Goal: Task Accomplishment & Management: Use online tool/utility

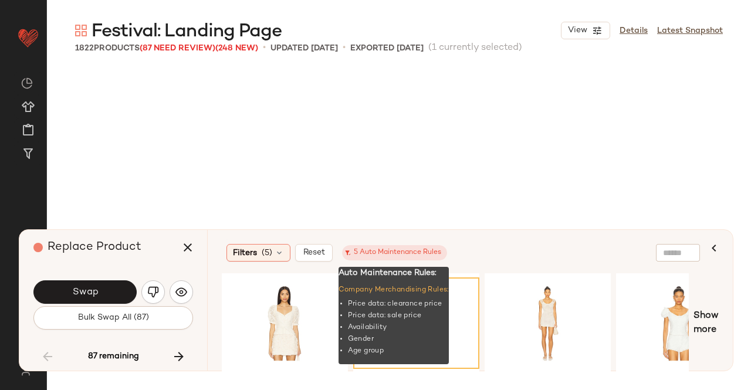
scroll to position [82477, 0]
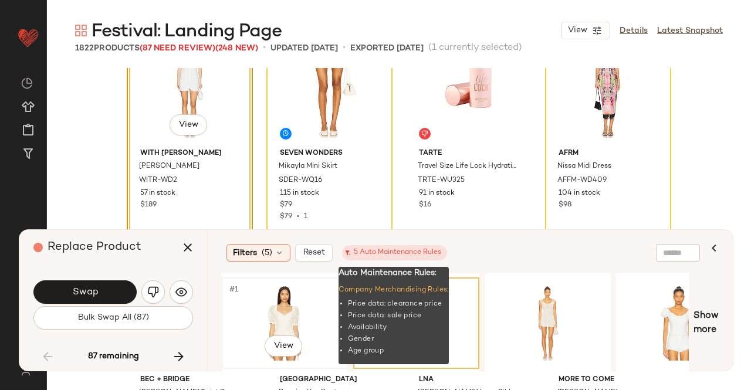
click at [303, 309] on div "#1 View" at bounding box center [285, 323] width 118 height 83
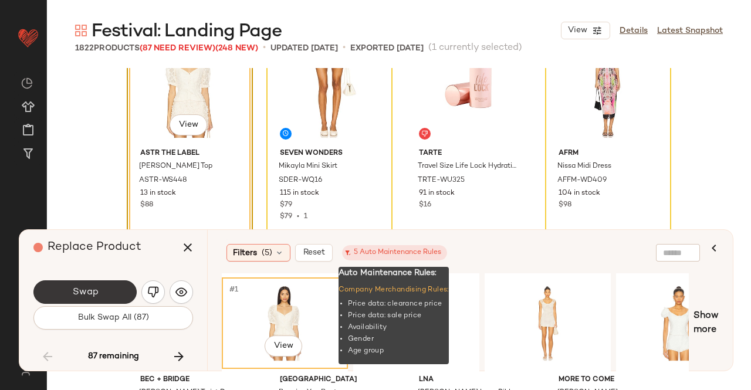
click at [108, 292] on button "Swap" at bounding box center [84, 291] width 103 height 23
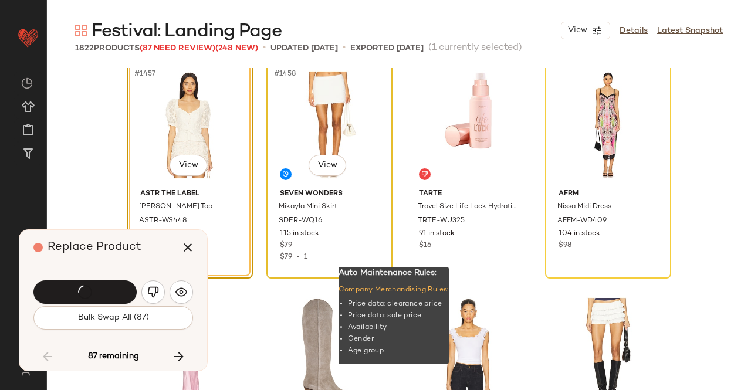
scroll to position [82418, 0]
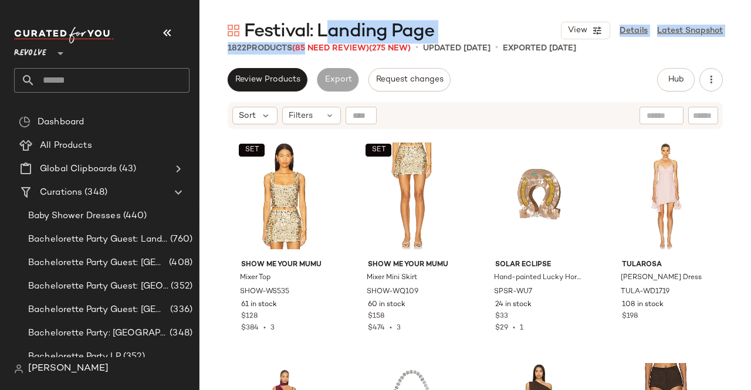
drag, startPoint x: 321, startPoint y: 42, endPoint x: 280, endPoint y: 53, distance: 42.1
click at [285, 53] on div "Festival: Landing Page View Details Latest Snapshot 1822 Products (85 Need Revi…" at bounding box center [474, 204] width 551 height 371
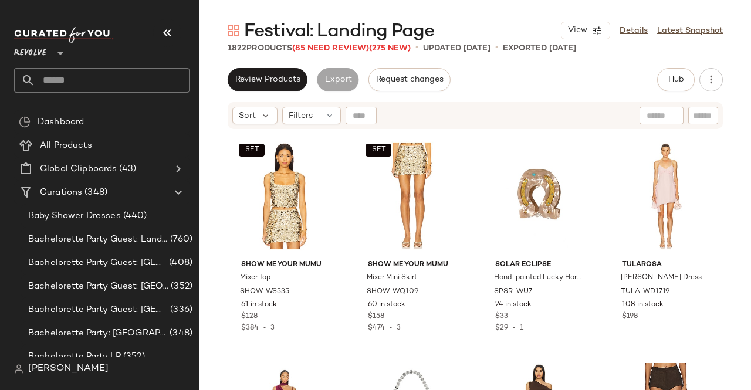
click at [182, 27] on div at bounding box center [101, 35] width 175 height 16
click at [173, 29] on icon "button" at bounding box center [167, 33] width 14 height 14
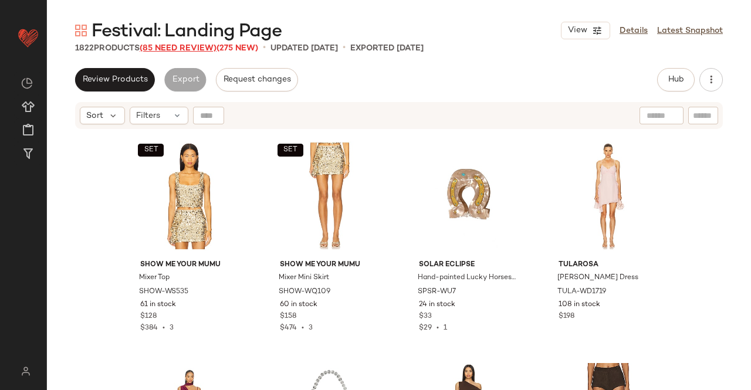
click at [210, 48] on span "(85 Need Review)" at bounding box center [178, 48] width 77 height 9
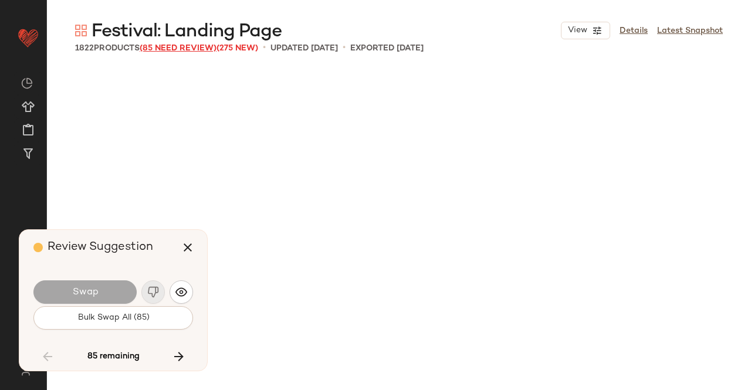
scroll to position [5887, 0]
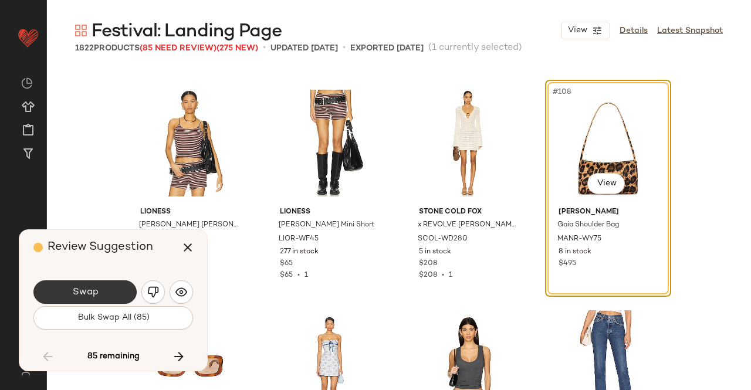
click at [67, 283] on button "Swap" at bounding box center [84, 291] width 103 height 23
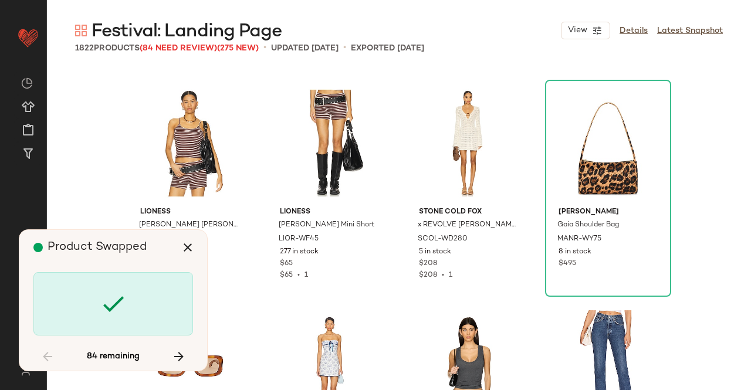
scroll to position [55021, 0]
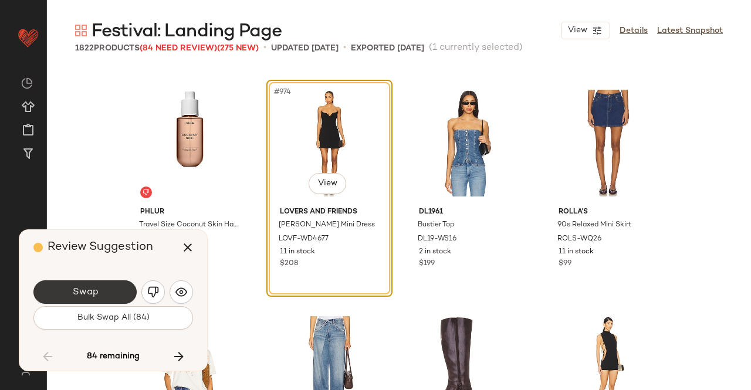
click at [112, 284] on button "Swap" at bounding box center [84, 291] width 103 height 23
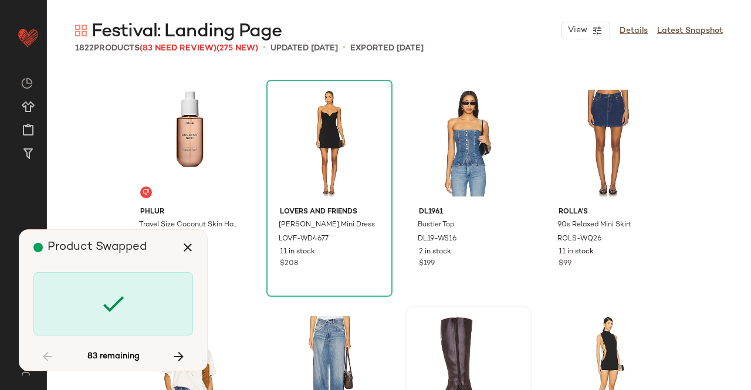
click at [436, 384] on div at bounding box center [468, 369] width 118 height 118
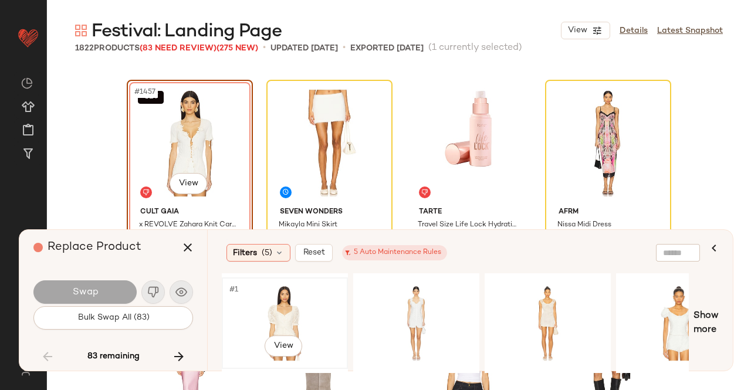
click at [280, 319] on div "#1 View" at bounding box center [285, 323] width 118 height 83
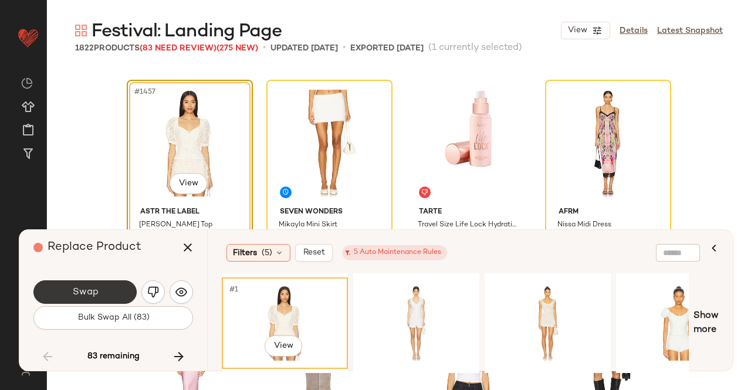
click at [114, 299] on button "Swap" at bounding box center [84, 291] width 103 height 23
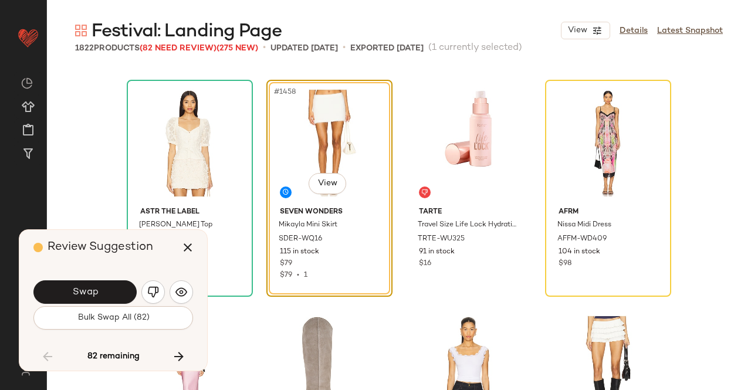
click at [114, 299] on button "Swap" at bounding box center [84, 291] width 103 height 23
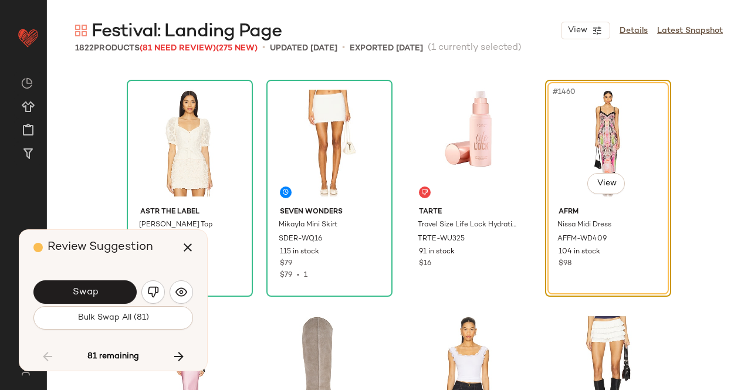
click at [114, 299] on button "Swap" at bounding box center [84, 291] width 103 height 23
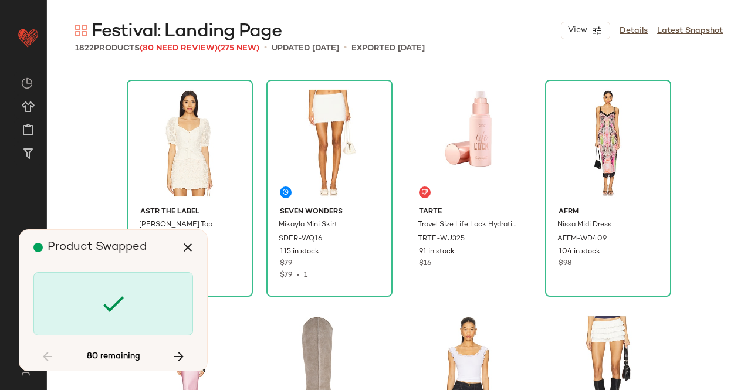
scroll to position [82871, 0]
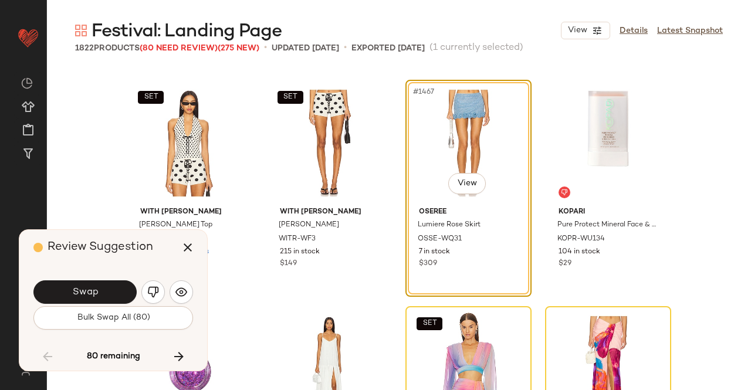
click at [114, 299] on button "Swap" at bounding box center [84, 291] width 103 height 23
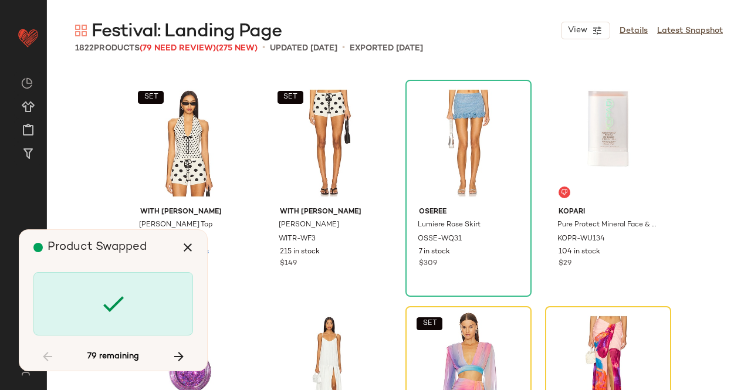
scroll to position [83097, 0]
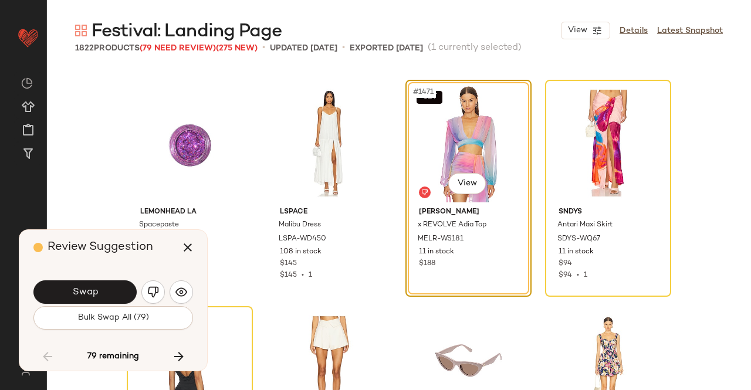
click at [103, 303] on button "Swap" at bounding box center [84, 291] width 103 height 23
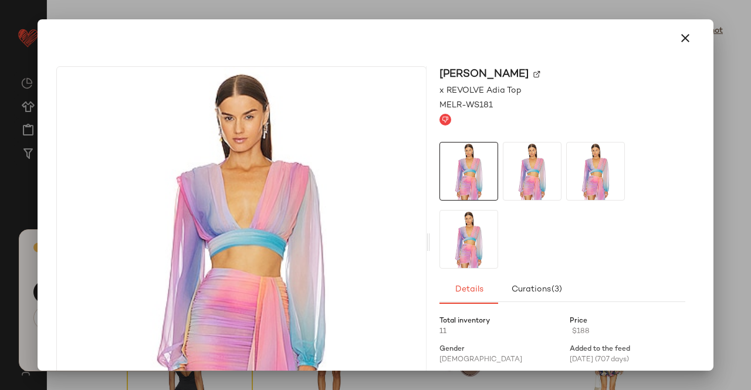
click at [540, 72] on img at bounding box center [536, 74] width 7 height 7
click at [680, 35] on icon "button" at bounding box center [685, 38] width 14 height 14
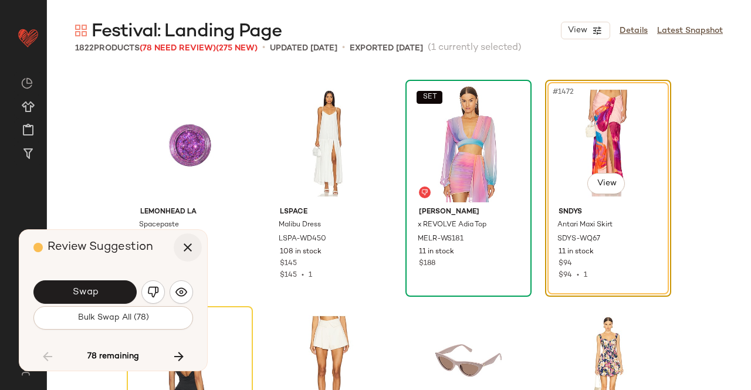
click at [195, 249] on button "button" at bounding box center [188, 247] width 28 height 28
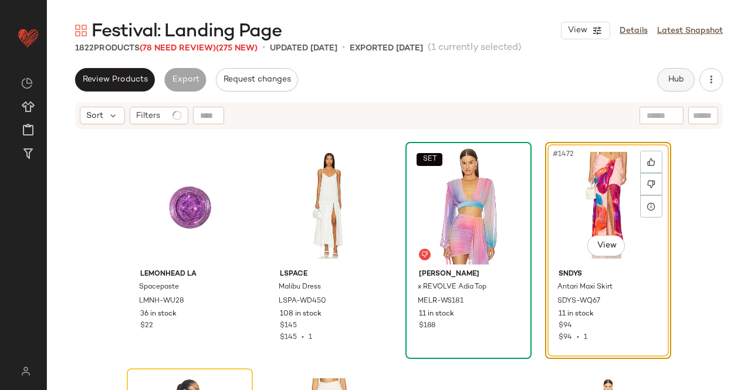
click at [672, 82] on span "Hub" at bounding box center [676, 79] width 16 height 9
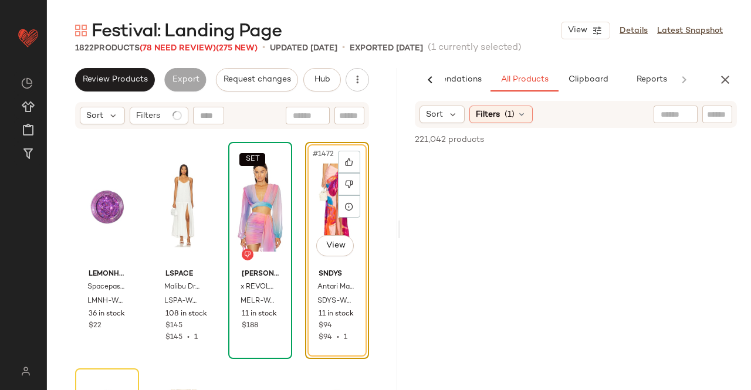
scroll to position [0, 74]
click at [706, 114] on div at bounding box center [717, 115] width 30 height 18
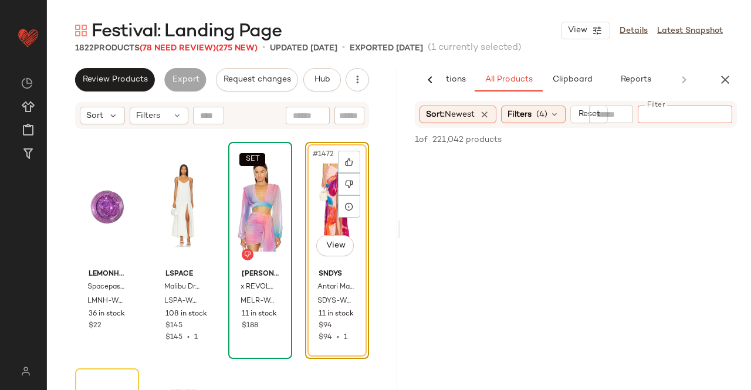
paste input "*********"
type input "*********"
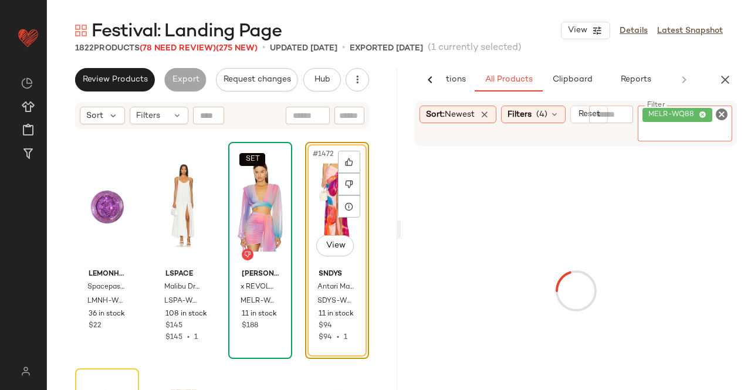
click at [321, 204] on div "#1472 View" at bounding box center [337, 205] width 56 height 118
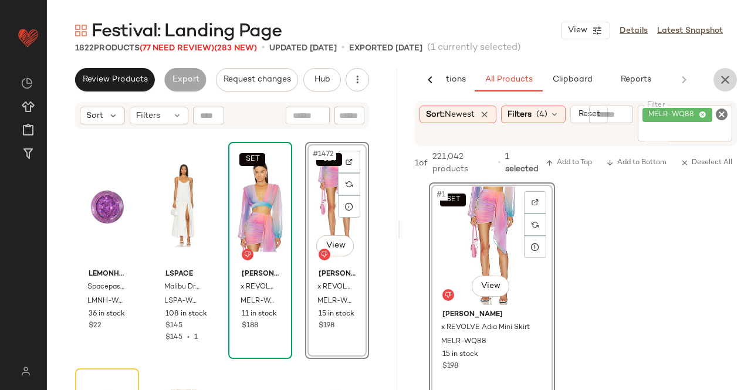
drag, startPoint x: 725, startPoint y: 72, endPoint x: 693, endPoint y: 82, distance: 33.8
click at [725, 73] on icon "button" at bounding box center [725, 80] width 14 height 14
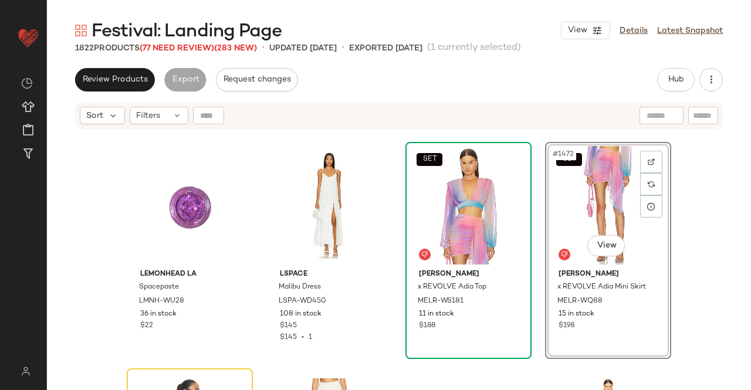
click at [200, 40] on span "Festival: Landing Page" at bounding box center [187, 31] width 190 height 23
click at [176, 44] on span "(77 Need Review)" at bounding box center [177, 48] width 74 height 9
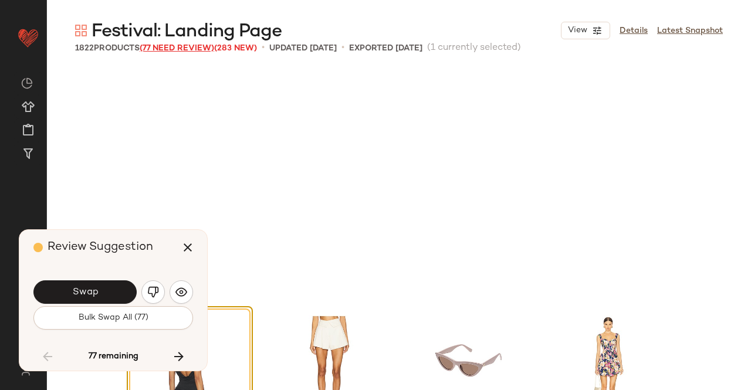
scroll to position [83324, 0]
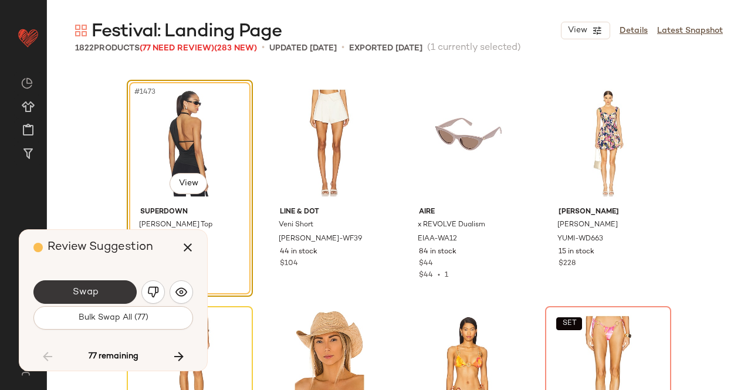
click at [110, 296] on button "Swap" at bounding box center [84, 291] width 103 height 23
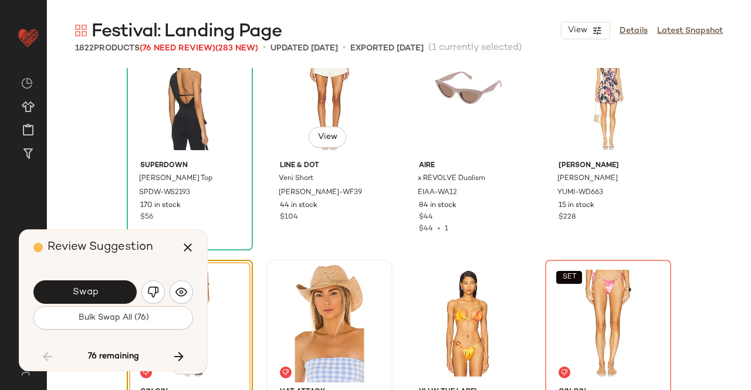
scroll to position [83315, 0]
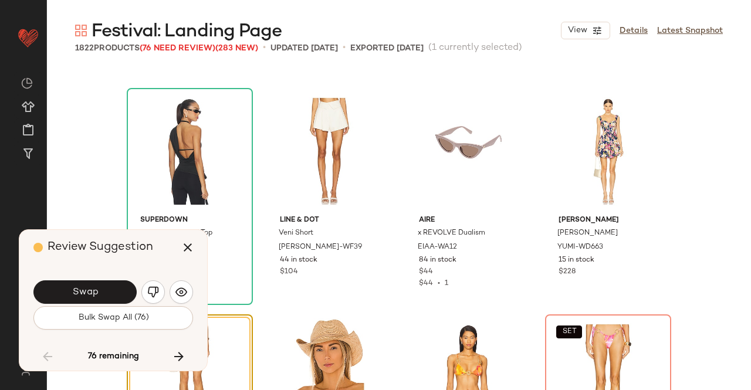
click at [174, 251] on button "button" at bounding box center [188, 247] width 28 height 28
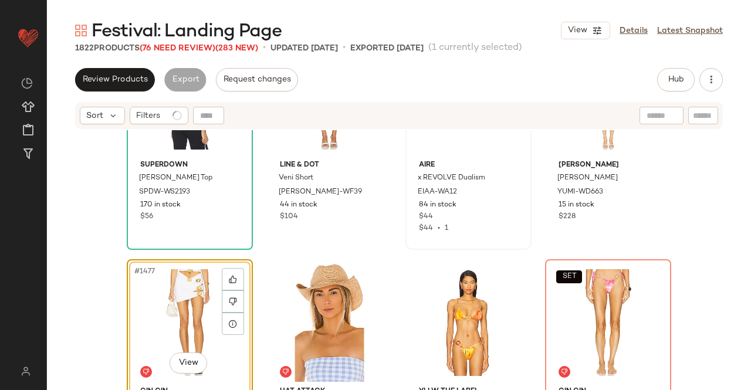
scroll to position [83491, 0]
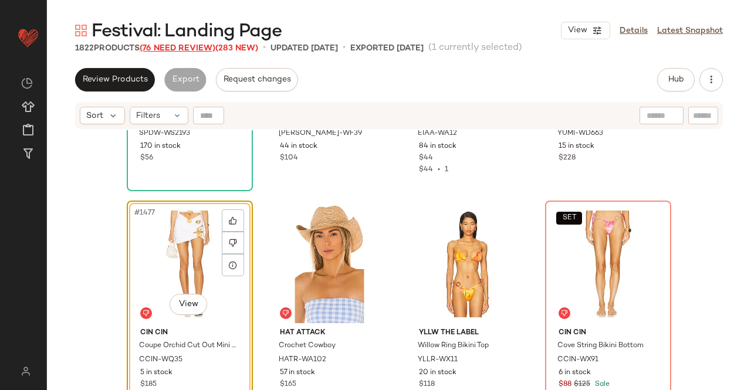
click at [177, 46] on span "(76 Need Review)" at bounding box center [178, 48] width 76 height 9
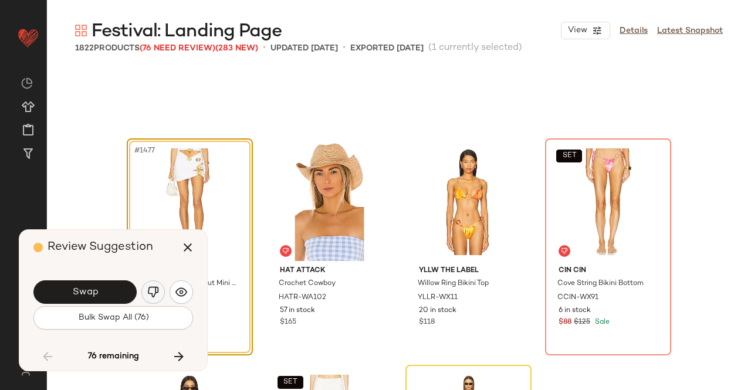
scroll to position [83550, 0]
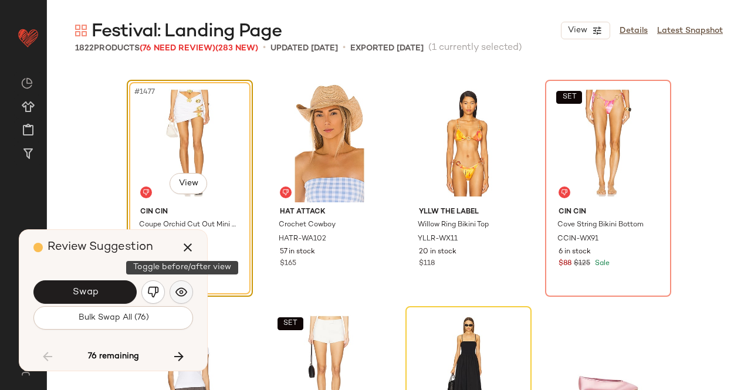
click at [178, 290] on img "button" at bounding box center [181, 292] width 12 height 12
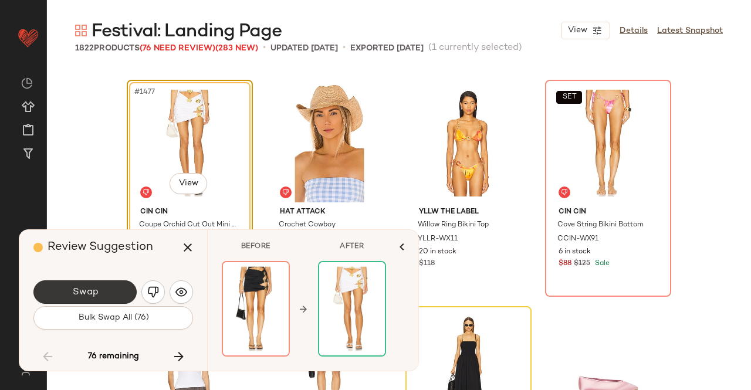
click at [97, 296] on span "Swap" at bounding box center [85, 292] width 26 height 11
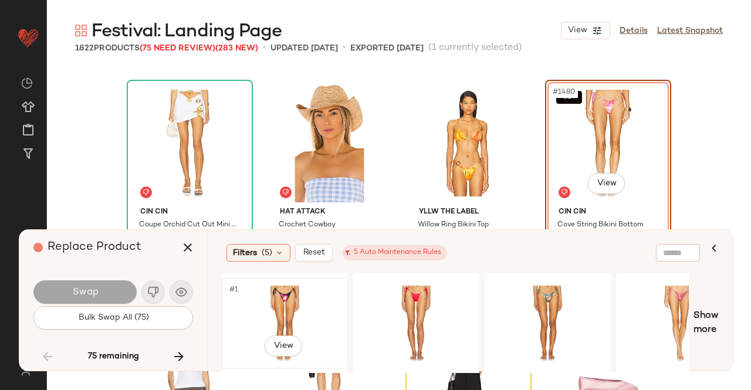
click at [287, 296] on div "#1 View" at bounding box center [285, 323] width 118 height 83
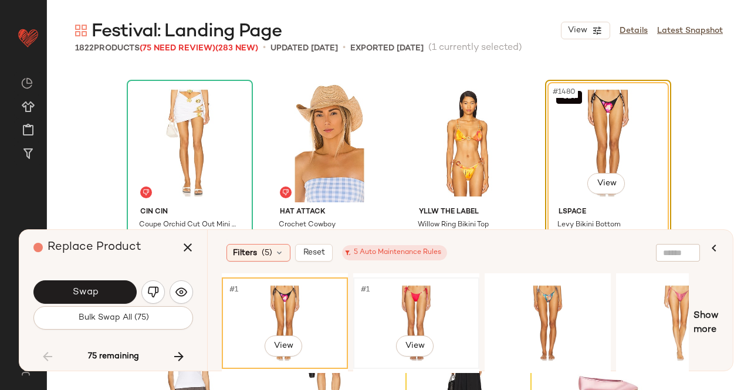
click at [382, 296] on div "#1 View" at bounding box center [416, 323] width 118 height 83
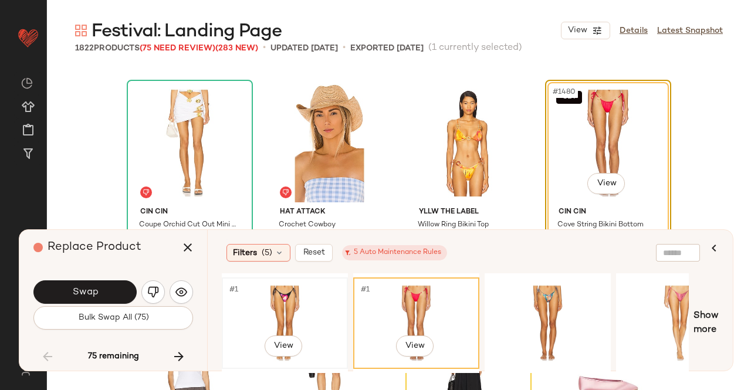
click at [280, 299] on div "#1 View" at bounding box center [285, 323] width 118 height 83
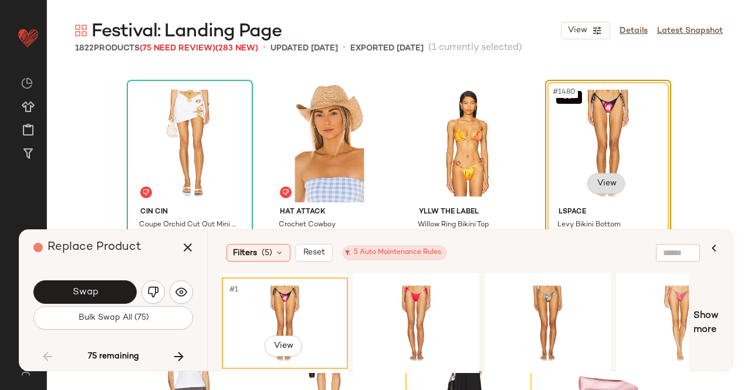
click at [587, 177] on body "Revolve ** Dashboard All Products Global Clipboards (43) Curations (348) [PERSO…" at bounding box center [375, 195] width 751 height 390
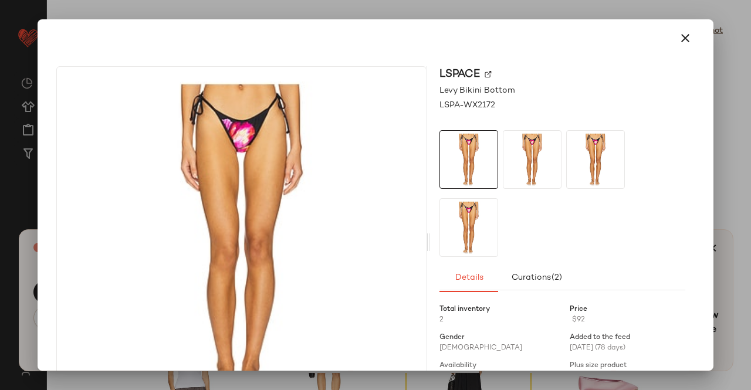
click at [480, 74] on div "LSPACE" at bounding box center [562, 74] width 246 height 16
click at [485, 73] on img at bounding box center [488, 74] width 7 height 7
click at [678, 33] on icon "button" at bounding box center [685, 38] width 14 height 14
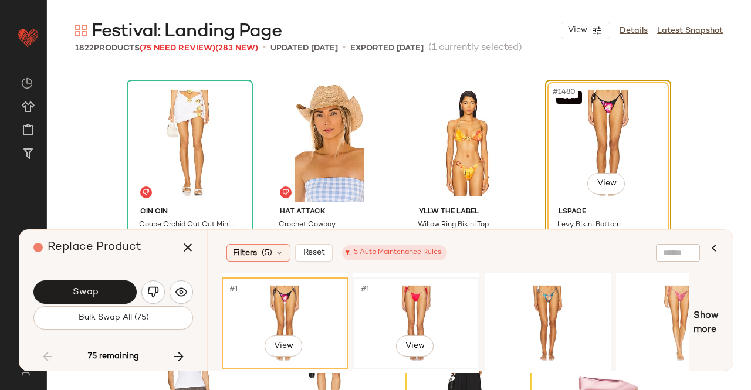
click at [431, 313] on div "#1 View" at bounding box center [416, 323] width 118 height 83
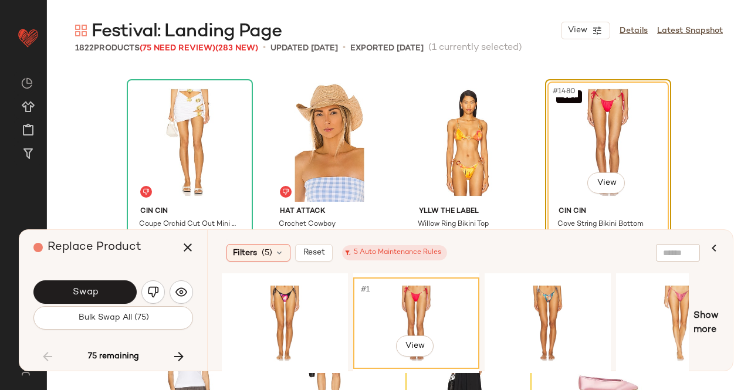
scroll to position [83550, 0]
click at [596, 182] on body "Revolve ** Dashboard All Products Global Clipboards (43) Curations (348) [PERSO…" at bounding box center [375, 195] width 751 height 390
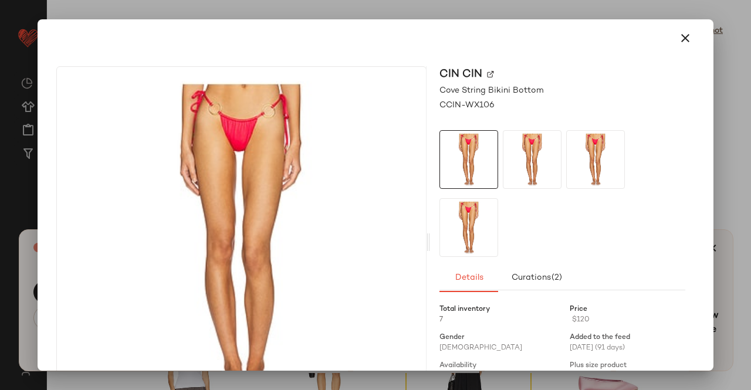
click at [487, 76] on img at bounding box center [490, 74] width 7 height 7
click at [671, 33] on button "button" at bounding box center [685, 38] width 28 height 28
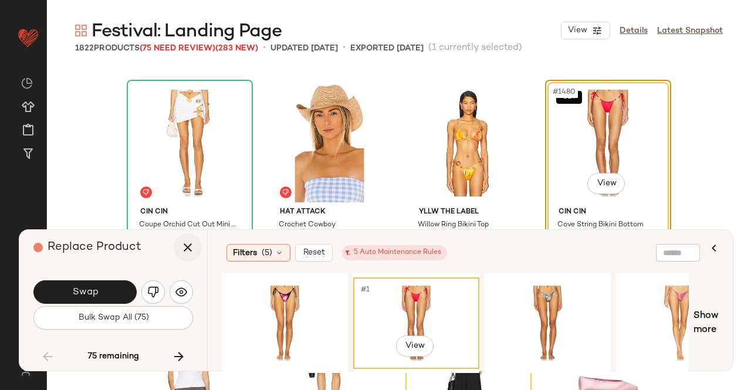
click at [182, 246] on icon "button" at bounding box center [188, 248] width 14 height 14
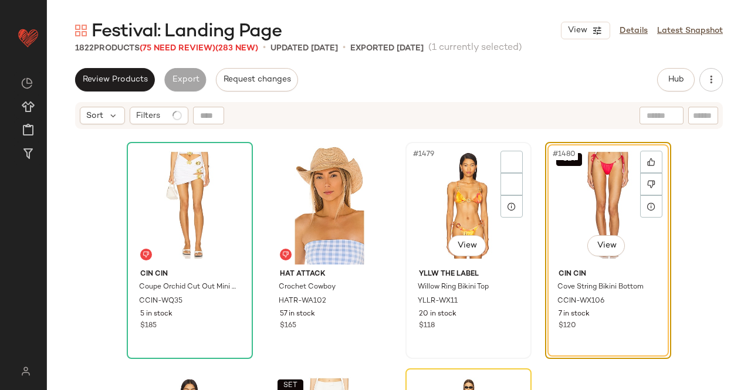
click at [446, 205] on div "#1479 View" at bounding box center [468, 205] width 118 height 118
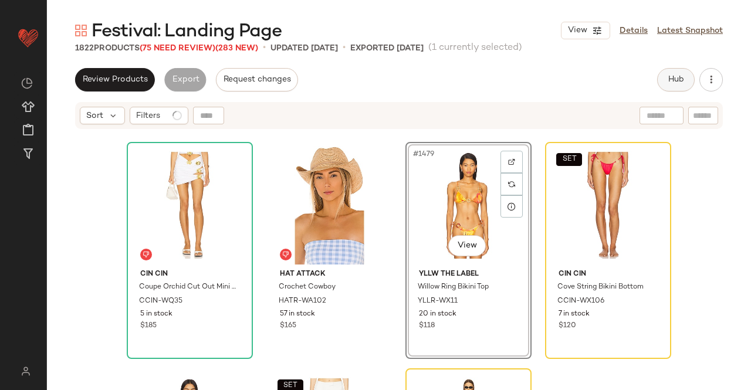
click at [675, 84] on span "Hub" at bounding box center [676, 79] width 16 height 9
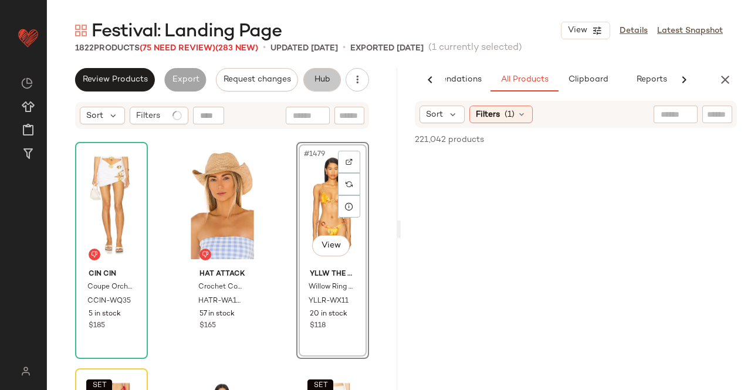
scroll to position [0, 74]
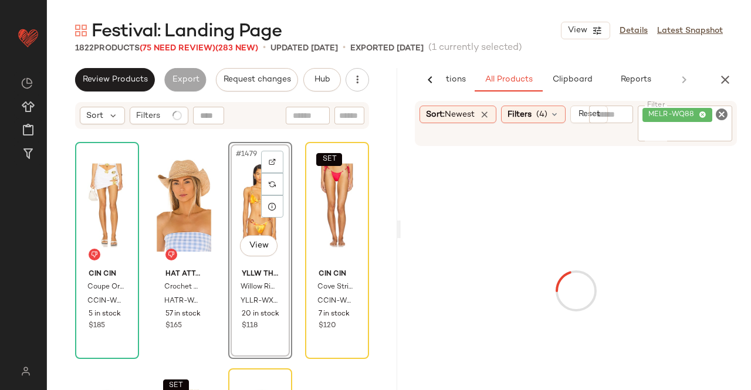
click at [693, 124] on div "MELR-WQ88" at bounding box center [685, 124] width 94 height 36
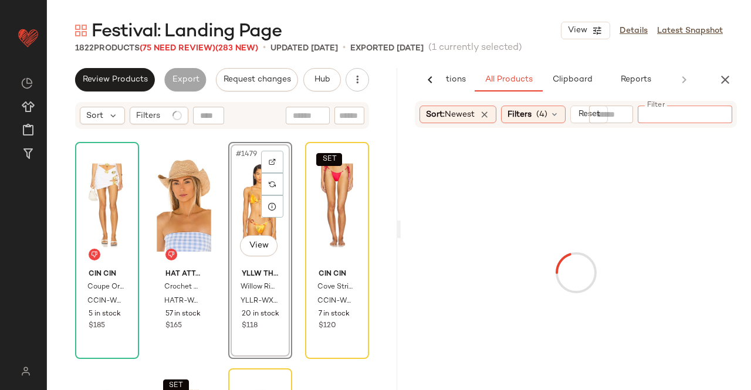
paste input "**********"
type input "**********"
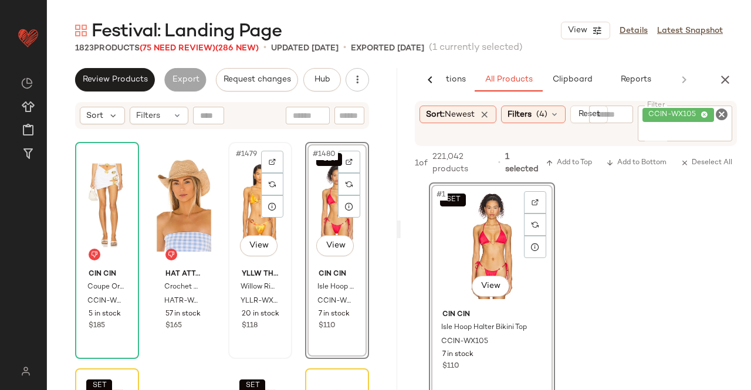
click at [232, 214] on div "#1479 View" at bounding box center [260, 205] width 56 height 118
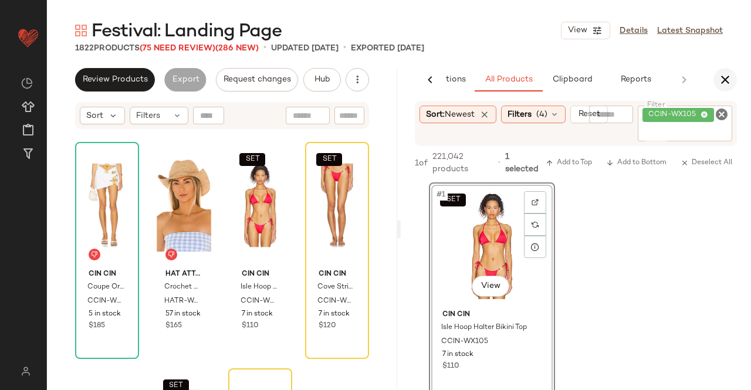
click at [721, 79] on icon "button" at bounding box center [725, 80] width 14 height 14
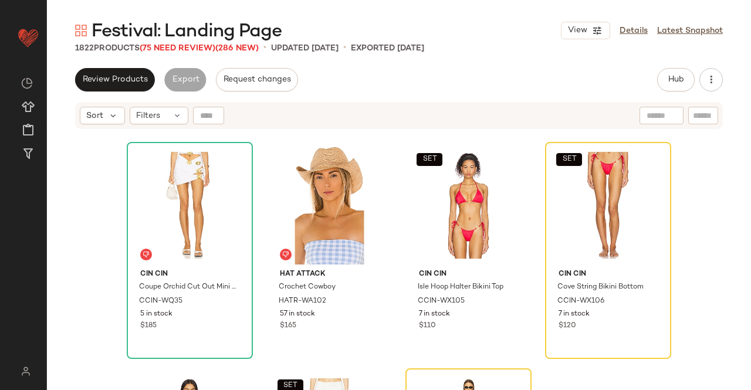
click at [179, 43] on span "Festival: Landing Page" at bounding box center [187, 31] width 190 height 23
click at [181, 45] on span "(75 Need Review)" at bounding box center [178, 48] width 76 height 9
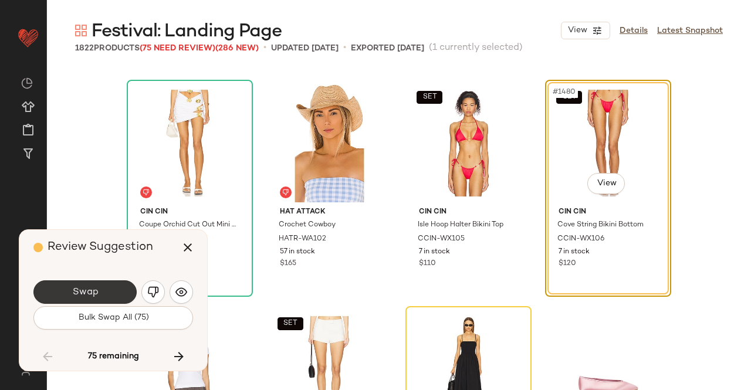
click at [96, 288] on span "Swap" at bounding box center [85, 292] width 26 height 11
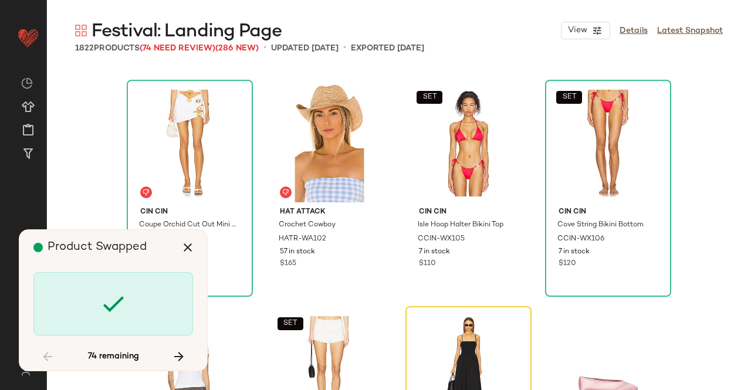
scroll to position [83776, 0]
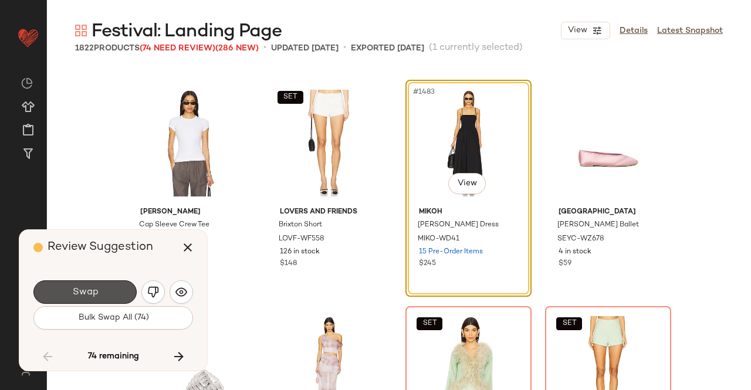
click at [96, 288] on span "Swap" at bounding box center [85, 292] width 26 height 11
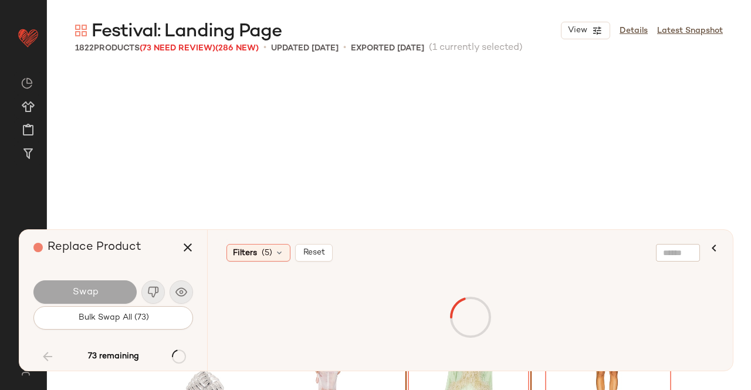
scroll to position [84003, 0]
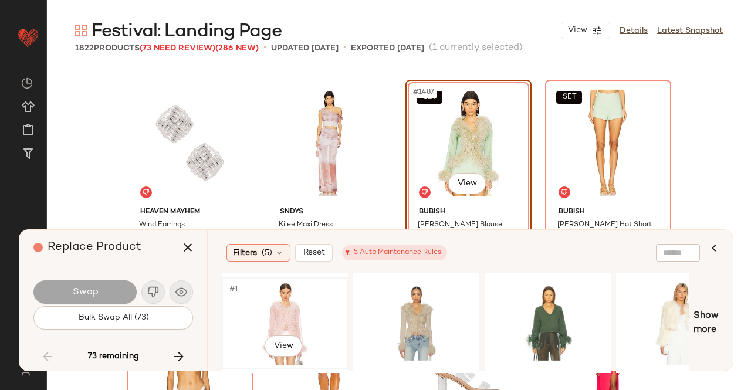
click at [292, 298] on div "#1 View" at bounding box center [285, 323] width 118 height 83
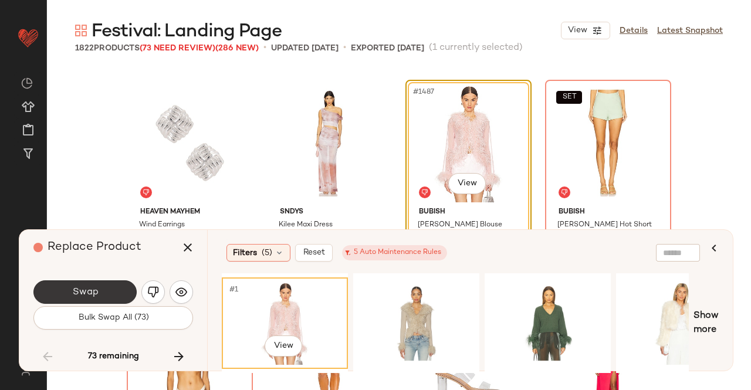
click at [108, 292] on button "Swap" at bounding box center [84, 291] width 103 height 23
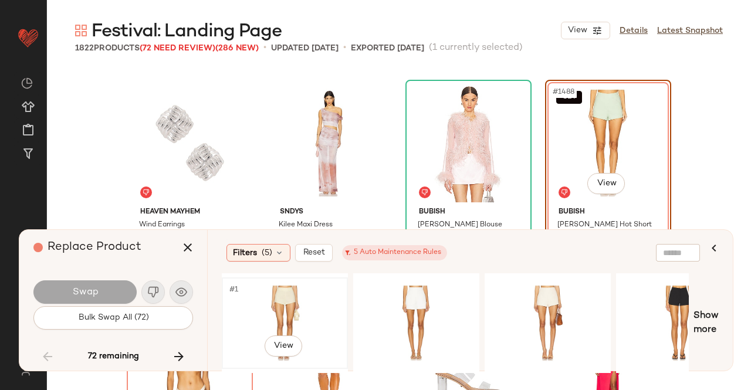
click at [304, 306] on div "#1 View" at bounding box center [285, 323] width 118 height 83
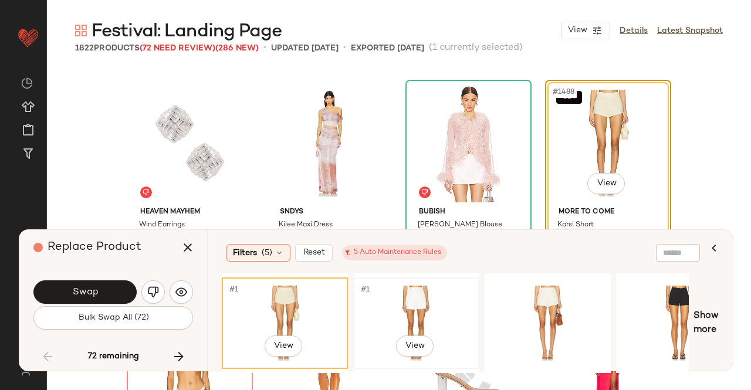
click at [452, 290] on div "#1 View" at bounding box center [416, 323] width 118 height 83
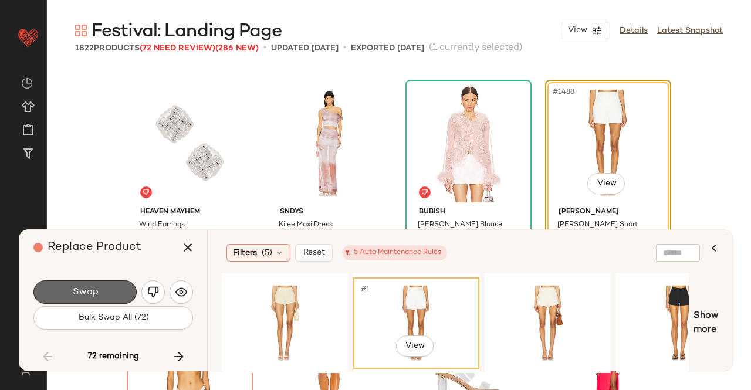
click at [128, 292] on button "Swap" at bounding box center [84, 291] width 103 height 23
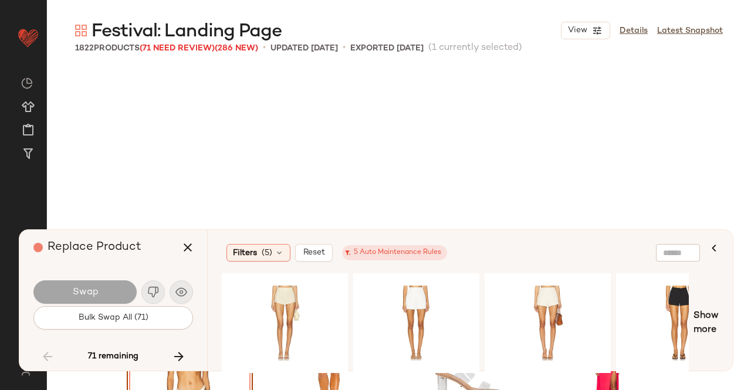
scroll to position [84229, 0]
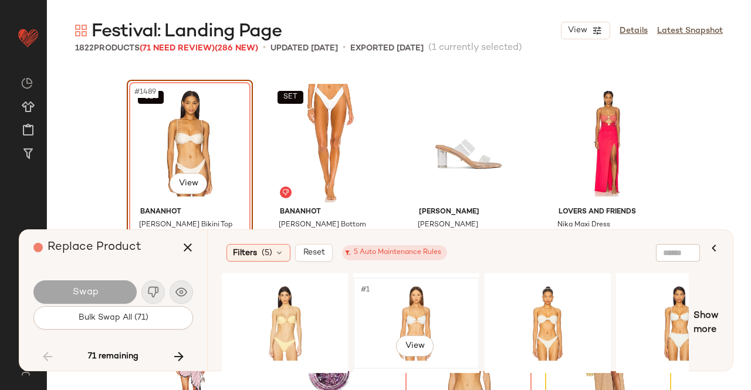
click at [419, 299] on div "#1 View" at bounding box center [416, 323] width 118 height 83
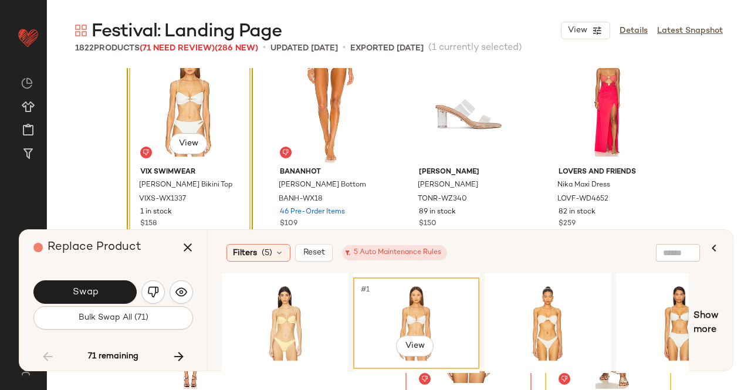
scroll to position [84288, 0]
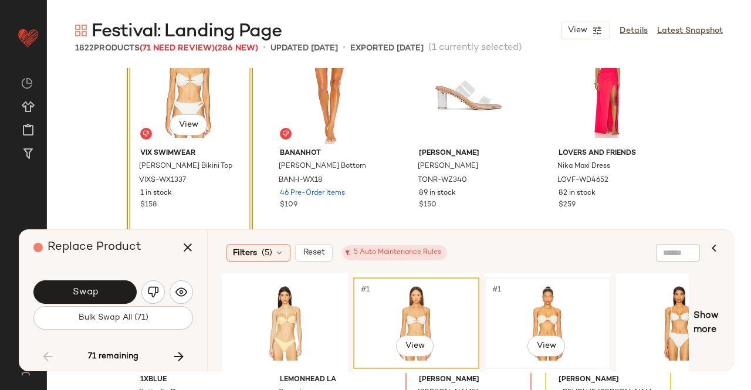
click at [534, 314] on div "#1 View" at bounding box center [548, 323] width 118 height 83
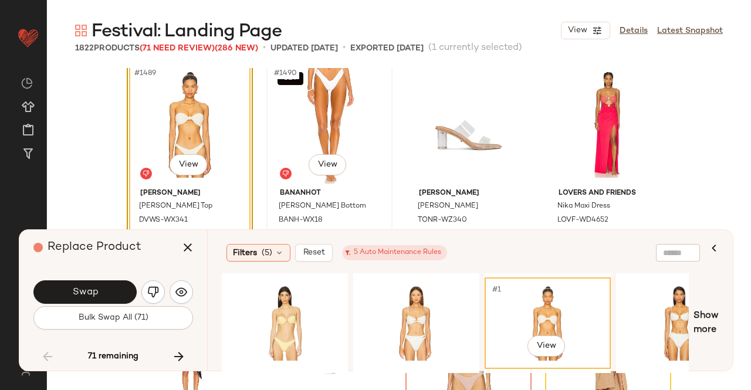
scroll to position [84229, 0]
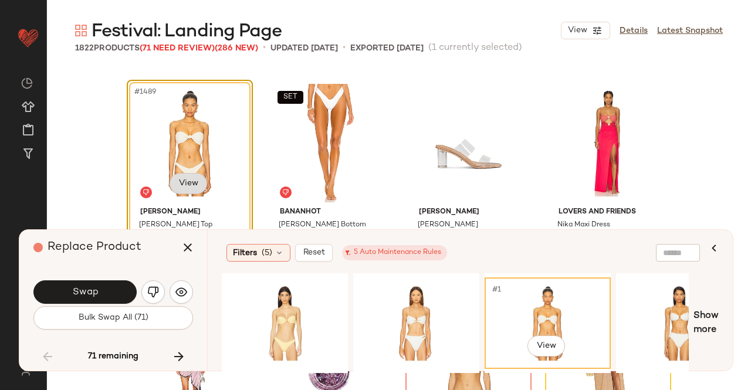
click at [192, 192] on body "Revolve ** Dashboard All Products Global Clipboards (43) Curations (348) [PERSO…" at bounding box center [375, 195] width 751 height 390
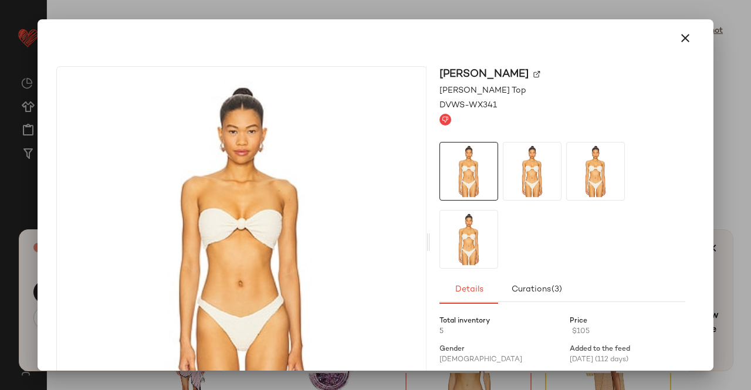
click at [535, 71] on img at bounding box center [536, 74] width 7 height 7
click at [671, 38] on button "button" at bounding box center [685, 38] width 28 height 28
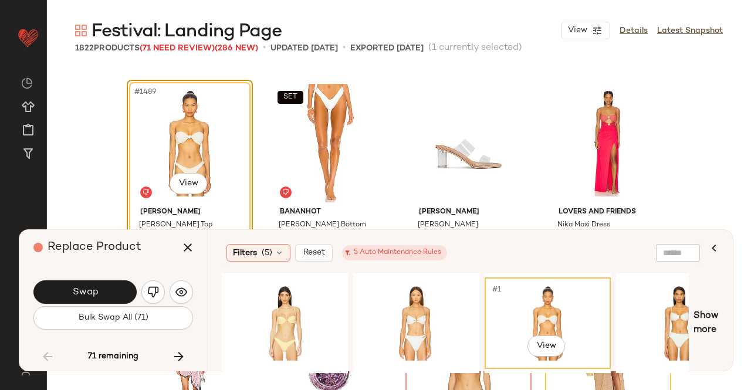
drag, startPoint x: 182, startPoint y: 239, endPoint x: 214, endPoint y: 217, distance: 38.7
click at [182, 240] on button "button" at bounding box center [188, 247] width 28 height 28
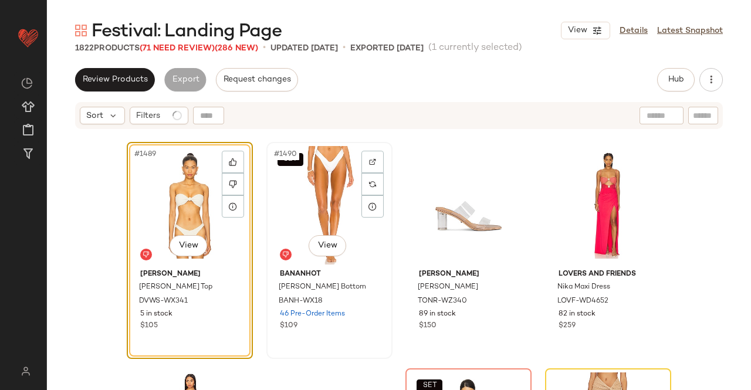
click at [296, 178] on div "SET #1490 View" at bounding box center [329, 205] width 118 height 118
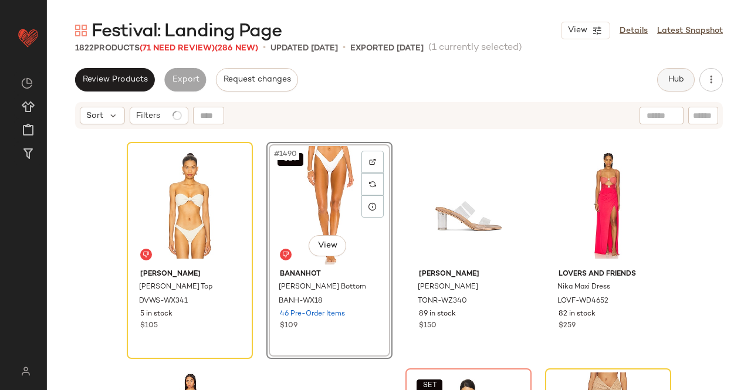
click at [668, 81] on span "Hub" at bounding box center [676, 79] width 16 height 9
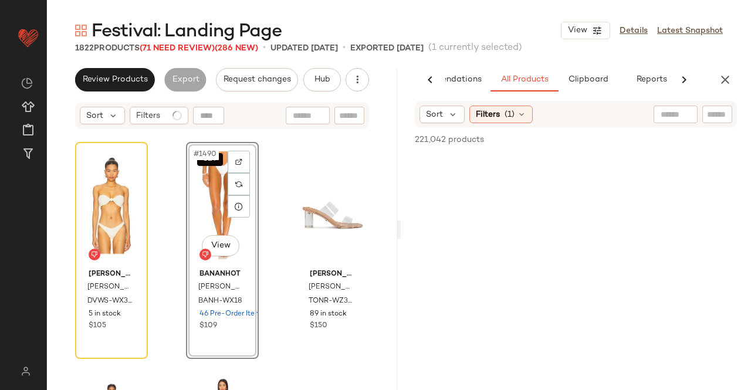
scroll to position [0, 58]
click at [703, 121] on div at bounding box center [717, 115] width 30 height 18
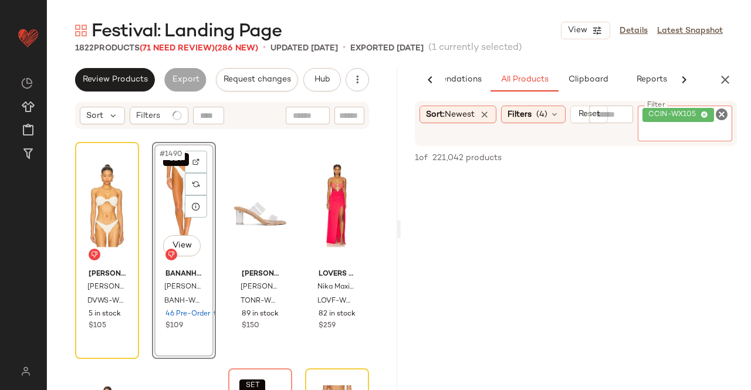
paste input "**********"
type input "*"
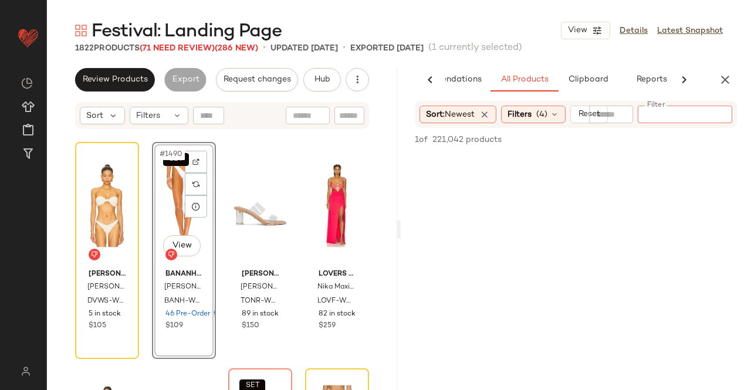
paste input "**********"
type input "**********"
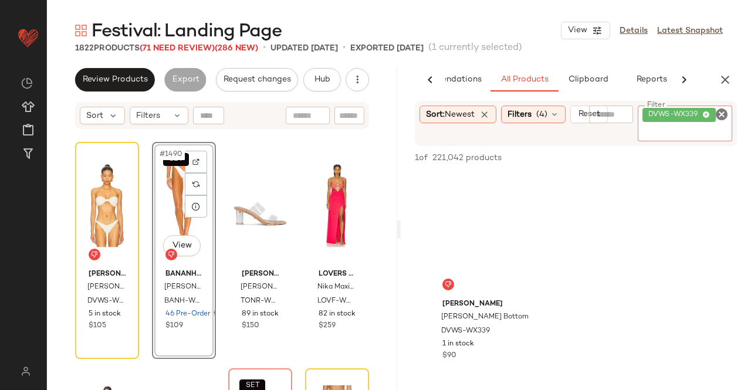
click at [180, 222] on div "SET #1490 View" at bounding box center [184, 205] width 56 height 118
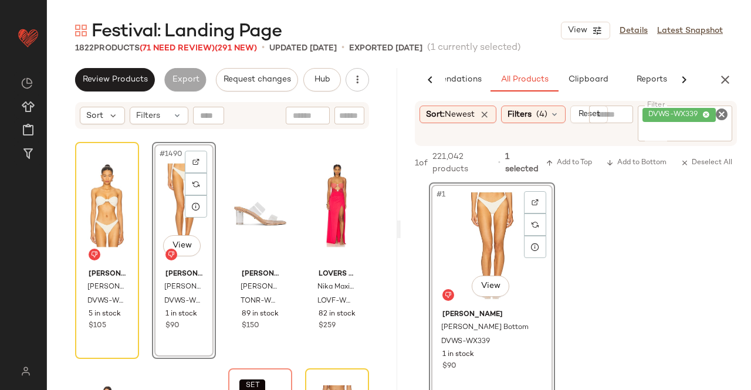
click at [741, 74] on div "AI Recommendations All Products Clipboard Reports" at bounding box center [576, 79] width 350 height 23
click at [718, 77] on icon "button" at bounding box center [725, 80] width 14 height 14
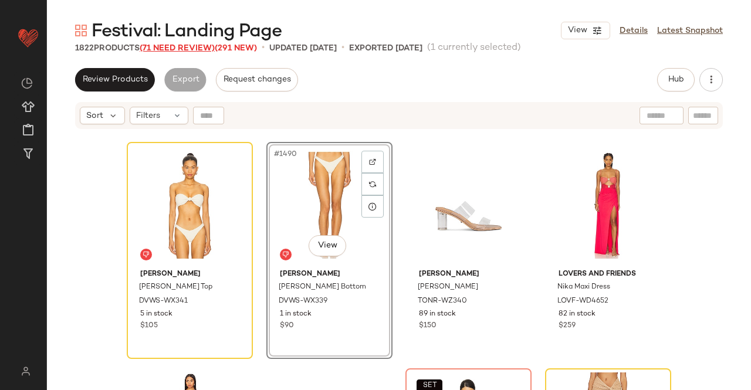
click at [197, 45] on span "(71 Need Review)" at bounding box center [177, 48] width 75 height 9
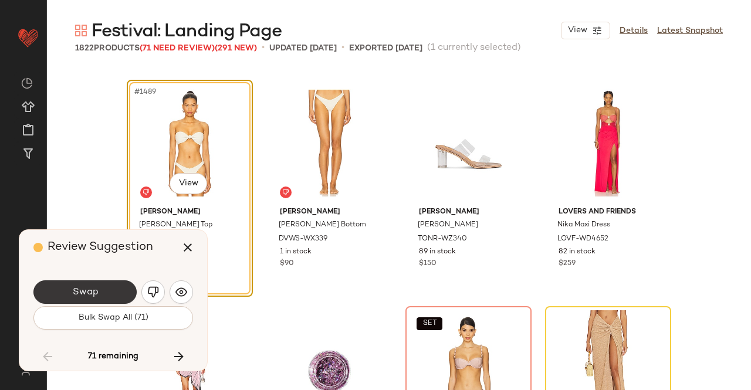
click at [88, 288] on span "Swap" at bounding box center [85, 292] width 26 height 11
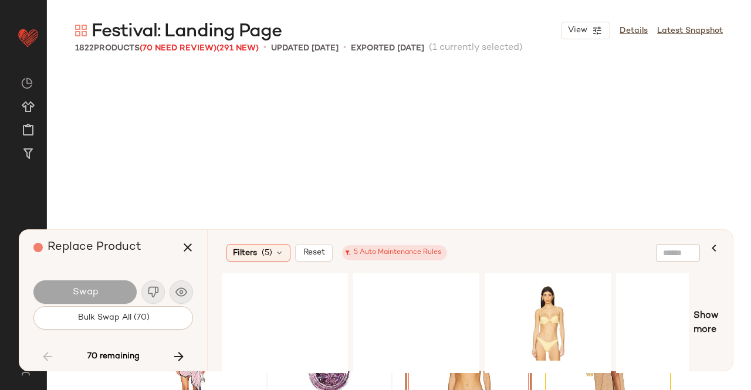
scroll to position [84456, 0]
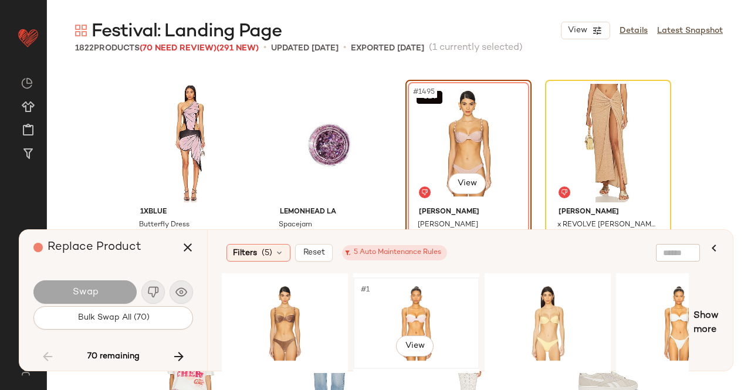
click at [432, 317] on div "#1 View" at bounding box center [416, 323] width 118 height 83
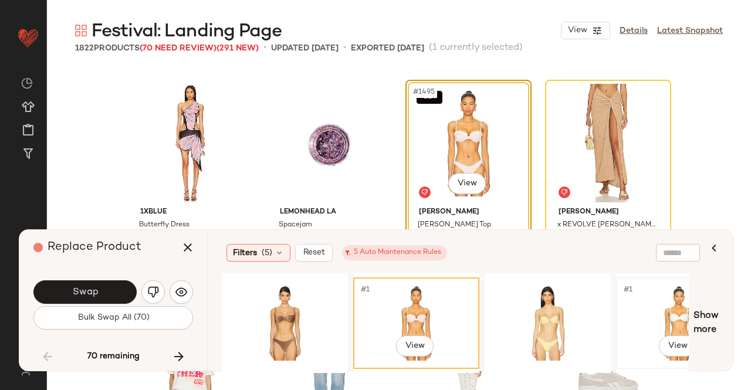
click at [654, 312] on div "#1 View" at bounding box center [679, 323] width 118 height 83
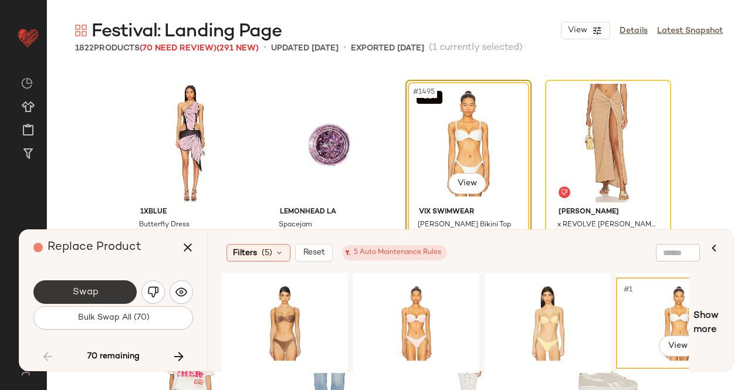
click at [103, 289] on button "Swap" at bounding box center [84, 291] width 103 height 23
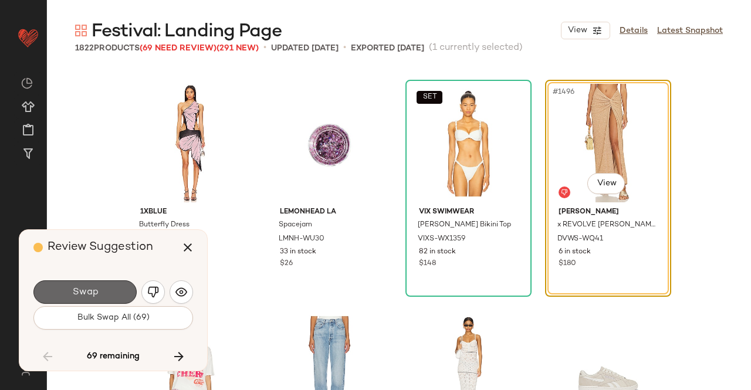
click at [97, 293] on span "Swap" at bounding box center [85, 292] width 26 height 11
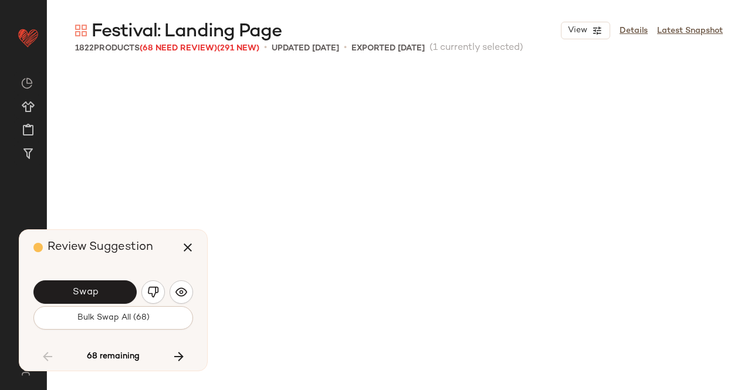
scroll to position [84909, 0]
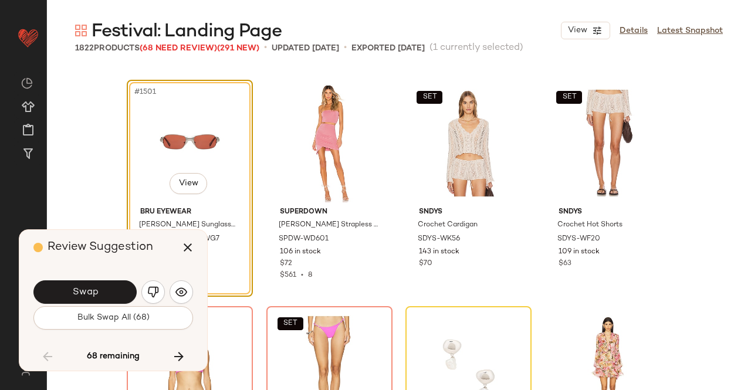
click at [95, 293] on span "Swap" at bounding box center [85, 292] width 26 height 11
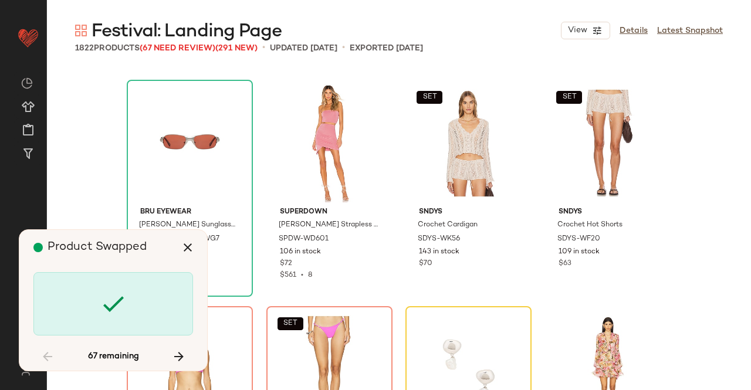
scroll to position [85135, 0]
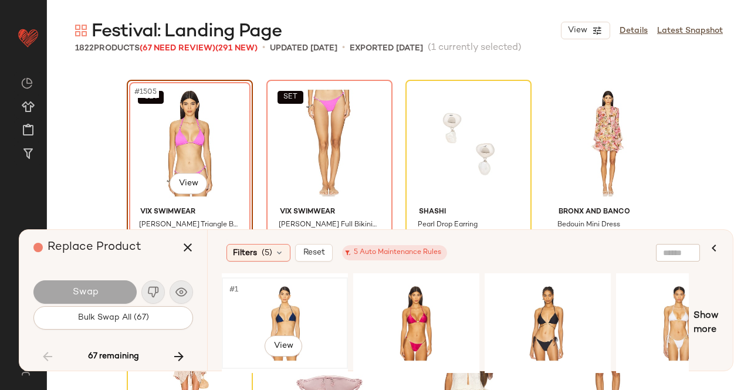
click at [282, 294] on div "#1 View" at bounding box center [285, 323] width 118 height 83
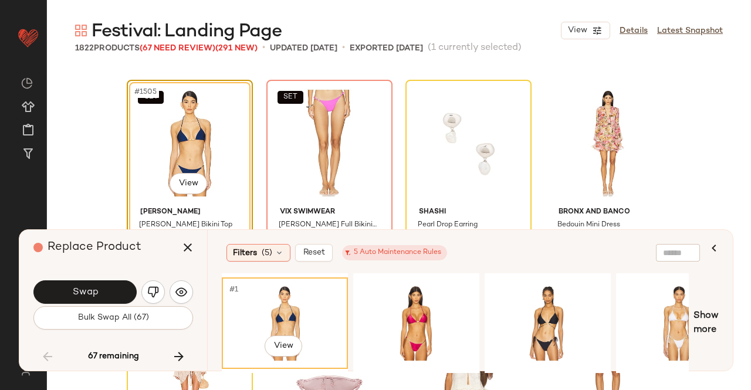
scroll to position [85194, 0]
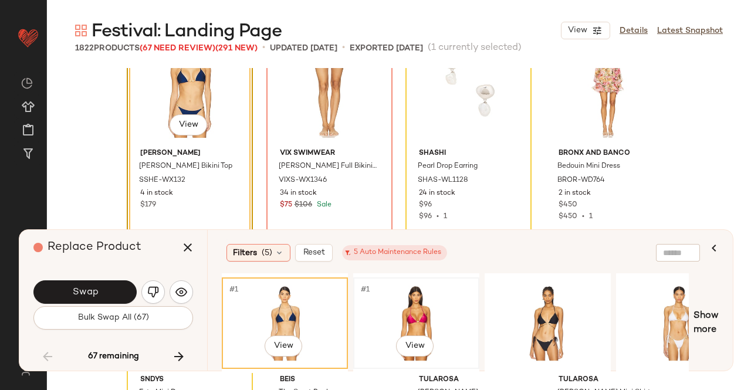
drag, startPoint x: 442, startPoint y: 322, endPoint x: 421, endPoint y: 313, distance: 23.1
click at [443, 322] on div "#1 View" at bounding box center [416, 323] width 118 height 83
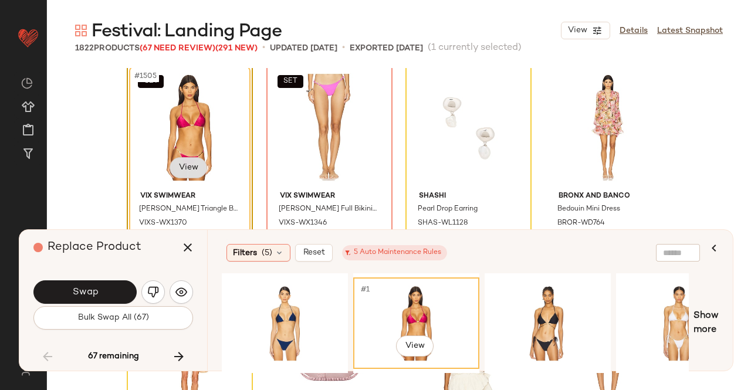
scroll to position [85135, 0]
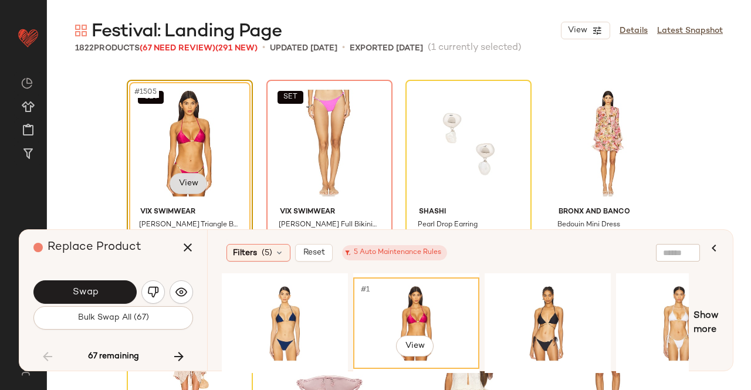
click at [192, 191] on body "Revolve ** Dashboard All Products Global Clipboards (43) Curations (348) [PERSO…" at bounding box center [375, 195] width 751 height 390
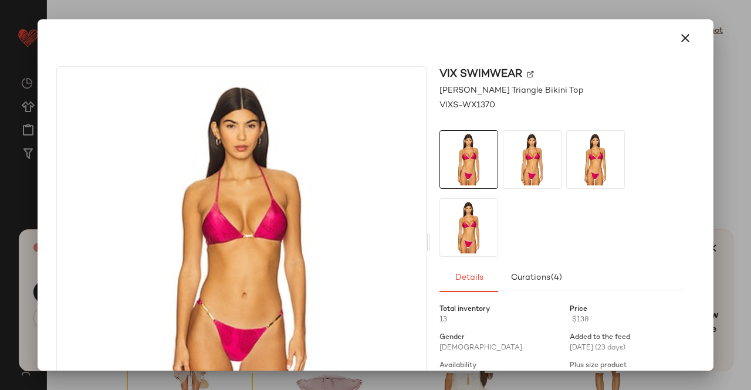
click at [527, 75] on img at bounding box center [530, 74] width 7 height 7
click at [686, 41] on button "button" at bounding box center [685, 38] width 28 height 28
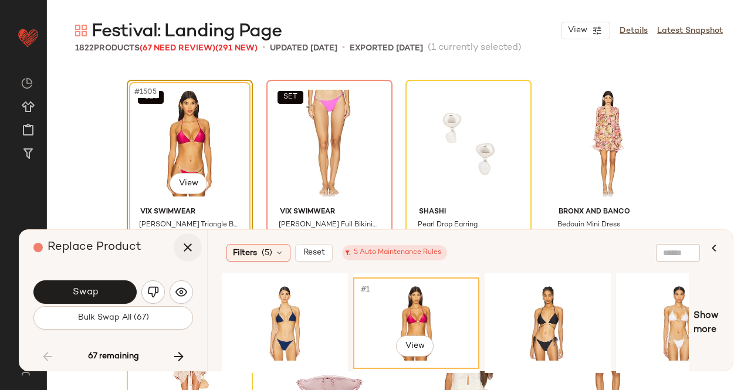
click at [189, 256] on button "button" at bounding box center [188, 247] width 28 height 28
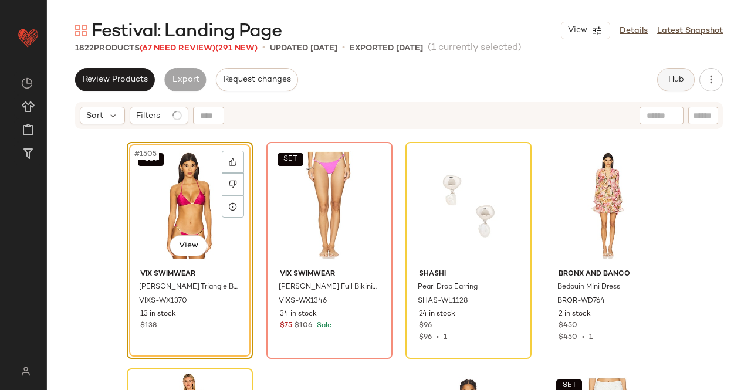
click at [691, 78] on button "Hub" at bounding box center [676, 79] width 38 height 23
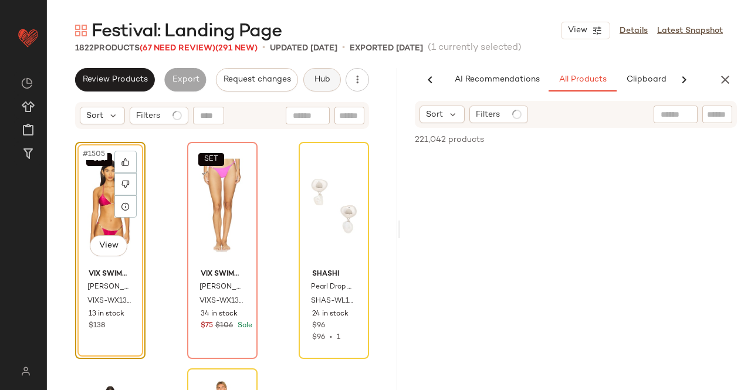
scroll to position [0, 74]
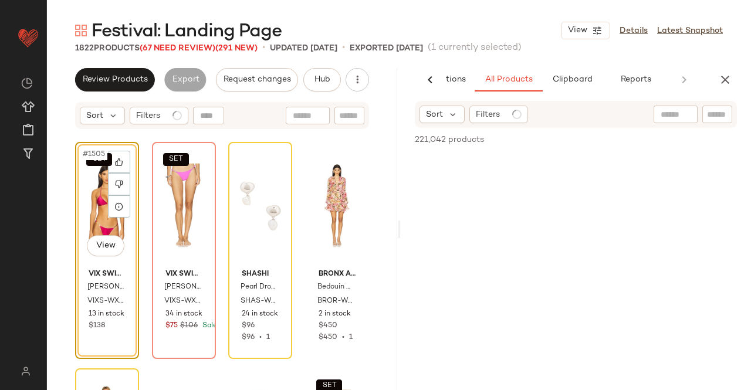
click at [686, 119] on input "text" at bounding box center [675, 115] width 30 height 12
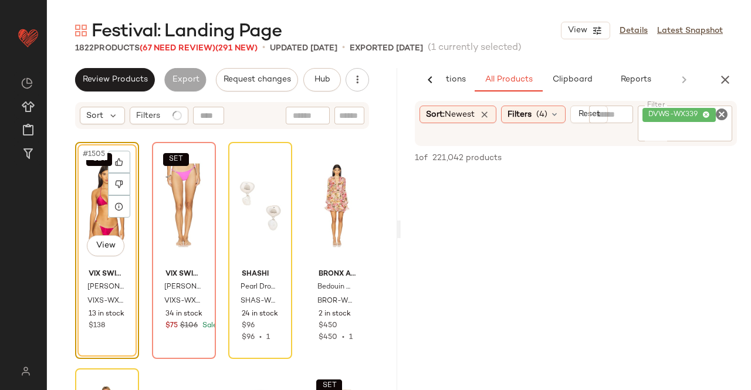
click at [740, 130] on div "Sort: Newest Filters (4) Reset Filter DVWS-WX339 Filter" at bounding box center [576, 123] width 350 height 45
drag, startPoint x: 740, startPoint y: 130, endPoint x: 712, endPoint y: 132, distance: 27.7
click at [736, 130] on div "Sort: Newest Filters (4) Reset Filter DVWS-WX339 Filter" at bounding box center [576, 123] width 350 height 45
click at [712, 132] on input "Filter" at bounding box center [684, 133] width 85 height 12
paste input "**********"
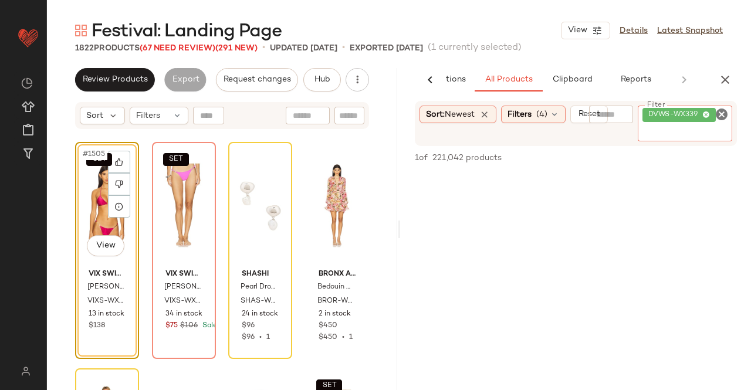
type input "**********"
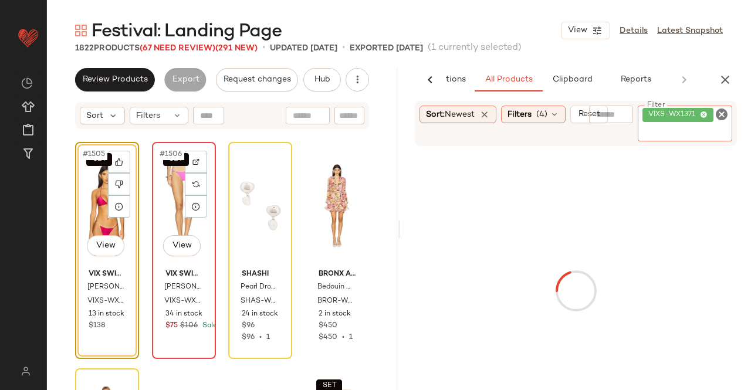
click at [171, 216] on div "SET #1506 View" at bounding box center [184, 205] width 56 height 118
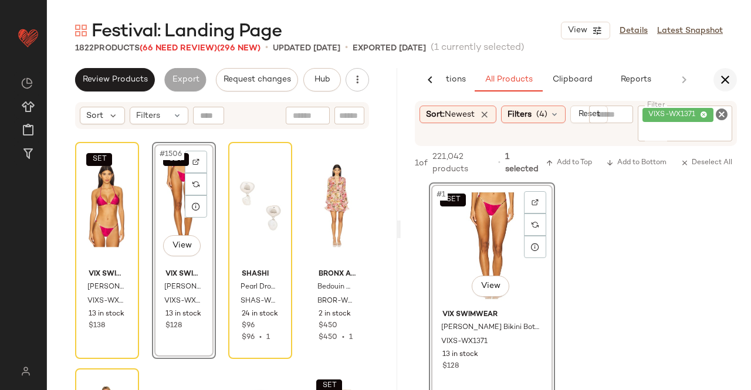
click at [721, 74] on icon "button" at bounding box center [725, 80] width 14 height 14
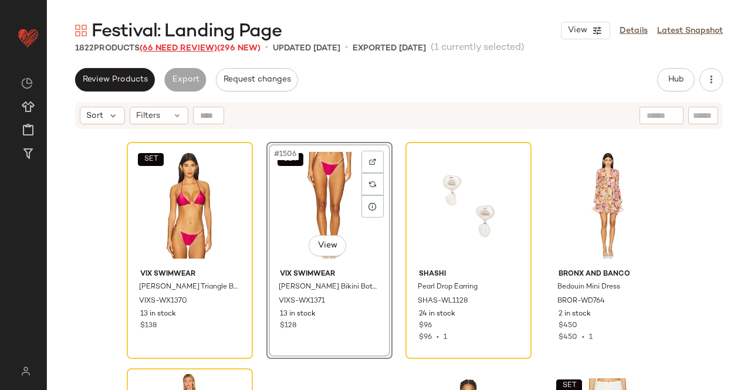
click at [191, 52] on span "(66 Need Review)" at bounding box center [178, 48] width 77 height 9
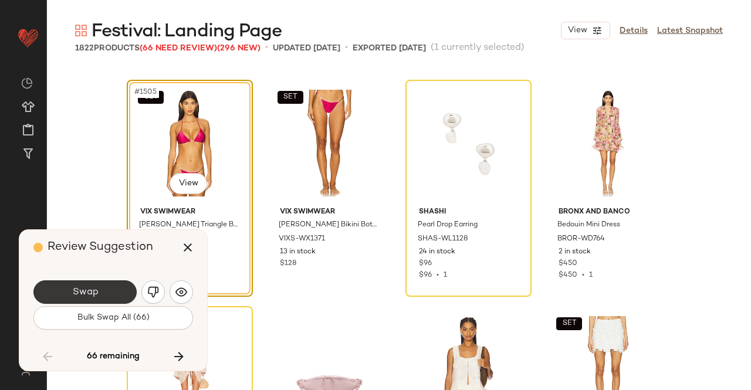
click at [83, 288] on span "Swap" at bounding box center [85, 292] width 26 height 11
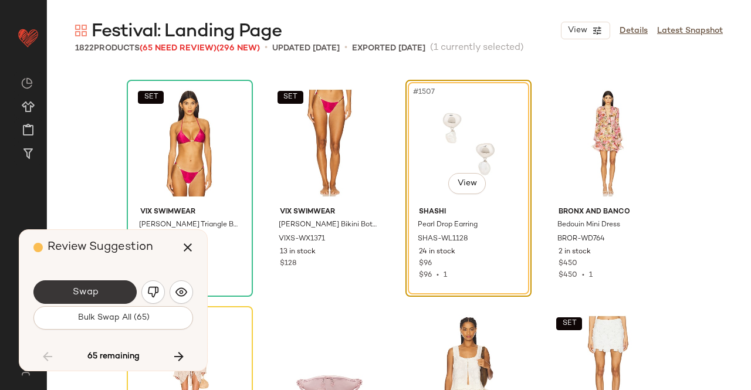
click at [99, 285] on button "Swap" at bounding box center [84, 291] width 103 height 23
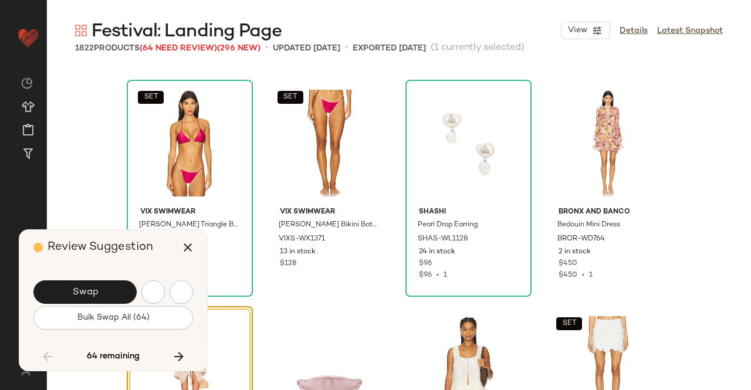
scroll to position [85361, 0]
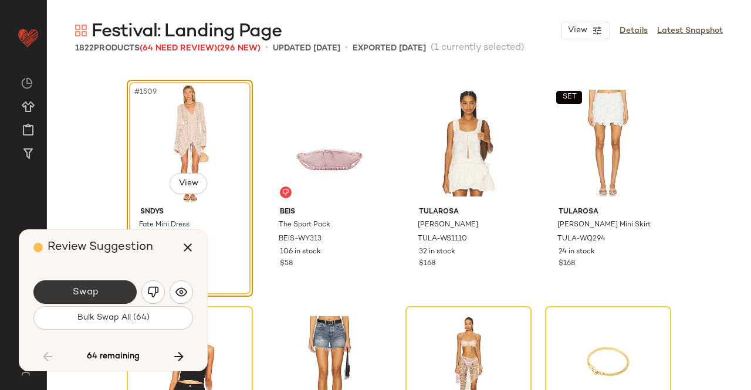
click at [100, 285] on button "Swap" at bounding box center [84, 291] width 103 height 23
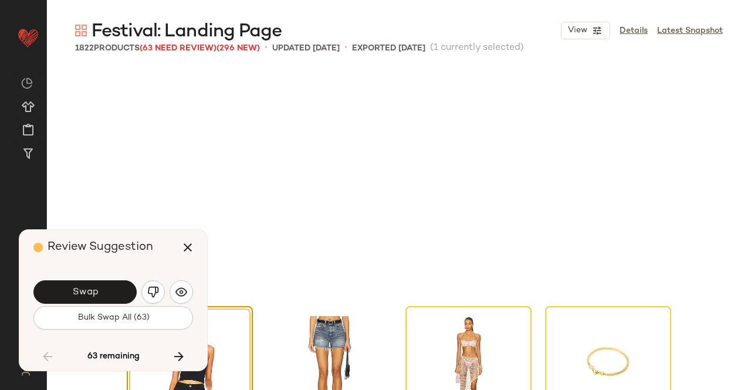
scroll to position [85588, 0]
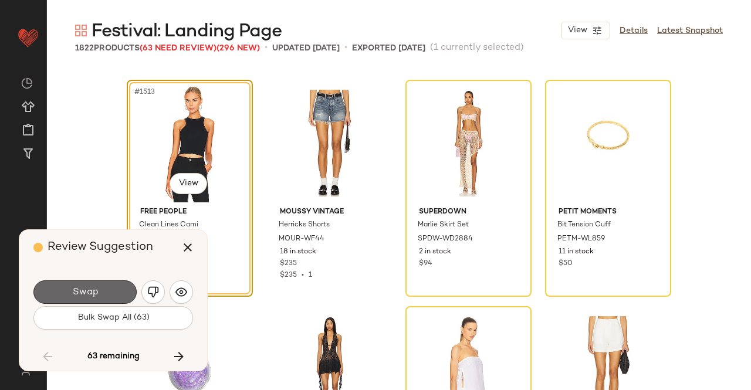
click at [104, 298] on button "Swap" at bounding box center [84, 291] width 103 height 23
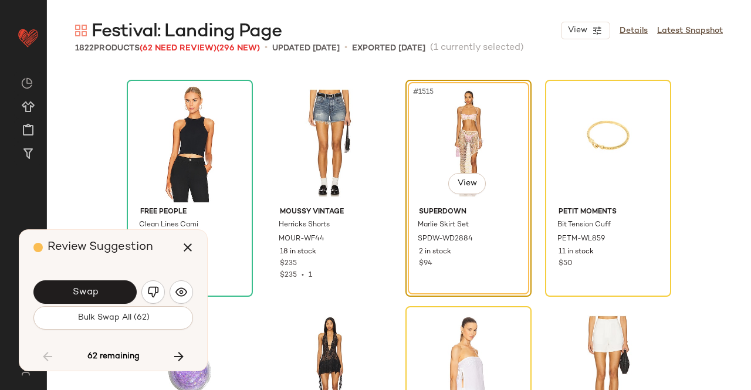
click at [104, 297] on button "Swap" at bounding box center [84, 291] width 103 height 23
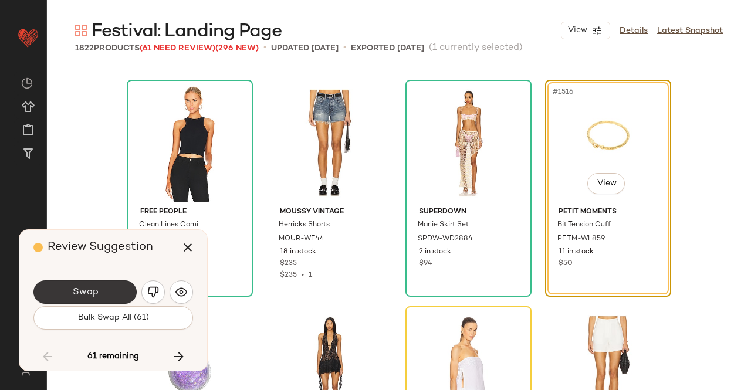
click at [111, 294] on button "Swap" at bounding box center [84, 291] width 103 height 23
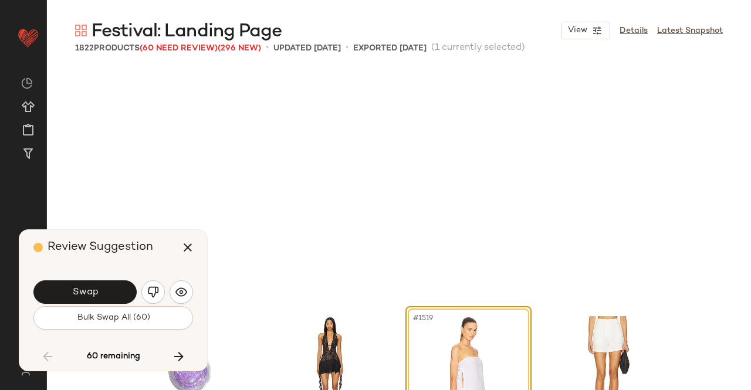
scroll to position [85814, 0]
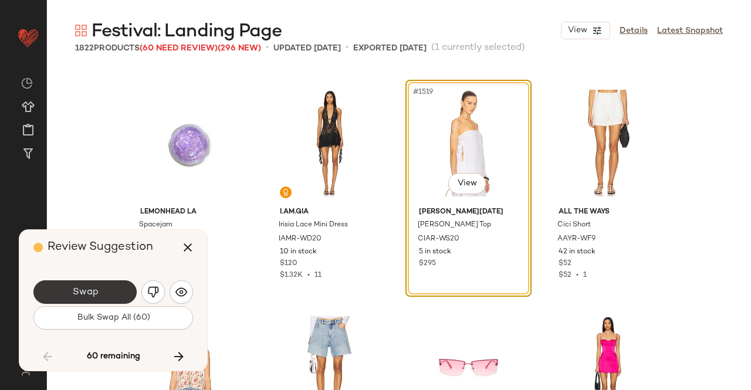
click at [114, 294] on button "Swap" at bounding box center [84, 291] width 103 height 23
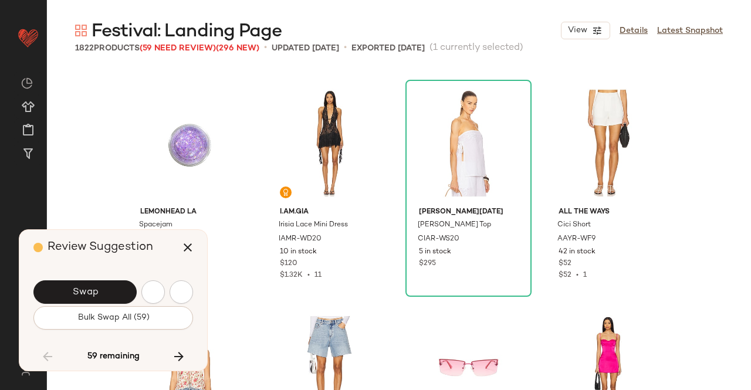
scroll to position [86267, 0]
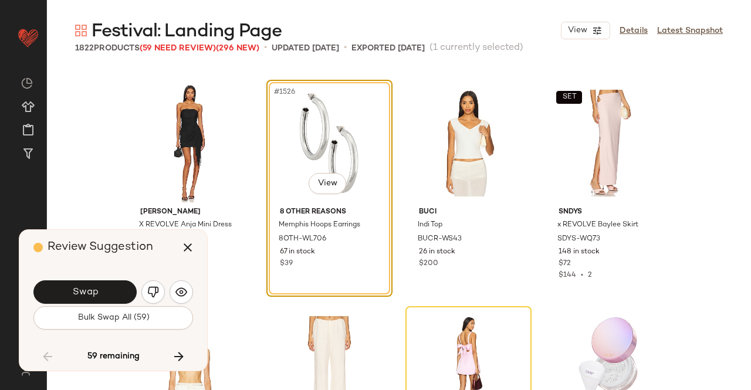
click at [114, 294] on button "Swap" at bounding box center [84, 291] width 103 height 23
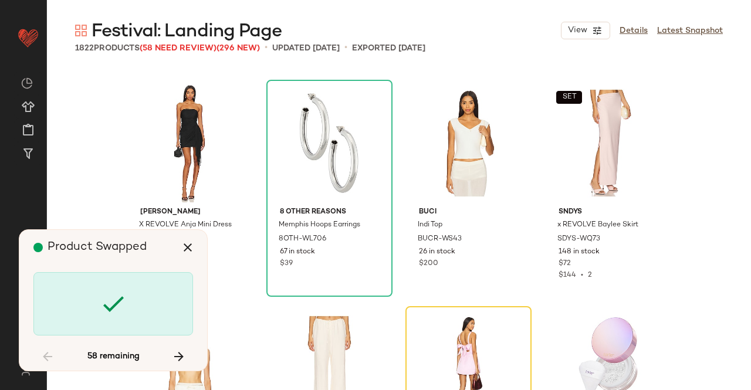
scroll to position [86494, 0]
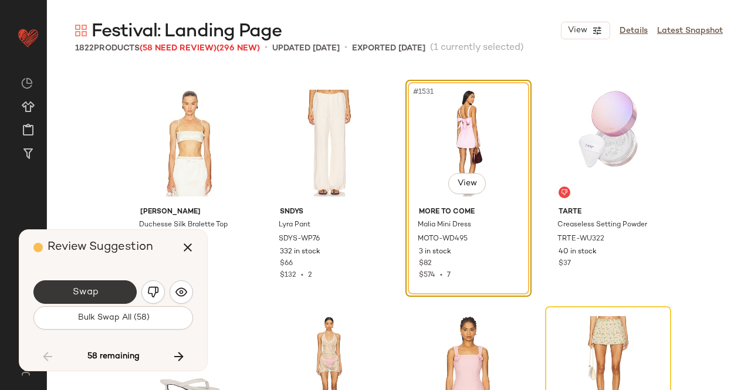
click at [87, 284] on button "Swap" at bounding box center [84, 291] width 103 height 23
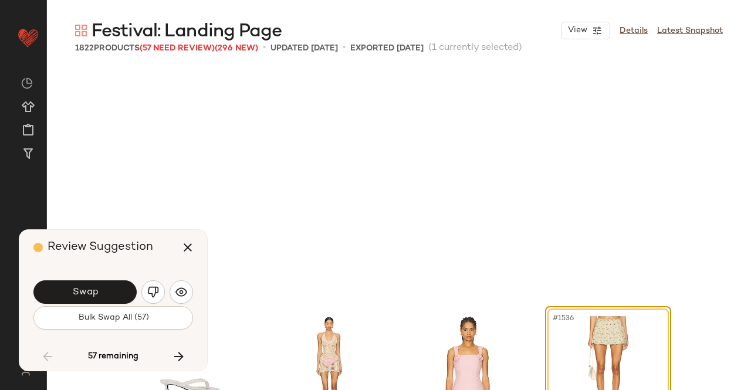
scroll to position [86720, 0]
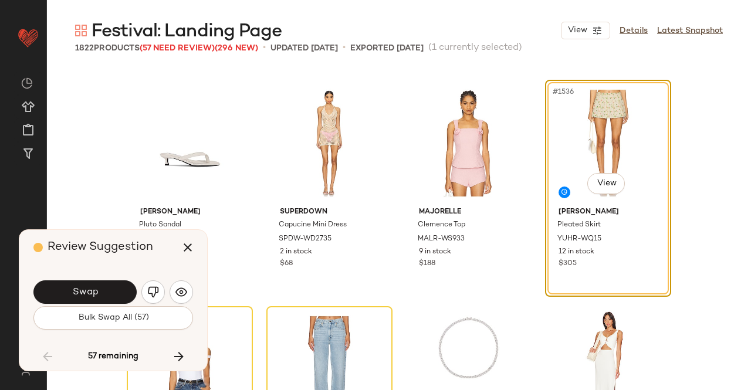
click at [89, 284] on button "Swap" at bounding box center [84, 291] width 103 height 23
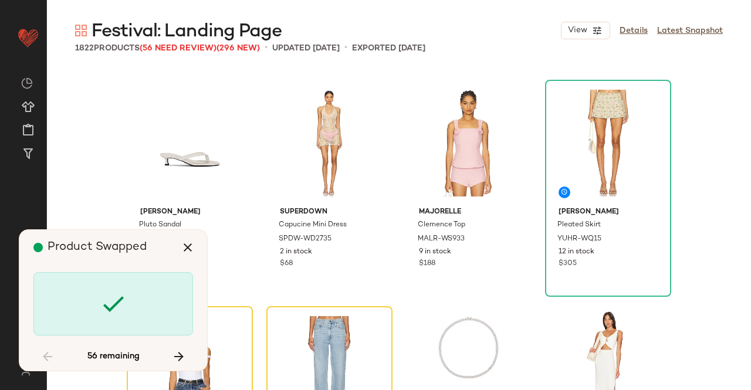
scroll to position [86946, 0]
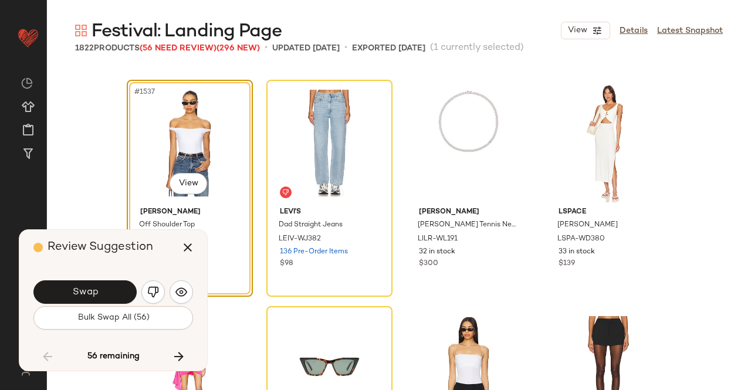
click at [89, 284] on button "Swap" at bounding box center [84, 291] width 103 height 23
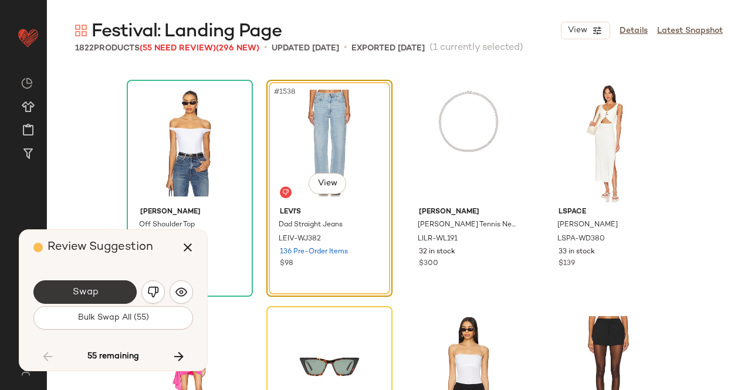
click at [93, 300] on button "Swap" at bounding box center [84, 291] width 103 height 23
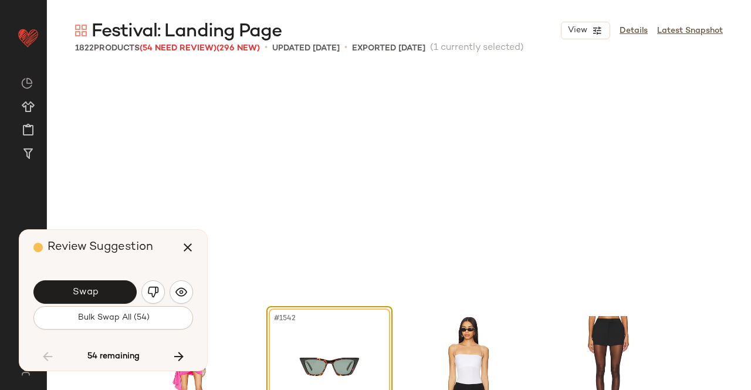
scroll to position [87173, 0]
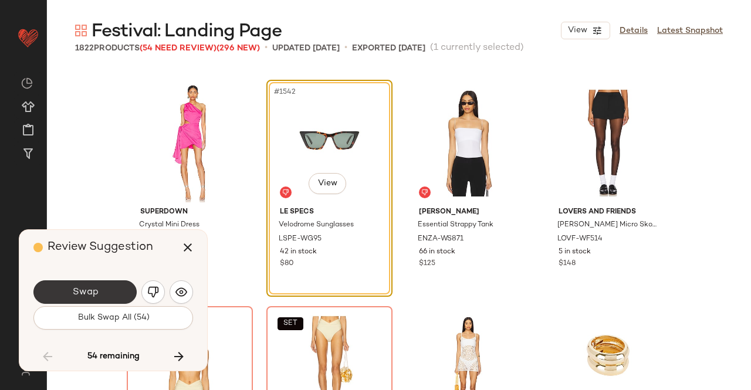
click at [125, 286] on button "Swap" at bounding box center [84, 291] width 103 height 23
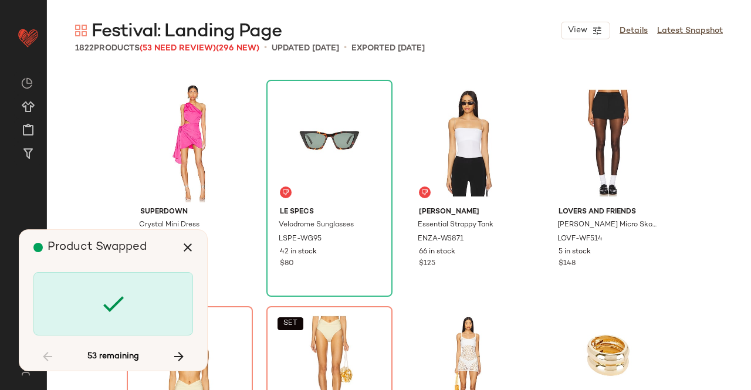
scroll to position [87399, 0]
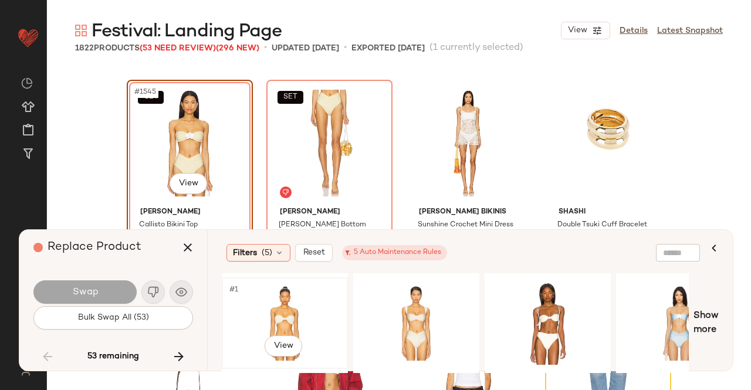
click at [272, 292] on div "#1 View" at bounding box center [285, 323] width 118 height 83
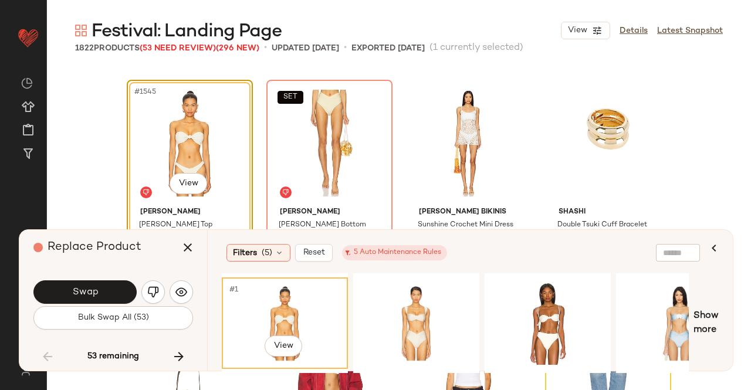
click at [194, 172] on div "#1545 View" at bounding box center [190, 143] width 118 height 118
click at [193, 184] on body "Revolve ** Dashboard All Products Global Clipboards (43) Curations (348) [PERSO…" at bounding box center [375, 195] width 751 height 390
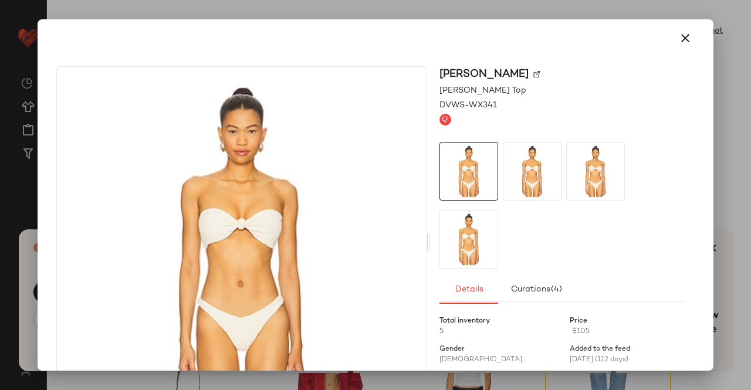
click at [534, 74] on img at bounding box center [536, 74] width 7 height 7
click at [687, 52] on div at bounding box center [376, 38] width 648 height 28
click at [684, 42] on icon "button" at bounding box center [685, 38] width 14 height 14
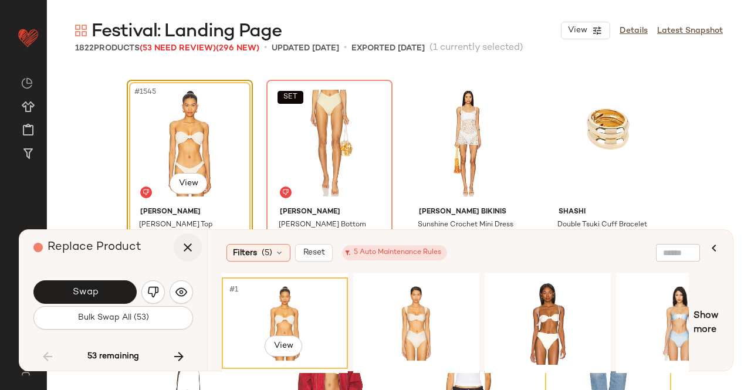
click at [189, 245] on icon "button" at bounding box center [188, 248] width 14 height 14
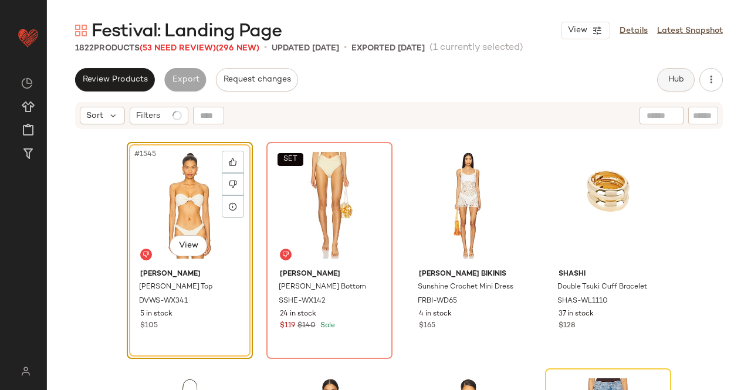
click at [675, 75] on span "Hub" at bounding box center [676, 79] width 16 height 9
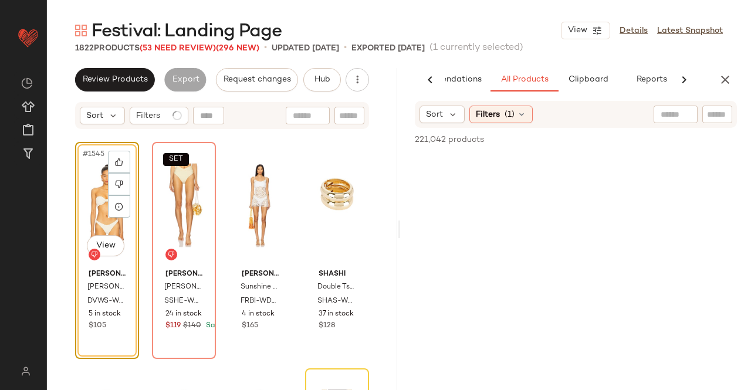
scroll to position [0, 74]
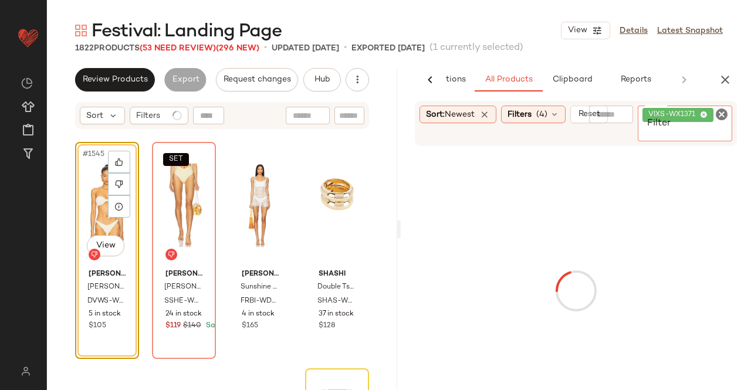
click at [698, 120] on span "VIXS-WX1371" at bounding box center [674, 115] width 52 height 11
paste input "**********"
type input "**********"
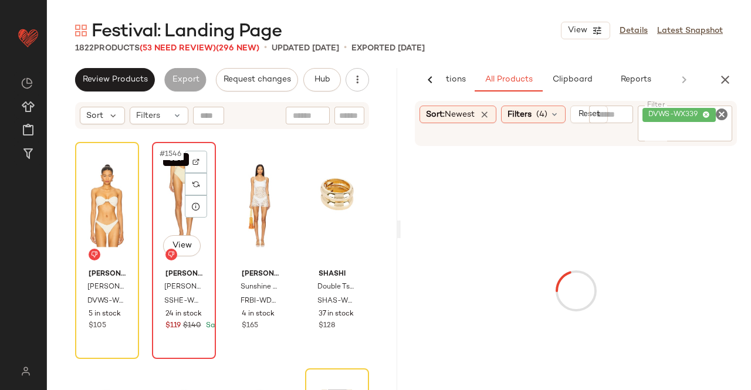
click at [162, 202] on div "SET #1546 View" at bounding box center [184, 205] width 56 height 118
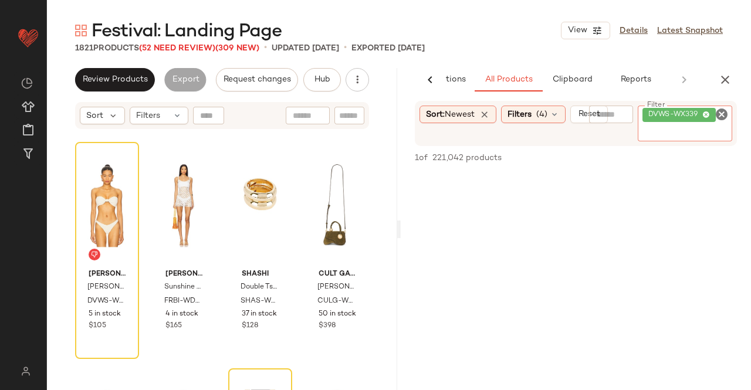
drag, startPoint x: 681, startPoint y: 141, endPoint x: 683, endPoint y: 128, distance: 13.1
click at [682, 140] on div "DVWS-WX339" at bounding box center [685, 124] width 94 height 36
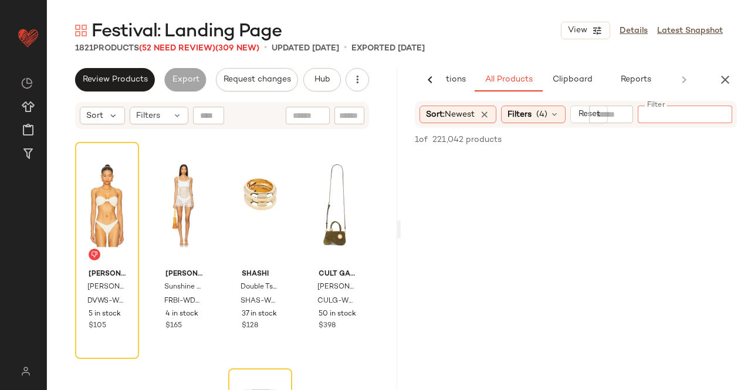
paste input "*********"
type input "*********"
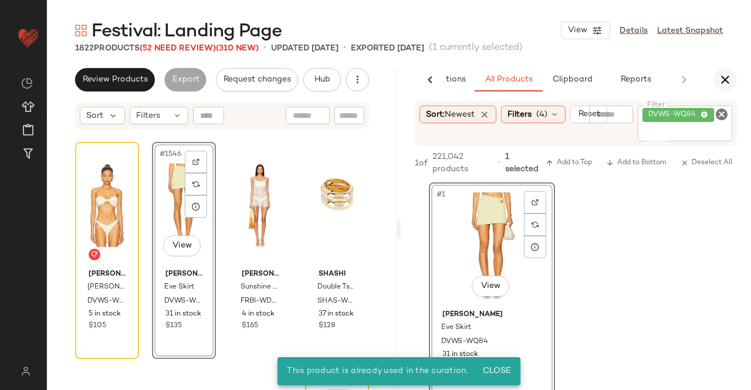
click at [736, 74] on button "button" at bounding box center [724, 79] width 23 height 23
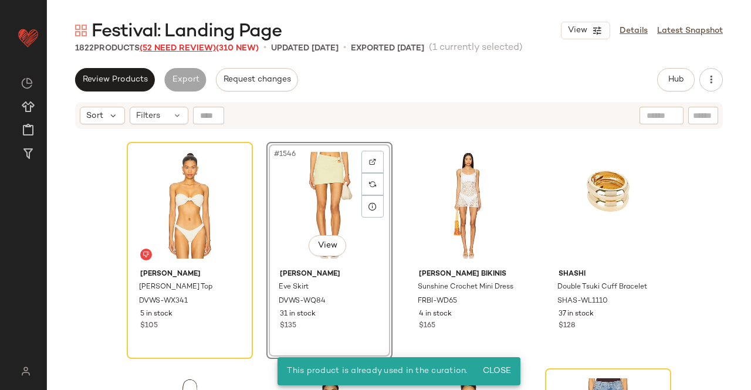
click at [175, 47] on span "(52 Need Review)" at bounding box center [178, 48] width 76 height 9
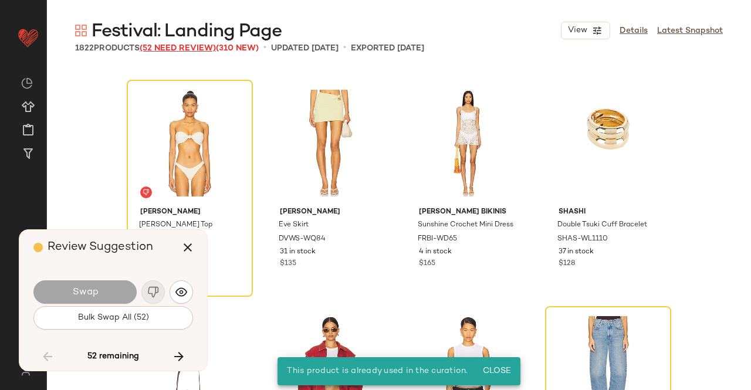
scroll to position [84229, 0]
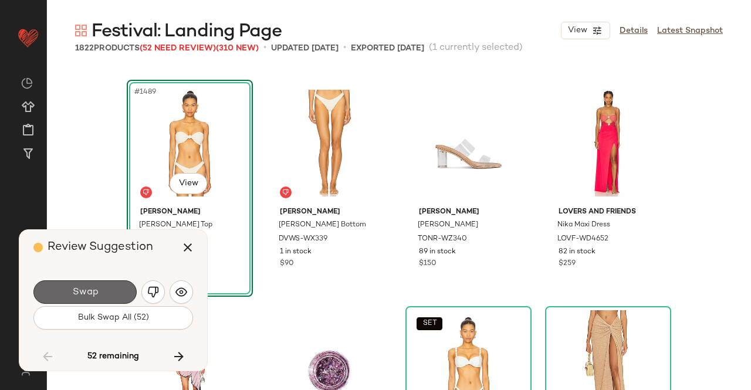
click at [72, 283] on button "Swap" at bounding box center [84, 291] width 103 height 23
click at [182, 359] on icon "button" at bounding box center [179, 357] width 14 height 14
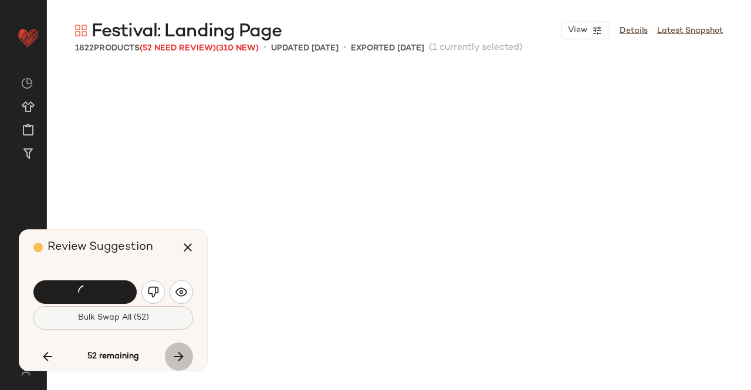
scroll to position [87626, 0]
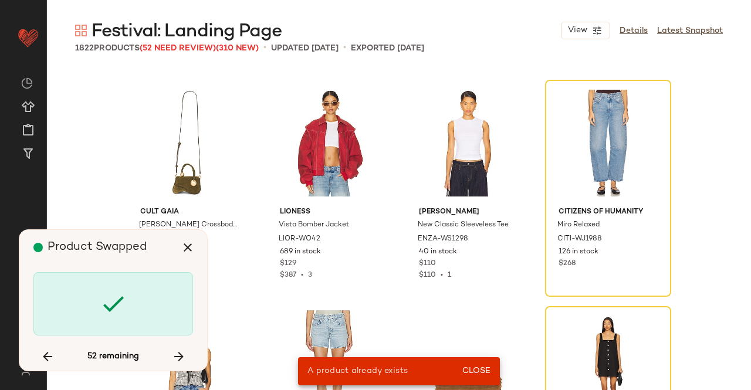
click at [81, 286] on div at bounding box center [113, 303] width 160 height 63
click at [178, 351] on icon "button" at bounding box center [179, 357] width 14 height 14
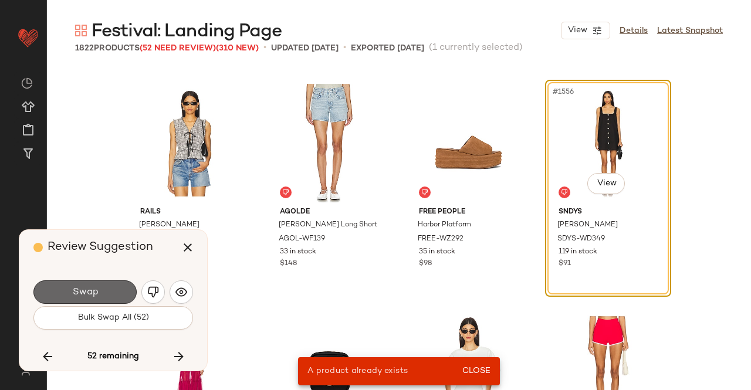
click at [99, 286] on button "Swap" at bounding box center [84, 291] width 103 height 23
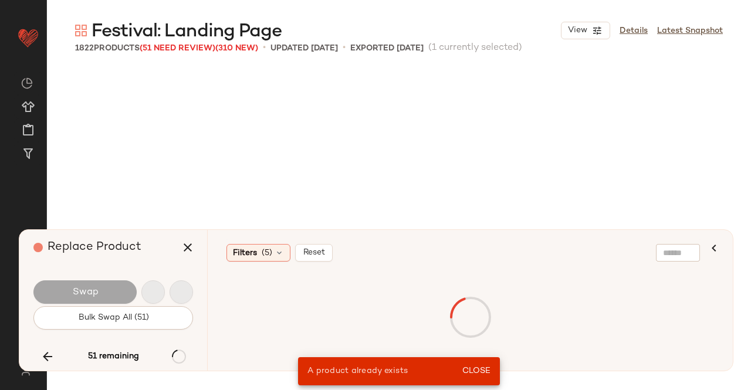
scroll to position [88305, 0]
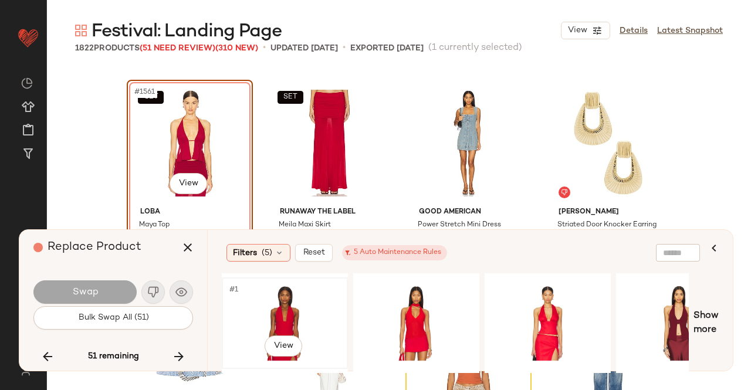
click at [285, 310] on div "#1 View" at bounding box center [285, 323] width 118 height 83
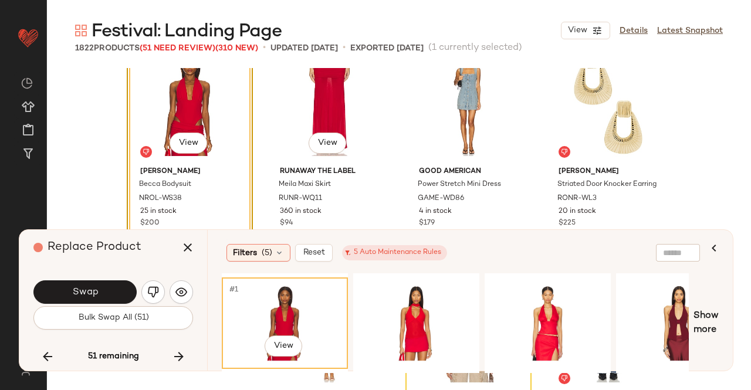
scroll to position [88364, 0]
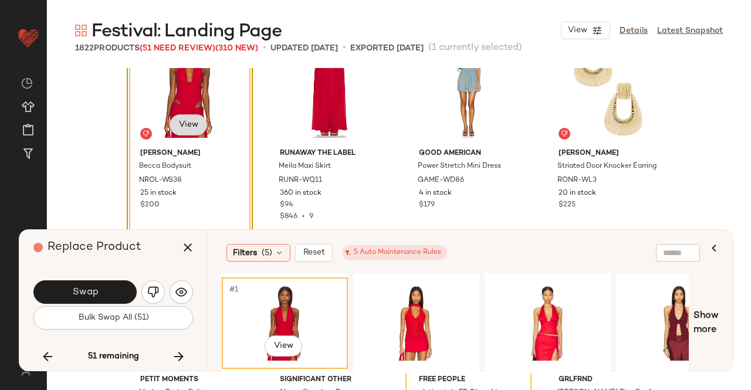
click at [189, 124] on body "Revolve ** Dashboard All Products Global Clipboards (43) Curations (348) [PERSO…" at bounding box center [375, 195] width 751 height 390
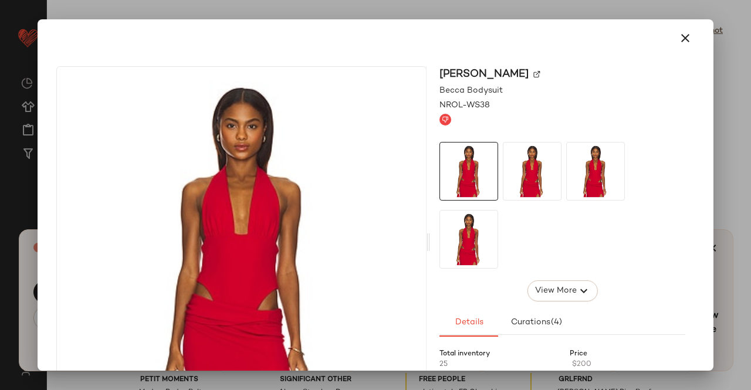
click at [533, 76] on img at bounding box center [536, 74] width 7 height 7
click at [685, 35] on button "button" at bounding box center [685, 38] width 28 height 28
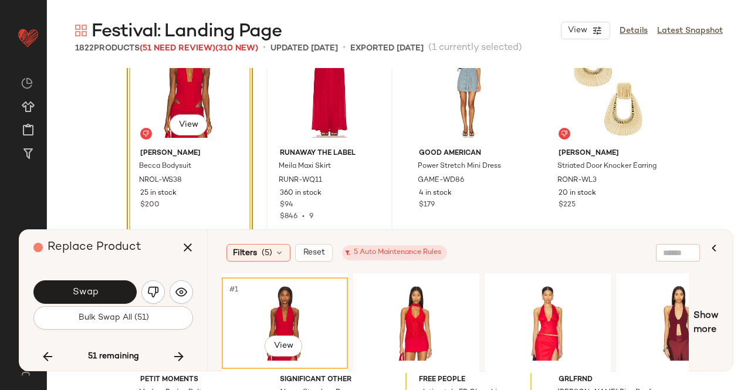
drag, startPoint x: 187, startPoint y: 256, endPoint x: 269, endPoint y: 214, distance: 92.9
click at [187, 256] on button "button" at bounding box center [188, 247] width 28 height 28
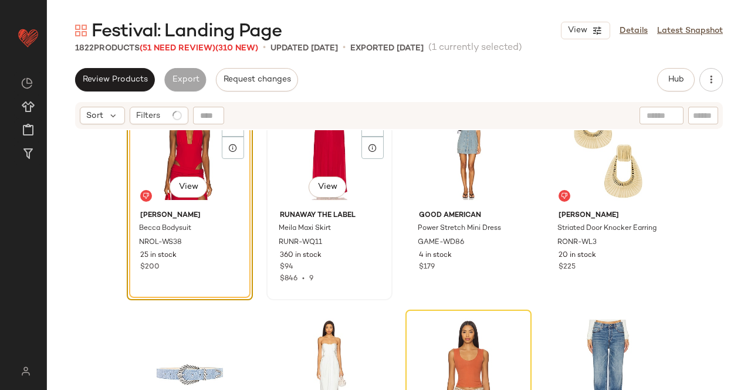
click at [309, 147] on div "SET #1562 View" at bounding box center [329, 146] width 118 height 118
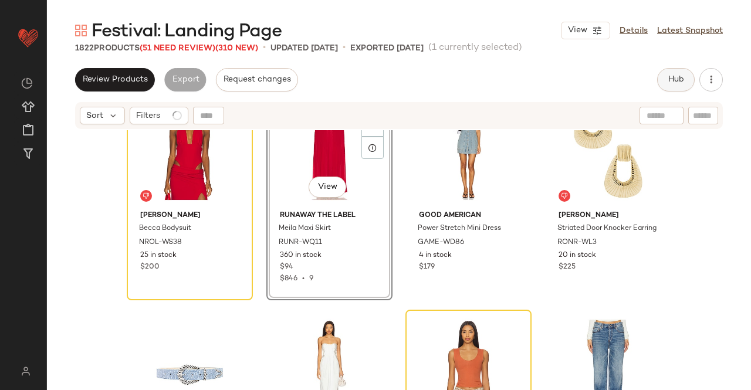
click at [683, 77] on span "Hub" at bounding box center [676, 79] width 16 height 9
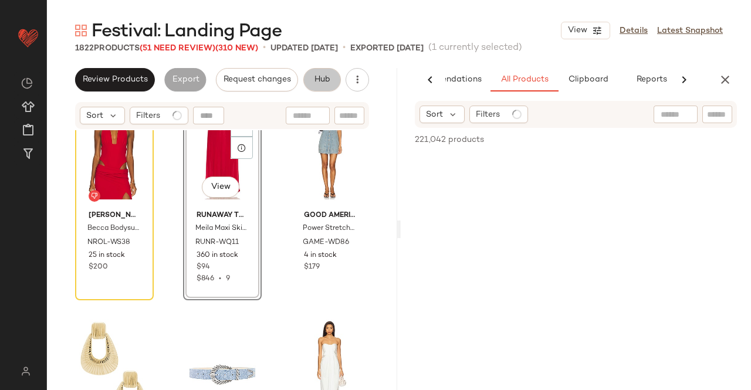
scroll to position [0, 74]
click at [709, 121] on div at bounding box center [717, 115] width 30 height 18
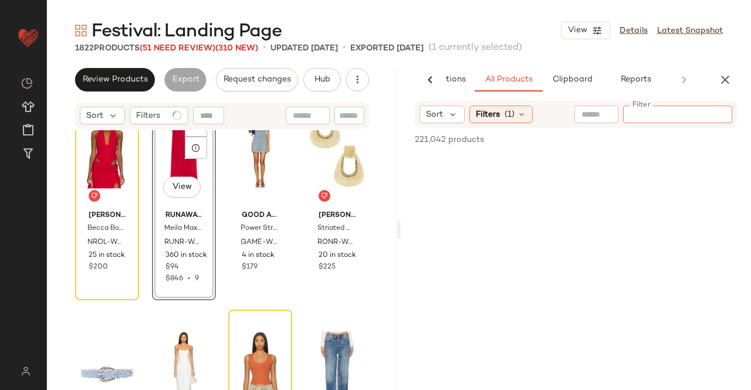
paste input "*********"
type input "*********"
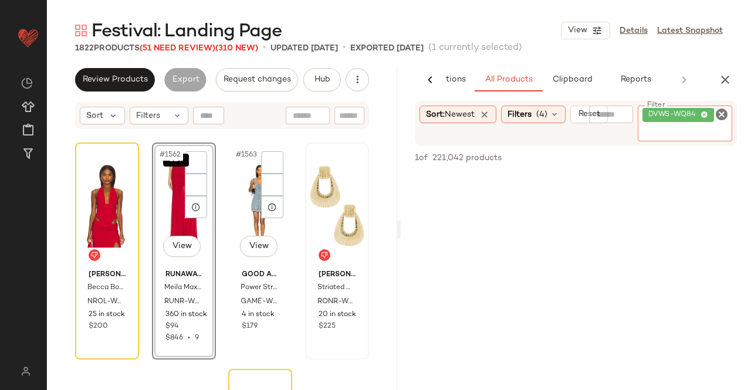
scroll to position [88246, 0]
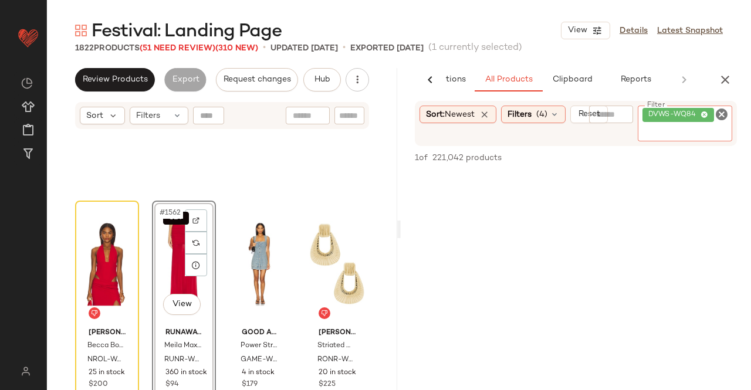
click at [152, 266] on div "SET #1562 View Runaway The Label Meila Maxi Skirt RUNR-WQ11 360 in stock $94 $8…" at bounding box center [184, 309] width 64 height 217
click at [177, 256] on div "SET #1562 View" at bounding box center [184, 264] width 56 height 118
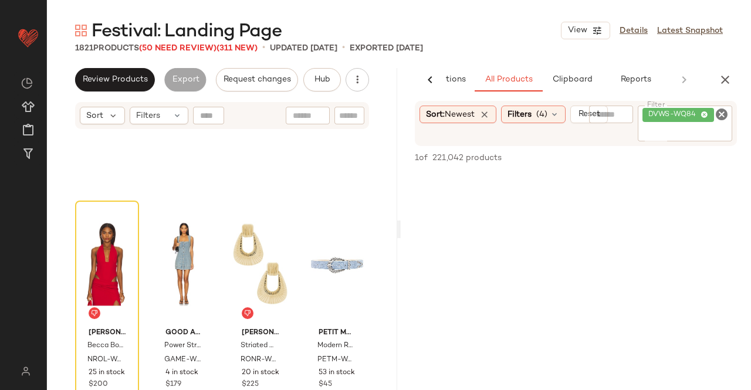
click at [726, 71] on button "button" at bounding box center [724, 79] width 23 height 23
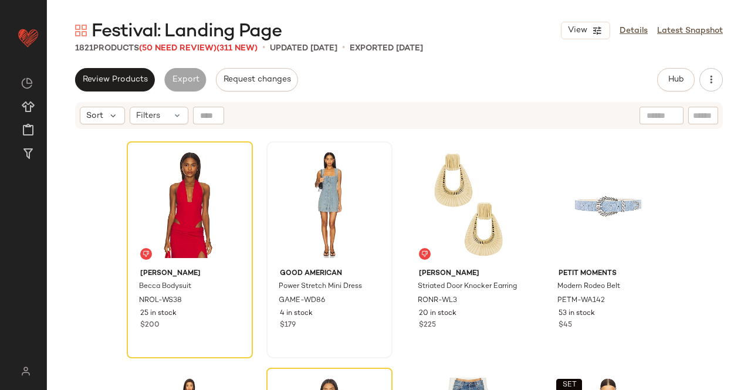
scroll to position [88364, 0]
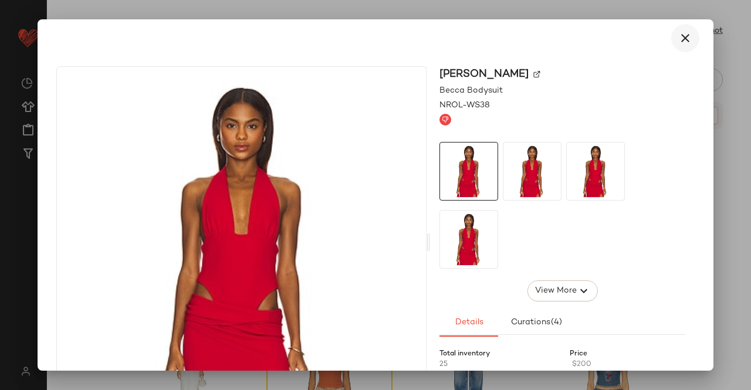
click at [682, 37] on icon "button" at bounding box center [685, 38] width 14 height 14
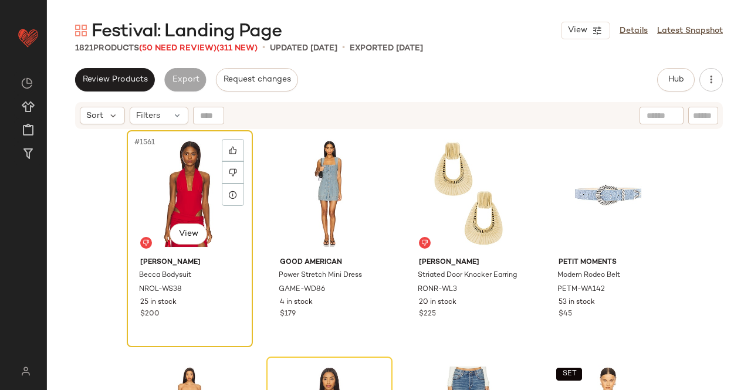
scroll to position [88188, 0]
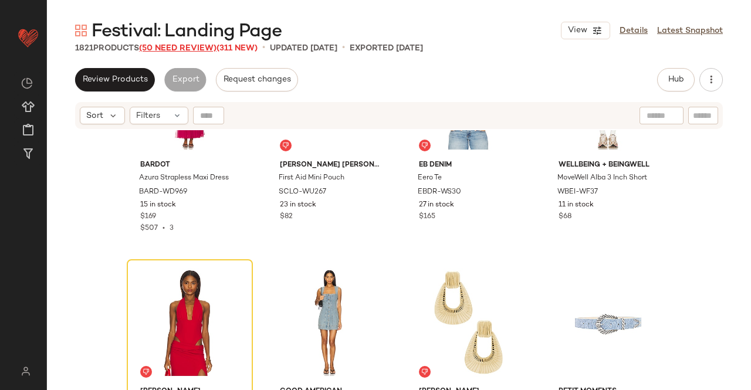
click at [182, 48] on span "(50 Need Review)" at bounding box center [177, 48] width 77 height 9
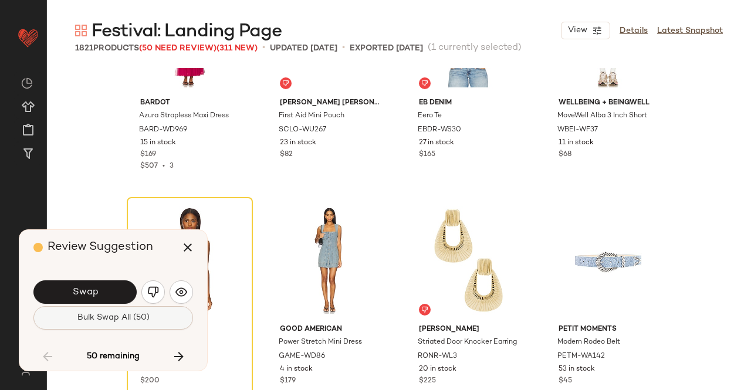
scroll to position [87626, 0]
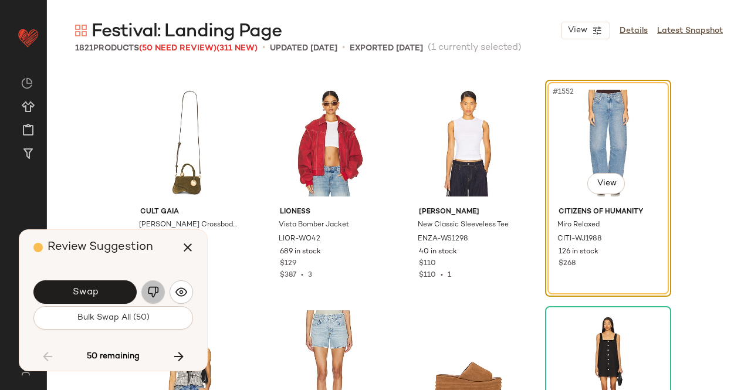
click at [152, 296] on img "button" at bounding box center [153, 292] width 12 height 12
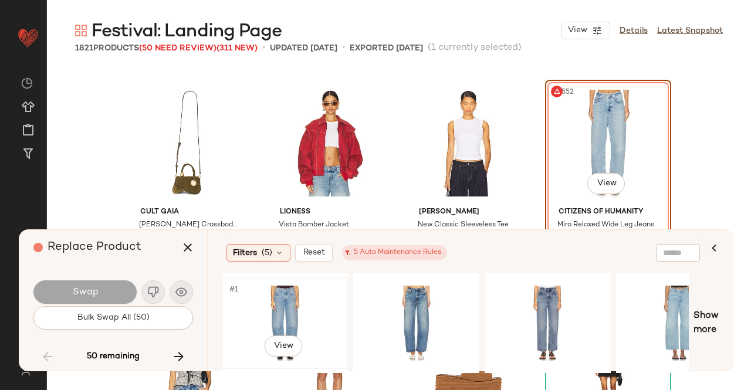
click at [303, 309] on div "#1 View" at bounding box center [285, 323] width 118 height 83
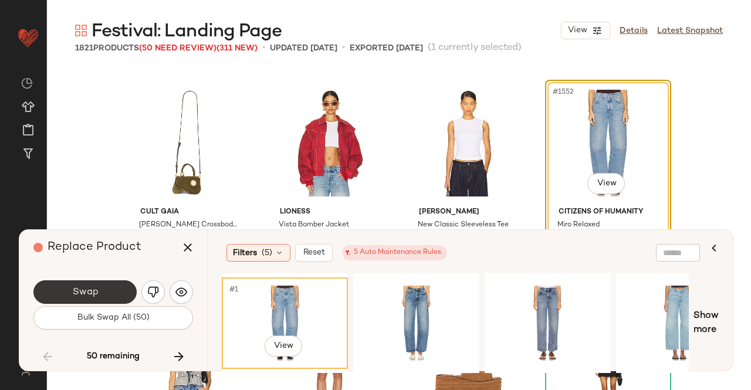
click at [106, 287] on button "Swap" at bounding box center [84, 291] width 103 height 23
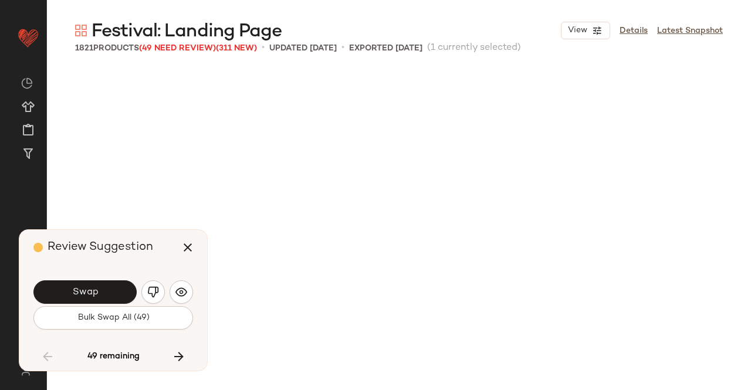
scroll to position [88305, 0]
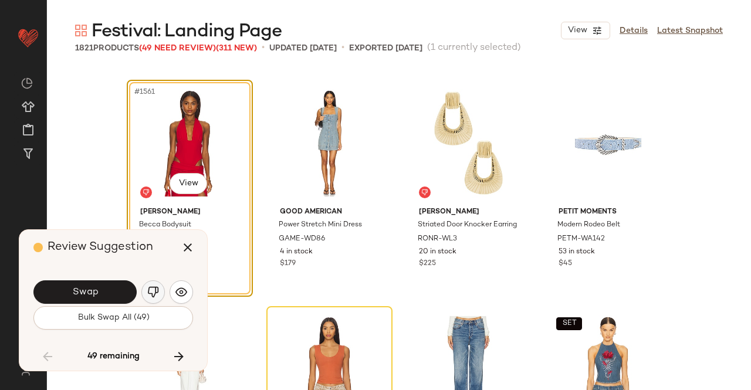
click at [150, 294] on img "button" at bounding box center [153, 292] width 12 height 12
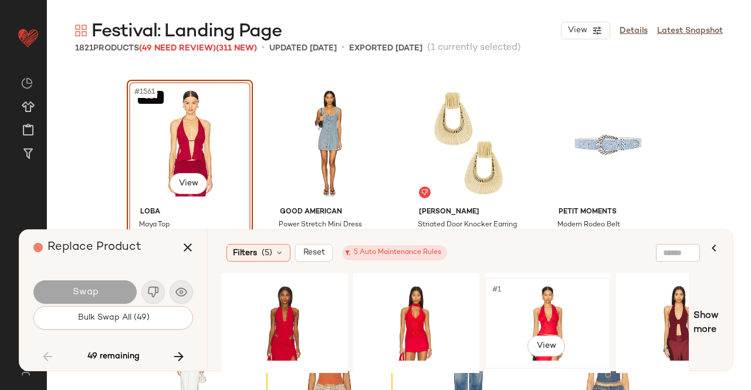
click at [553, 316] on div "#1 View" at bounding box center [548, 323] width 118 height 83
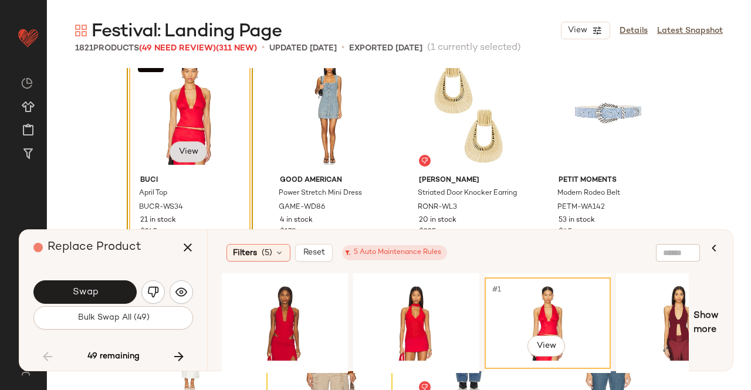
scroll to position [88364, 0]
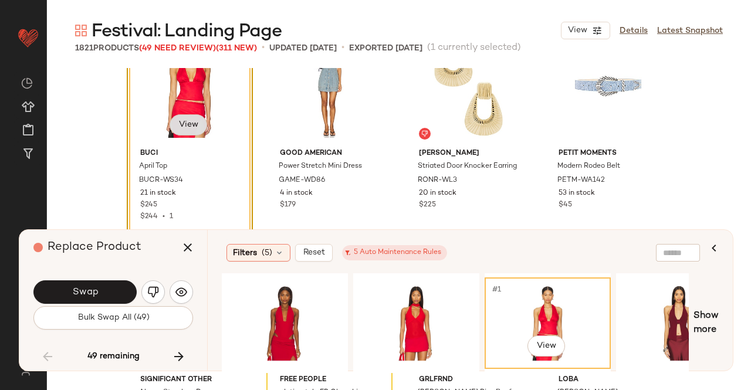
click at [188, 126] on body "Revolve ** Dashboard All Products Global Clipboards (43) Curations (348) [PERSO…" at bounding box center [375, 195] width 751 height 390
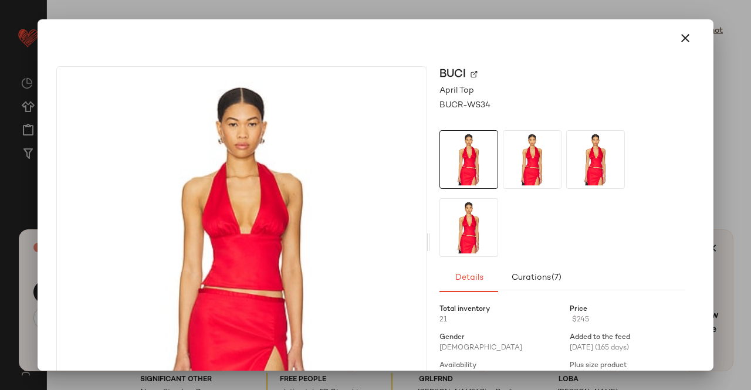
click at [470, 74] on img at bounding box center [473, 74] width 7 height 7
click at [678, 31] on icon "button" at bounding box center [685, 38] width 14 height 14
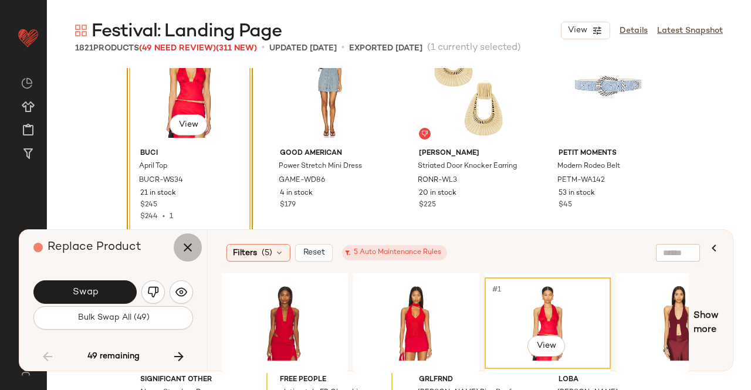
click at [190, 251] on icon "button" at bounding box center [188, 248] width 14 height 14
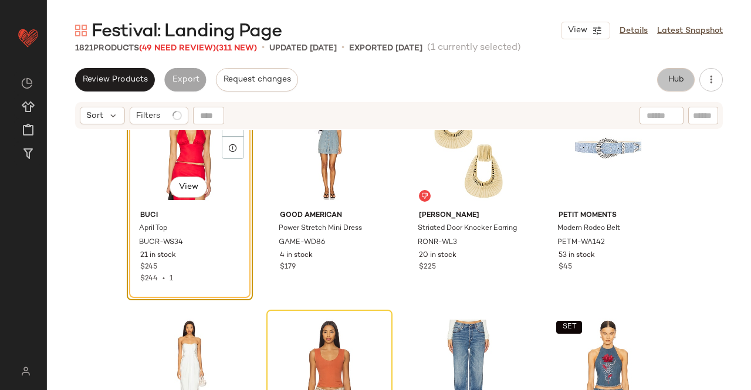
click at [677, 82] on span "Hub" at bounding box center [676, 79] width 16 height 9
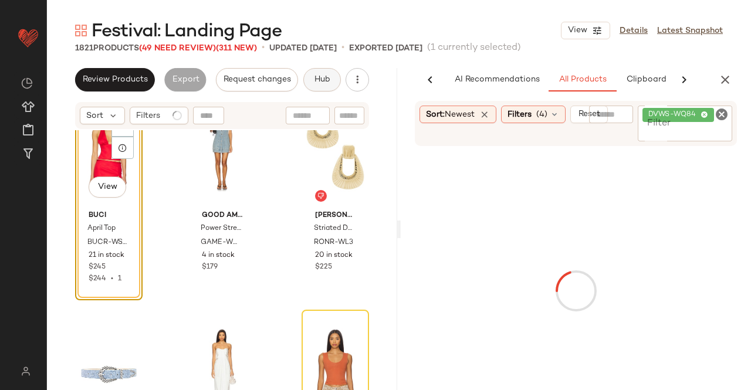
scroll to position [0, 74]
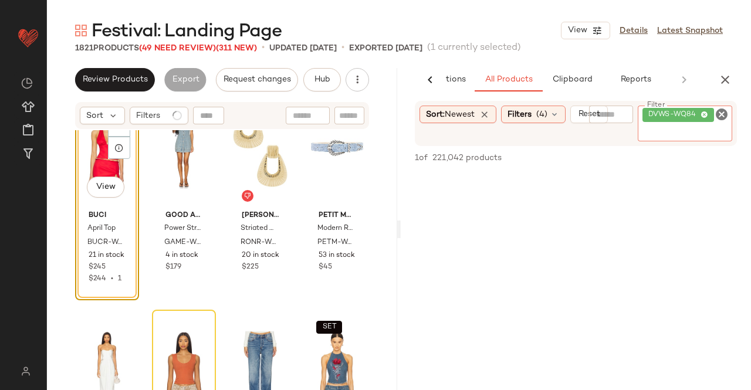
click at [696, 129] on input "Filter" at bounding box center [692, 133] width 100 height 12
paste input "*********"
type input "*********"
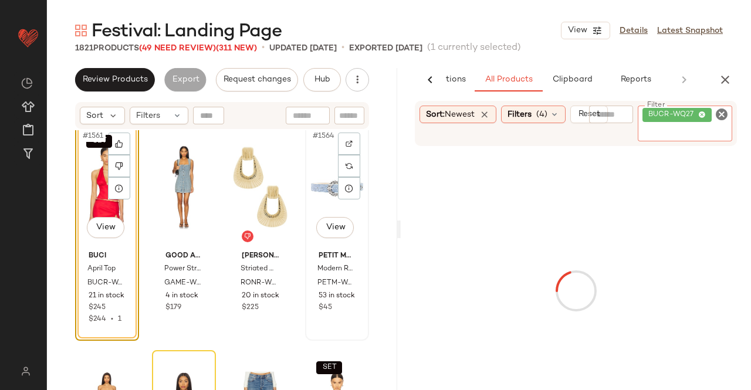
scroll to position [88305, 0]
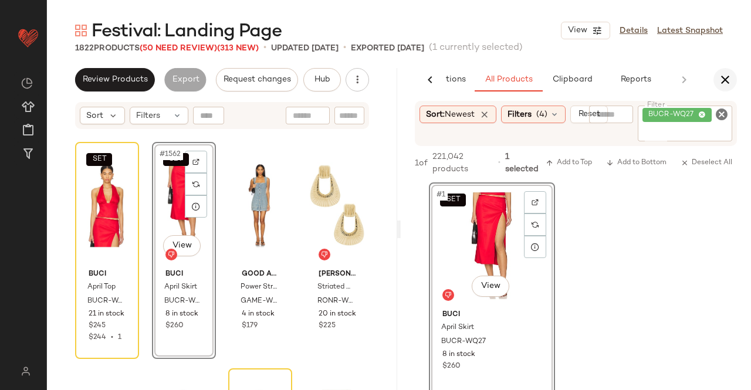
click at [720, 86] on icon "button" at bounding box center [725, 80] width 14 height 14
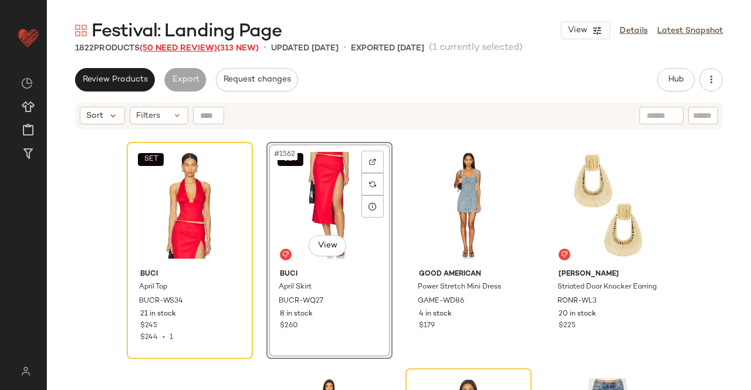
click at [185, 48] on span "(50 Need Review)" at bounding box center [178, 48] width 77 height 9
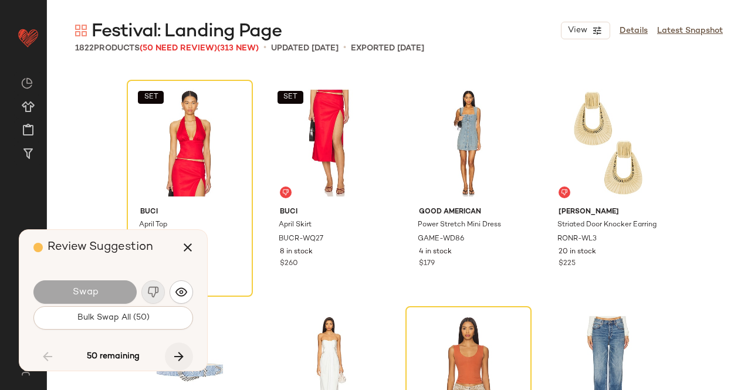
click at [184, 351] on icon "button" at bounding box center [179, 357] width 14 height 14
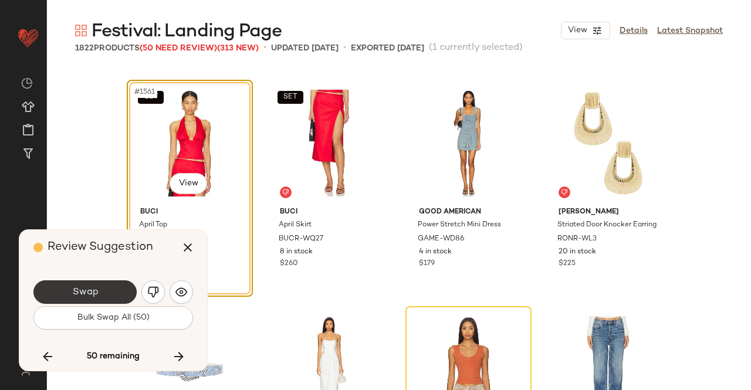
click at [106, 299] on button "Swap" at bounding box center [84, 291] width 103 height 23
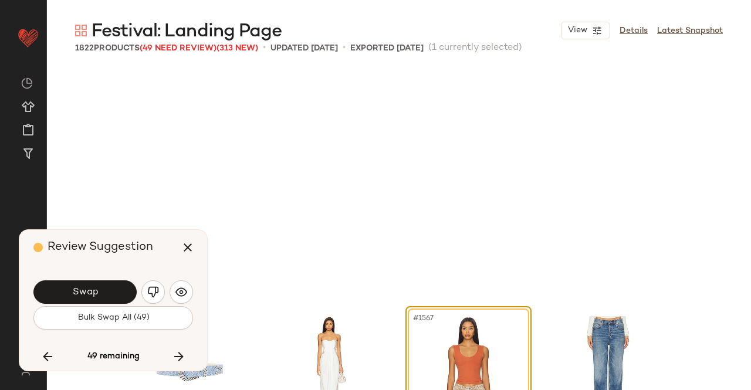
scroll to position [88531, 0]
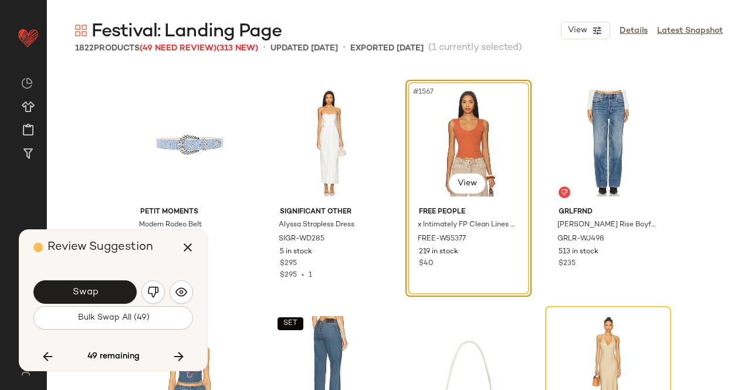
click at [106, 299] on button "Swap" at bounding box center [84, 291] width 103 height 23
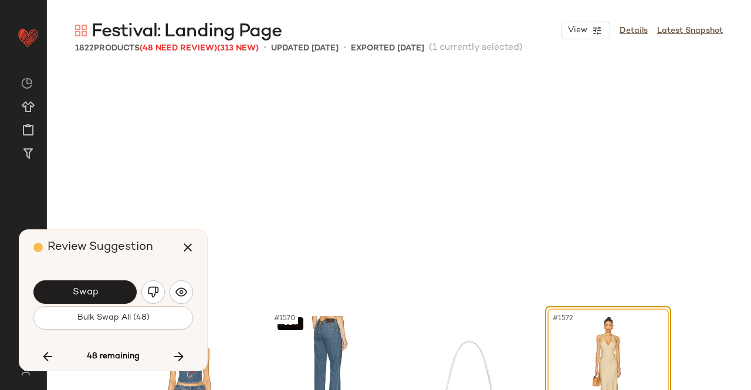
scroll to position [88758, 0]
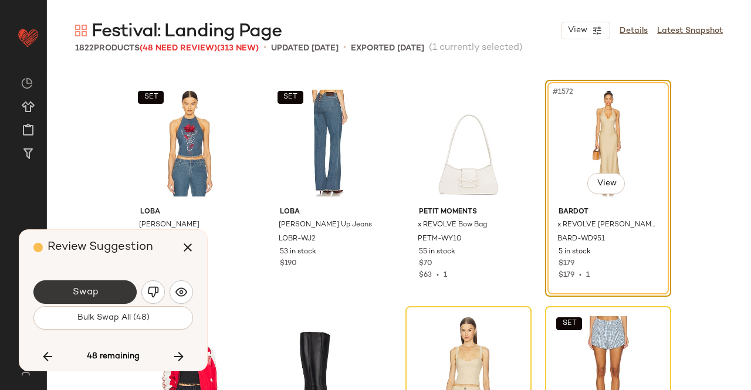
click at [122, 289] on button "Swap" at bounding box center [84, 291] width 103 height 23
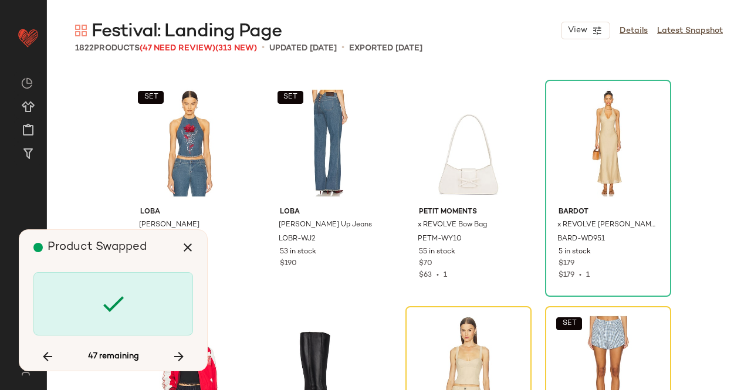
scroll to position [88984, 0]
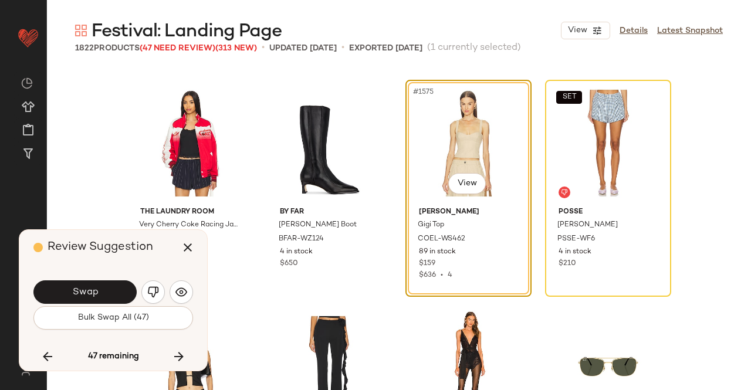
click at [122, 289] on button "Swap" at bounding box center [84, 291] width 103 height 23
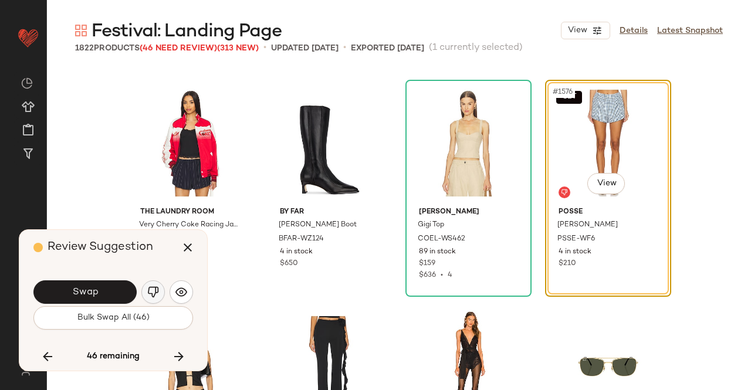
click at [159, 300] on button "button" at bounding box center [152, 291] width 23 height 23
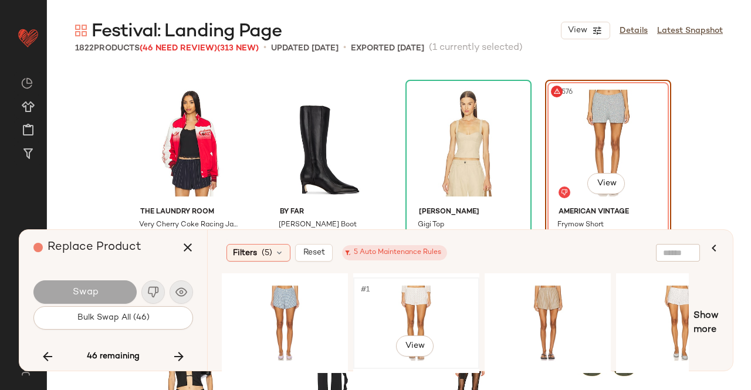
click at [436, 310] on div "#1 View" at bounding box center [416, 323] width 118 height 83
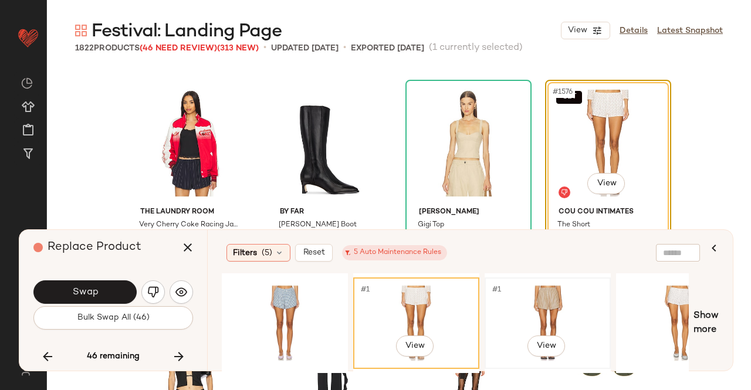
click at [554, 289] on div "#1 View" at bounding box center [548, 323] width 118 height 83
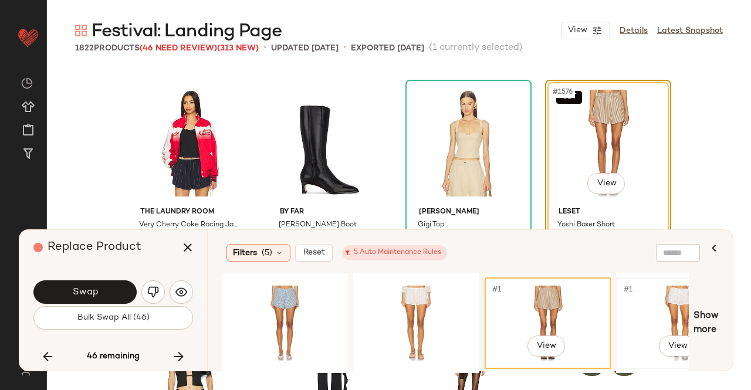
click at [666, 314] on div "#1 View" at bounding box center [679, 323] width 118 height 83
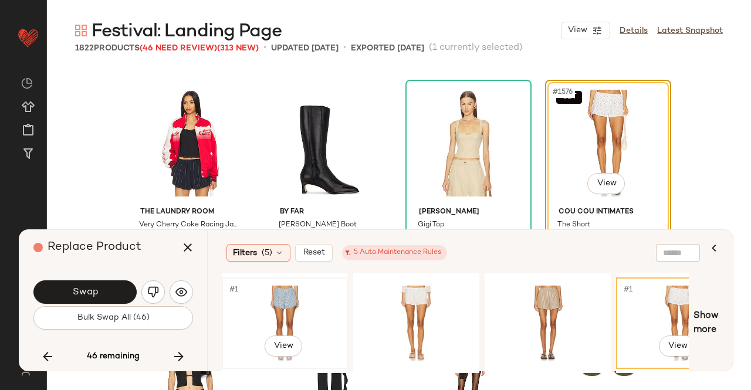
click at [269, 317] on div "#1 View" at bounding box center [285, 323] width 118 height 83
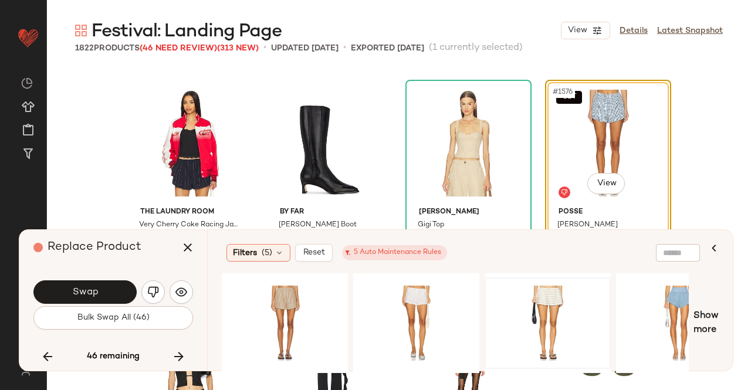
scroll to position [0, 265]
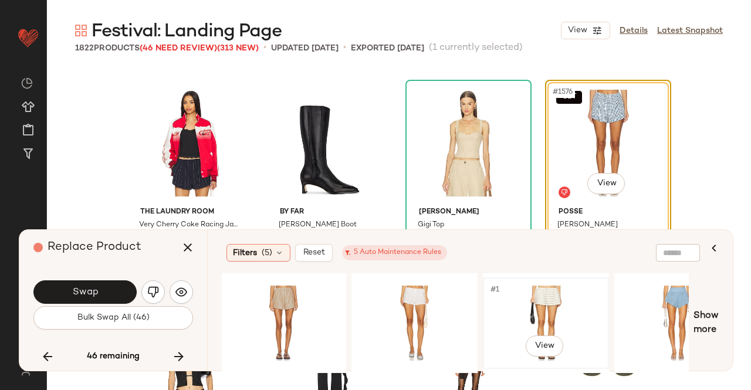
click at [508, 284] on div "#1 View" at bounding box center [546, 323] width 118 height 83
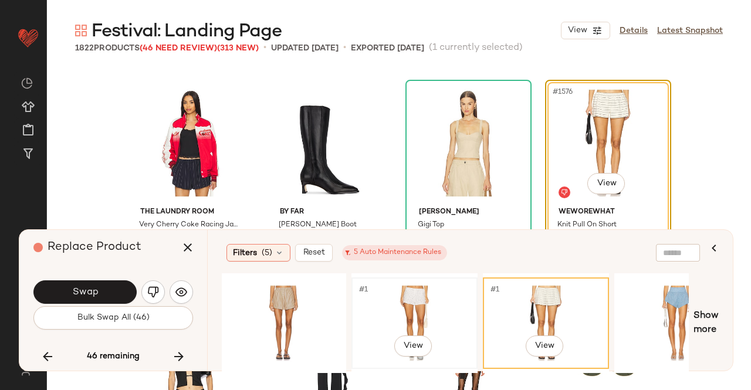
click at [445, 297] on div "#1 View" at bounding box center [414, 323] width 118 height 83
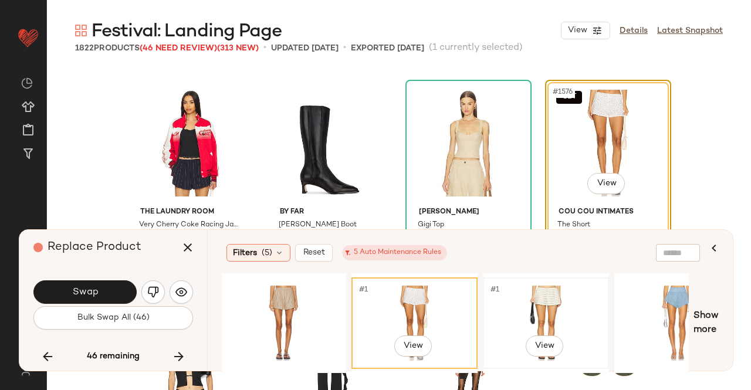
click at [532, 301] on div "#1 View" at bounding box center [546, 323] width 118 height 83
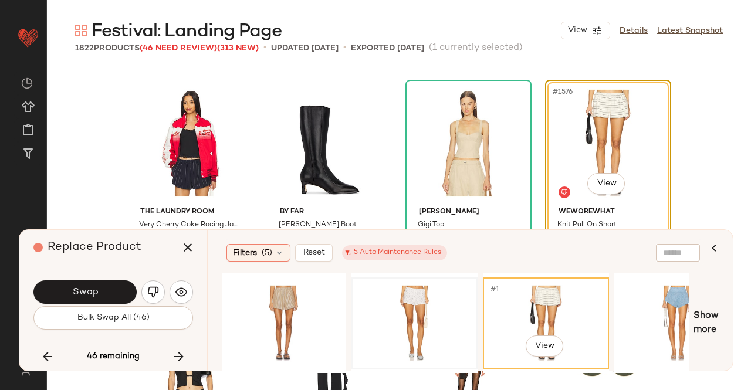
click at [431, 294] on div at bounding box center [414, 323] width 118 height 83
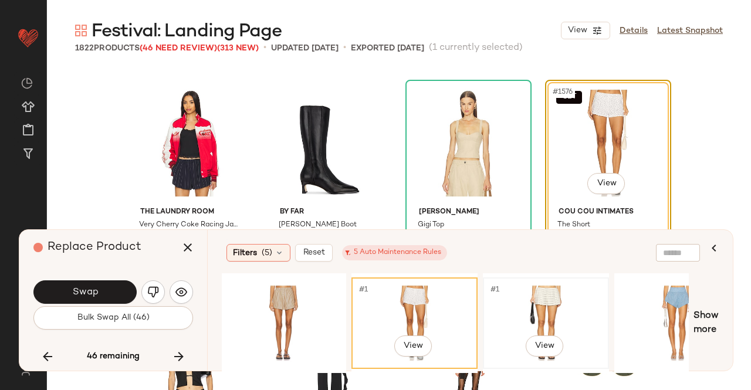
click at [529, 306] on div "#1 View" at bounding box center [546, 323] width 118 height 83
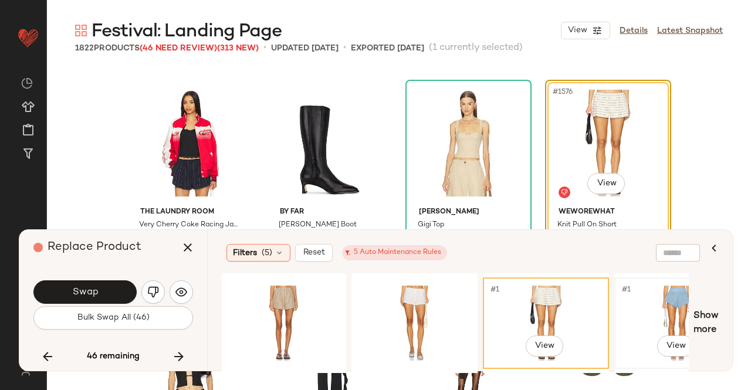
click at [686, 321] on div "#1 View" at bounding box center [677, 323] width 118 height 83
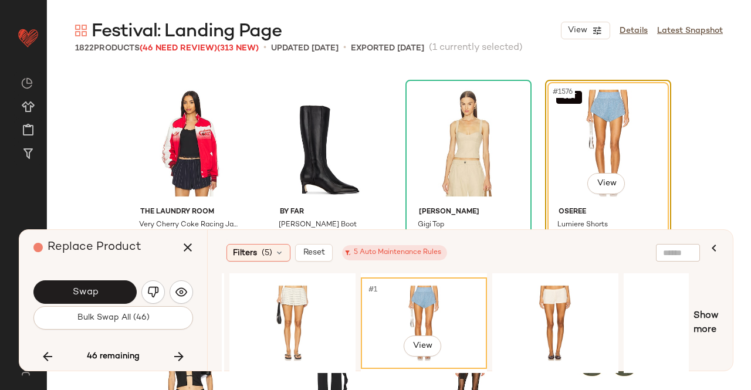
scroll to position [0, 571]
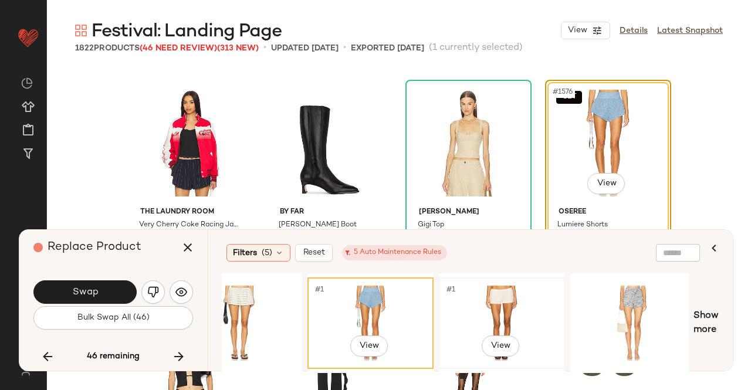
click at [489, 287] on div "#1 View" at bounding box center [502, 323] width 118 height 83
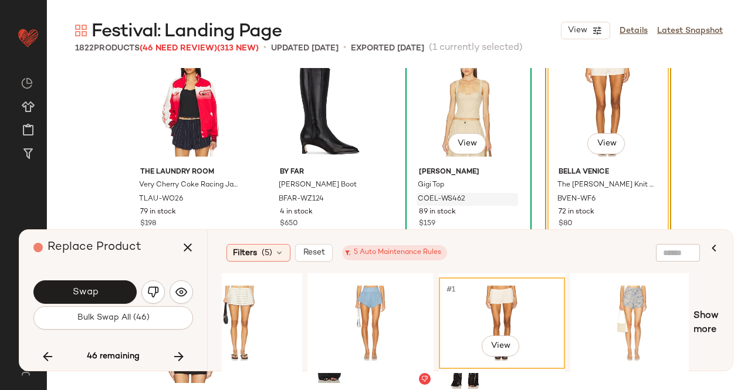
scroll to position [89043, 0]
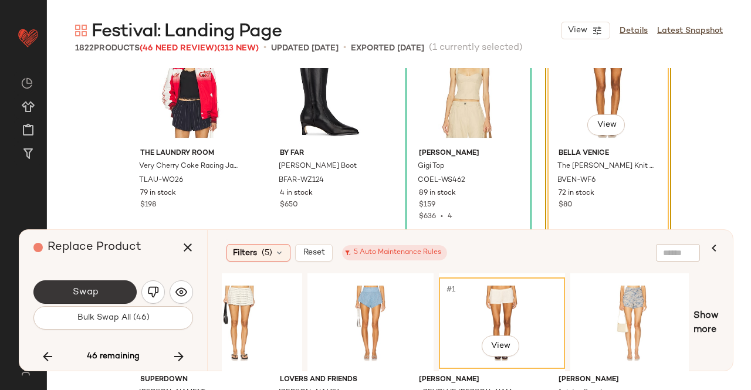
click at [101, 288] on button "Swap" at bounding box center [84, 291] width 103 height 23
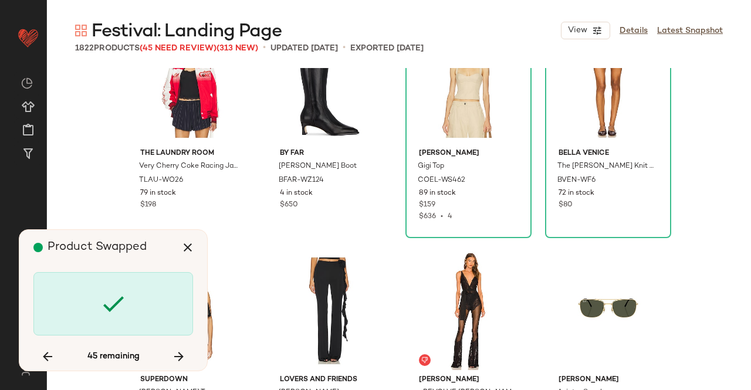
scroll to position [88984, 0]
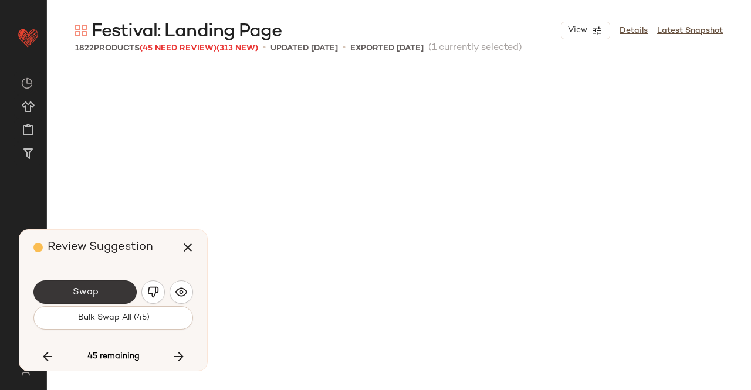
scroll to position [89437, 0]
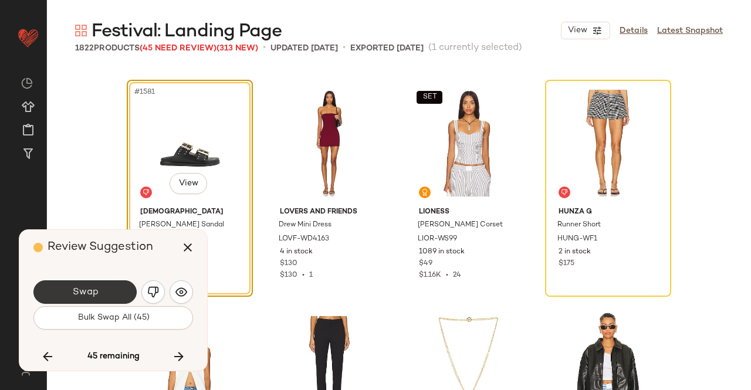
click at [109, 296] on button "Swap" at bounding box center [84, 291] width 103 height 23
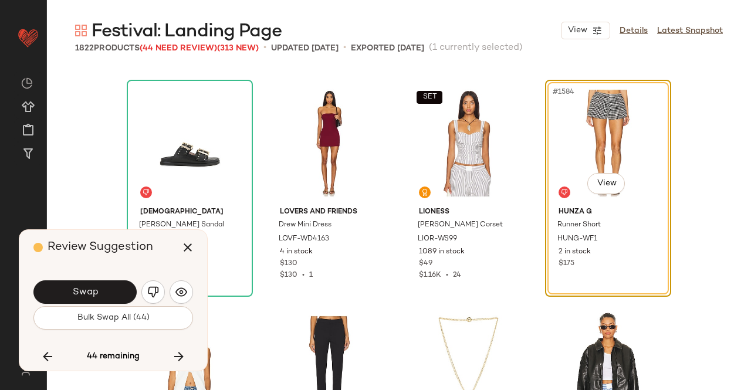
click at [109, 296] on button "Swap" at bounding box center [84, 291] width 103 height 23
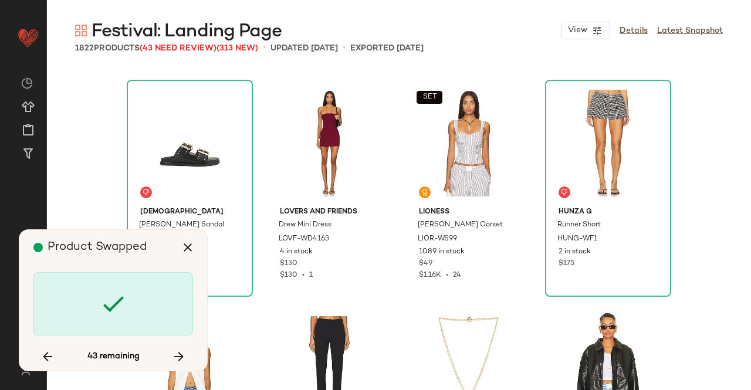
scroll to position [89890, 0]
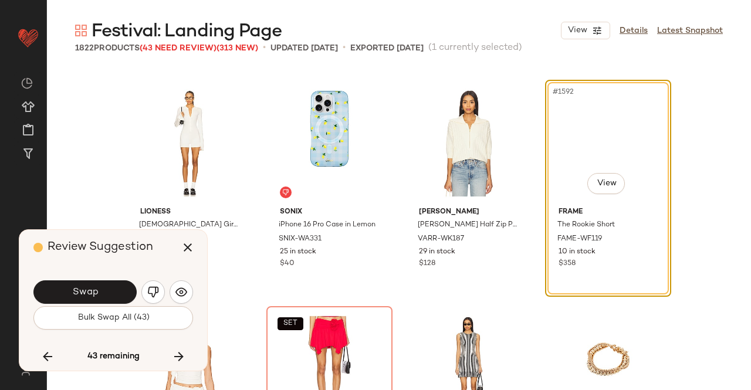
click at [96, 280] on div "Swap" at bounding box center [113, 292] width 160 height 28
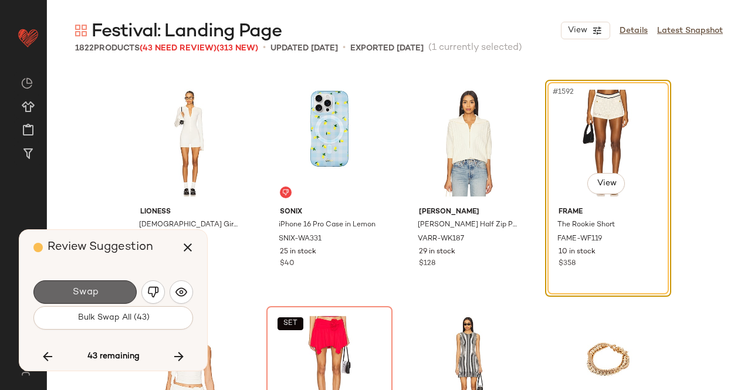
click at [103, 286] on button "Swap" at bounding box center [84, 291] width 103 height 23
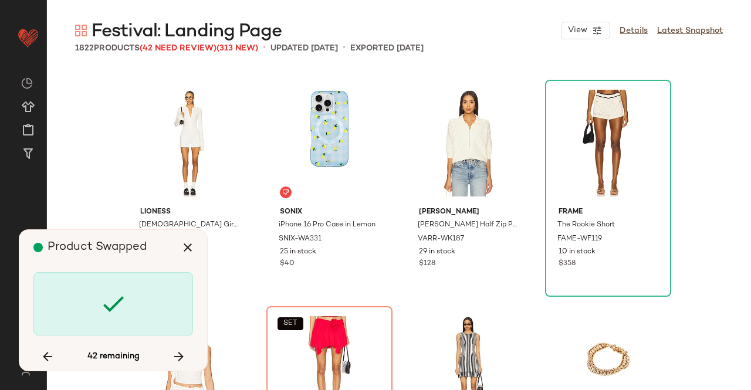
scroll to position [90116, 0]
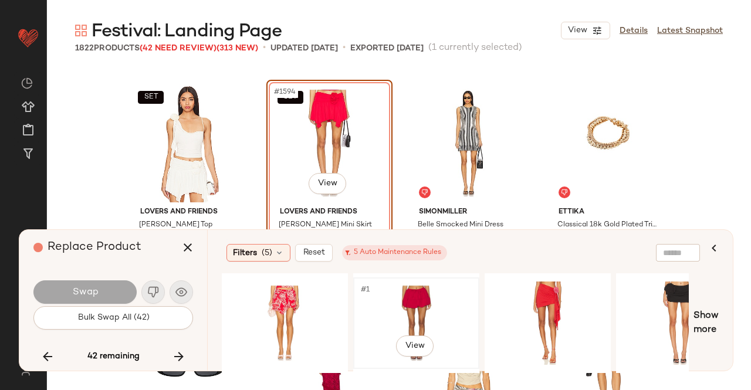
click at [397, 293] on div "#1 View" at bounding box center [416, 323] width 118 height 83
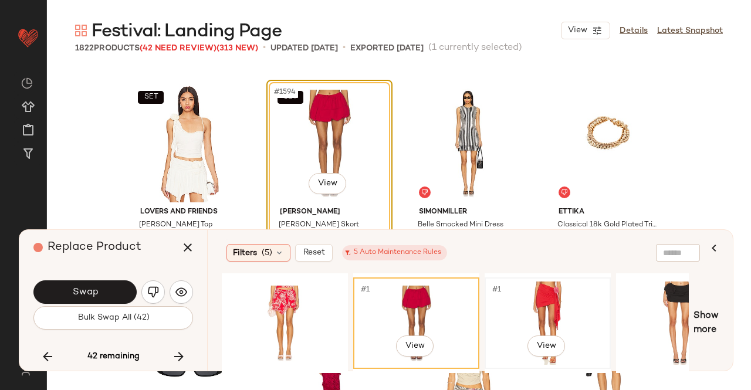
click at [531, 317] on div "#1 View" at bounding box center [548, 323] width 118 height 83
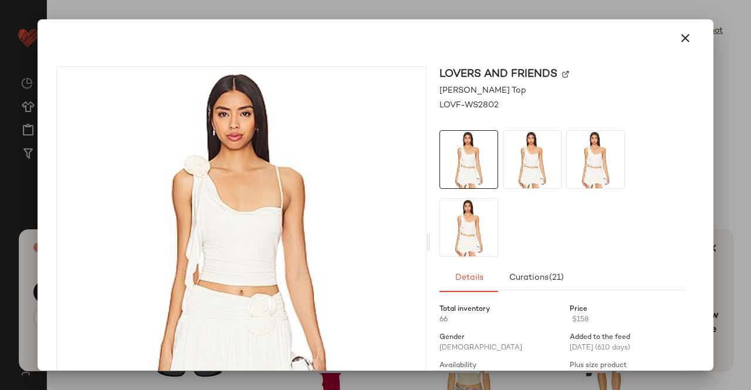
click at [567, 74] on div "Lovers and Friends" at bounding box center [562, 74] width 246 height 16
click at [562, 75] on img at bounding box center [565, 74] width 7 height 7
click at [685, 34] on button "button" at bounding box center [685, 38] width 28 height 28
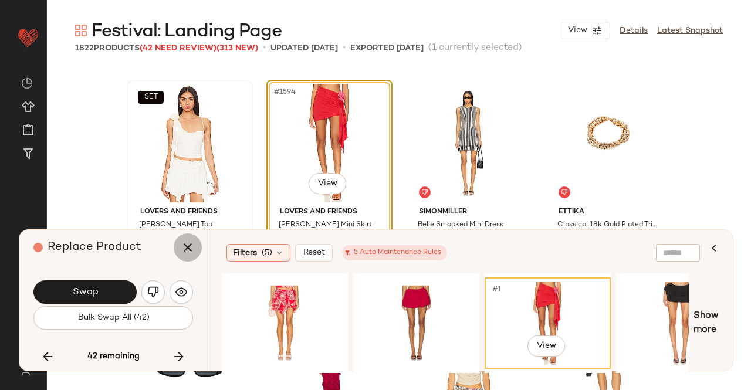
click at [182, 248] on icon "button" at bounding box center [188, 248] width 14 height 14
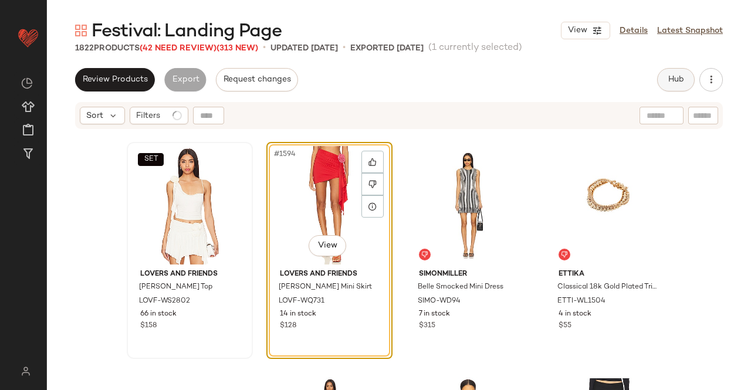
click at [659, 85] on button "Hub" at bounding box center [676, 79] width 38 height 23
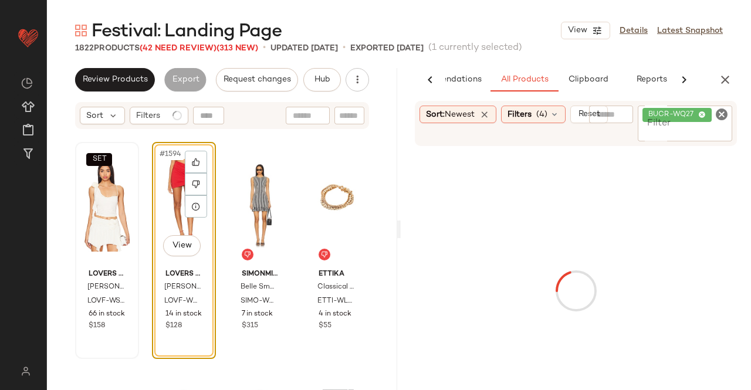
scroll to position [0, 74]
click at [704, 118] on icon at bounding box center [702, 115] width 8 height 8
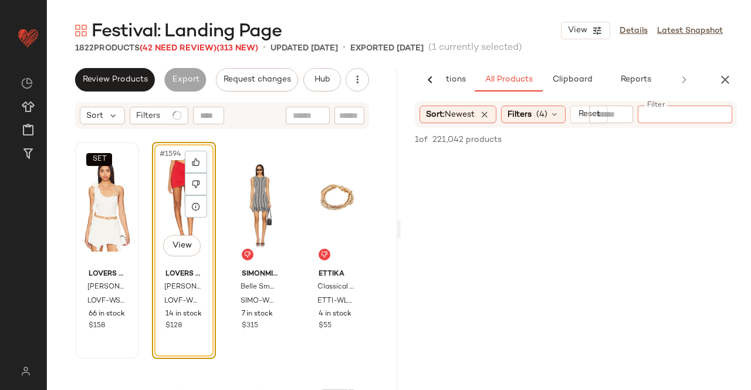
paste input "**********"
type input "**********"
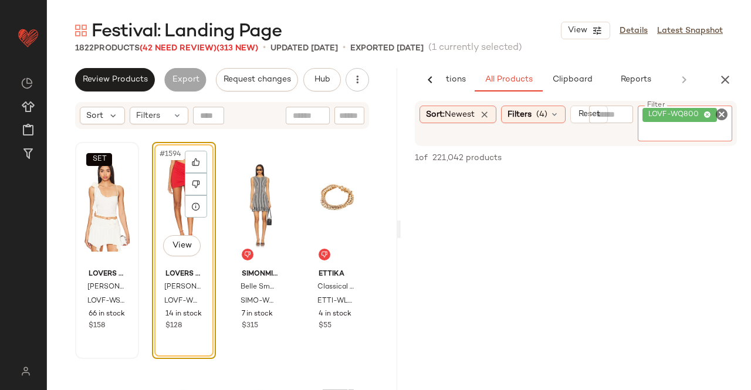
click at [673, 126] on div "LOVF-WQ800" at bounding box center [685, 124] width 94 height 36
paste input "*********"
type input "*********"
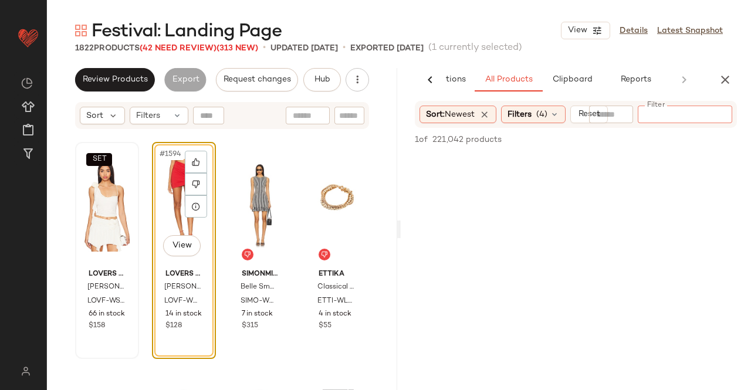
paste input "*********"
type input "*********"
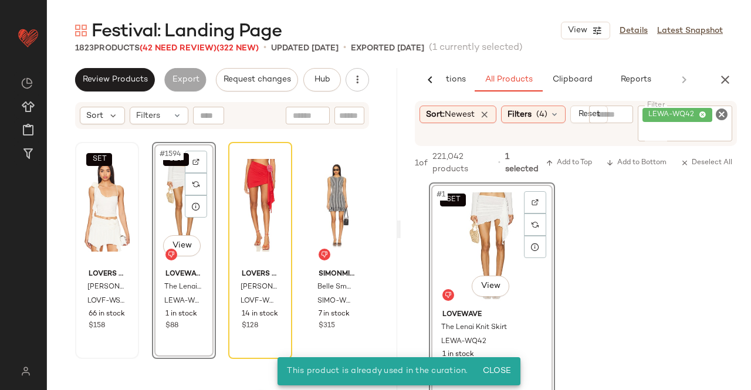
click at [720, 81] on icon "button" at bounding box center [725, 80] width 14 height 14
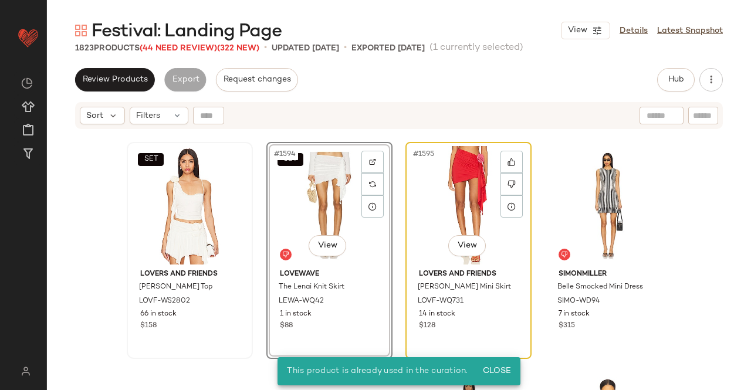
click at [482, 194] on div "#1595 View" at bounding box center [468, 205] width 118 height 118
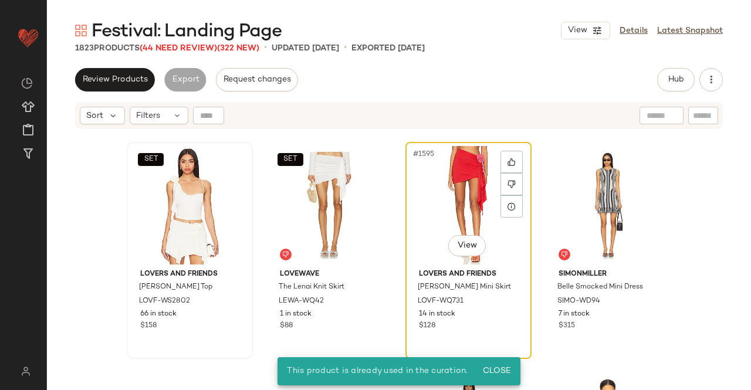
click at [462, 194] on div "#1595 View" at bounding box center [468, 205] width 118 height 118
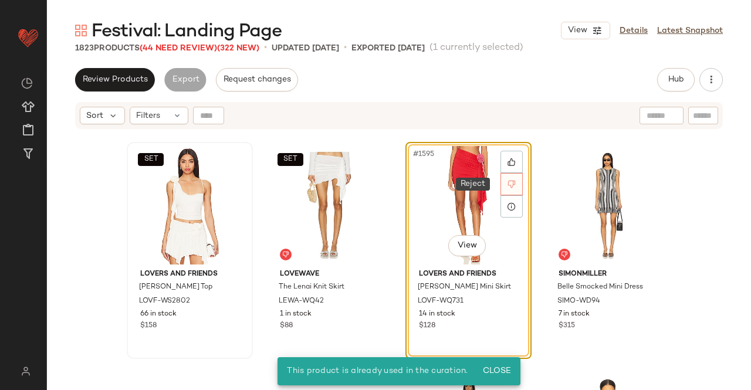
click at [500, 188] on div at bounding box center [511, 184] width 22 height 22
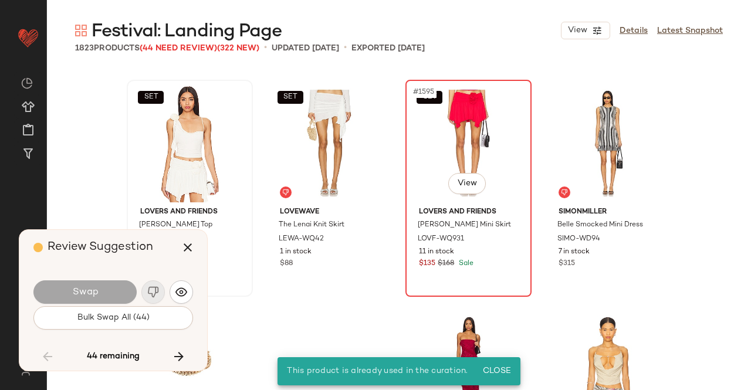
click at [428, 193] on div "SET #1595 View" at bounding box center [468, 143] width 118 height 118
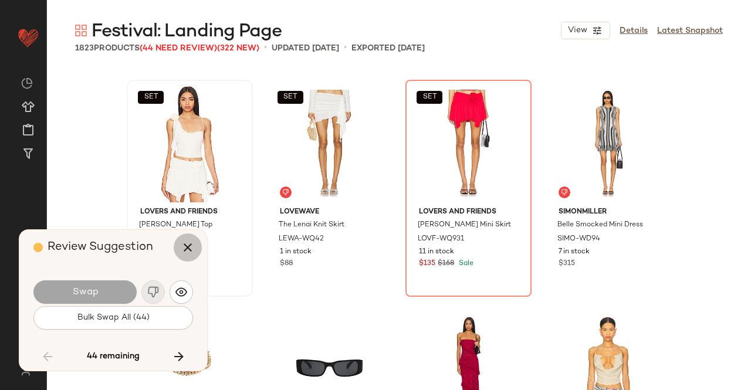
drag, startPoint x: 191, startPoint y: 254, endPoint x: 223, endPoint y: 253, distance: 31.7
click at [192, 253] on icon "button" at bounding box center [188, 248] width 14 height 14
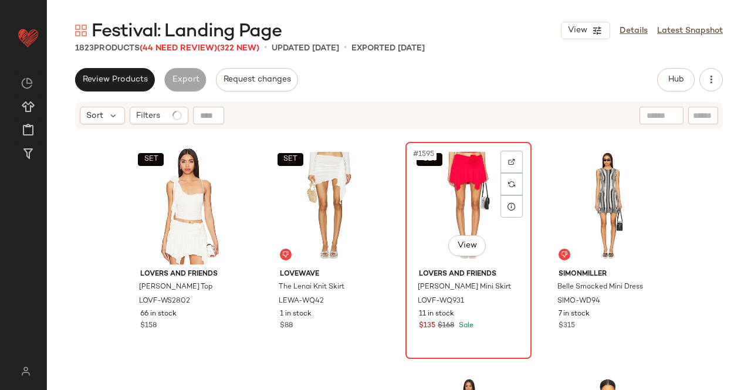
click at [469, 202] on div "SET #1595 View" at bounding box center [468, 205] width 118 height 118
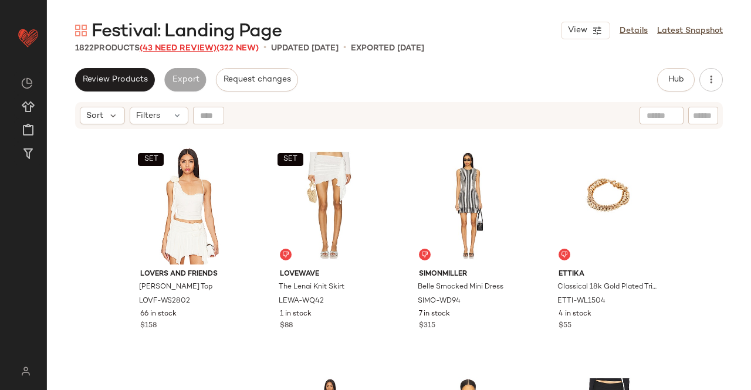
click at [175, 53] on span "(43 Need Review)" at bounding box center [178, 48] width 77 height 9
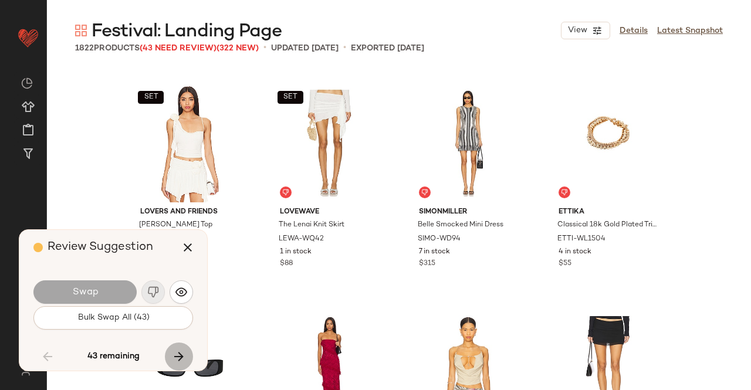
click at [176, 349] on button "button" at bounding box center [179, 357] width 28 height 28
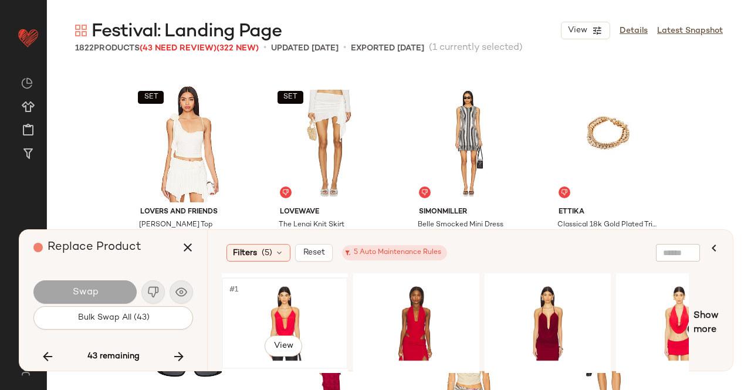
click at [292, 314] on div "#1 View" at bounding box center [285, 323] width 118 height 83
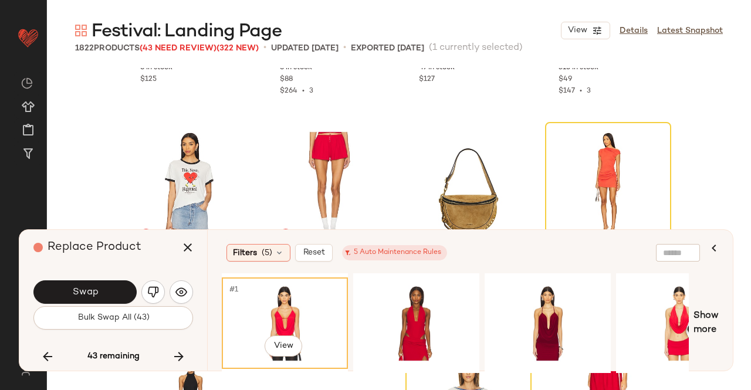
scroll to position [90586, 0]
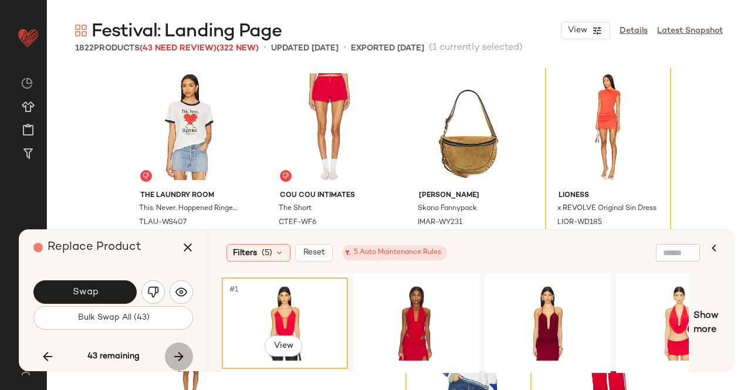
click at [167, 354] on button "button" at bounding box center [179, 357] width 28 height 28
click at [35, 355] on button "button" at bounding box center [47, 357] width 28 height 28
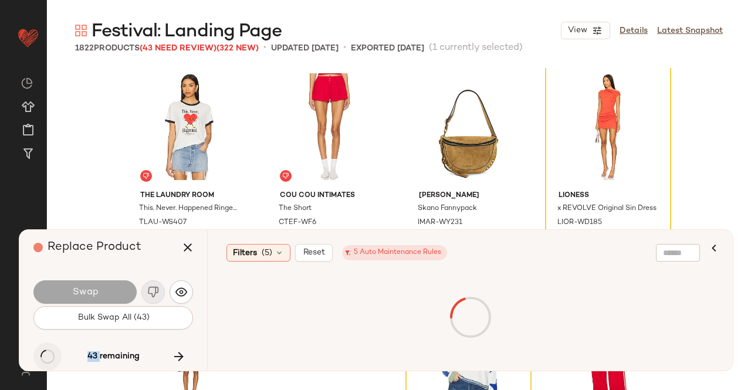
click at [35, 355] on div "43 remaining" at bounding box center [113, 357] width 160 height 28
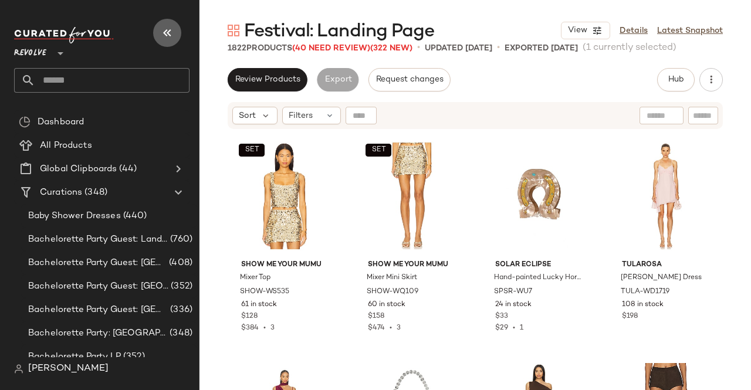
click at [178, 36] on button "button" at bounding box center [167, 33] width 28 height 28
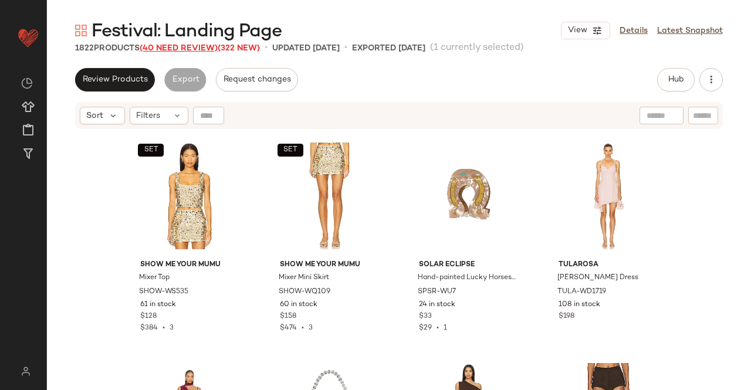
click at [201, 46] on span "(40 Need Review)" at bounding box center [179, 48] width 78 height 9
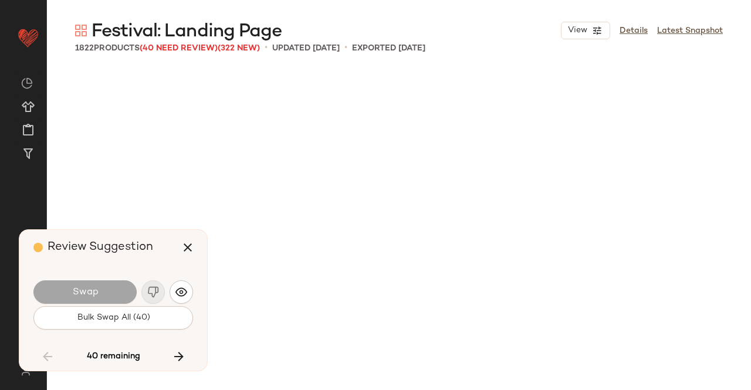
scroll to position [90569, 0]
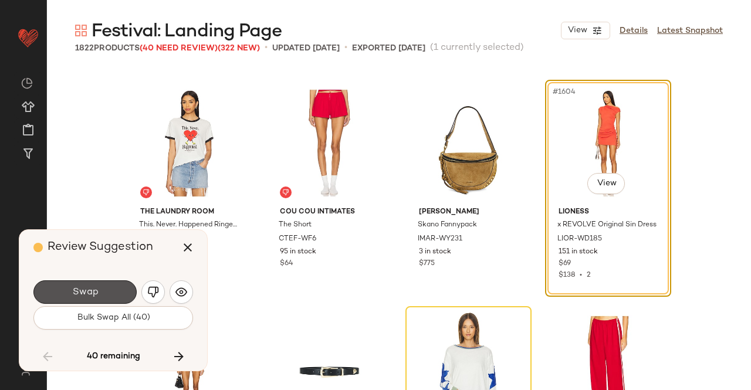
click at [84, 293] on span "Swap" at bounding box center [85, 292] width 26 height 11
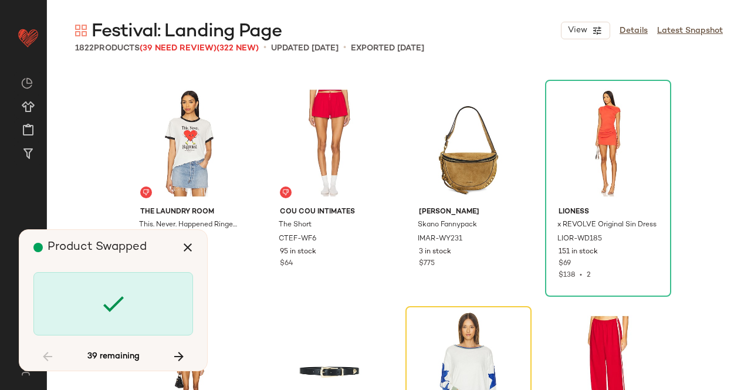
scroll to position [90796, 0]
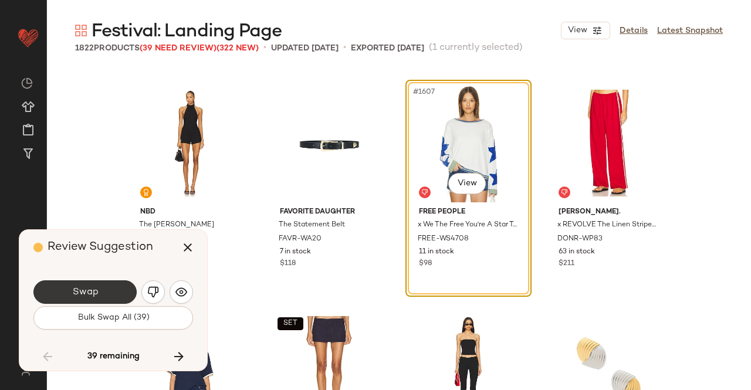
click at [116, 297] on button "Swap" at bounding box center [84, 291] width 103 height 23
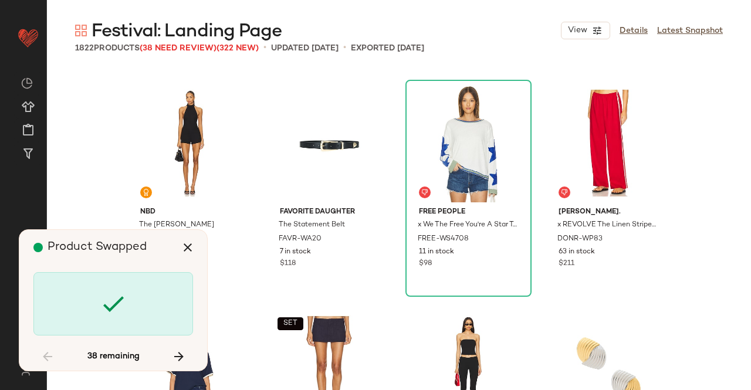
scroll to position [91701, 0]
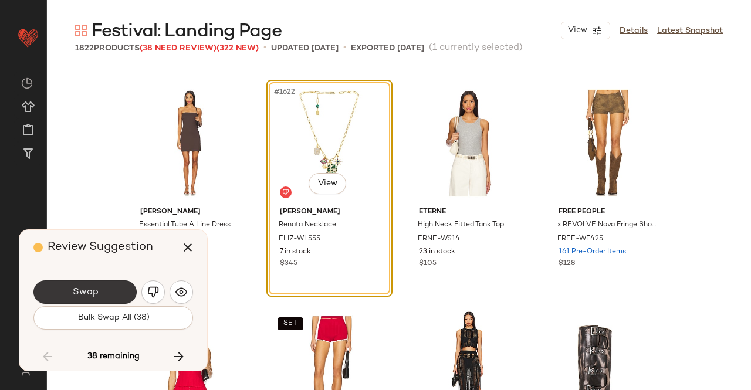
click at [106, 299] on button "Swap" at bounding box center [84, 291] width 103 height 23
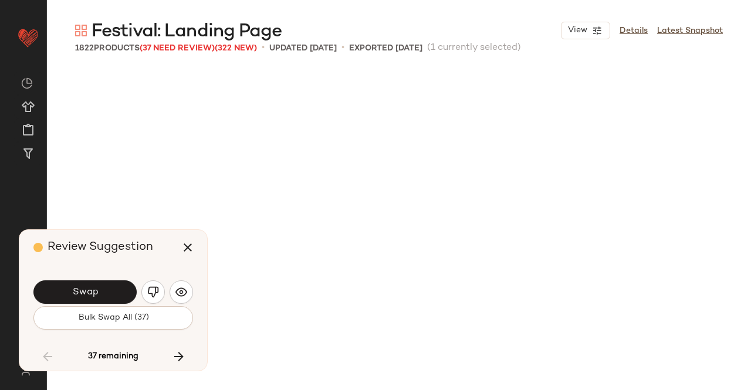
scroll to position [92381, 0]
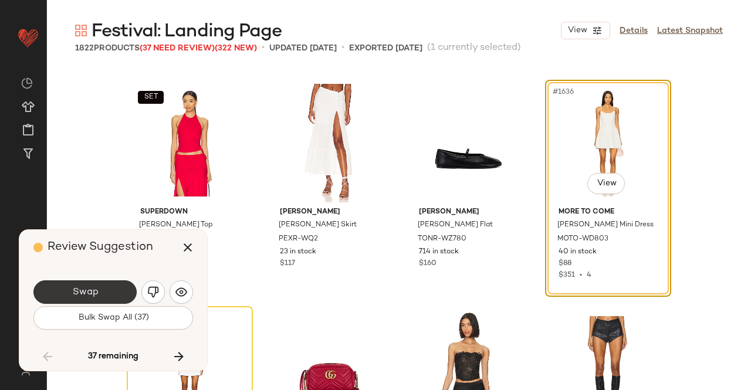
click at [83, 303] on button "Swap" at bounding box center [84, 291] width 103 height 23
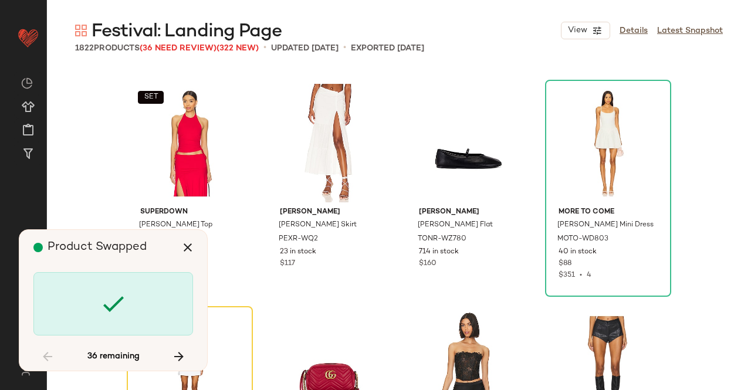
scroll to position [92607, 0]
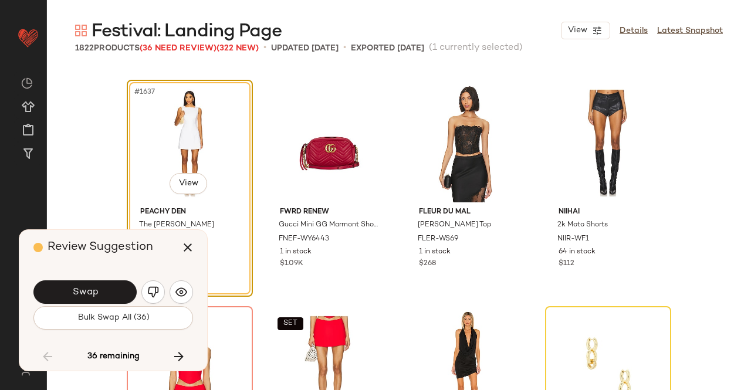
click at [99, 293] on button "Swap" at bounding box center [84, 291] width 103 height 23
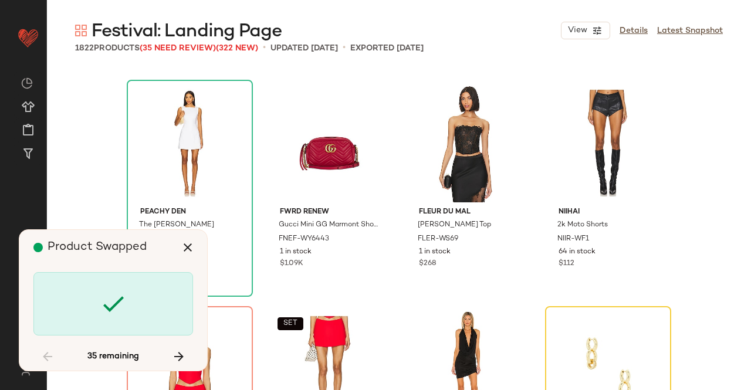
scroll to position [92833, 0]
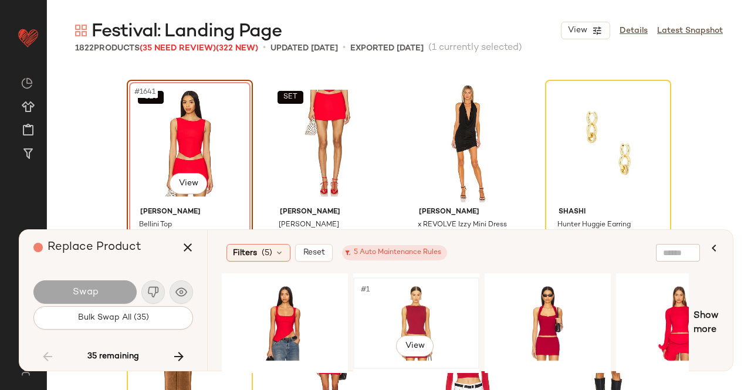
click at [425, 307] on div "#1 View" at bounding box center [416, 323] width 118 height 83
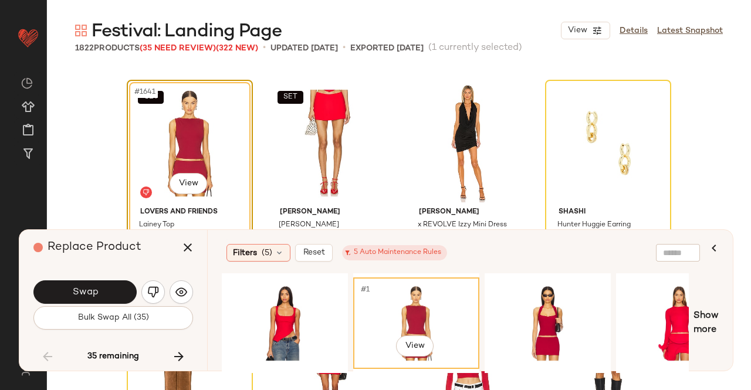
click at [182, 194] on body "Revolve ** Dashboard All Products Global Clipboards (44) Curations (348) Kriste…" at bounding box center [375, 195] width 751 height 390
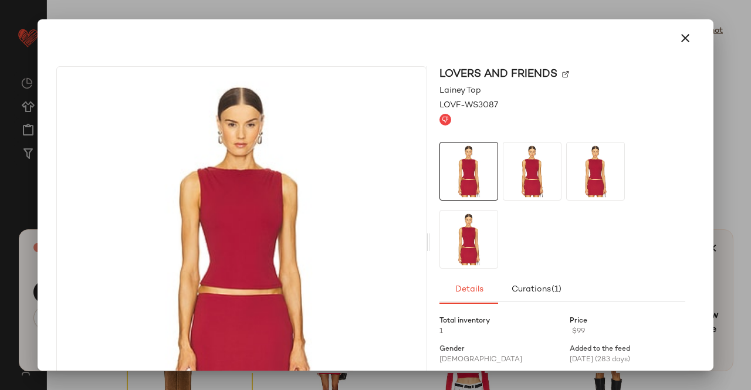
click at [562, 73] on img at bounding box center [565, 74] width 7 height 7
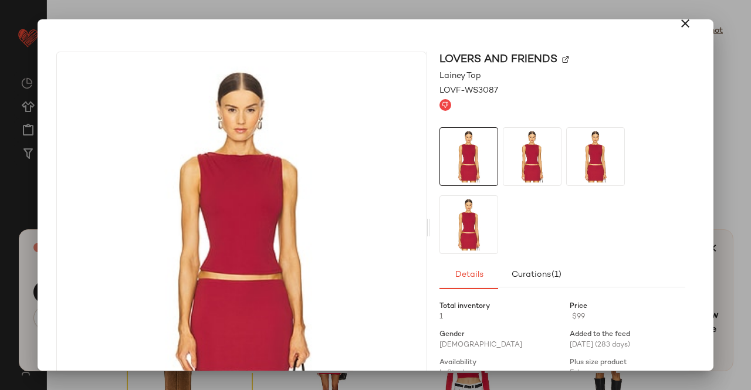
scroll to position [59, 0]
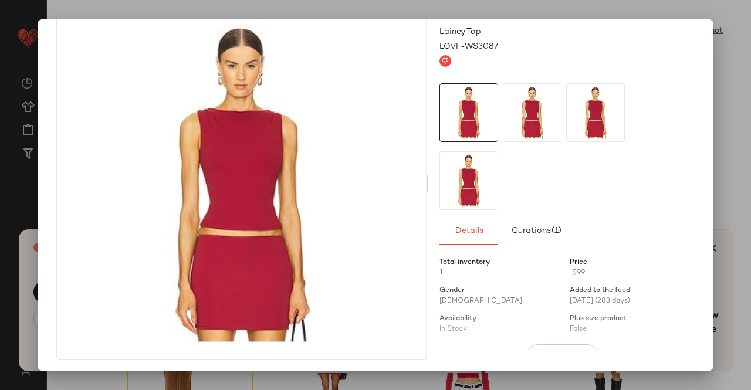
click at [750, 107] on div at bounding box center [375, 195] width 751 height 390
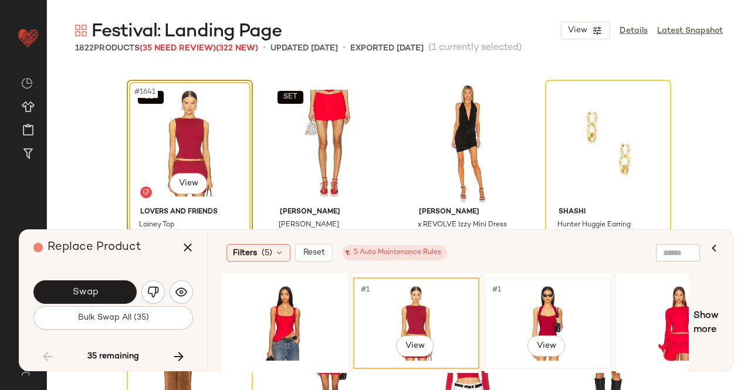
click at [533, 309] on div "#1 View" at bounding box center [548, 323] width 118 height 83
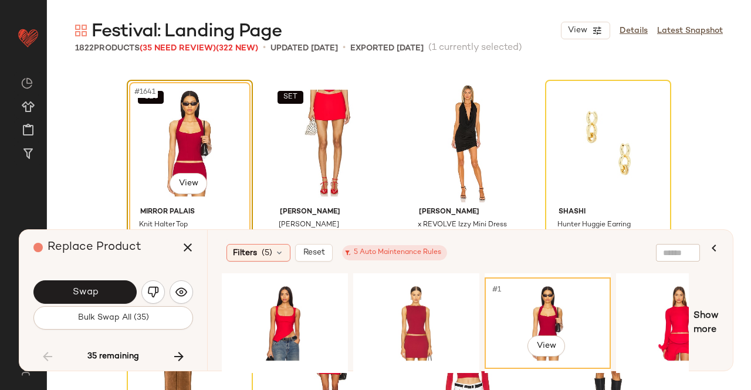
scroll to position [92892, 0]
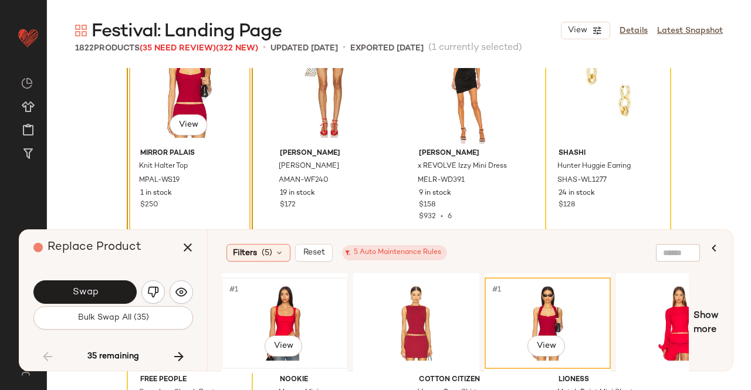
click at [270, 294] on div "#1 View" at bounding box center [285, 323] width 118 height 83
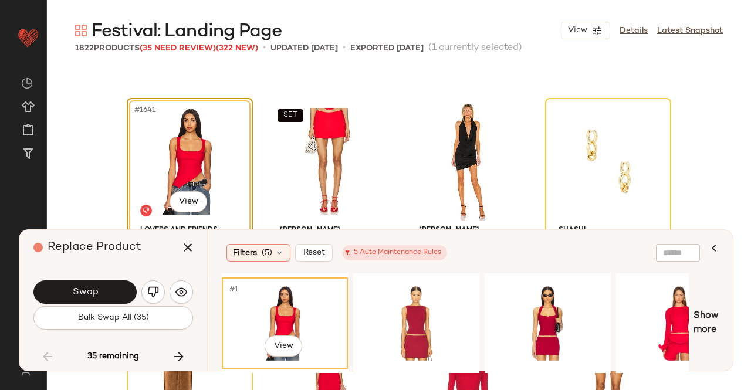
scroll to position [92833, 0]
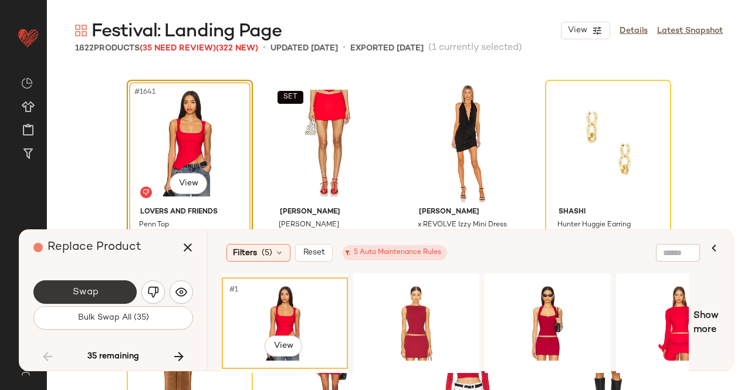
click at [103, 289] on button "Swap" at bounding box center [84, 291] width 103 height 23
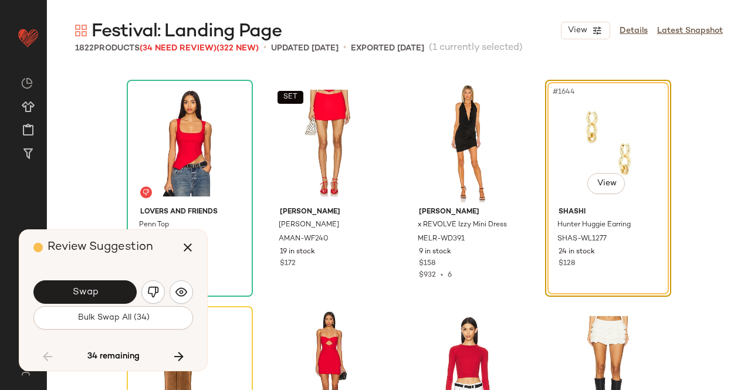
click at [103, 289] on button "Swap" at bounding box center [84, 291] width 103 height 23
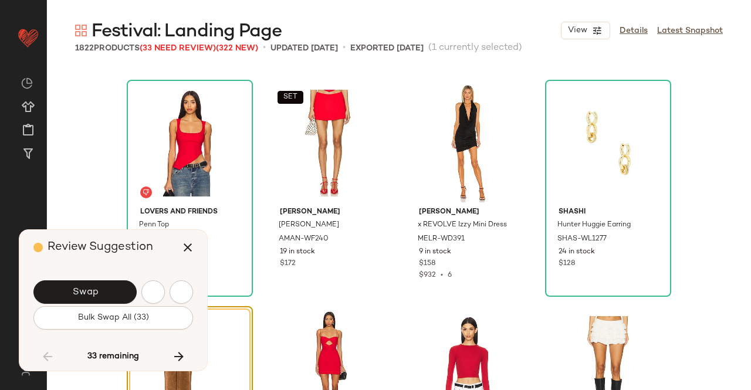
scroll to position [93060, 0]
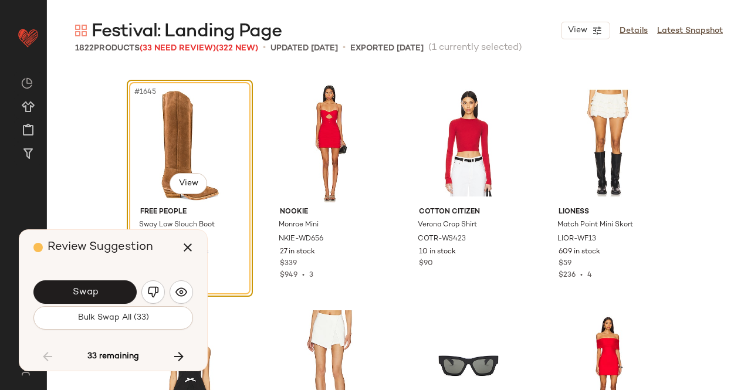
click at [104, 288] on button "Swap" at bounding box center [84, 291] width 103 height 23
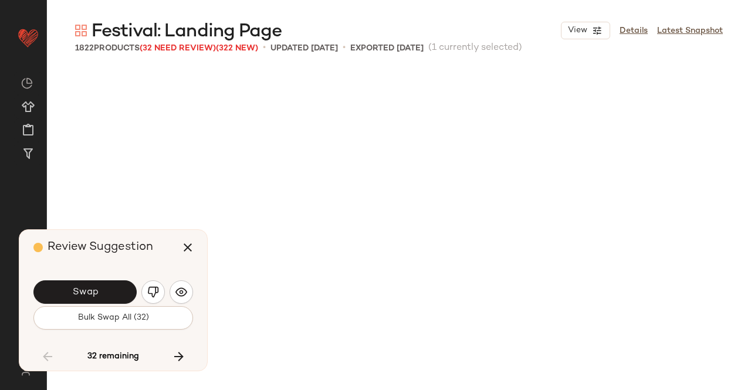
scroll to position [93513, 0]
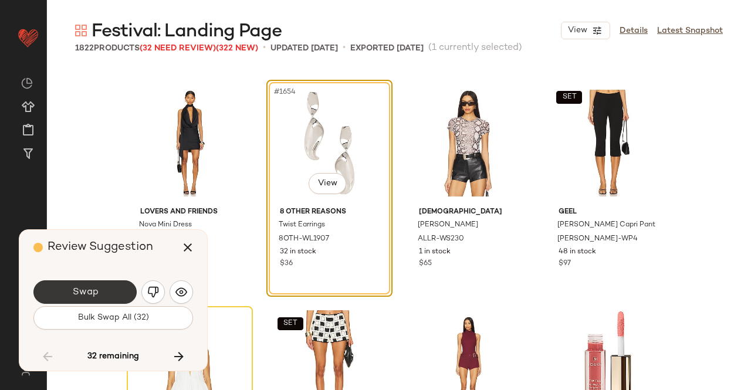
click at [111, 289] on button "Swap" at bounding box center [84, 291] width 103 height 23
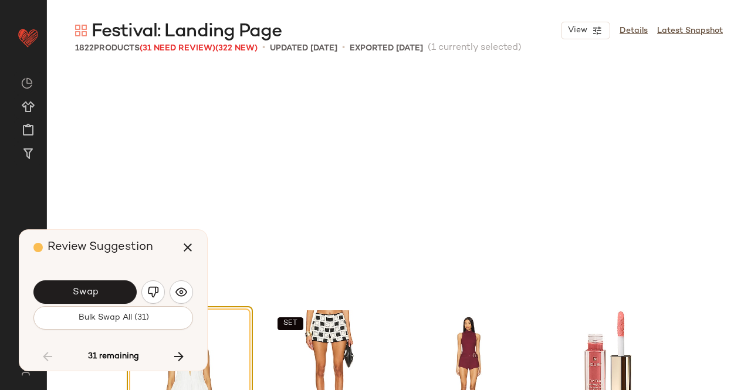
scroll to position [93739, 0]
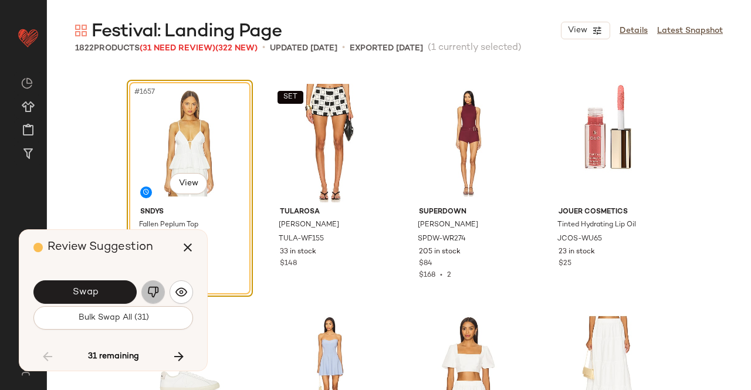
click at [160, 287] on button "button" at bounding box center [152, 291] width 23 height 23
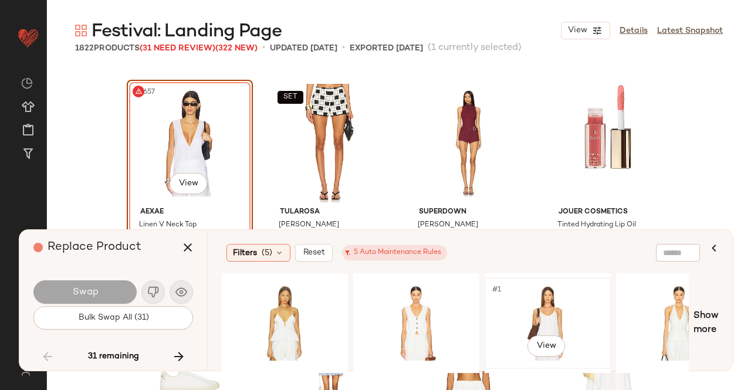
drag, startPoint x: 524, startPoint y: 315, endPoint x: 504, endPoint y: 313, distance: 20.0
click at [526, 314] on div "#1 View" at bounding box center [548, 323] width 118 height 83
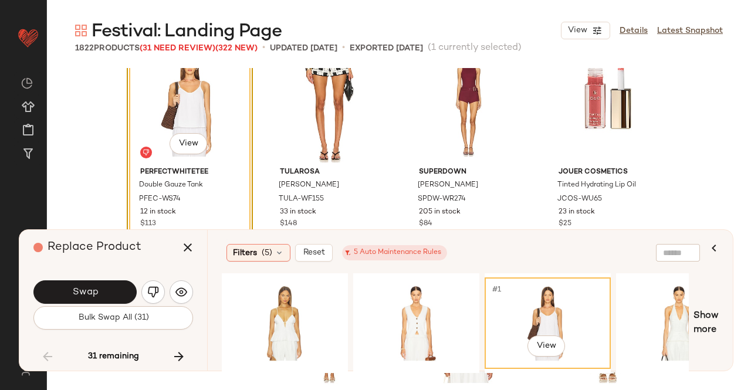
scroll to position [93798, 0]
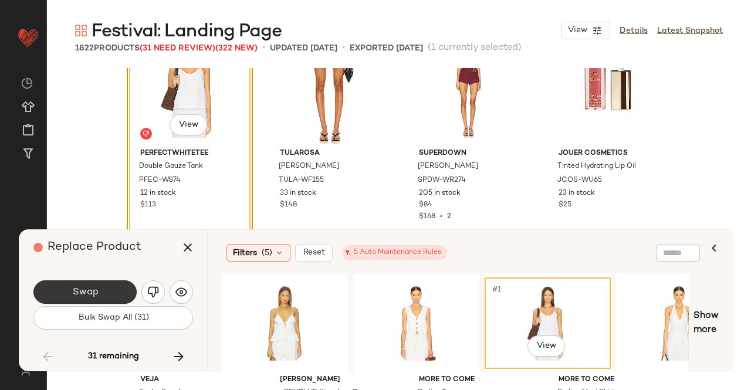
click at [88, 281] on div "Swap" at bounding box center [113, 292] width 160 height 28
click at [89, 282] on button "Swap" at bounding box center [84, 291] width 103 height 23
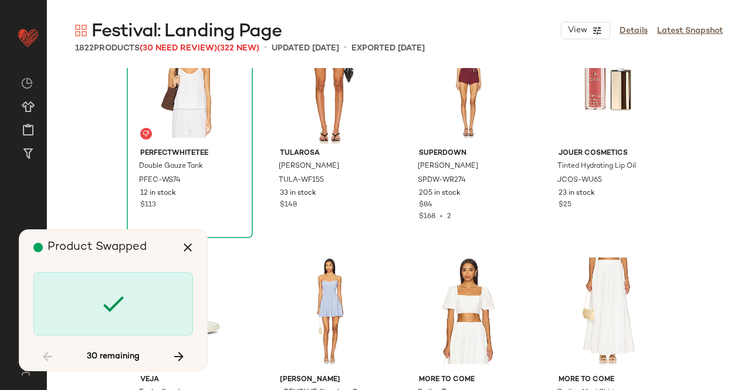
scroll to position [94192, 0]
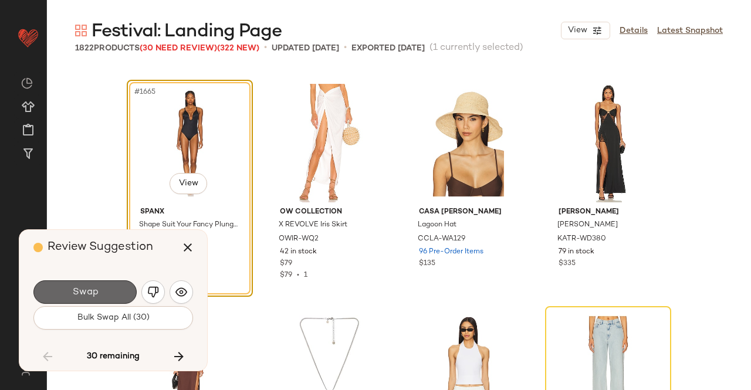
click at [112, 300] on button "Swap" at bounding box center [84, 291] width 103 height 23
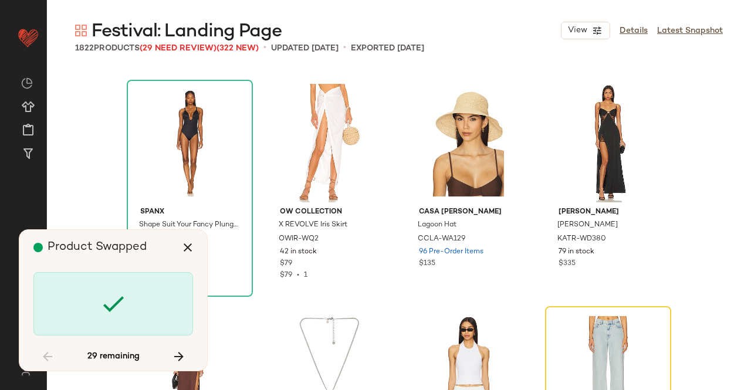
scroll to position [94418, 0]
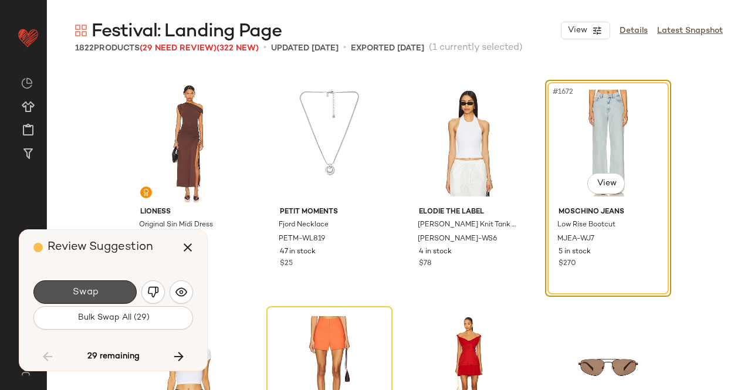
click at [110, 295] on button "Swap" at bounding box center [84, 291] width 103 height 23
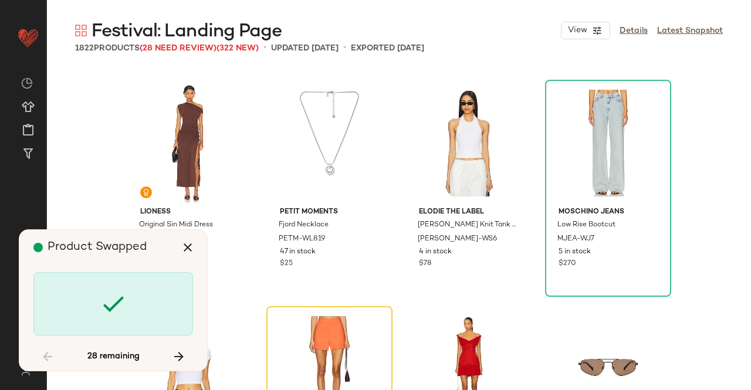
scroll to position [94645, 0]
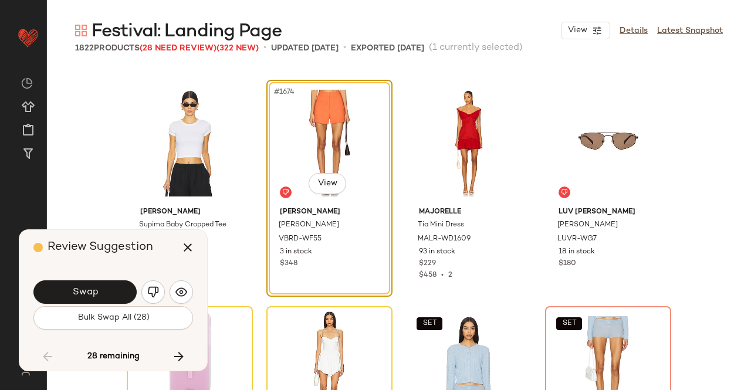
click at [109, 295] on button "Swap" at bounding box center [84, 291] width 103 height 23
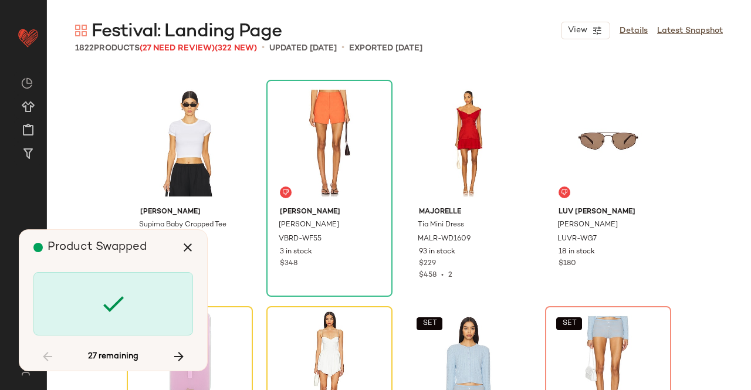
scroll to position [94871, 0]
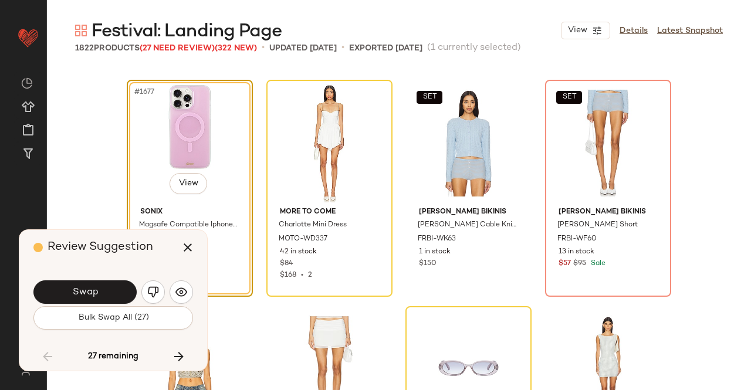
click at [109, 295] on button "Swap" at bounding box center [84, 291] width 103 height 23
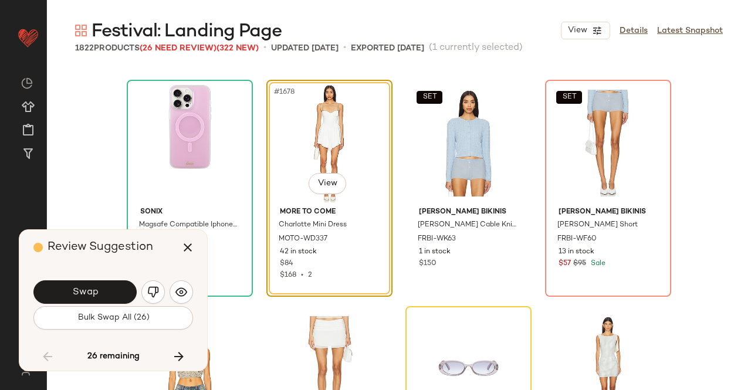
click at [109, 295] on button "Swap" at bounding box center [84, 291] width 103 height 23
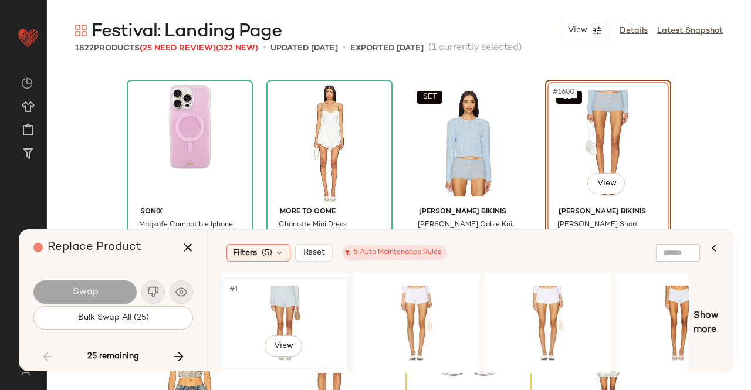
click at [289, 302] on div "#1 View" at bounding box center [285, 323] width 118 height 83
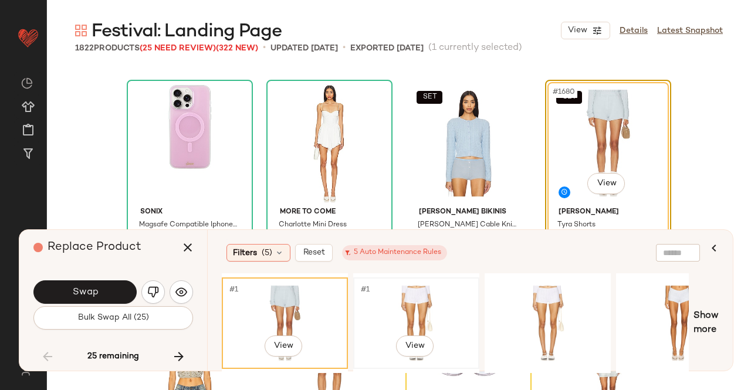
click at [435, 307] on div "#1 View" at bounding box center [416, 323] width 118 height 83
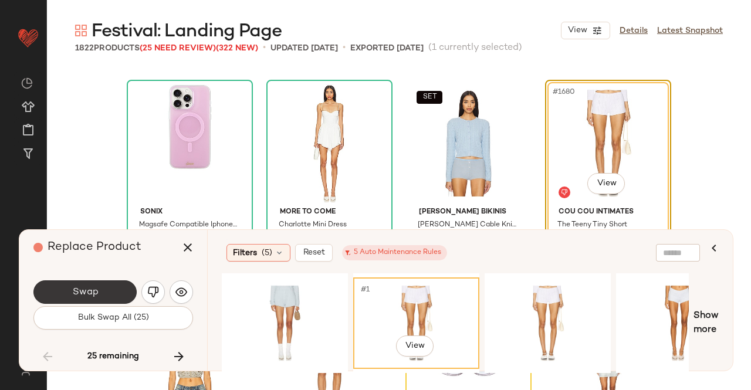
click at [82, 292] on span "Swap" at bounding box center [85, 292] width 26 height 11
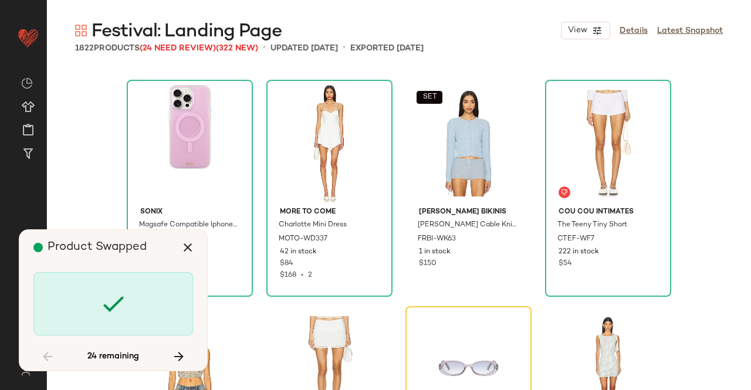
scroll to position [95098, 0]
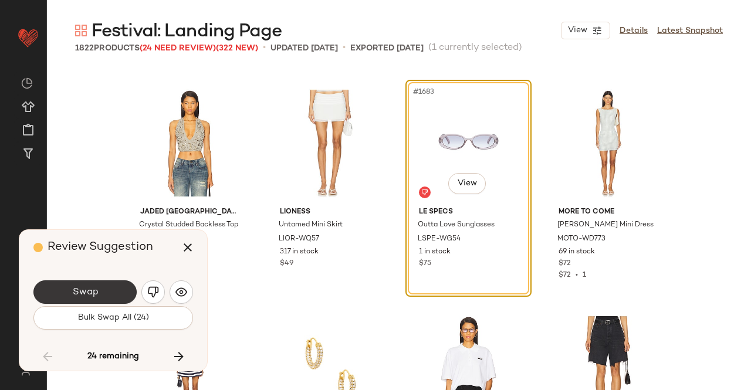
click at [113, 293] on button "Swap" at bounding box center [84, 291] width 103 height 23
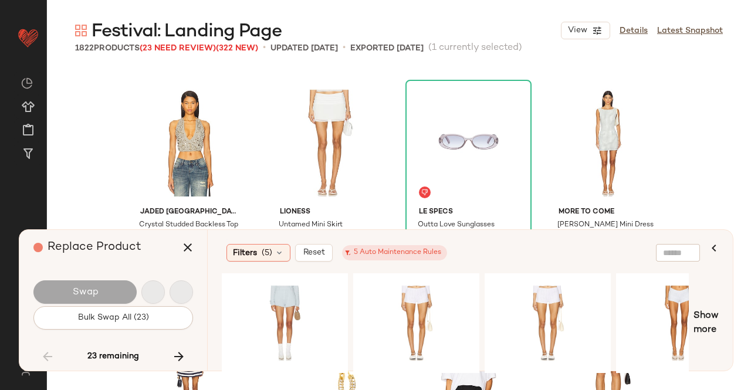
scroll to position [95777, 0]
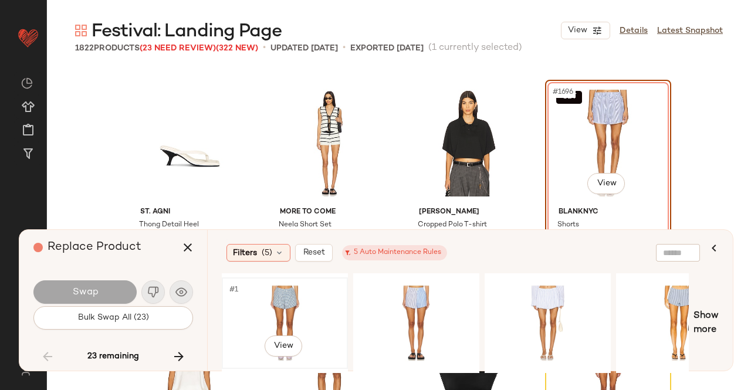
click at [279, 305] on div "#1 View" at bounding box center [285, 323] width 118 height 83
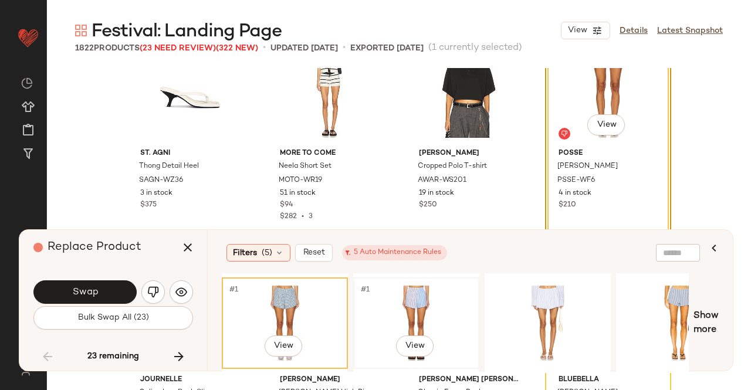
drag, startPoint x: 400, startPoint y: 290, endPoint x: 414, endPoint y: 281, distance: 16.4
click at [401, 290] on div "#1 View" at bounding box center [416, 323] width 118 height 83
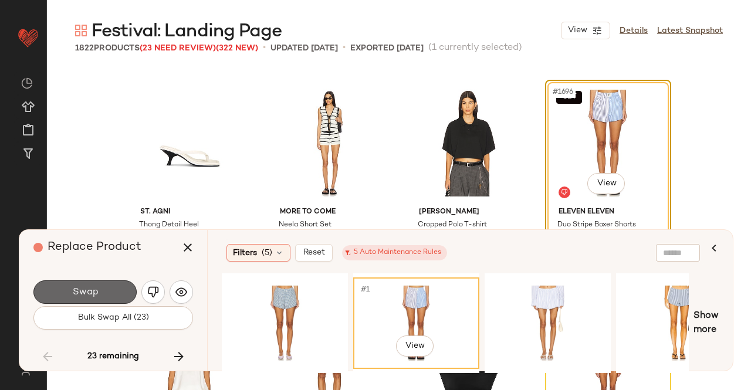
click at [109, 282] on button "Swap" at bounding box center [84, 291] width 103 height 23
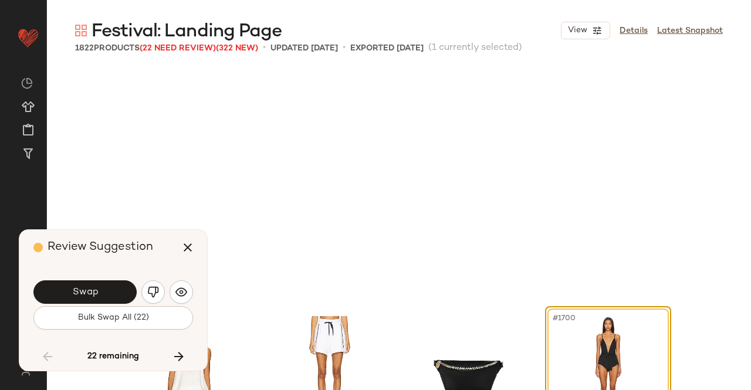
scroll to position [96003, 0]
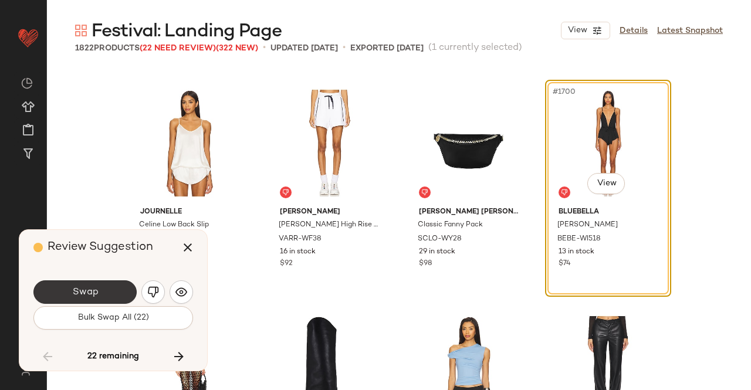
click at [81, 289] on span "Swap" at bounding box center [85, 292] width 26 height 11
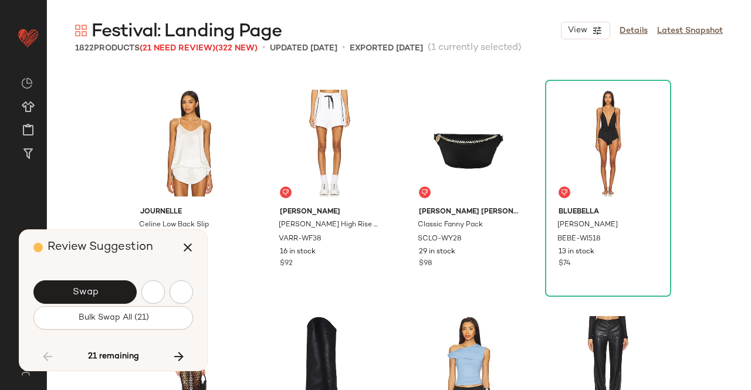
scroll to position [96456, 0]
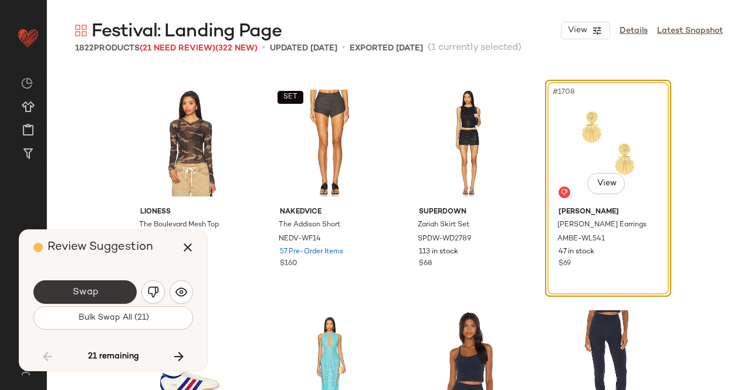
click at [89, 290] on span "Swap" at bounding box center [85, 292] width 26 height 11
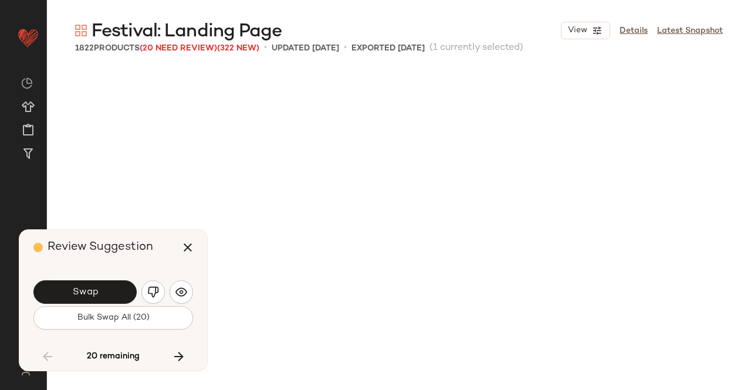
scroll to position [96909, 0]
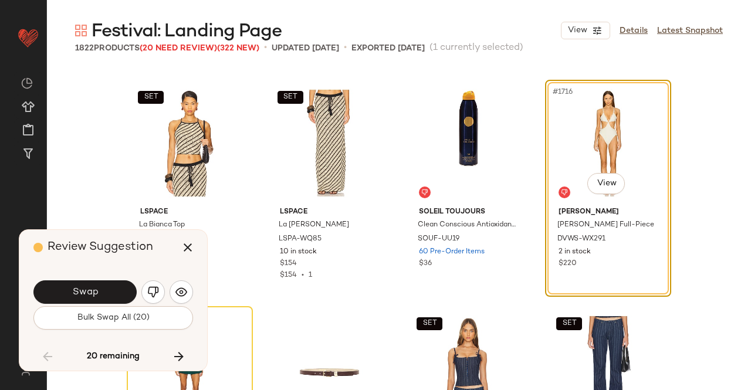
click at [90, 293] on span "Swap" at bounding box center [85, 292] width 26 height 11
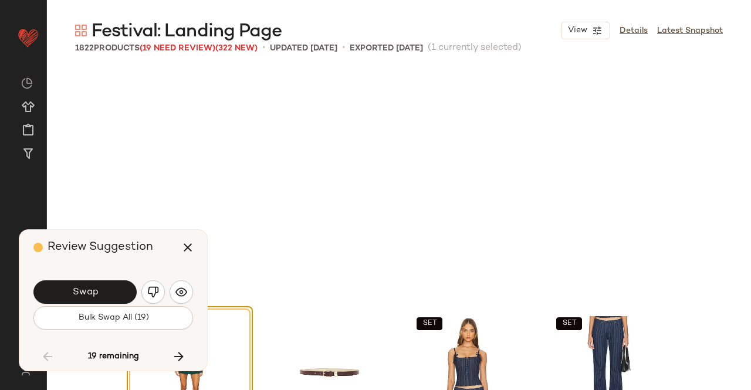
scroll to position [97135, 0]
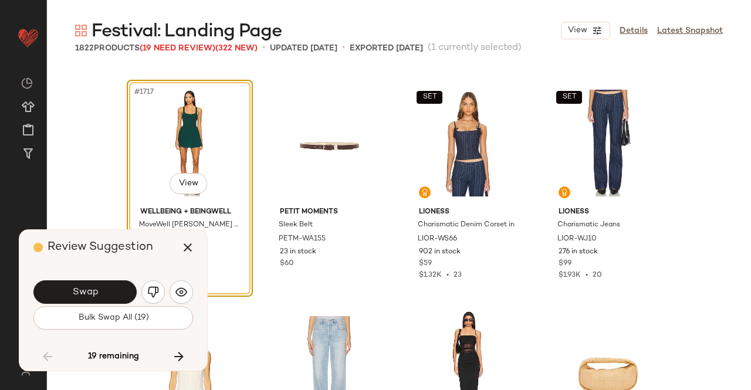
click at [122, 277] on div "Swap Bulk Swap All (19)" at bounding box center [113, 303] width 160 height 63
click at [115, 292] on button "Swap" at bounding box center [84, 291] width 103 height 23
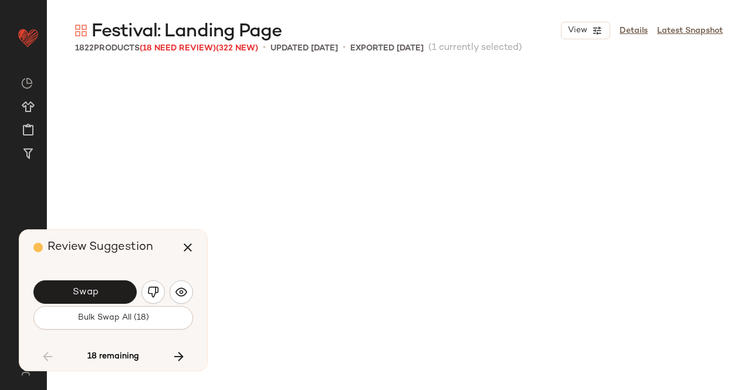
scroll to position [97588, 0]
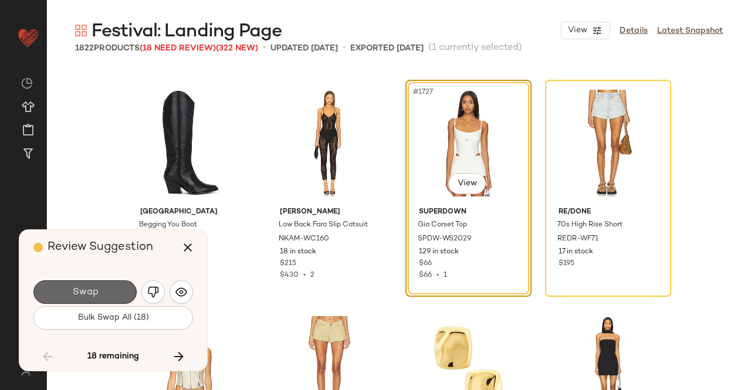
click at [114, 290] on button "Swap" at bounding box center [84, 291] width 103 height 23
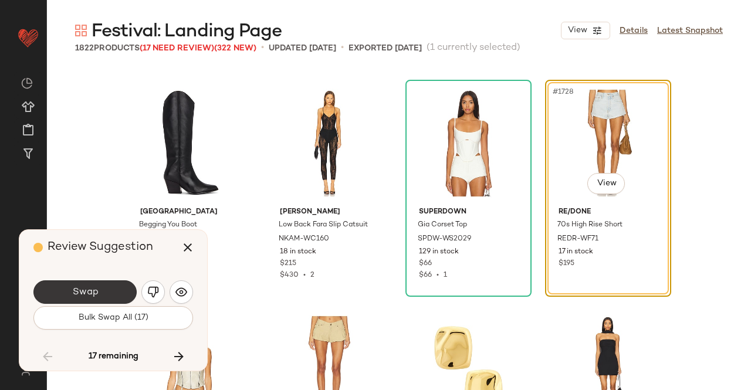
click at [131, 297] on button "Swap" at bounding box center [84, 291] width 103 height 23
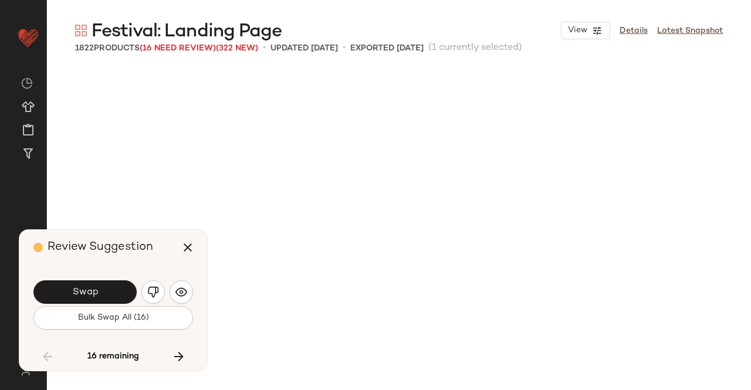
scroll to position [98268, 0]
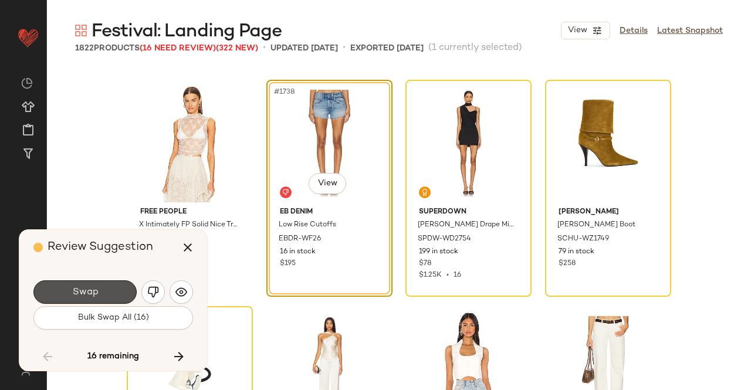
click at [121, 292] on button "Swap" at bounding box center [84, 291] width 103 height 23
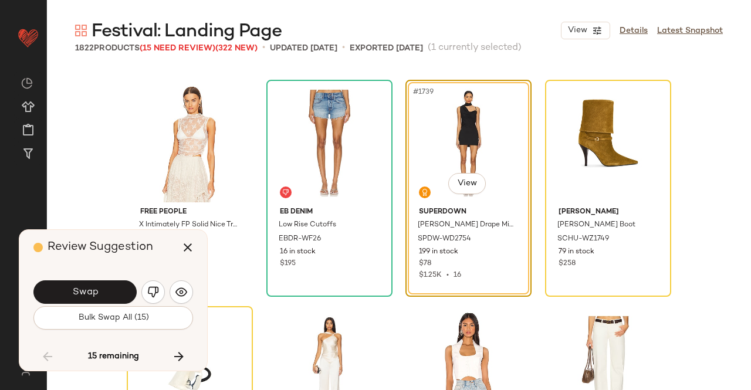
click at [121, 292] on button "Swap" at bounding box center [84, 291] width 103 height 23
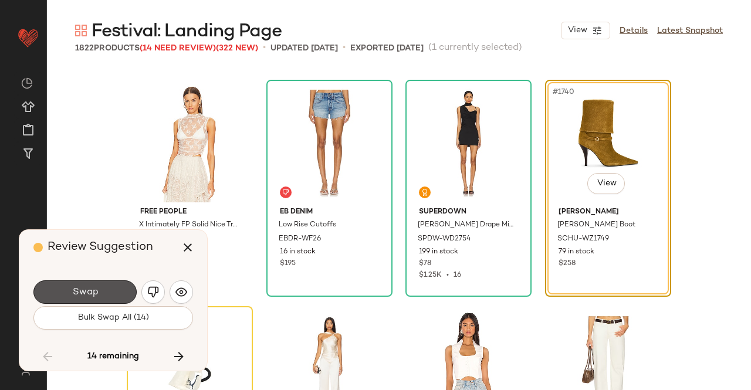
click at [121, 292] on button "Swap" at bounding box center [84, 291] width 103 height 23
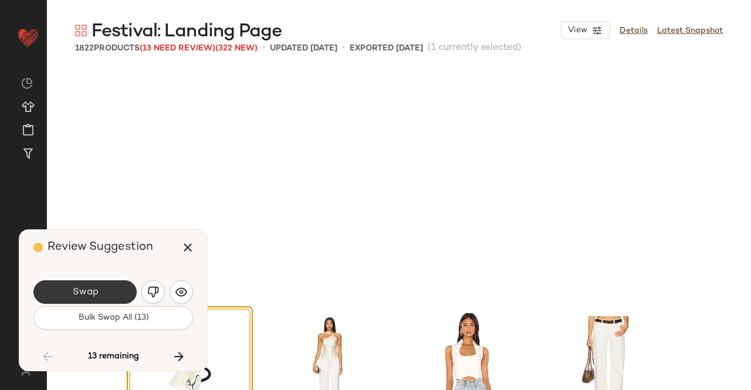
scroll to position [98494, 0]
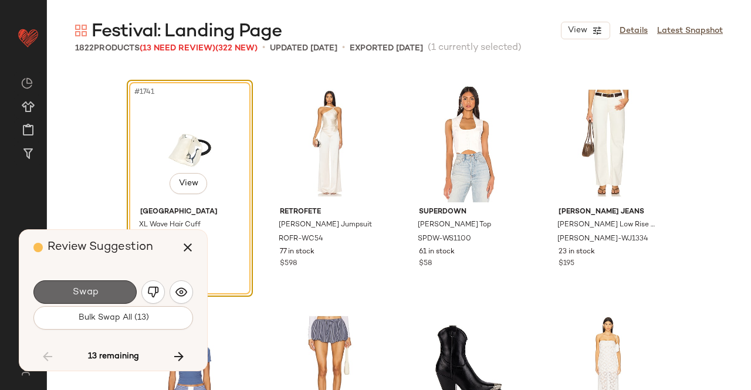
click at [79, 286] on button "Swap" at bounding box center [84, 291] width 103 height 23
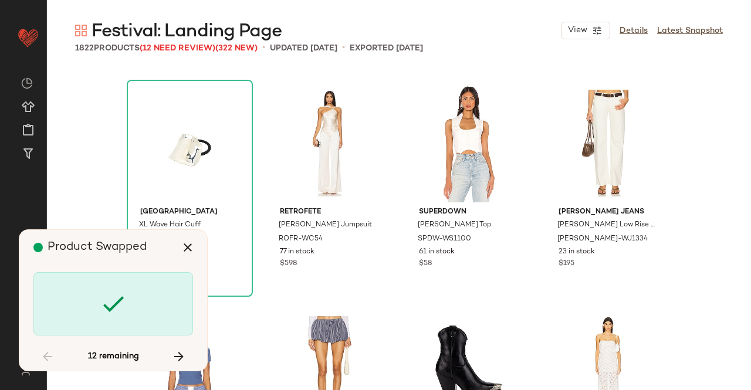
scroll to position [98947, 0]
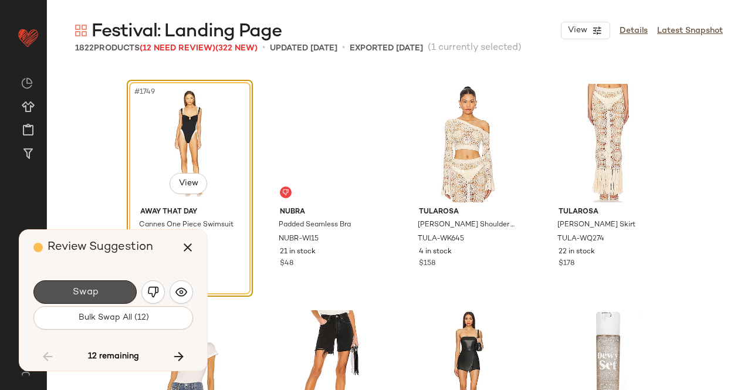
click at [79, 286] on button "Swap" at bounding box center [84, 291] width 103 height 23
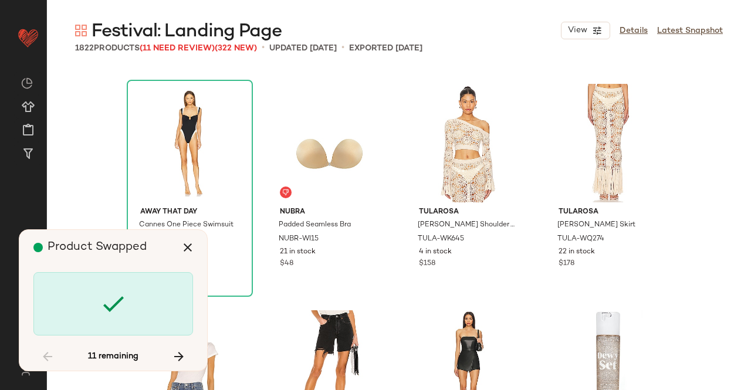
scroll to position [99400, 0]
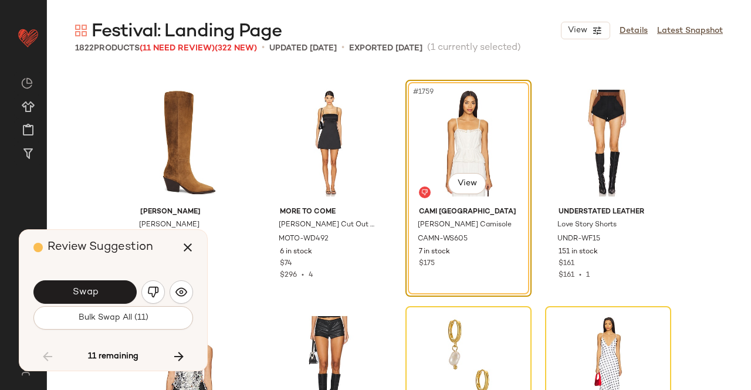
click at [79, 286] on button "Swap" at bounding box center [84, 291] width 103 height 23
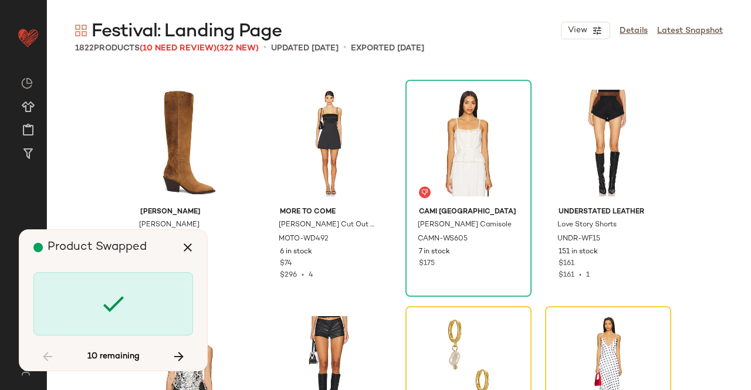
click at [79, 286] on div at bounding box center [113, 303] width 160 height 63
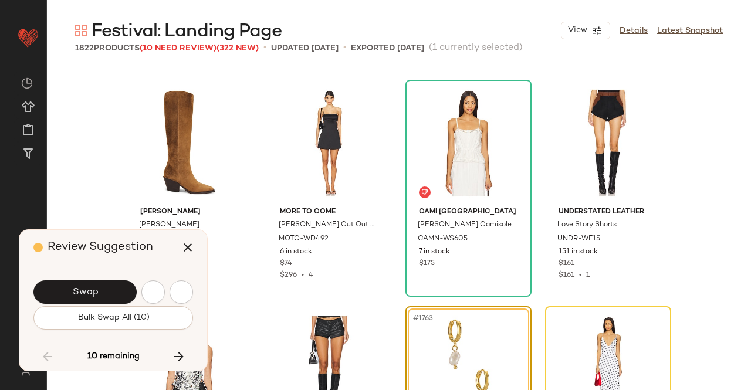
scroll to position [99626, 0]
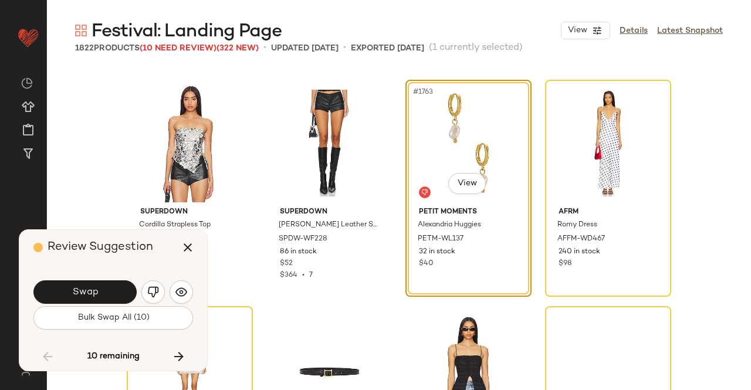
click at [79, 286] on button "Swap" at bounding box center [84, 291] width 103 height 23
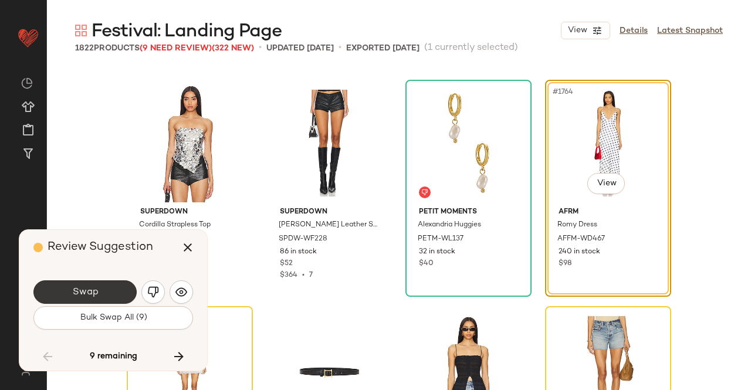
click at [79, 287] on span "Swap" at bounding box center [85, 292] width 26 height 11
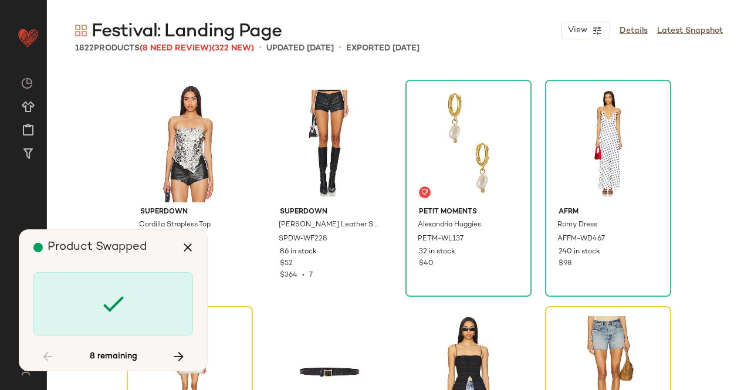
scroll to position [99853, 0]
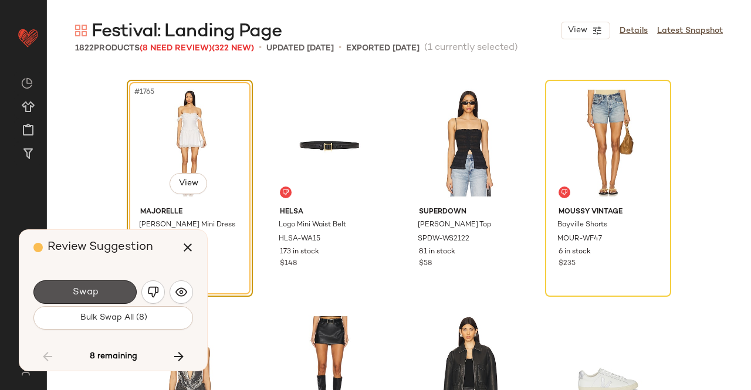
click at [79, 287] on span "Swap" at bounding box center [85, 292] width 26 height 11
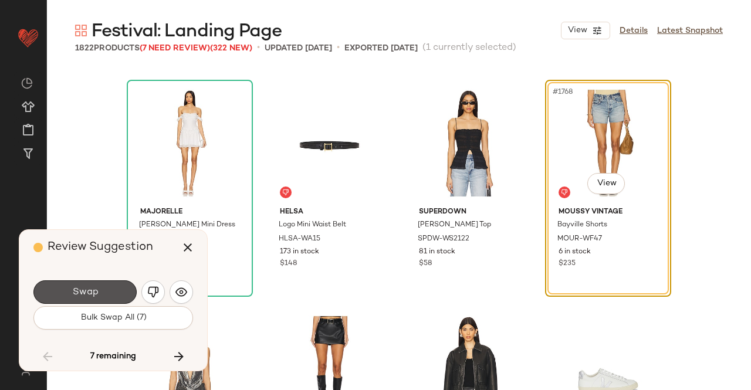
click at [79, 290] on span "Swap" at bounding box center [85, 292] width 26 height 11
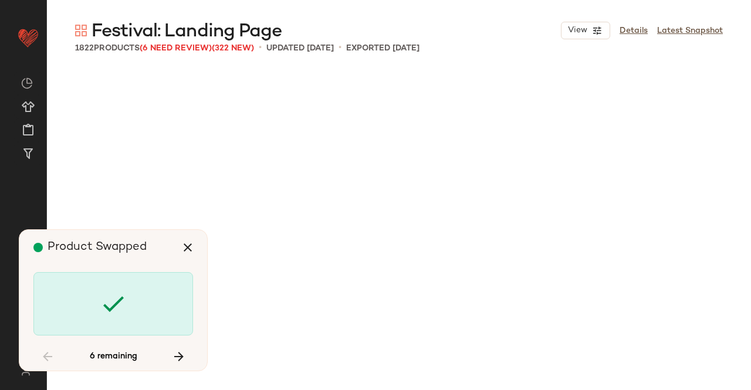
scroll to position [100985, 0]
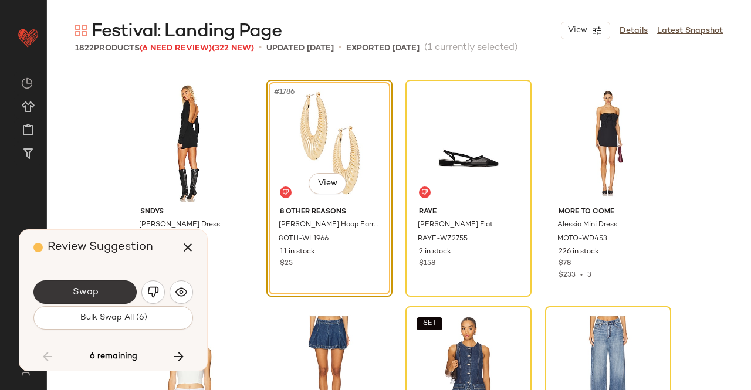
click at [74, 287] on span "Swap" at bounding box center [85, 292] width 26 height 11
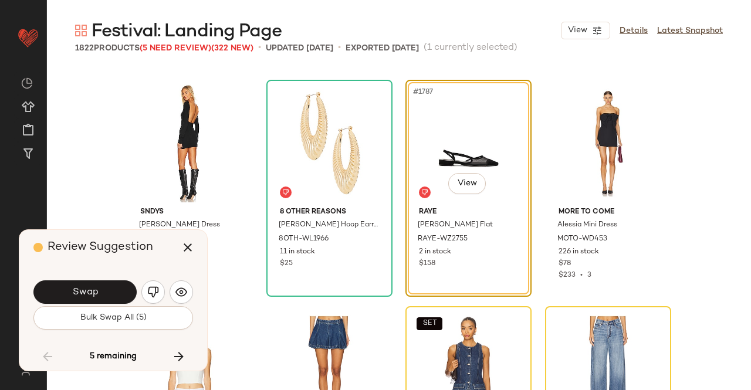
click at [74, 287] on span "Swap" at bounding box center [85, 292] width 26 height 11
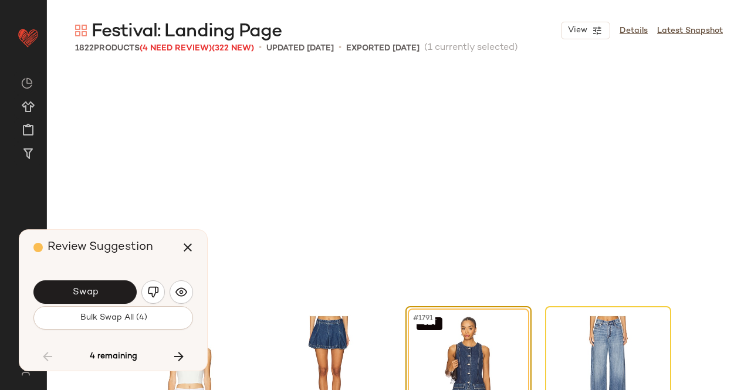
scroll to position [101211, 0]
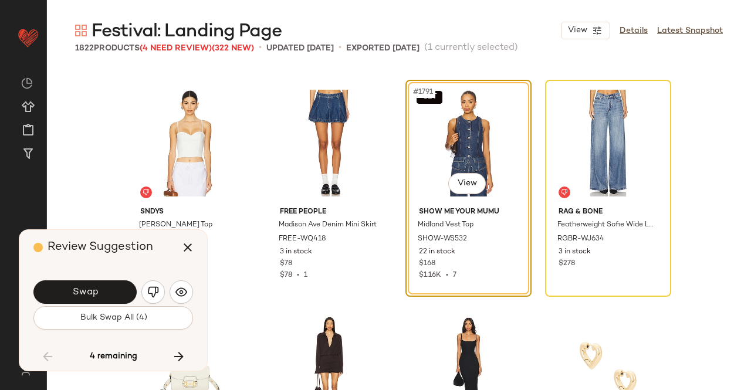
click at [154, 289] on img "button" at bounding box center [153, 292] width 12 height 12
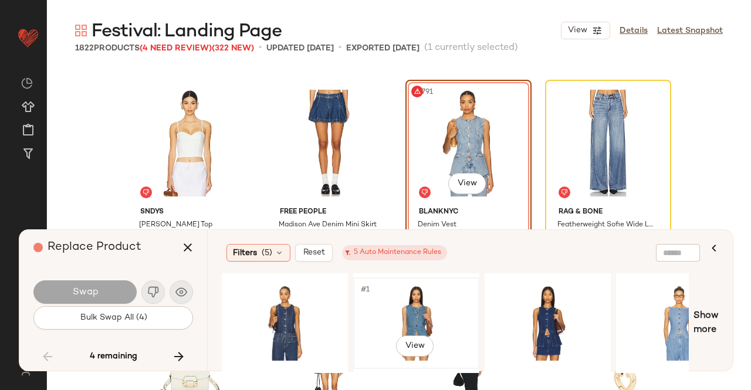
click at [423, 307] on div "#1 View" at bounding box center [416, 323] width 118 height 83
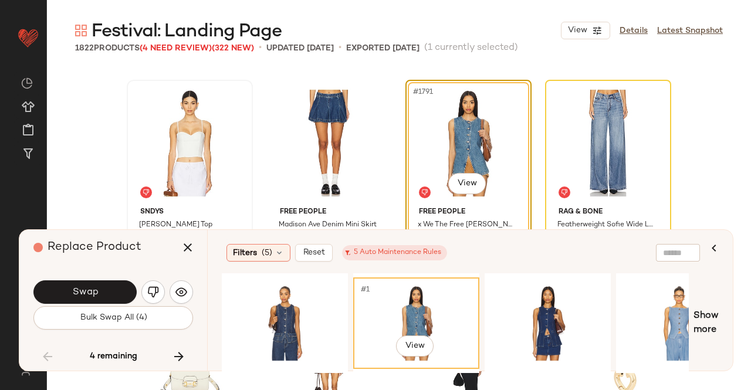
scroll to position [101270, 0]
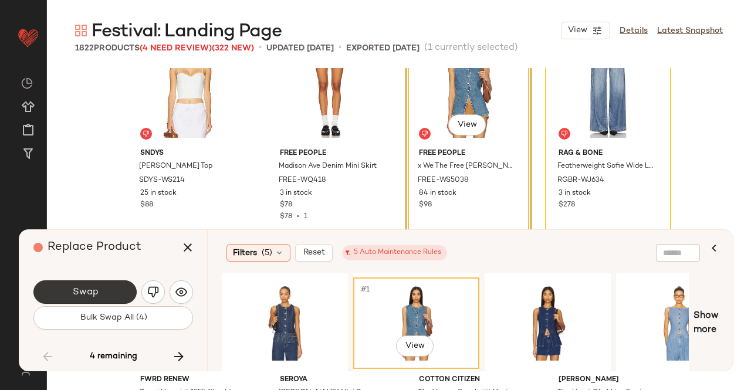
click at [82, 284] on button "Swap" at bounding box center [84, 291] width 103 height 23
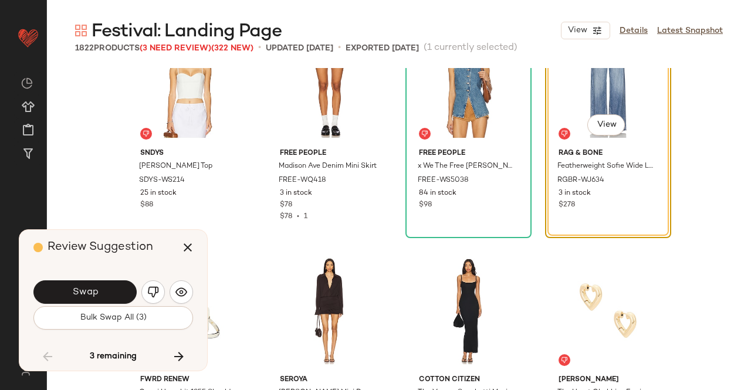
scroll to position [101211, 0]
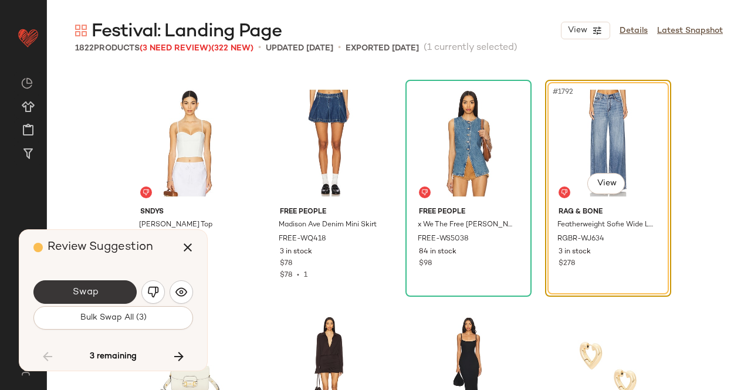
click at [84, 290] on span "Swap" at bounding box center [85, 292] width 26 height 11
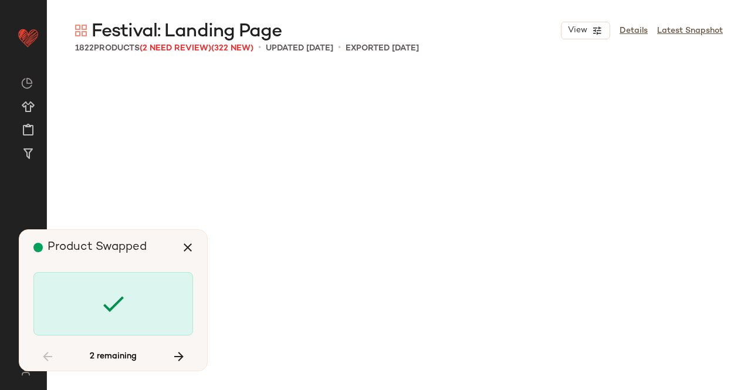
scroll to position [102343, 0]
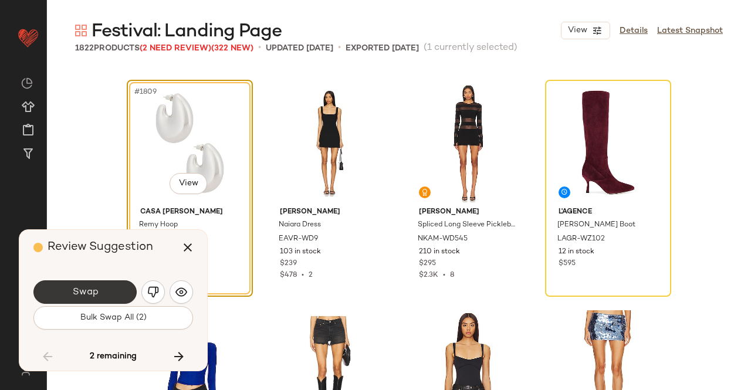
click at [110, 292] on button "Swap" at bounding box center [84, 291] width 103 height 23
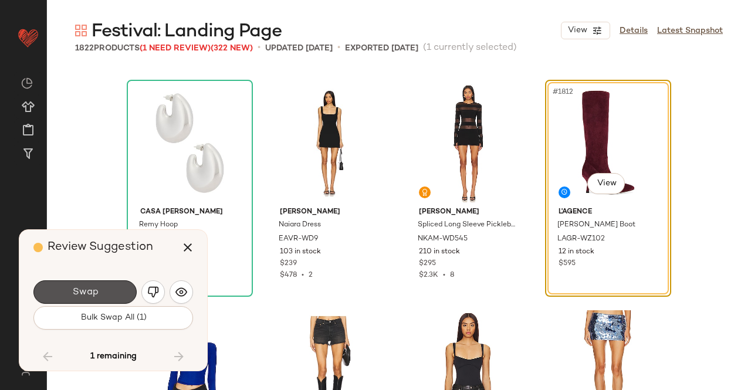
click at [110, 292] on button "Swap" at bounding box center [84, 291] width 103 height 23
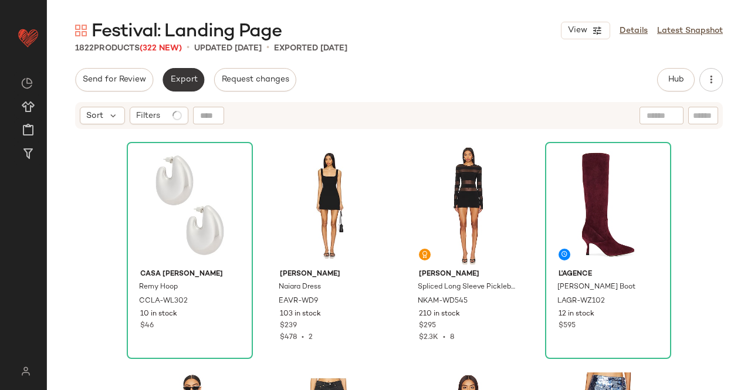
click at [176, 73] on button "Export" at bounding box center [183, 79] width 42 height 23
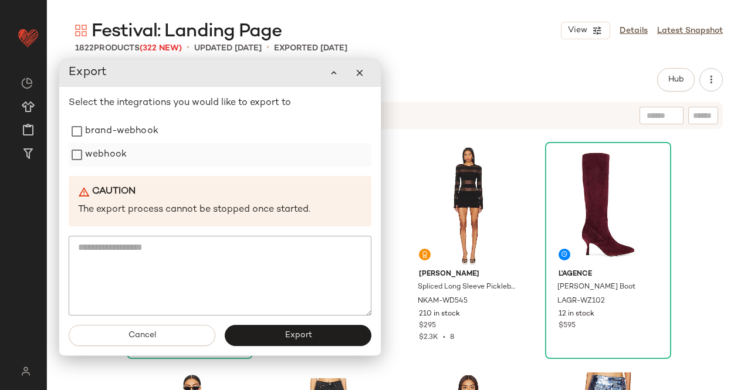
click at [165, 161] on div "webhook" at bounding box center [220, 154] width 303 height 23
click at [94, 165] on label "webhook" at bounding box center [106, 154] width 42 height 23
click at [311, 333] on span "Export" at bounding box center [298, 335] width 28 height 9
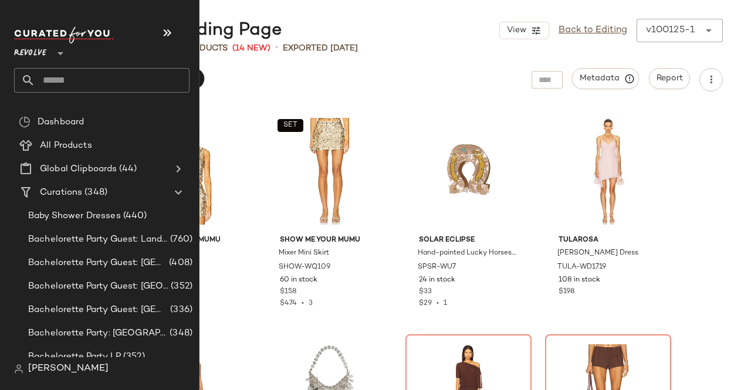
click at [82, 83] on input "text" at bounding box center [112, 80] width 154 height 25
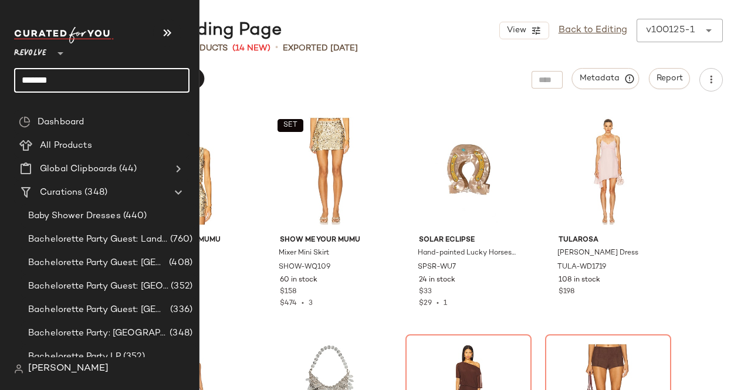
type input "********"
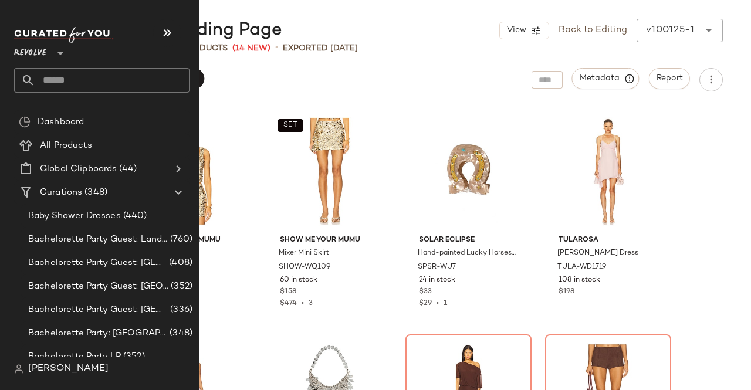
click at [38, 80] on input "text" at bounding box center [112, 80] width 154 height 25
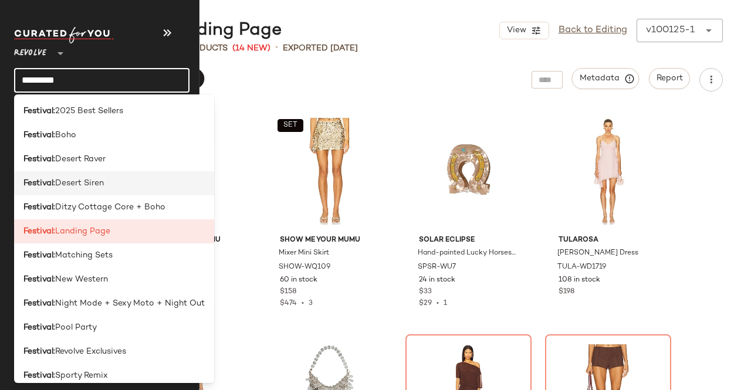
type input "*********"
click at [73, 182] on span "Desert Siren" at bounding box center [79, 183] width 49 height 12
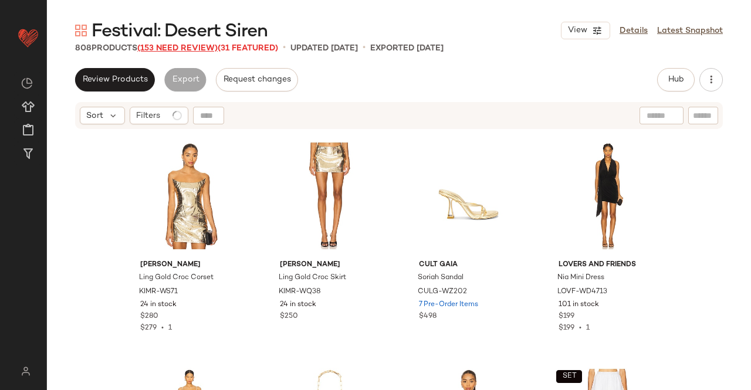
drag, startPoint x: 159, startPoint y: 48, endPoint x: 194, endPoint y: 3, distance: 56.8
click at [160, 48] on span "(153 Need Review)" at bounding box center [177, 48] width 80 height 9
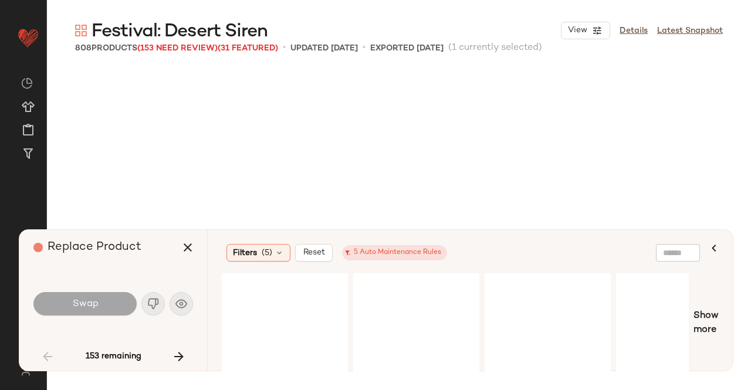
scroll to position [689, 0]
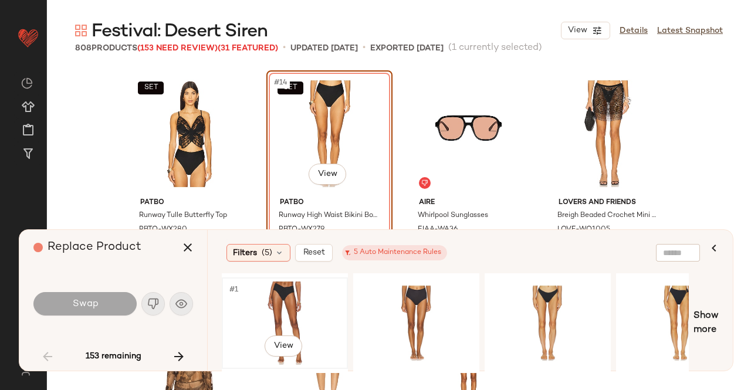
click at [308, 306] on div "#1 View" at bounding box center [285, 323] width 118 height 83
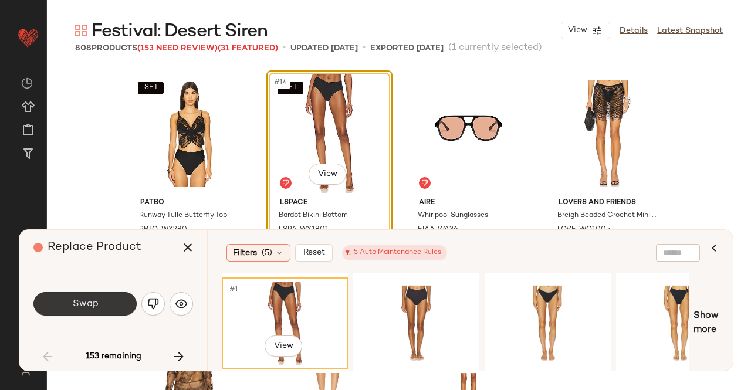
click at [116, 300] on button "Swap" at bounding box center [84, 303] width 103 height 23
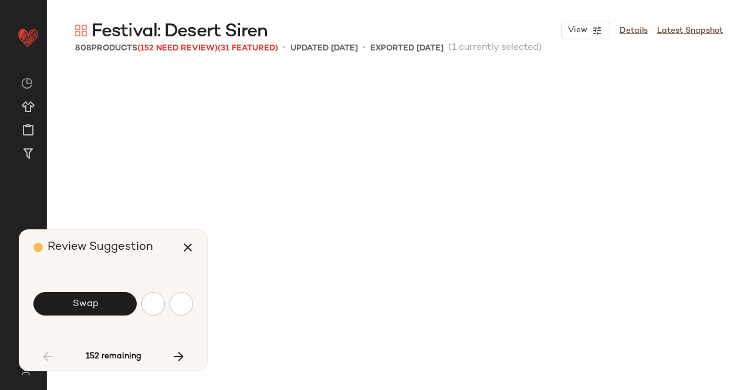
scroll to position [1359, 0]
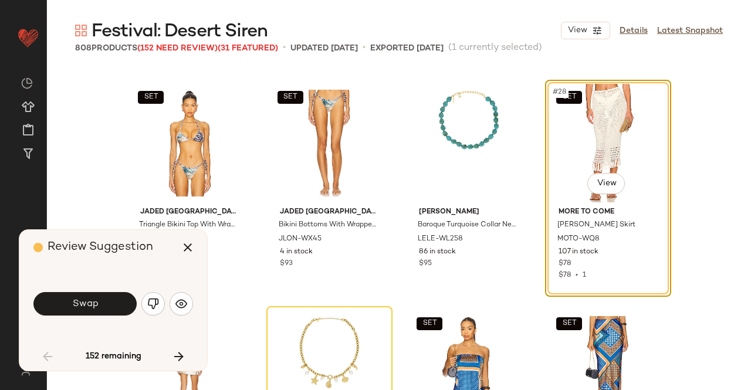
click at [116, 300] on button "Swap" at bounding box center [84, 303] width 103 height 23
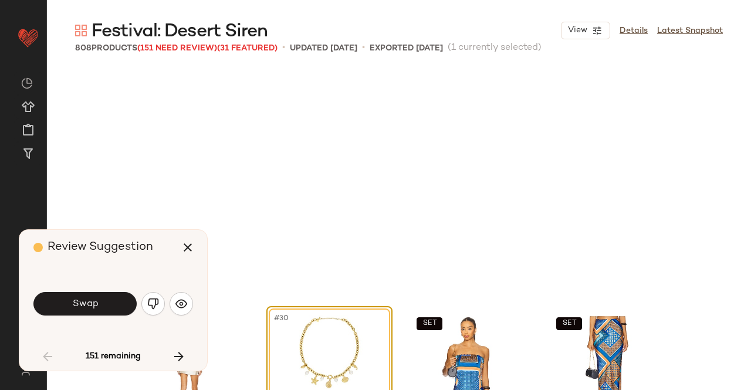
scroll to position [1585, 0]
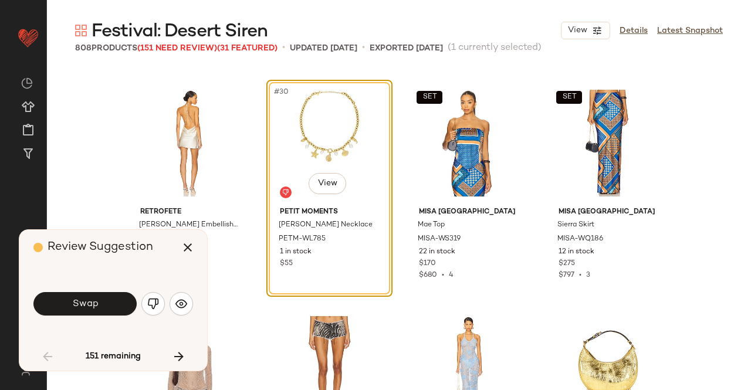
click at [116, 300] on button "Swap" at bounding box center [84, 303] width 103 height 23
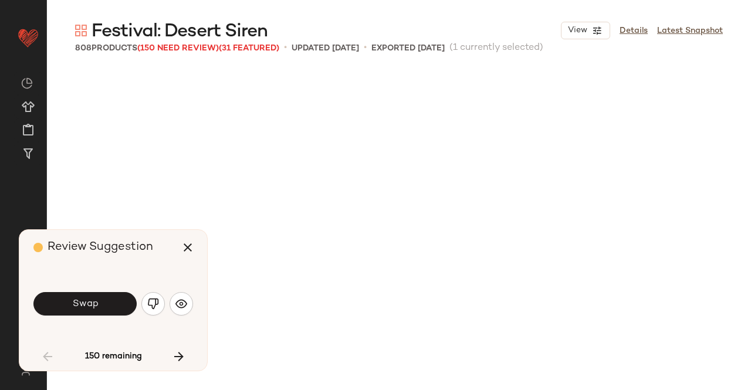
scroll to position [2264, 0]
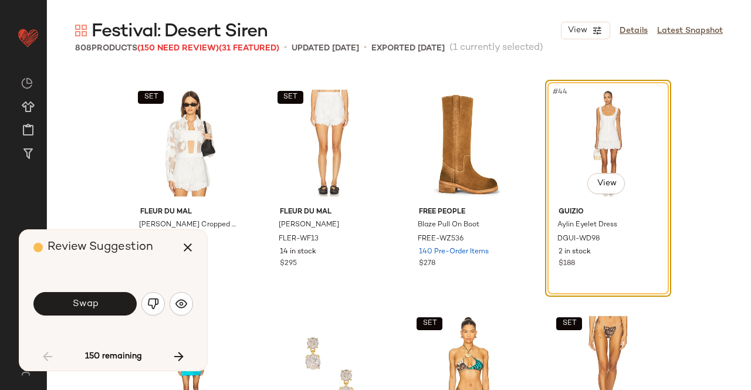
click at [116, 300] on button "Swap" at bounding box center [84, 303] width 103 height 23
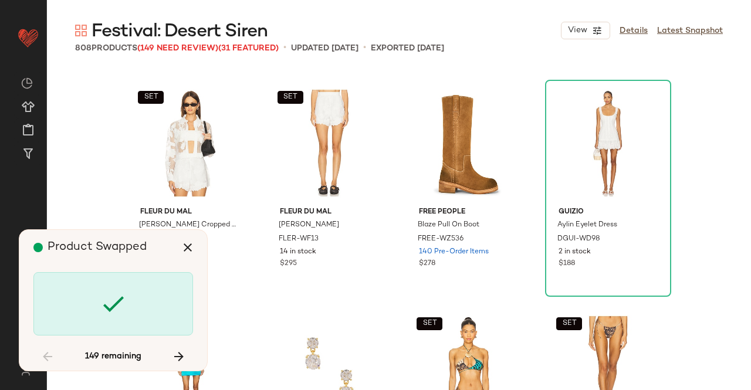
scroll to position [2717, 0]
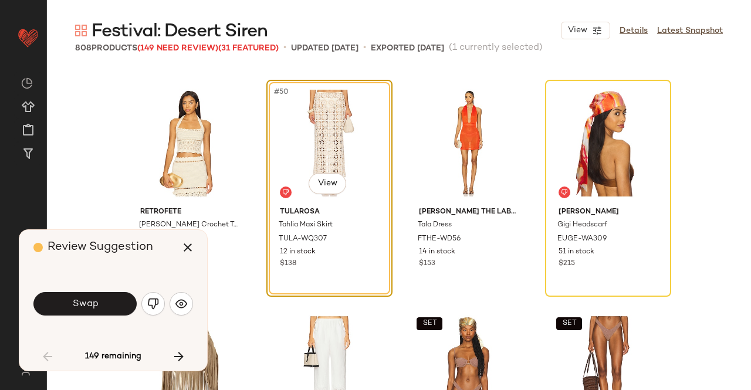
click at [116, 300] on button "Swap" at bounding box center [84, 303] width 103 height 23
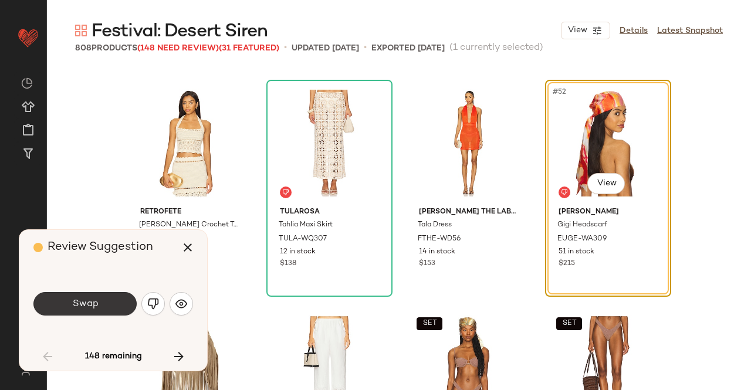
click at [115, 301] on button "Swap" at bounding box center [84, 303] width 103 height 23
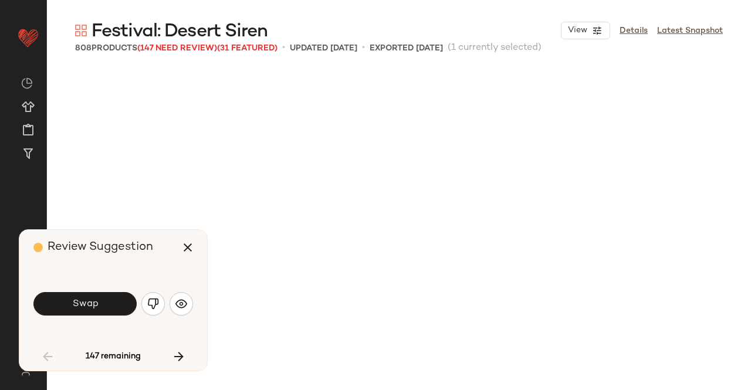
scroll to position [3396, 0]
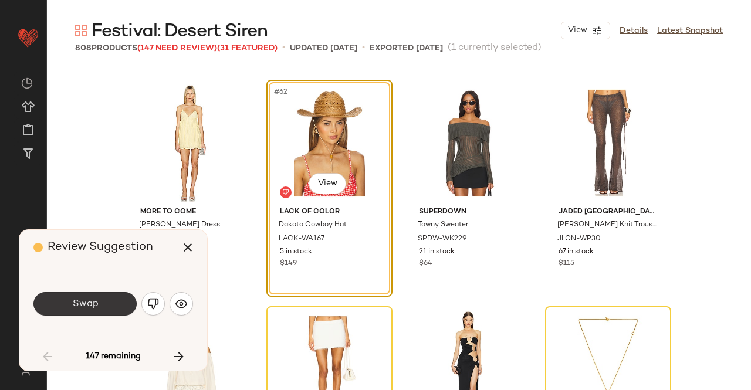
click at [113, 296] on button "Swap" at bounding box center [84, 303] width 103 height 23
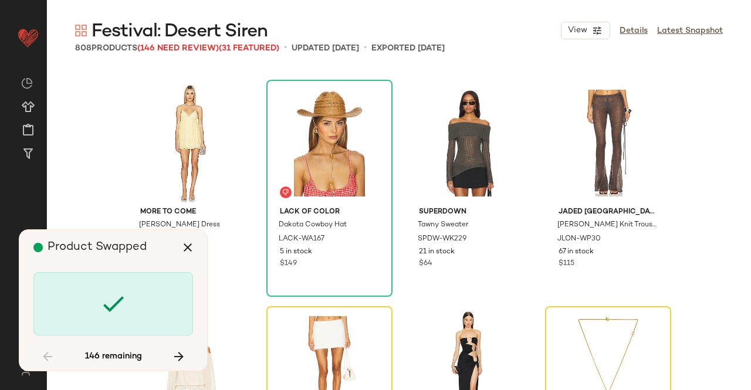
scroll to position [3623, 0]
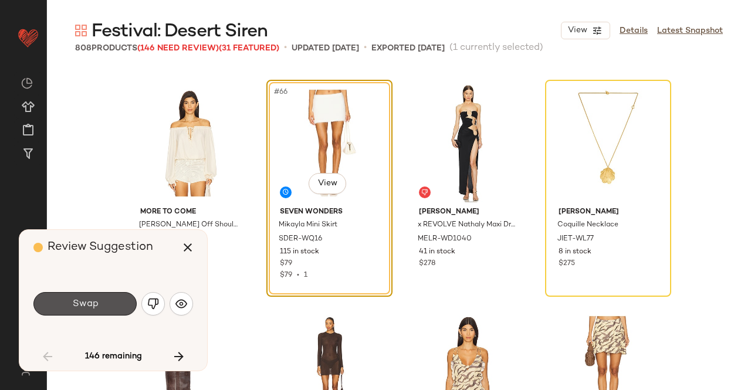
click at [113, 296] on button "Swap" at bounding box center [84, 303] width 103 height 23
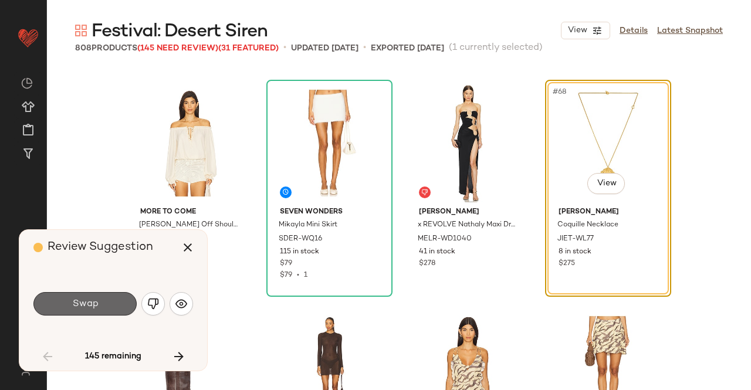
click at [114, 300] on button "Swap" at bounding box center [84, 303] width 103 height 23
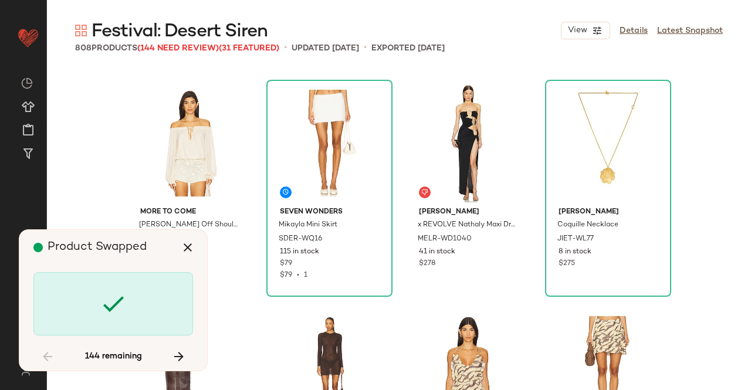
scroll to position [4076, 0]
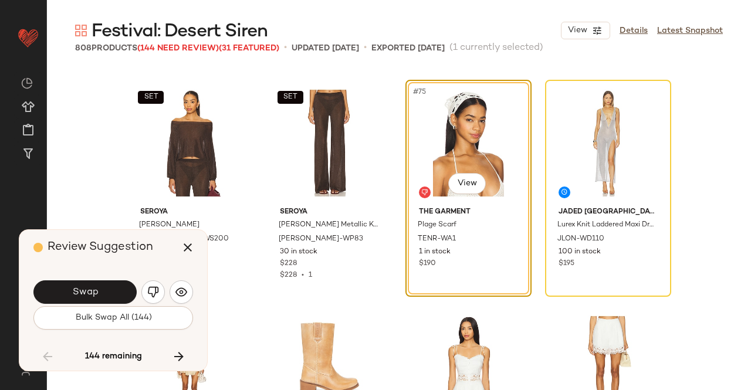
click at [114, 300] on button "Swap" at bounding box center [84, 291] width 103 height 23
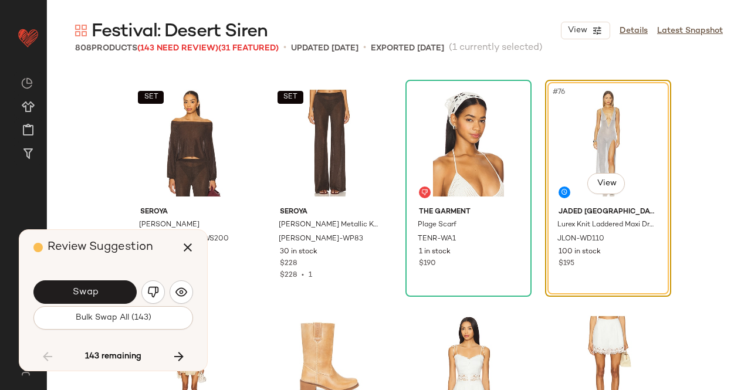
click at [108, 292] on button "Swap" at bounding box center [84, 291] width 103 height 23
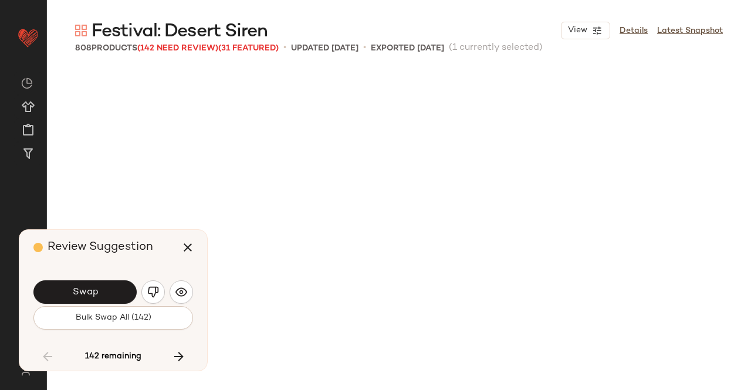
scroll to position [4755, 0]
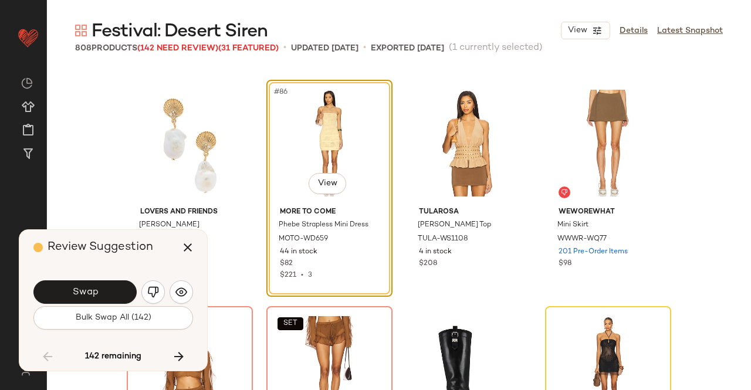
click at [108, 292] on button "Swap" at bounding box center [84, 291] width 103 height 23
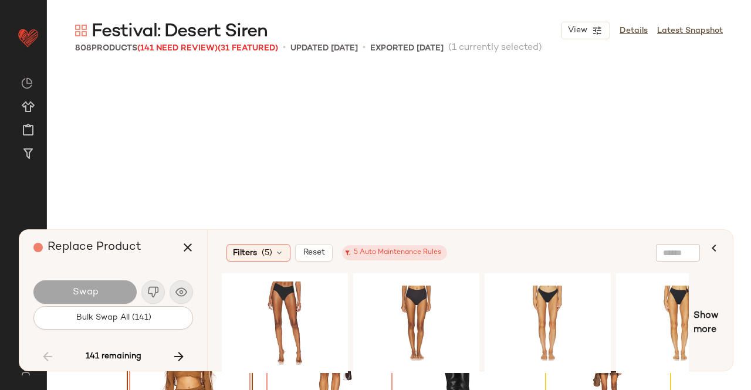
scroll to position [4981, 0]
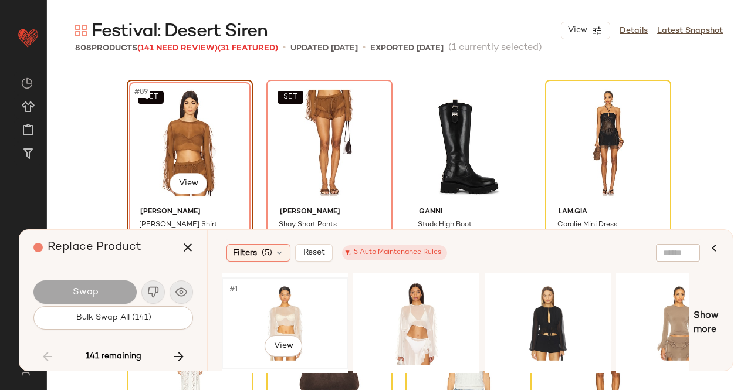
click at [277, 302] on div "#1 View" at bounding box center [285, 323] width 118 height 83
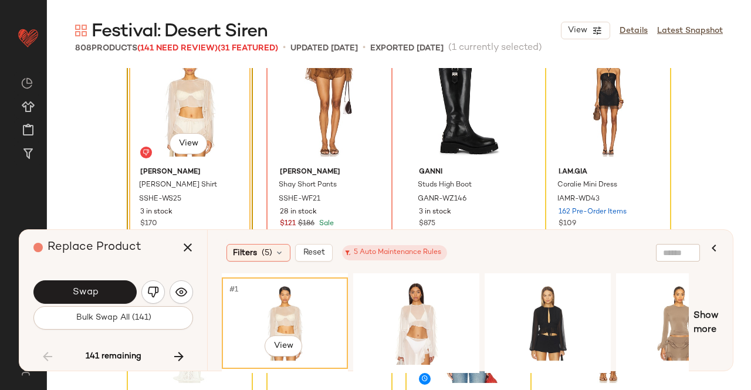
scroll to position [5040, 0]
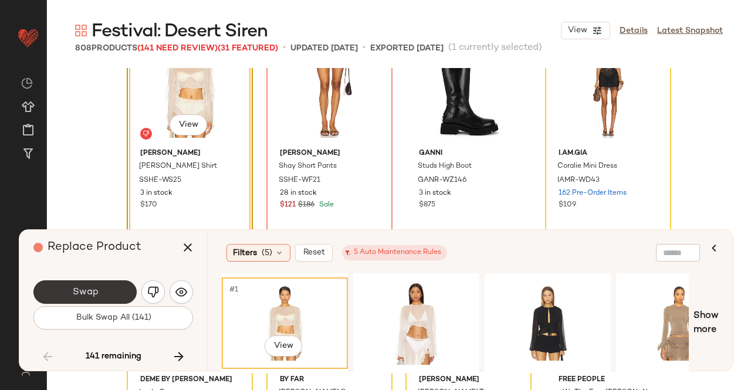
click at [93, 293] on span "Swap" at bounding box center [85, 292] width 26 height 11
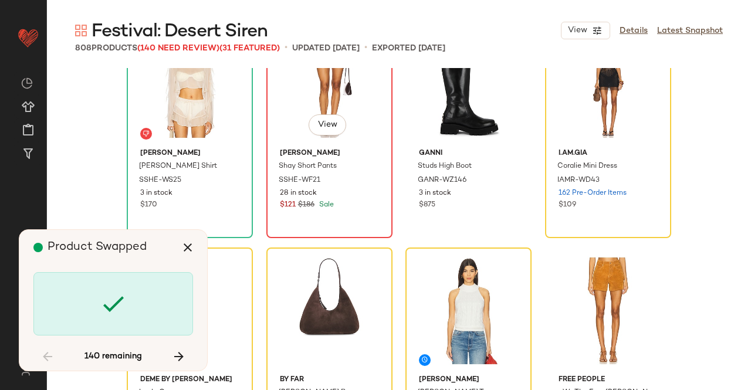
scroll to position [4981, 0]
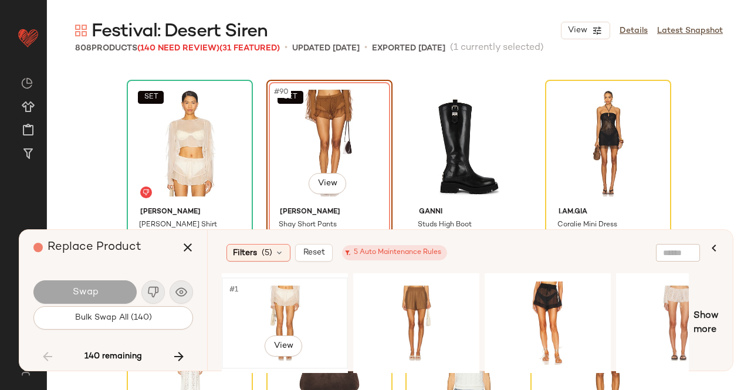
click at [279, 294] on div "#1 View" at bounding box center [285, 323] width 118 height 83
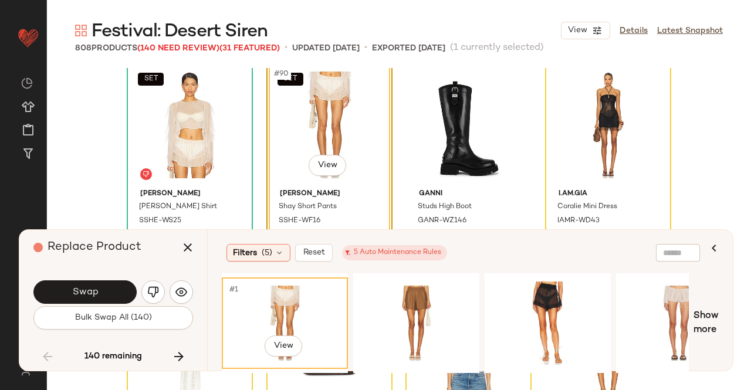
scroll to position [4981, 0]
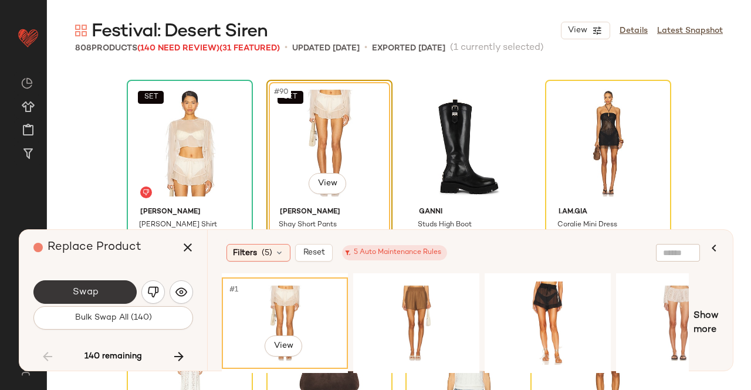
click at [112, 288] on button "Swap" at bounding box center [84, 291] width 103 height 23
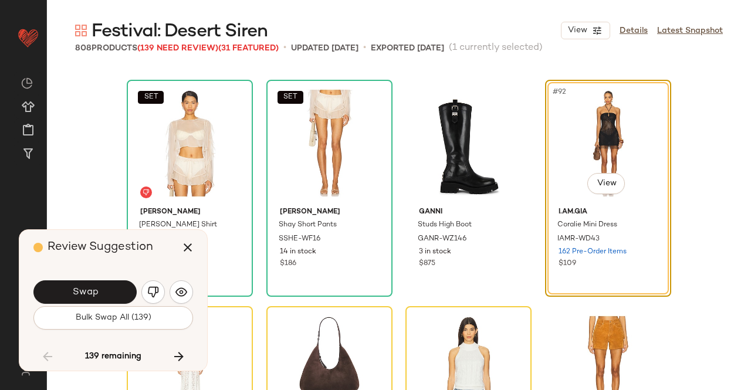
click at [82, 277] on div "Swap Bulk Swap All (139)" at bounding box center [113, 303] width 160 height 63
click at [83, 289] on span "Swap" at bounding box center [85, 292] width 26 height 11
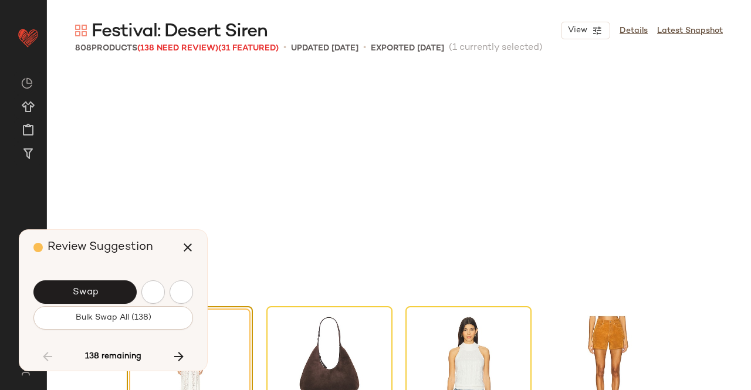
scroll to position [5208, 0]
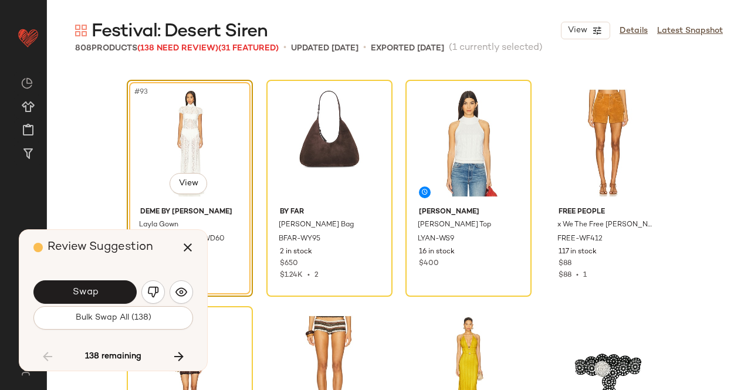
click at [83, 289] on span "Swap" at bounding box center [85, 292] width 26 height 11
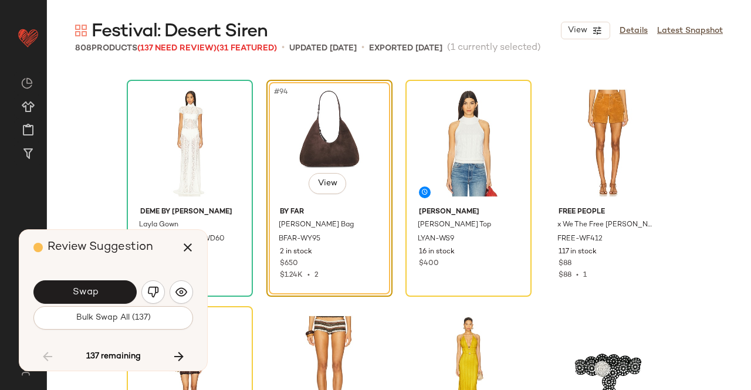
click at [83, 289] on span "Swap" at bounding box center [85, 292] width 26 height 11
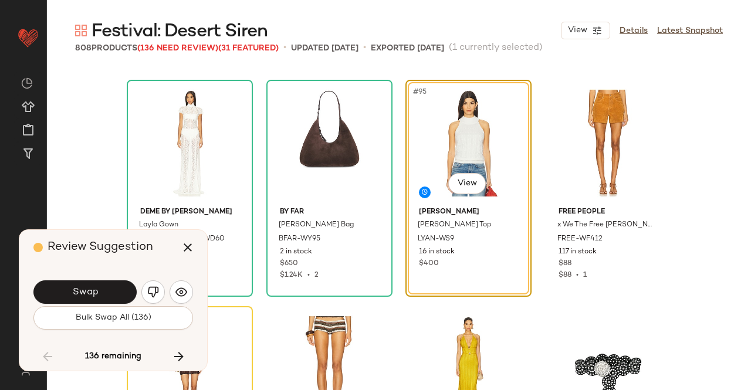
click at [93, 281] on button "Swap" at bounding box center [84, 291] width 103 height 23
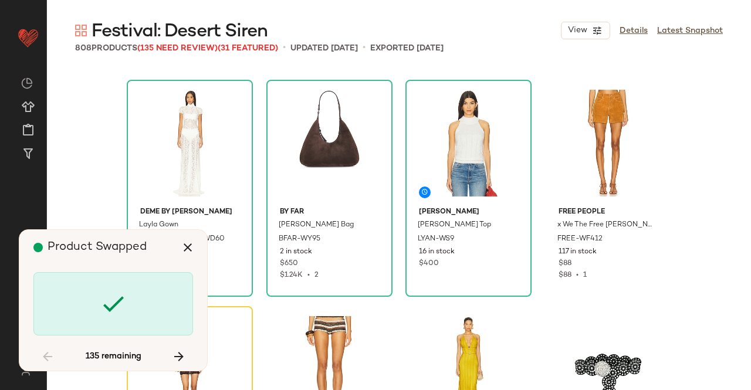
scroll to position [5434, 0]
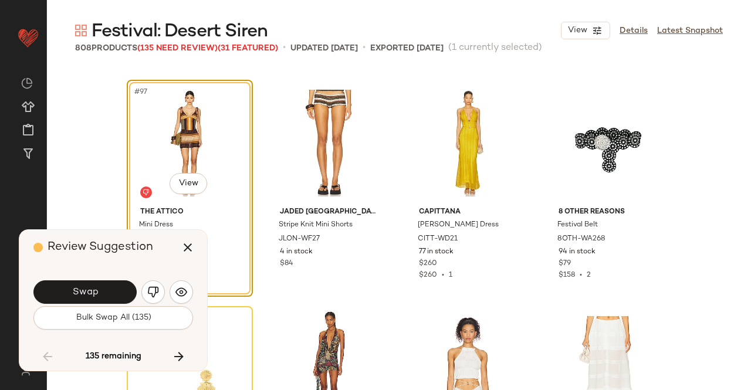
click at [93, 281] on button "Swap" at bounding box center [84, 291] width 103 height 23
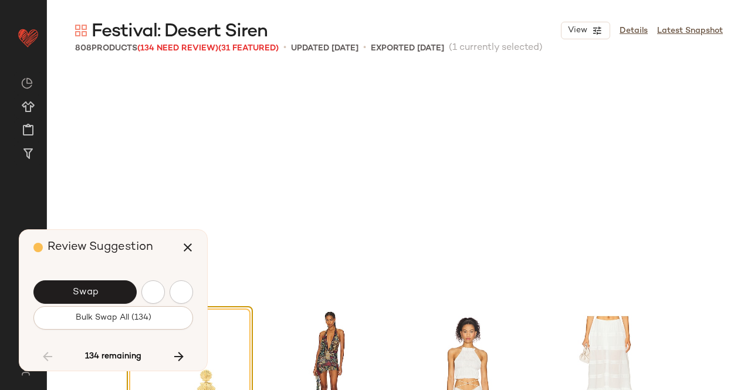
scroll to position [5661, 0]
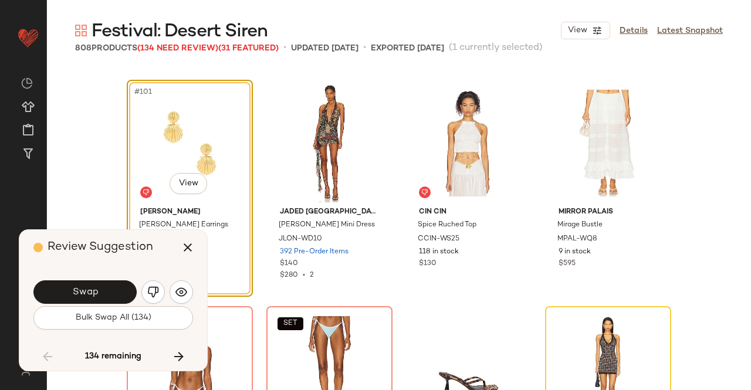
click at [84, 295] on span "Swap" at bounding box center [85, 292] width 26 height 11
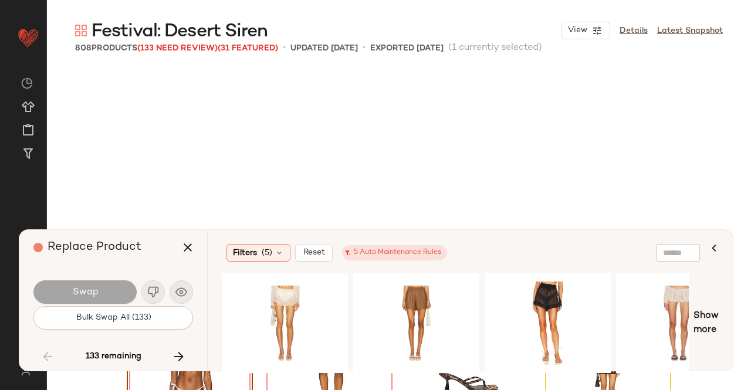
scroll to position [5887, 0]
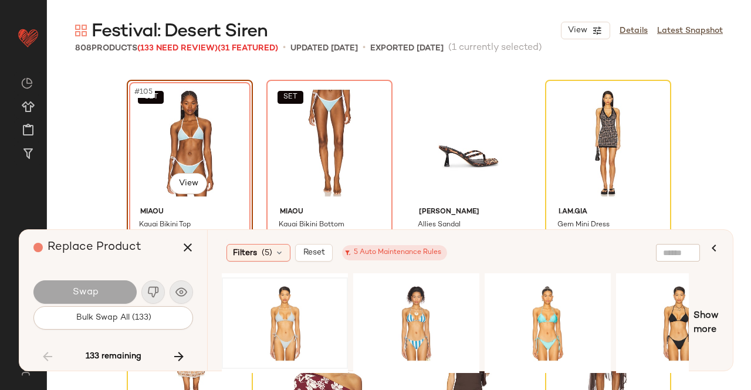
click at [255, 296] on div at bounding box center [285, 323] width 118 height 83
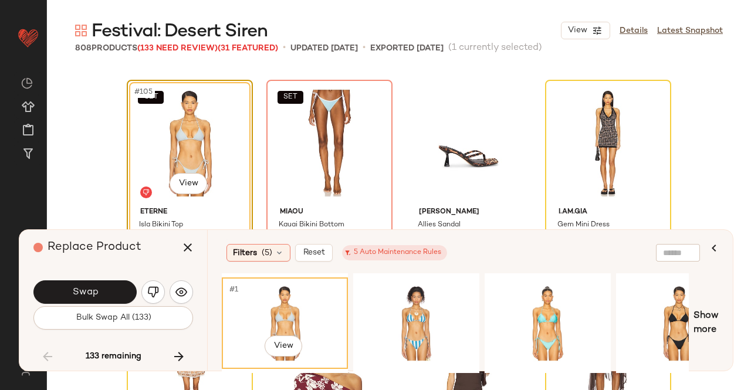
click at [83, 267] on div "Replace Product Swap Bulk Swap All (133) 133 remaining" at bounding box center [113, 300] width 188 height 141
click at [87, 278] on div "Swap Bulk Swap All (133)" at bounding box center [113, 303] width 160 height 63
click at [89, 282] on button "Swap" at bounding box center [84, 291] width 103 height 23
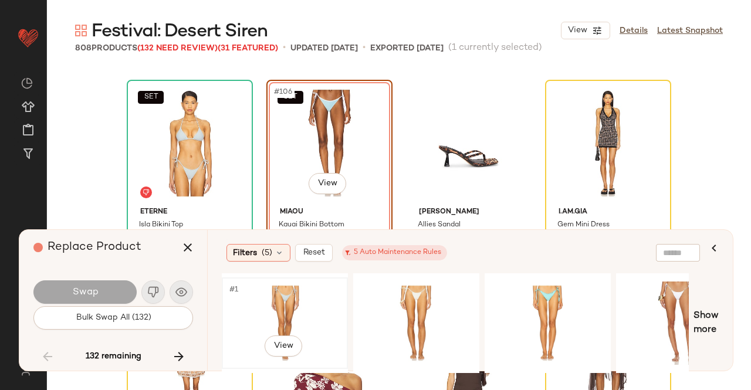
click at [309, 297] on div "#1 View" at bounding box center [285, 323] width 118 height 83
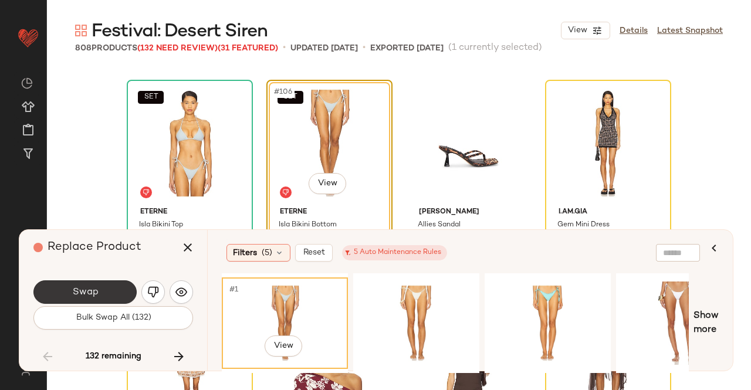
click at [106, 292] on button "Swap" at bounding box center [84, 291] width 103 height 23
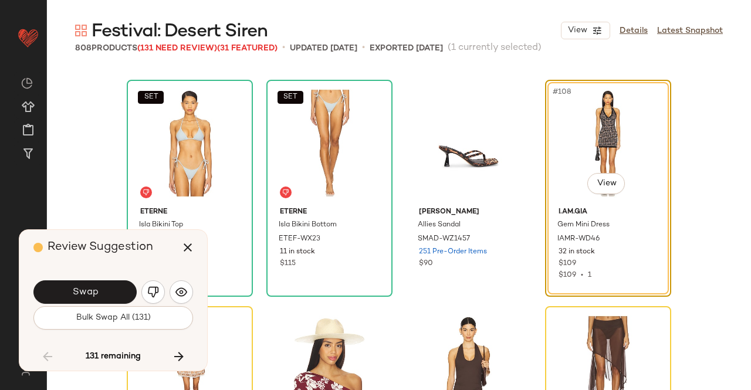
click at [100, 292] on button "Swap" at bounding box center [84, 291] width 103 height 23
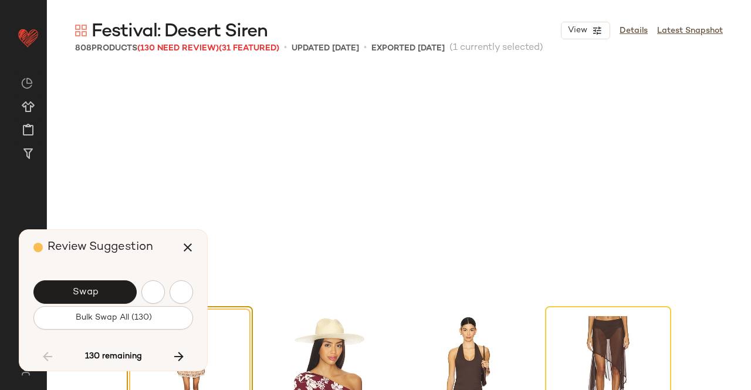
scroll to position [6113, 0]
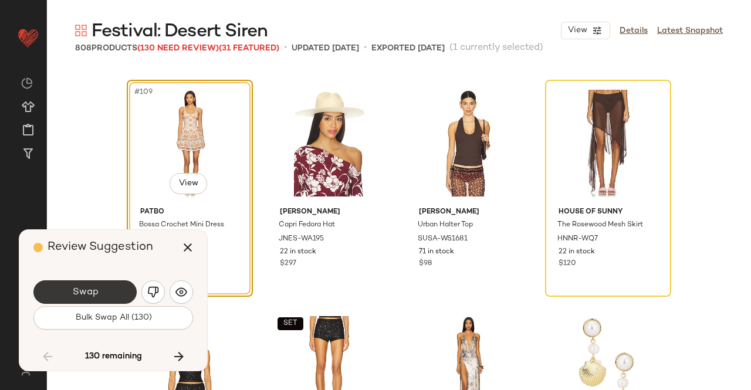
click at [117, 301] on button "Swap" at bounding box center [84, 291] width 103 height 23
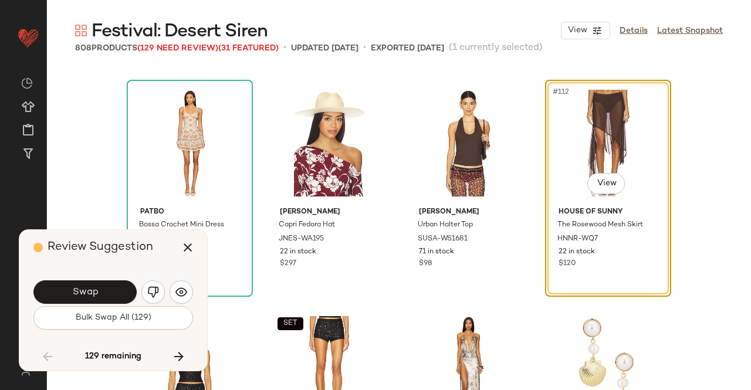
click at [95, 277] on div "Swap Bulk Swap All (129)" at bounding box center [113, 303] width 160 height 63
click at [98, 256] on div "Review Suggestion" at bounding box center [117, 247] width 168 height 35
click at [94, 298] on span "Swap" at bounding box center [85, 292] width 26 height 11
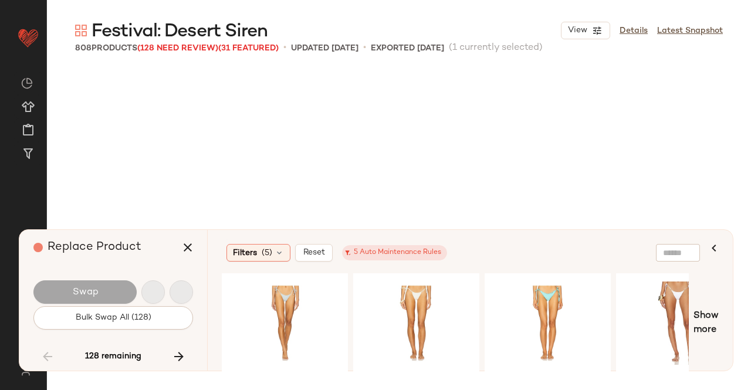
scroll to position [6566, 0]
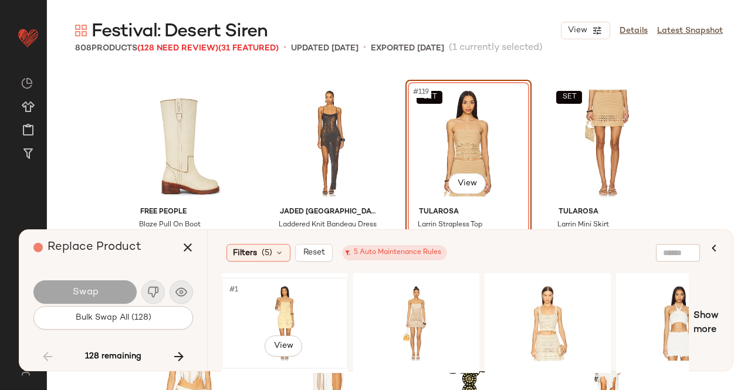
click at [311, 306] on div "#1 View" at bounding box center [285, 323] width 118 height 83
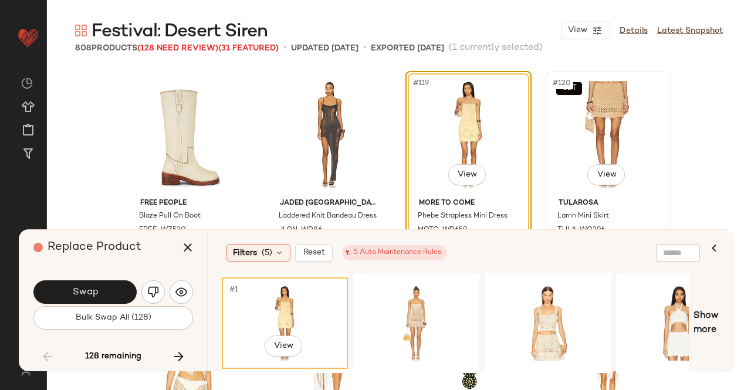
scroll to position [6576, 0]
click at [558, 329] on div "#1 View" at bounding box center [548, 323] width 118 height 83
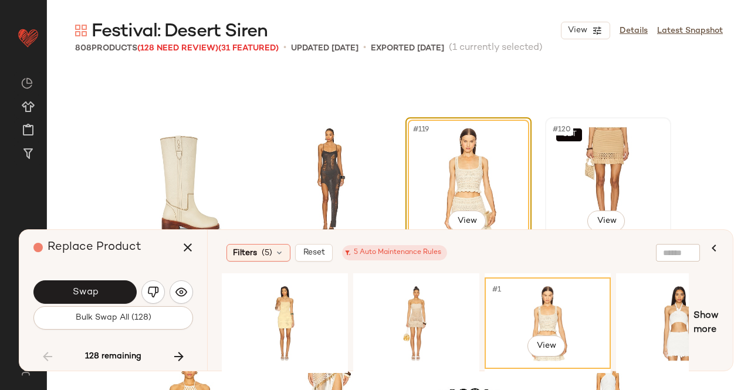
scroll to position [6515, 0]
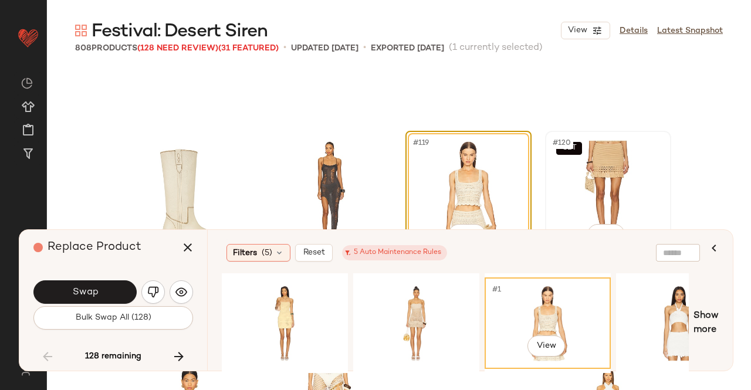
click at [617, 174] on div "SET #120 View" at bounding box center [608, 194] width 118 height 118
click at [190, 248] on icon "button" at bounding box center [188, 248] width 14 height 14
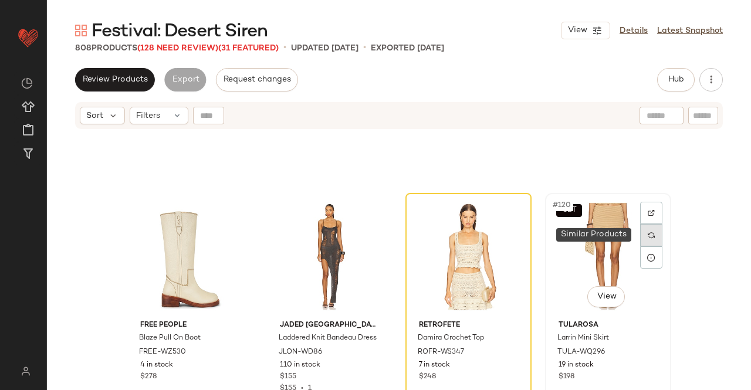
click at [643, 238] on div at bounding box center [651, 235] width 22 height 22
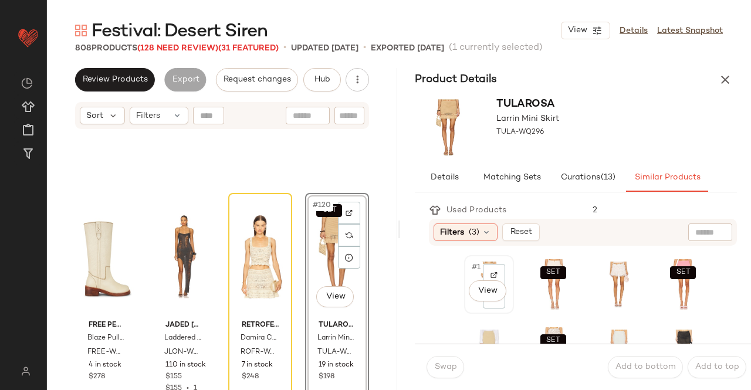
click at [475, 270] on span "#1" at bounding box center [476, 268] width 12 height 12
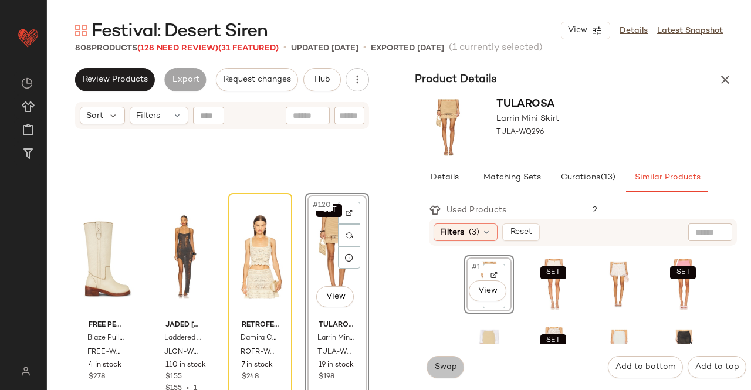
click at [446, 367] on span "Swap" at bounding box center [444, 367] width 23 height 9
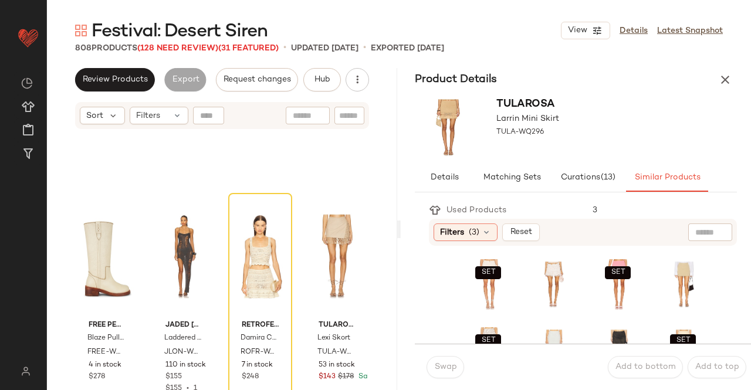
scroll to position [99, 0]
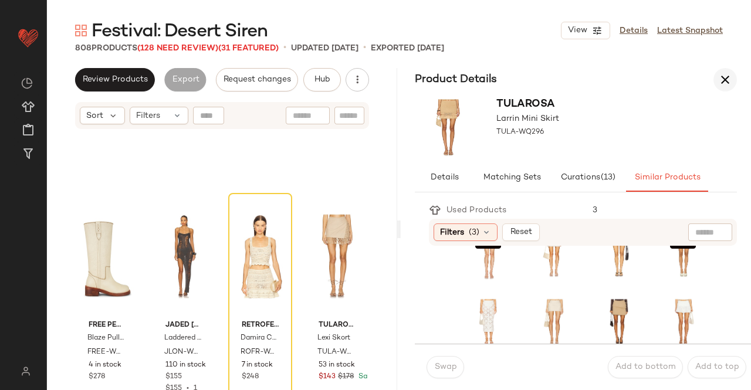
click at [729, 84] on icon "button" at bounding box center [725, 80] width 14 height 14
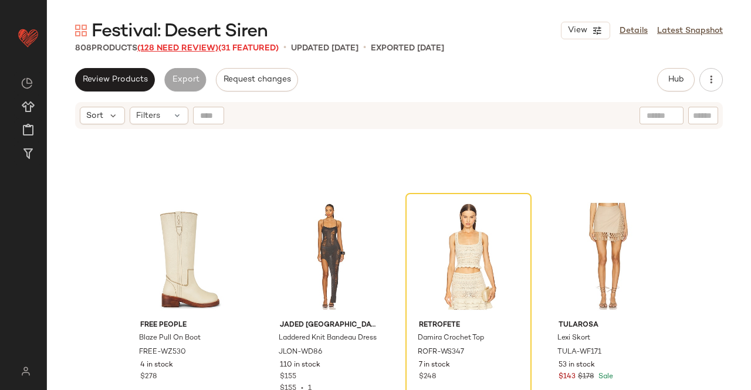
click at [172, 49] on span "(128 Need Review)" at bounding box center [177, 48] width 81 height 9
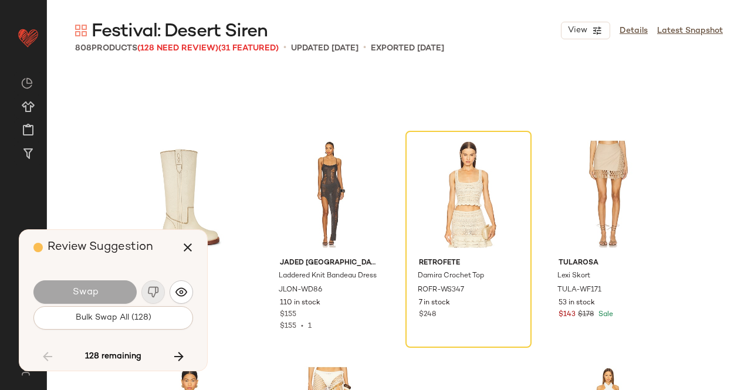
scroll to position [6566, 0]
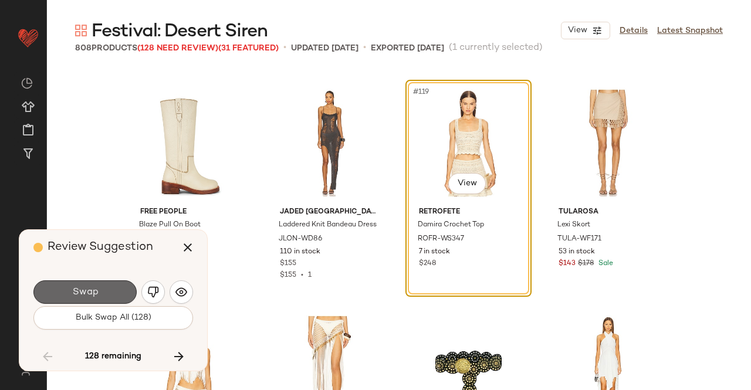
click at [109, 290] on button "Swap" at bounding box center [84, 291] width 103 height 23
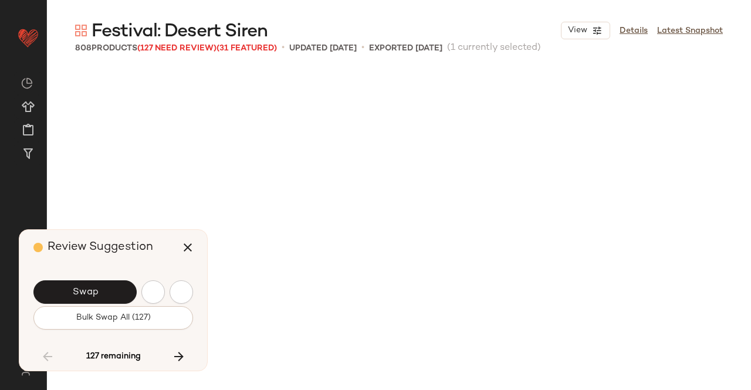
scroll to position [7246, 0]
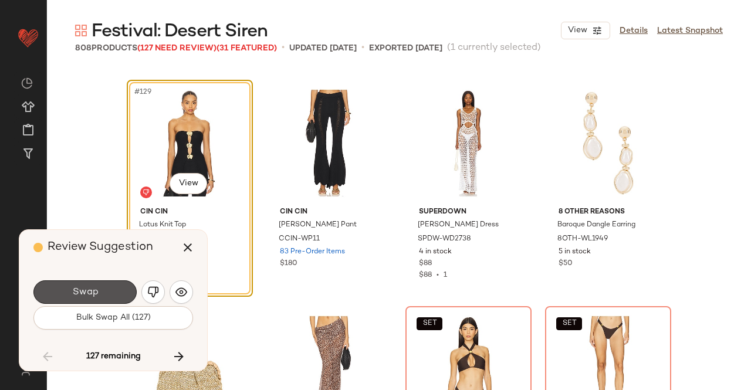
click at [109, 290] on button "Swap" at bounding box center [84, 291] width 103 height 23
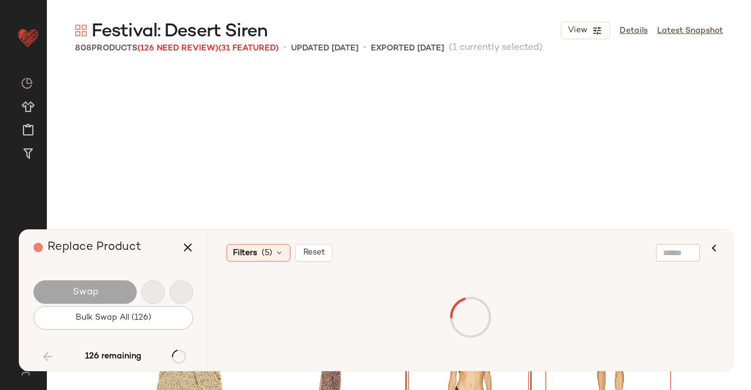
scroll to position [7472, 0]
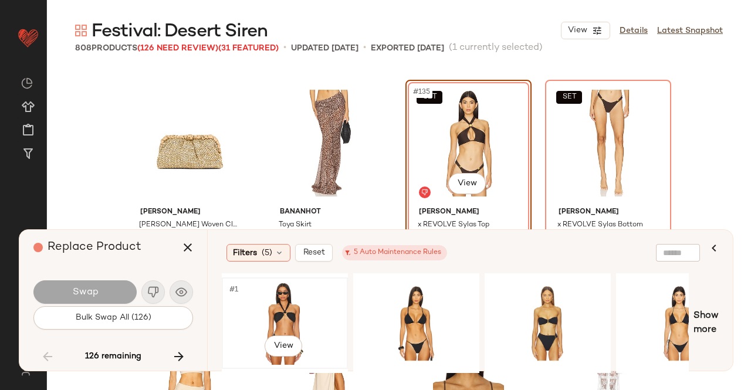
click at [297, 297] on div "#1 View" at bounding box center [285, 323] width 118 height 83
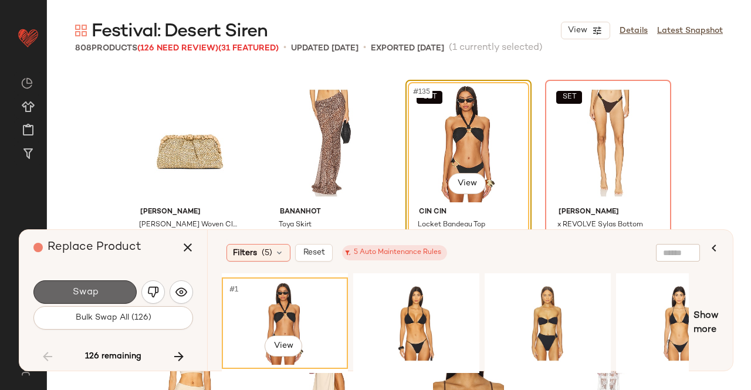
click at [109, 290] on button "Swap" at bounding box center [84, 291] width 103 height 23
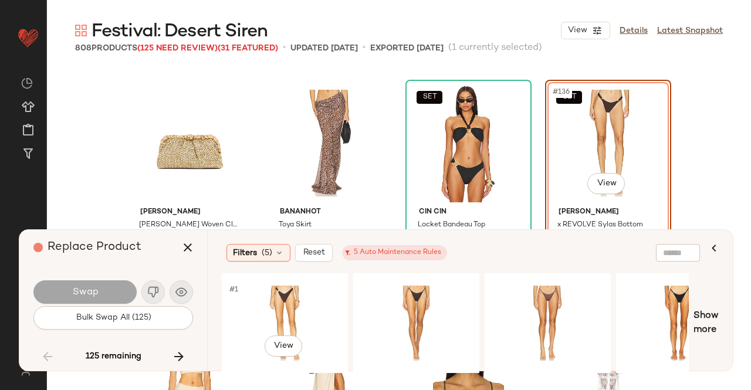
click at [290, 294] on div "#1 View" at bounding box center [285, 323] width 118 height 83
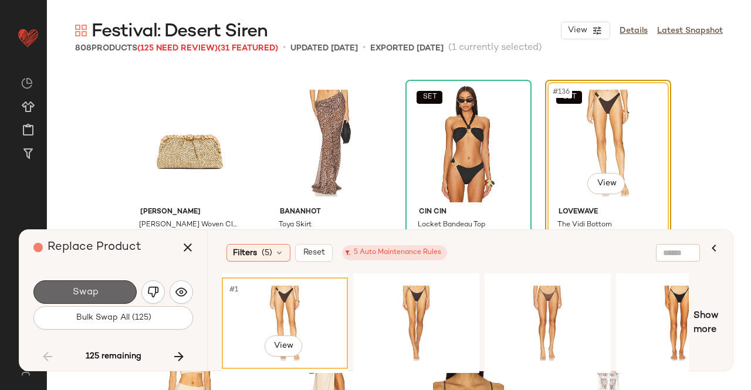
click at [109, 296] on button "Swap" at bounding box center [84, 291] width 103 height 23
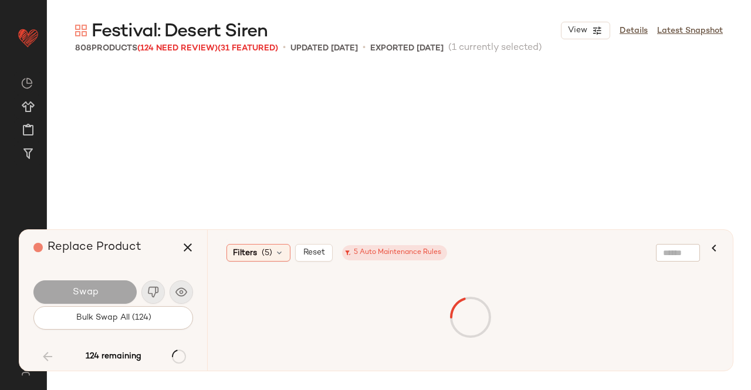
scroll to position [7925, 0]
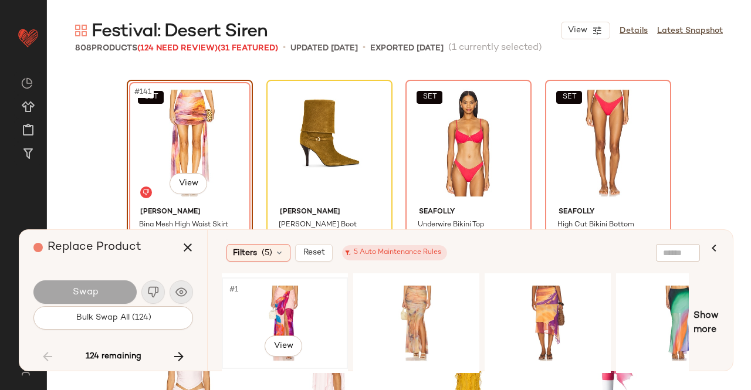
click at [297, 304] on div "#1 View" at bounding box center [285, 323] width 118 height 83
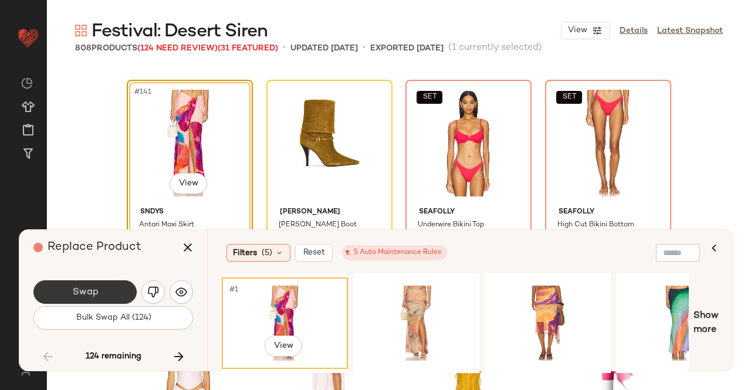
click at [118, 287] on button "Swap" at bounding box center [84, 291] width 103 height 23
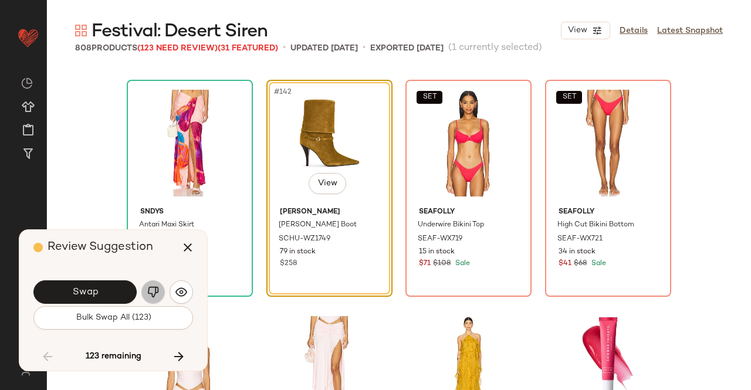
click at [145, 298] on button "button" at bounding box center [152, 291] width 23 height 23
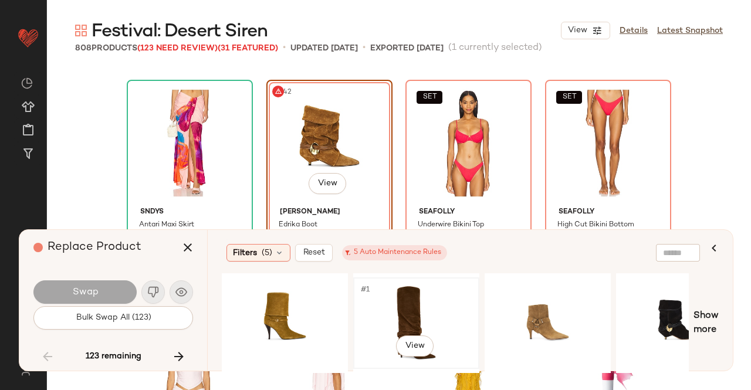
click at [412, 311] on div "#1 View" at bounding box center [416, 323] width 118 height 83
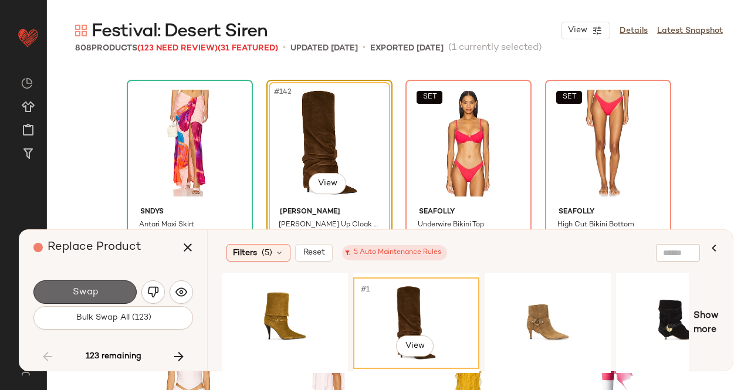
click at [100, 299] on button "Swap" at bounding box center [84, 291] width 103 height 23
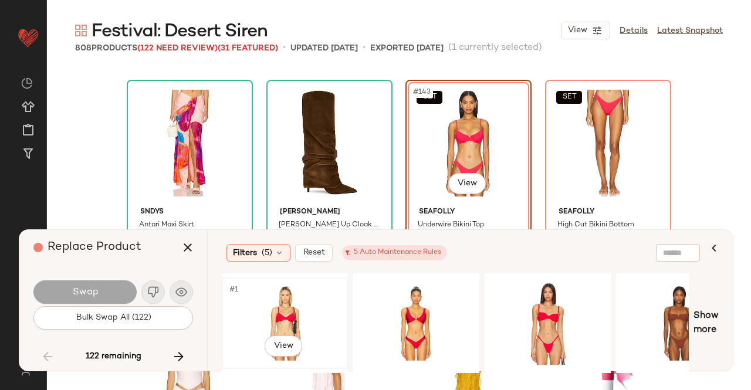
click at [302, 295] on div "#1 View" at bounding box center [285, 323] width 118 height 83
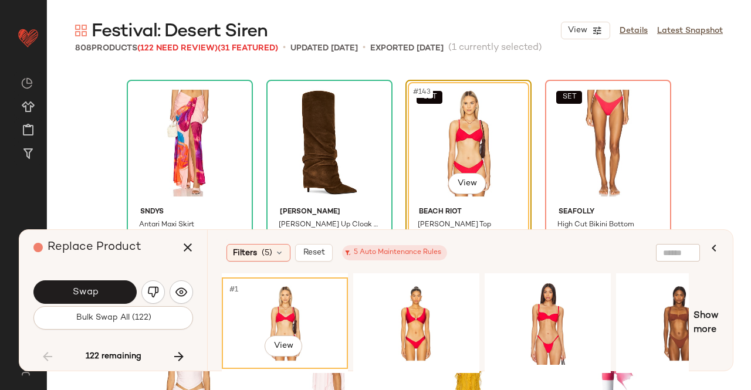
scroll to position [8032, 0]
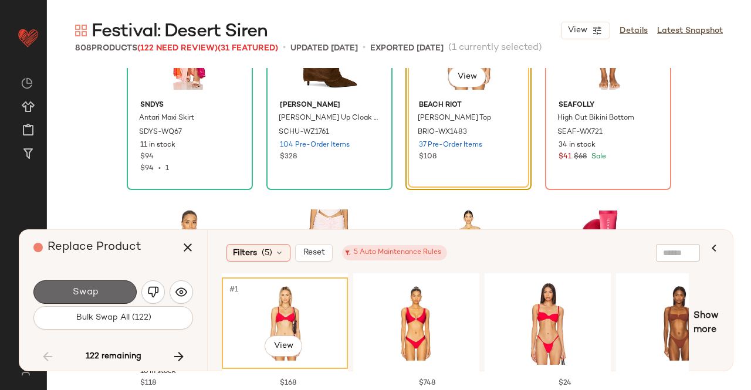
click at [110, 299] on button "Swap" at bounding box center [84, 291] width 103 height 23
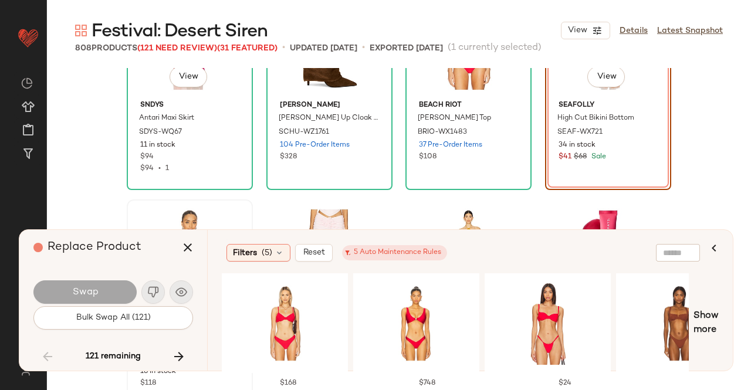
scroll to position [7925, 0]
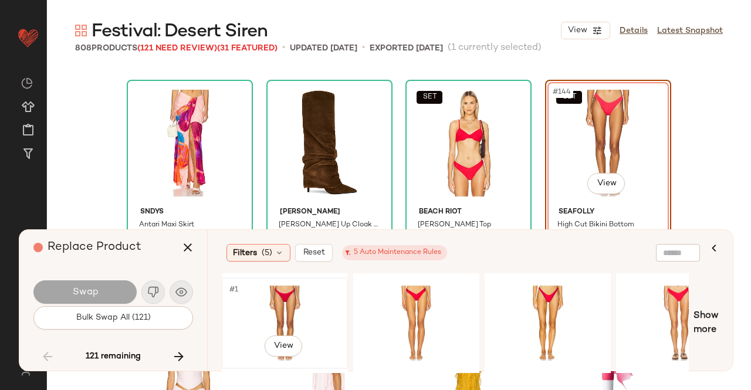
click at [318, 314] on div "#1 View" at bounding box center [285, 323] width 118 height 83
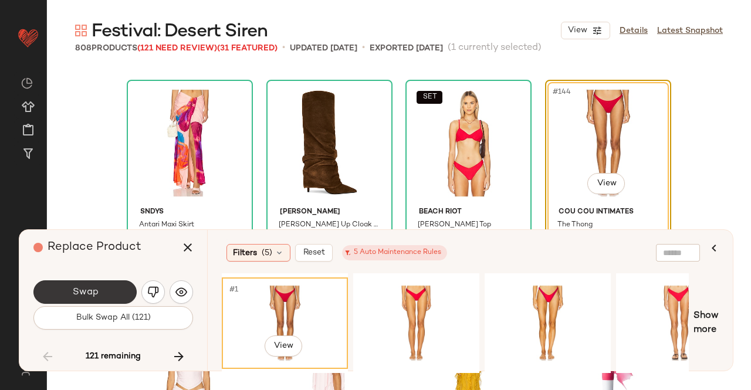
click at [96, 287] on span "Swap" at bounding box center [85, 292] width 26 height 11
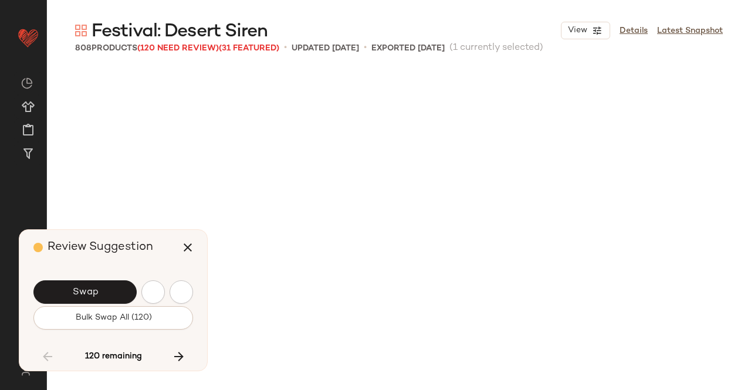
scroll to position [8378, 0]
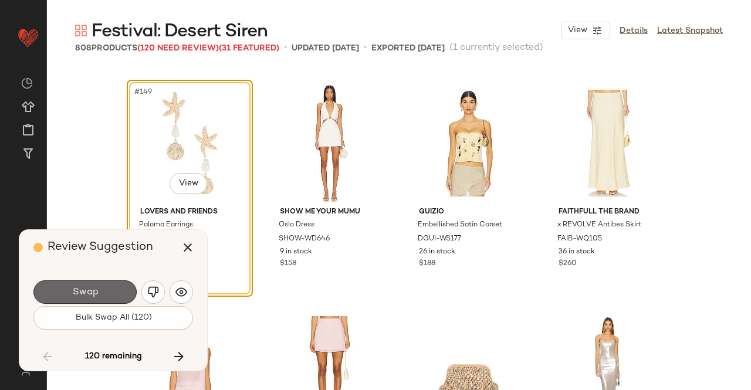
click at [115, 289] on button "Swap" at bounding box center [84, 291] width 103 height 23
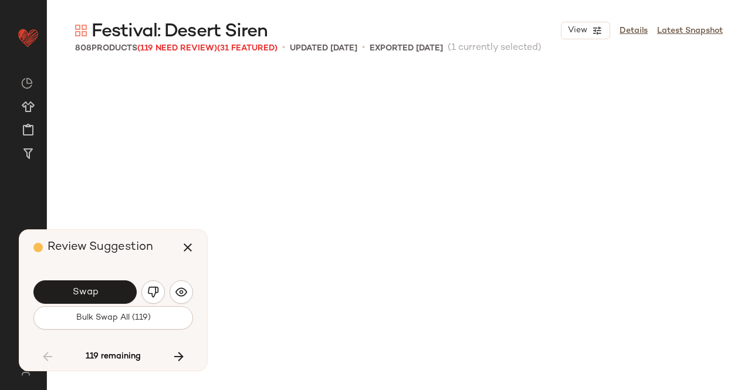
scroll to position [9057, 0]
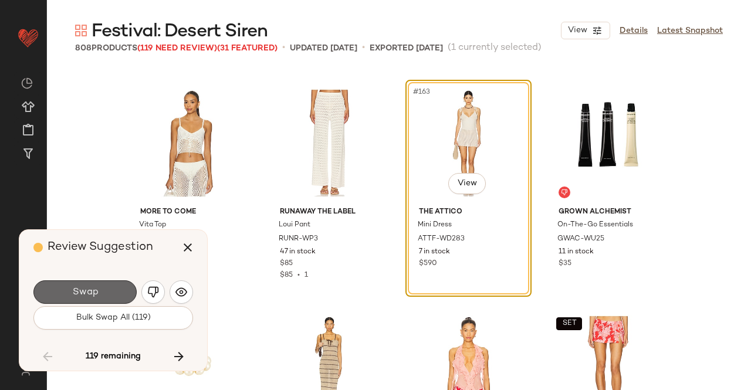
click at [97, 286] on button "Swap" at bounding box center [84, 291] width 103 height 23
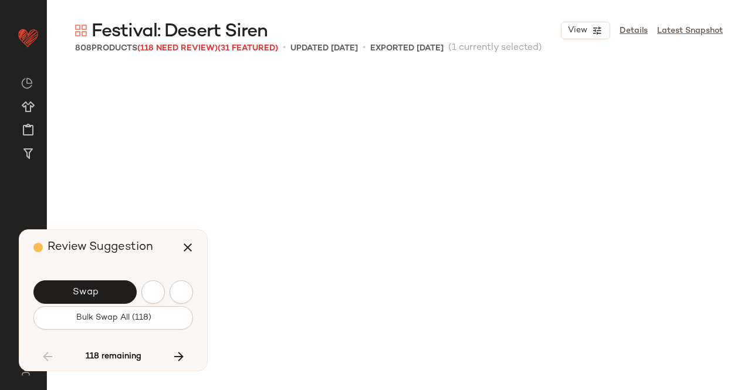
scroll to position [9736, 0]
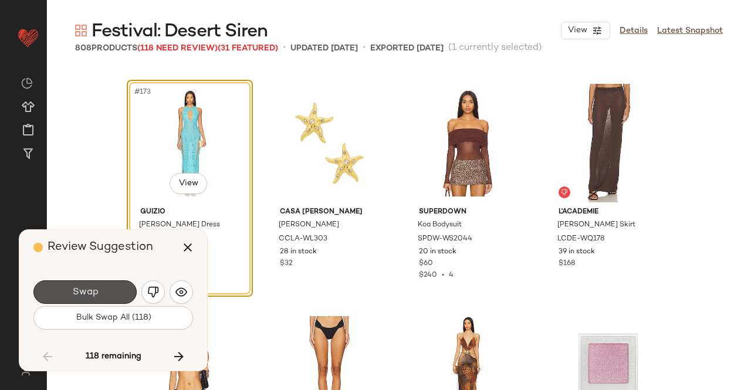
click at [97, 286] on button "Swap" at bounding box center [84, 291] width 103 height 23
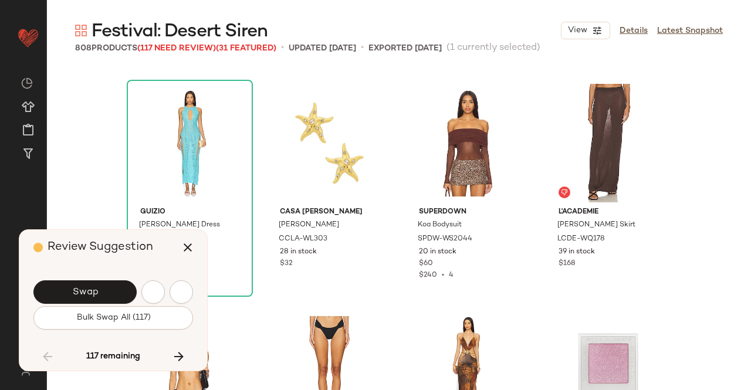
scroll to position [10189, 0]
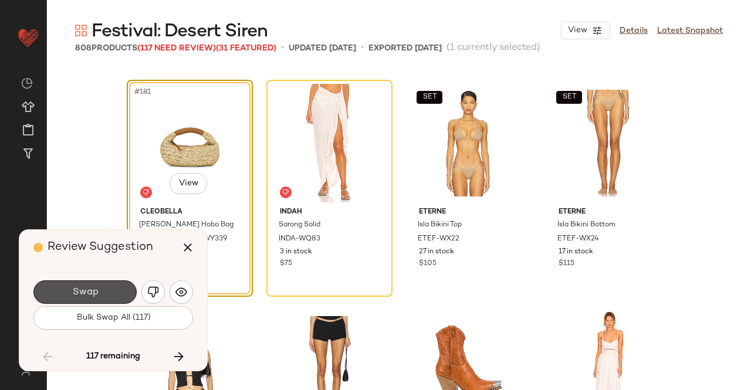
drag, startPoint x: 97, startPoint y: 286, endPoint x: 161, endPoint y: 242, distance: 76.8
click at [131, 261] on div "Review Suggestion Swap Bulk Swap All (117) 117 remaining" at bounding box center [113, 300] width 188 height 141
click at [109, 283] on button "Swap" at bounding box center [84, 291] width 103 height 23
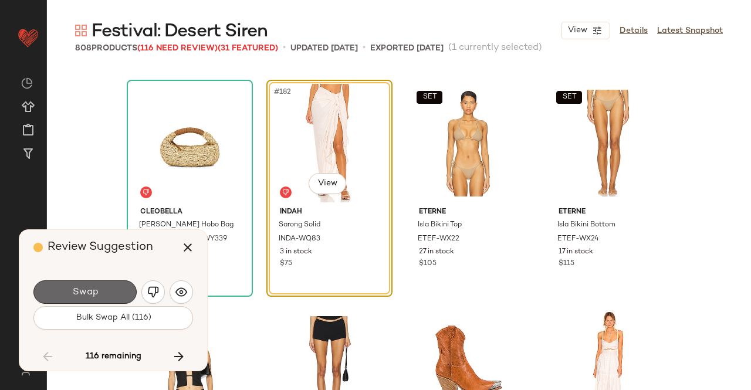
click at [80, 286] on button "Swap" at bounding box center [84, 291] width 103 height 23
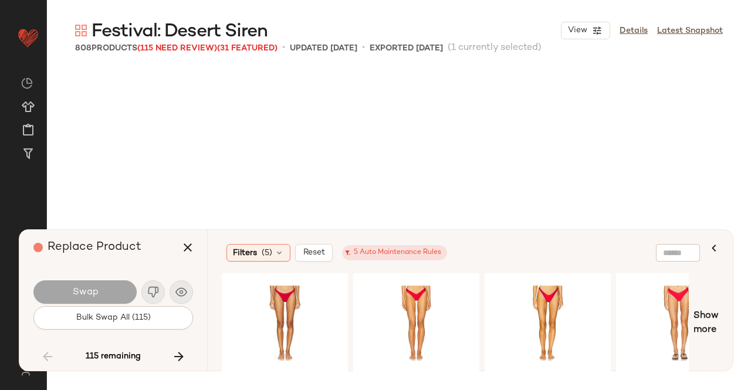
scroll to position [10868, 0]
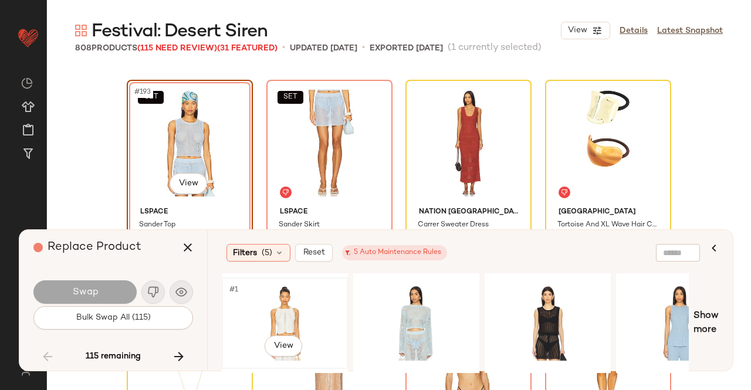
click at [297, 302] on div "#1 View" at bounding box center [285, 323] width 118 height 83
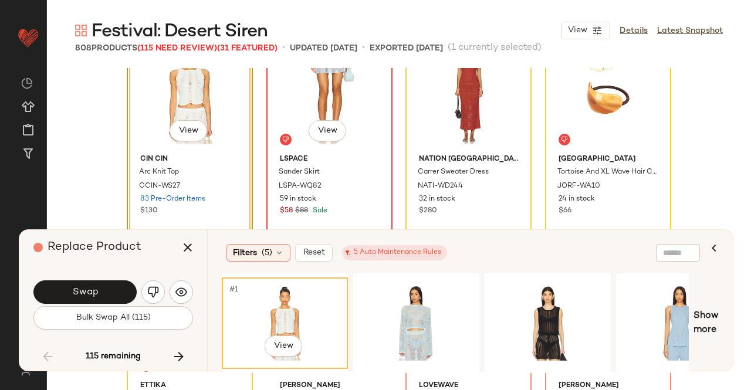
scroll to position [10922, 0]
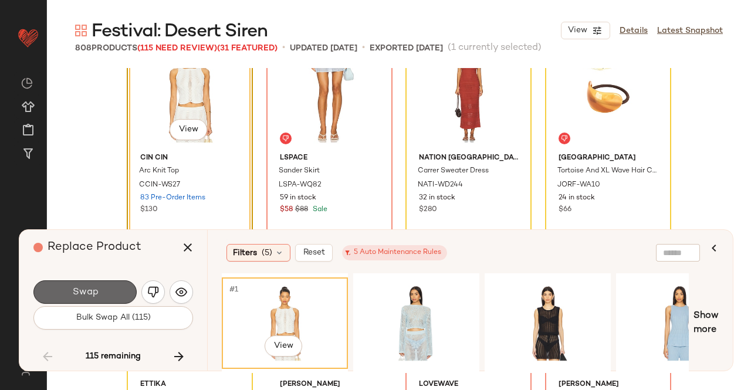
click at [106, 288] on button "Swap" at bounding box center [84, 291] width 103 height 23
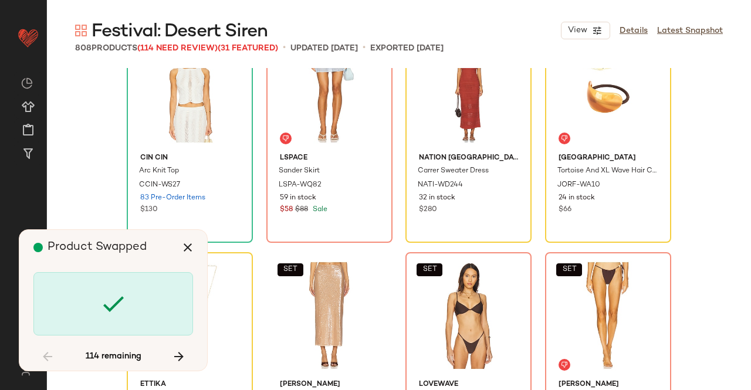
scroll to position [10868, 0]
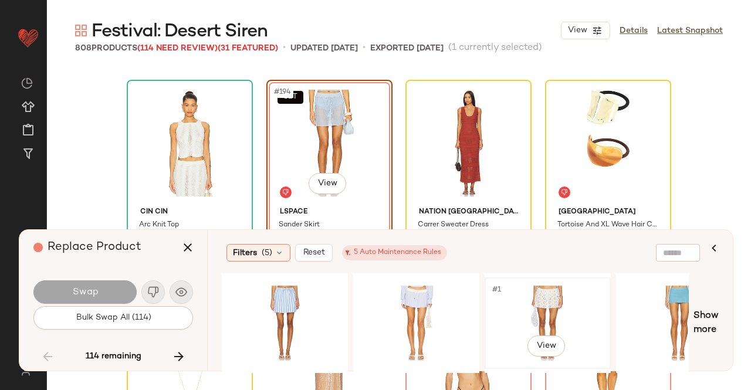
click at [512, 313] on div "#1 View" at bounding box center [548, 323] width 118 height 83
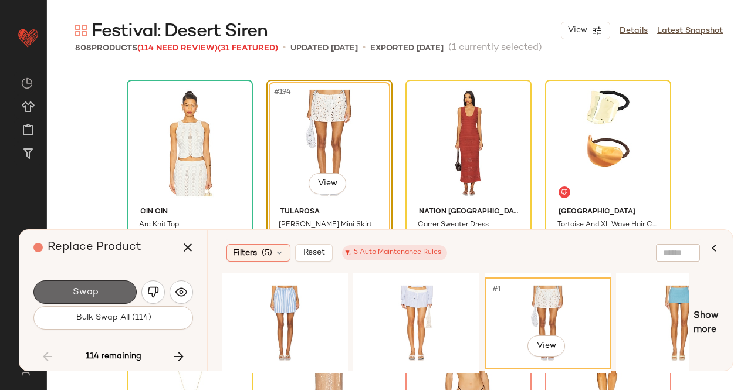
click at [114, 289] on button "Swap" at bounding box center [84, 291] width 103 height 23
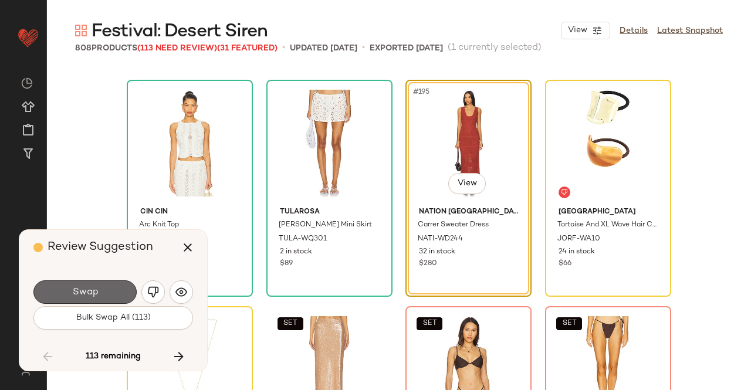
click at [102, 286] on button "Swap" at bounding box center [84, 291] width 103 height 23
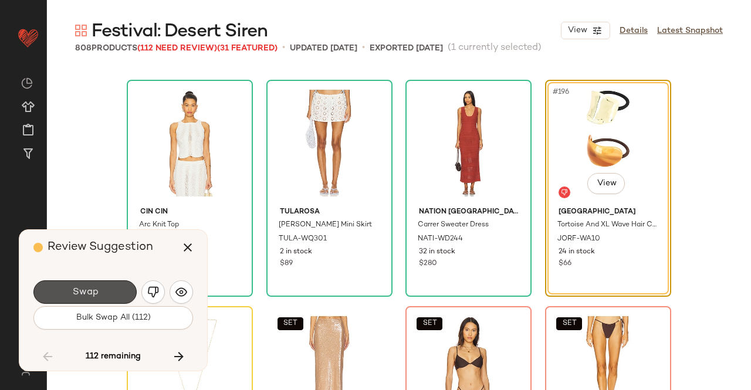
click at [102, 286] on button "Swap" at bounding box center [84, 291] width 103 height 23
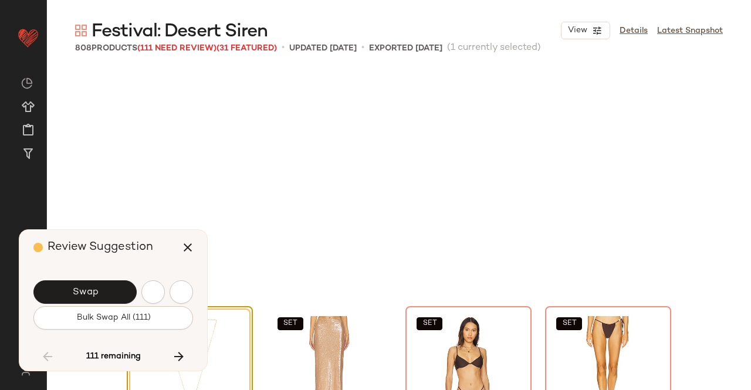
scroll to position [11095, 0]
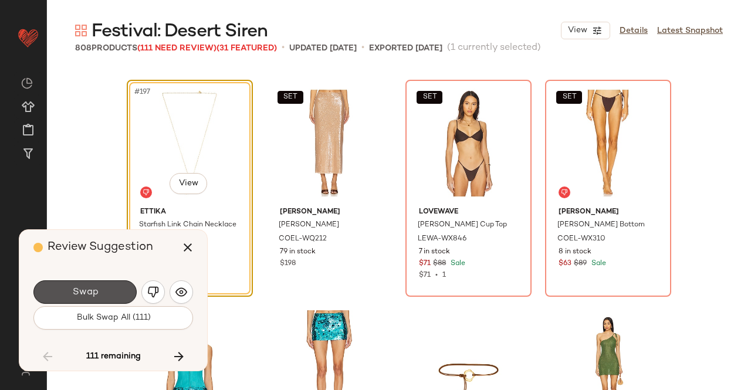
click at [102, 286] on button "Swap" at bounding box center [84, 291] width 103 height 23
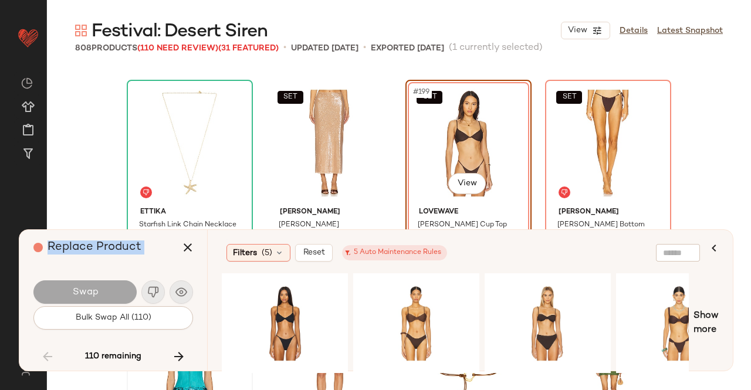
drag, startPoint x: 102, startPoint y: 286, endPoint x: 216, endPoint y: 382, distance: 149.5
click at [216, 382] on div "Festival: Desert Siren View Details Latest Snapshot 808 Products (110 Need Revi…" at bounding box center [399, 204] width 704 height 371
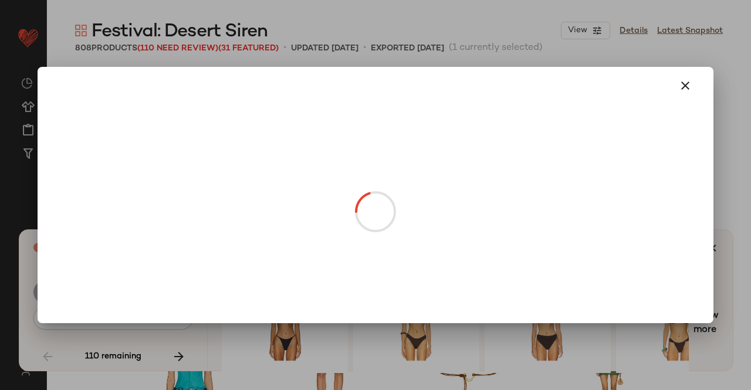
click at [750, 179] on div at bounding box center [375, 195] width 751 height 390
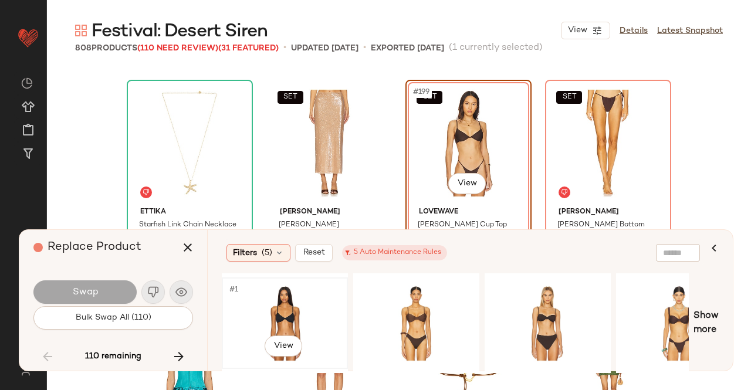
click at [316, 307] on div "#1 View" at bounding box center [285, 323] width 118 height 83
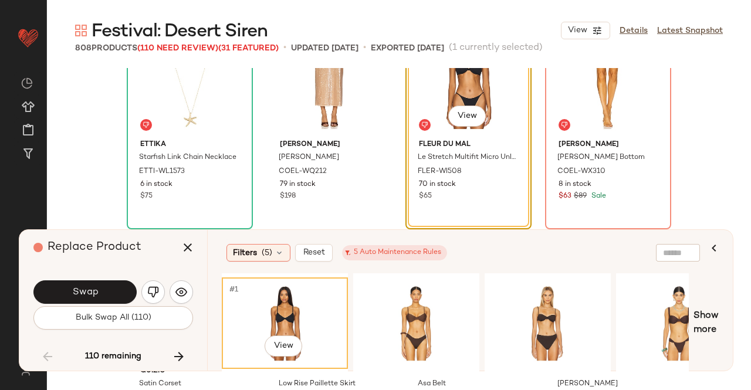
scroll to position [11163, 0]
click at [101, 287] on button "Swap" at bounding box center [84, 291] width 103 height 23
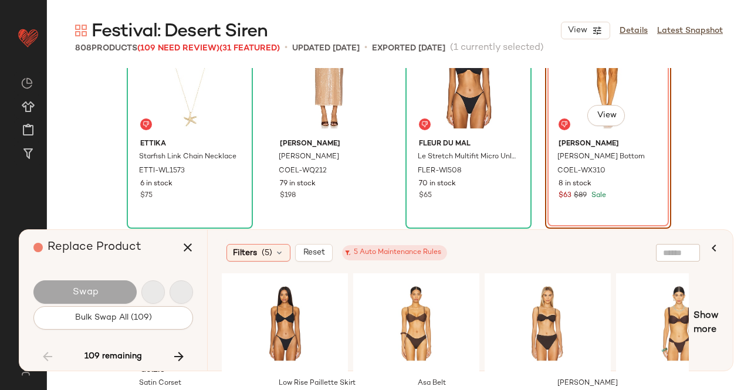
scroll to position [11095, 0]
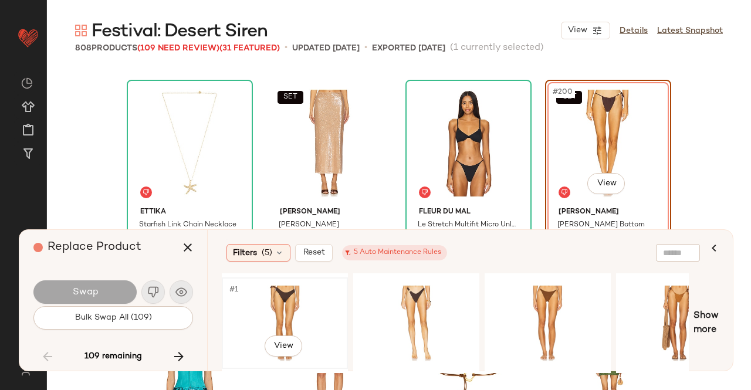
click at [288, 293] on div "#1 View" at bounding box center [285, 323] width 118 height 83
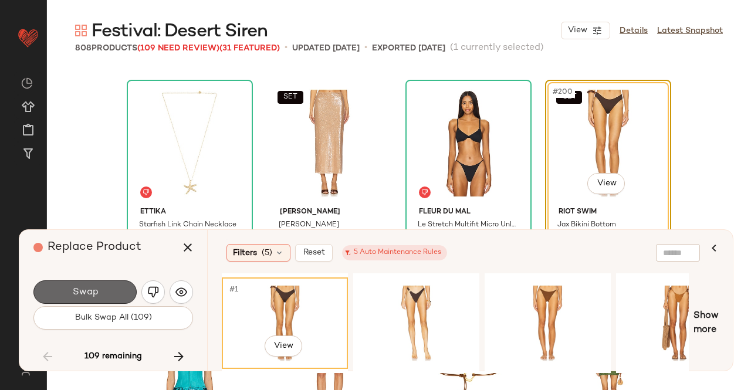
click at [113, 290] on button "Swap" at bounding box center [84, 291] width 103 height 23
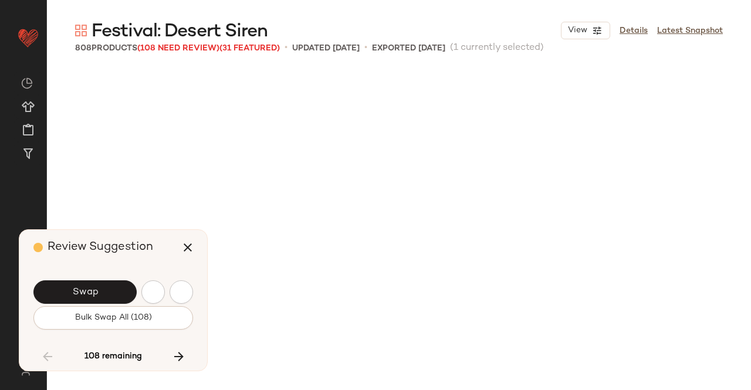
scroll to position [11548, 0]
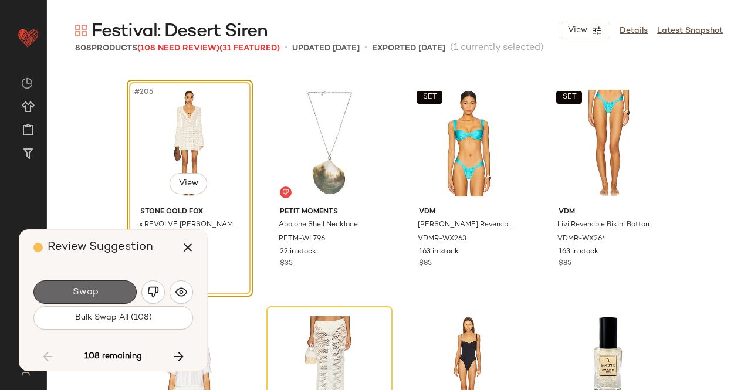
click at [109, 289] on button "Swap" at bounding box center [84, 291] width 103 height 23
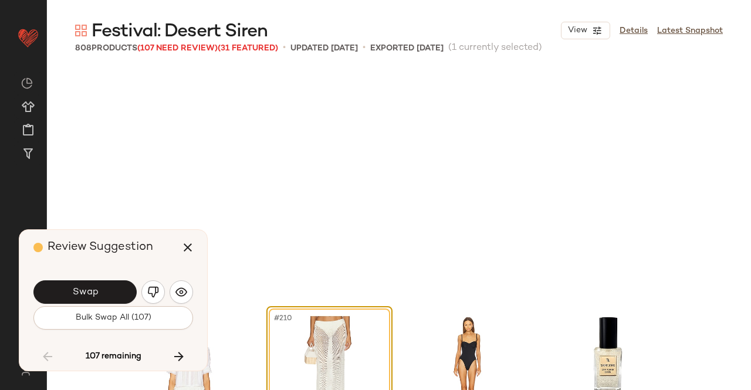
scroll to position [11774, 0]
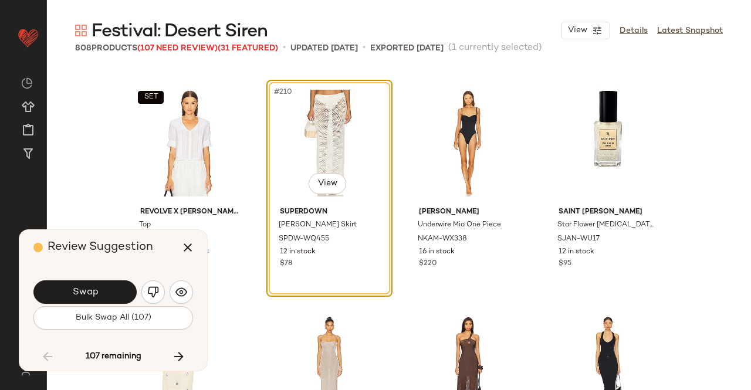
click at [109, 289] on button "Swap" at bounding box center [84, 291] width 103 height 23
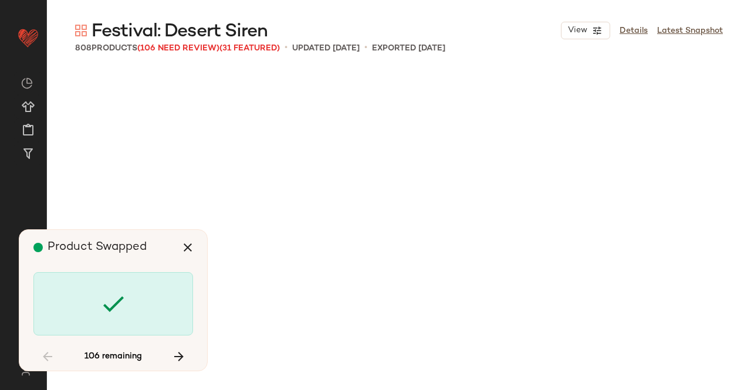
scroll to position [12680, 0]
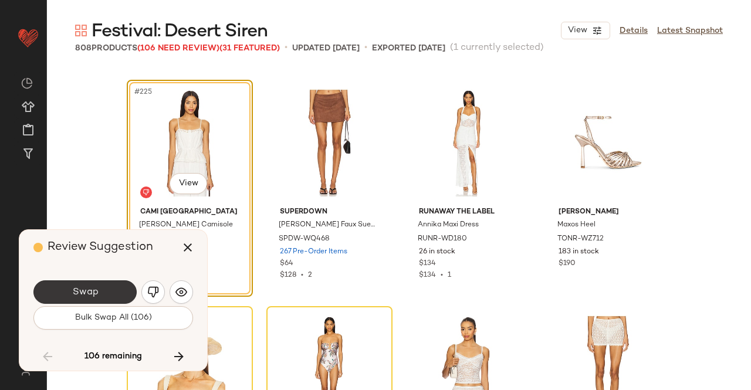
click at [117, 284] on button "Swap" at bounding box center [84, 291] width 103 height 23
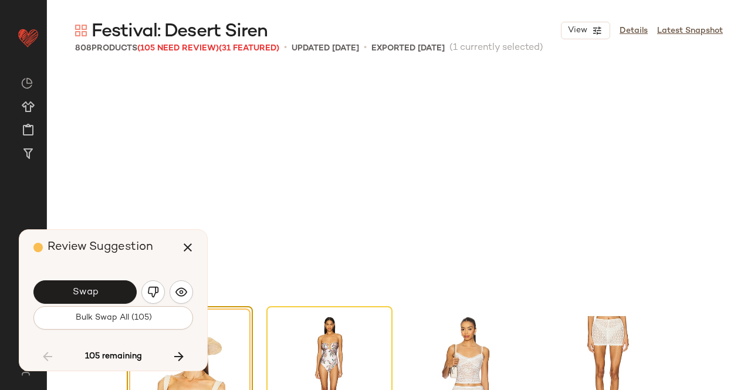
scroll to position [12906, 0]
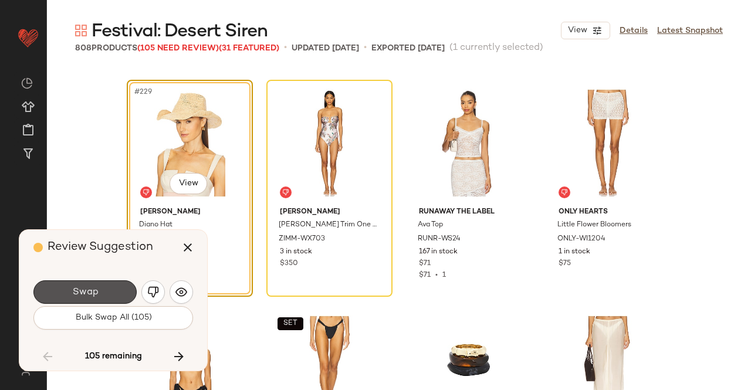
click at [117, 284] on button "Swap" at bounding box center [84, 291] width 103 height 23
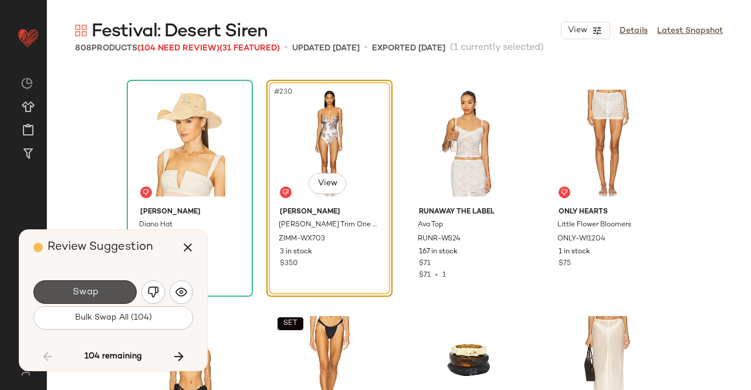
click at [117, 284] on button "Swap" at bounding box center [84, 291] width 103 height 23
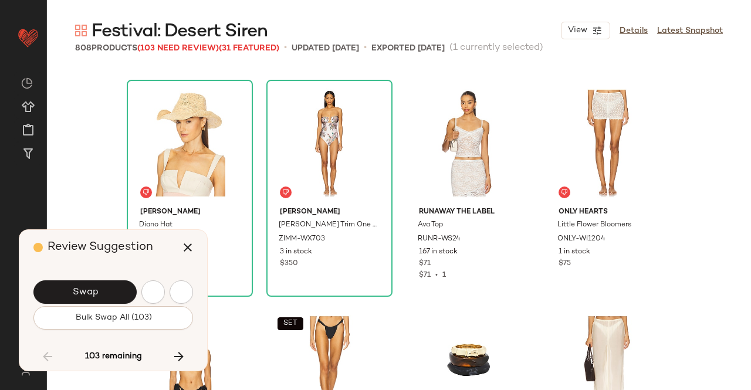
scroll to position [13359, 0]
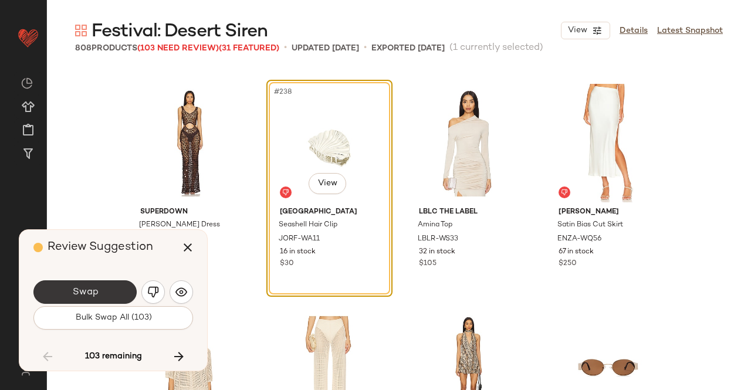
click at [80, 295] on span "Swap" at bounding box center [85, 292] width 26 height 11
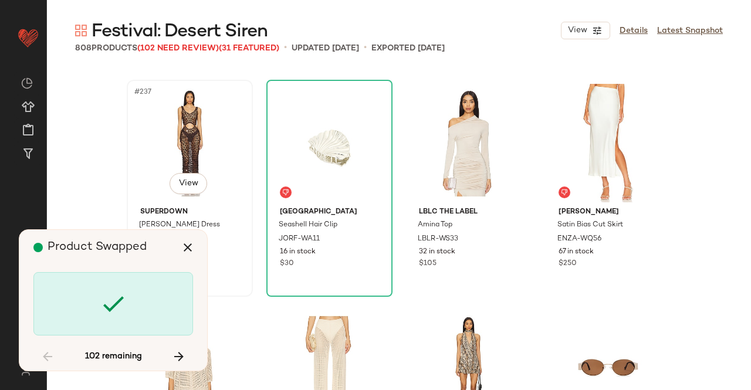
scroll to position [13812, 0]
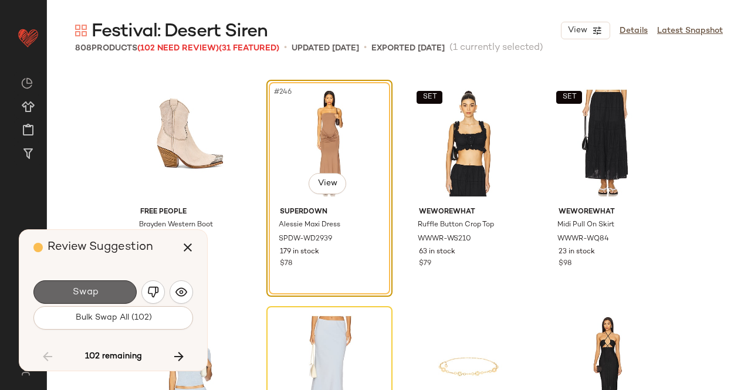
click at [92, 294] on span "Swap" at bounding box center [85, 292] width 26 height 11
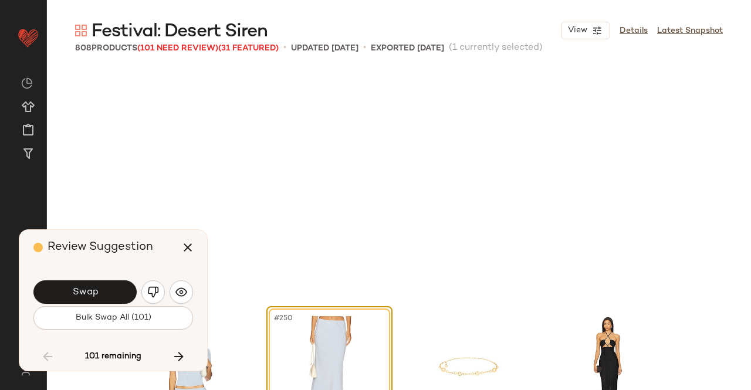
scroll to position [14038, 0]
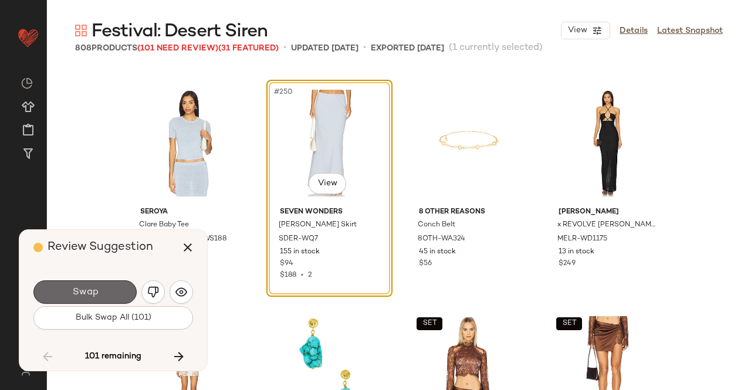
click at [93, 293] on span "Swap" at bounding box center [85, 292] width 26 height 11
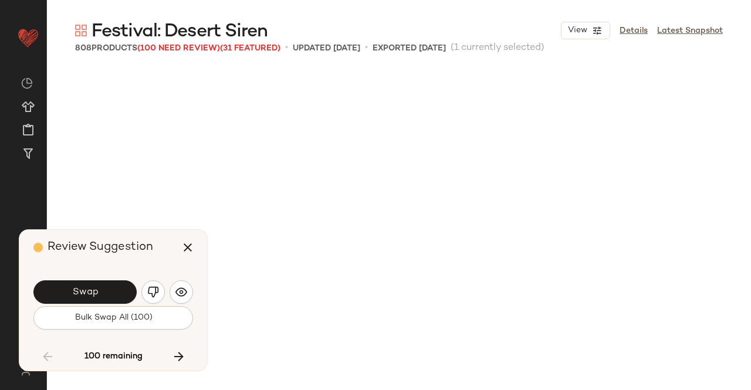
scroll to position [14491, 0]
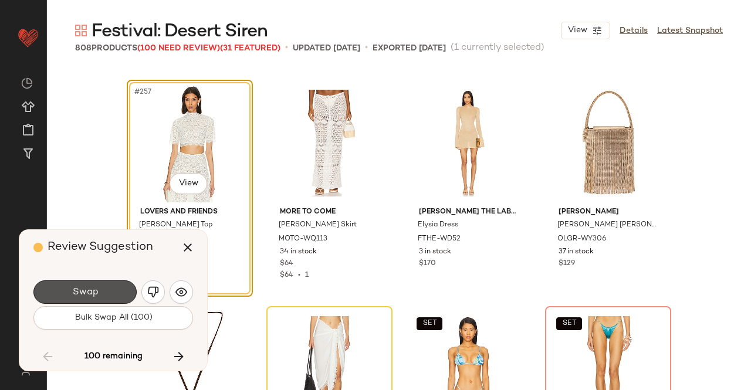
drag, startPoint x: 97, startPoint y: 292, endPoint x: 107, endPoint y: 292, distance: 10.0
click at [103, 292] on button "Swap" at bounding box center [84, 291] width 103 height 23
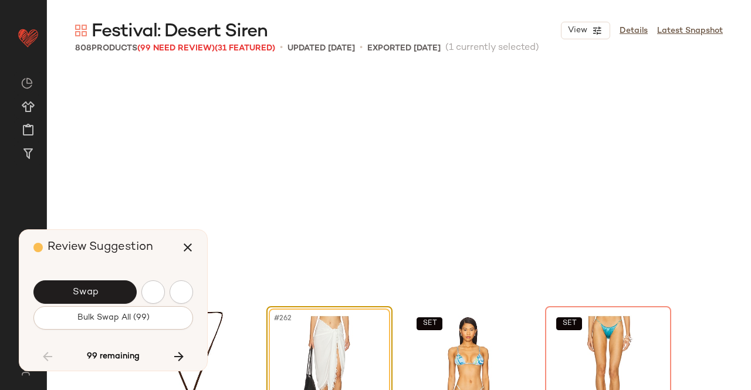
scroll to position [14717, 0]
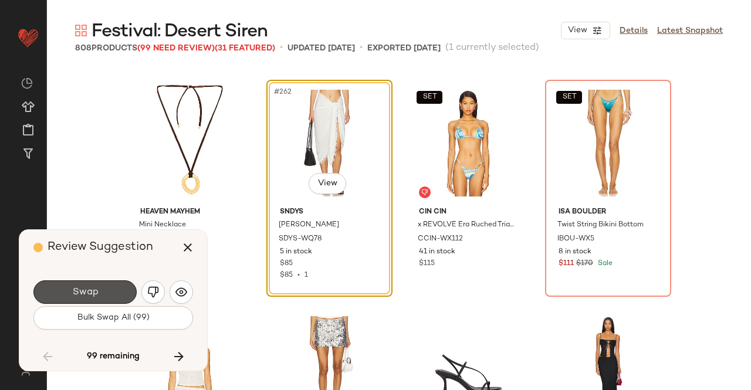
drag, startPoint x: 126, startPoint y: 295, endPoint x: 112, endPoint y: 295, distance: 14.1
click at [120, 294] on button "Swap" at bounding box center [84, 291] width 103 height 23
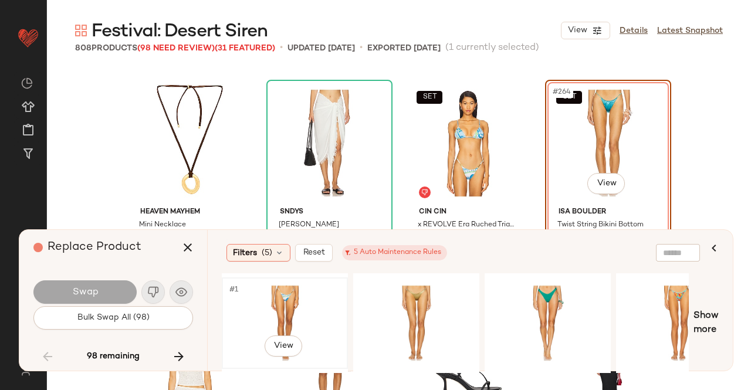
click at [276, 321] on div "#1 View" at bounding box center [285, 323] width 118 height 83
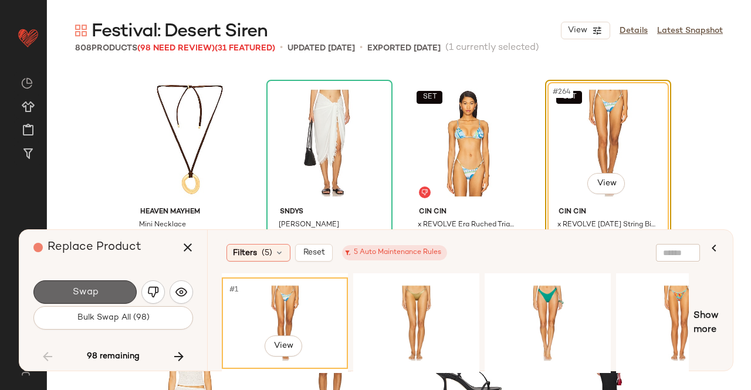
click at [111, 292] on button "Swap" at bounding box center [84, 291] width 103 height 23
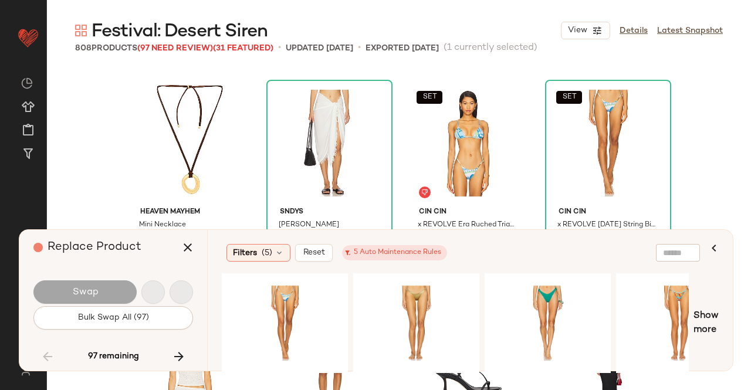
scroll to position [15397, 0]
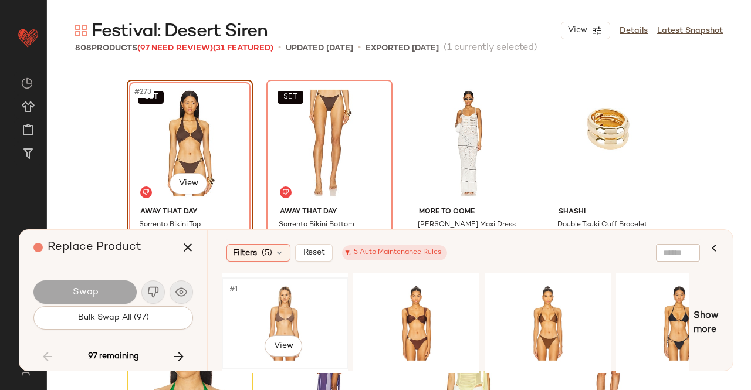
click at [333, 286] on div "#1 View" at bounding box center [285, 323] width 118 height 83
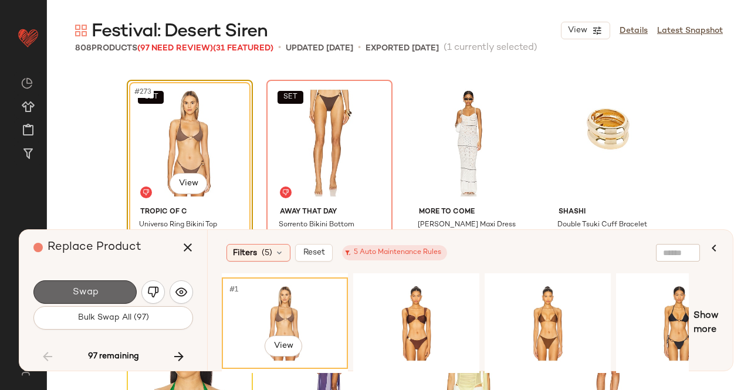
click at [67, 286] on button "Swap" at bounding box center [84, 291] width 103 height 23
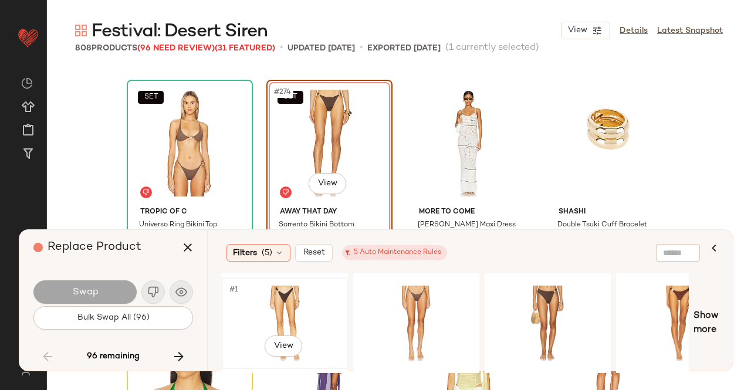
click at [274, 296] on div "#1 View" at bounding box center [285, 323] width 118 height 83
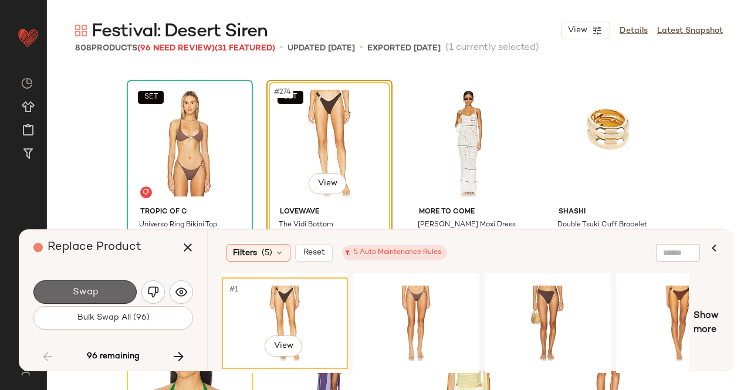
click at [100, 295] on button "Swap" at bounding box center [84, 291] width 103 height 23
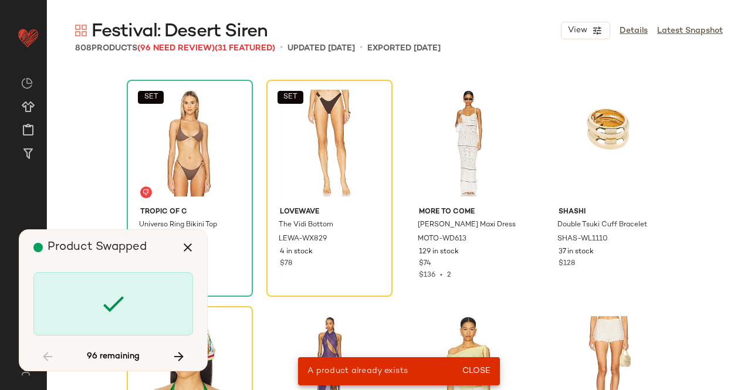
scroll to position [7472, 0]
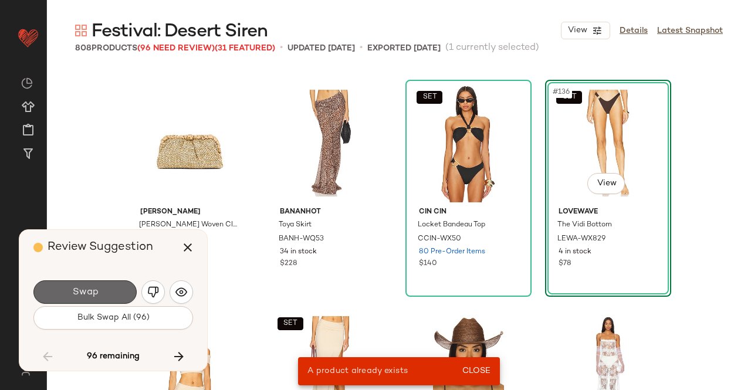
click at [93, 282] on button "Swap" at bounding box center [84, 291] width 103 height 23
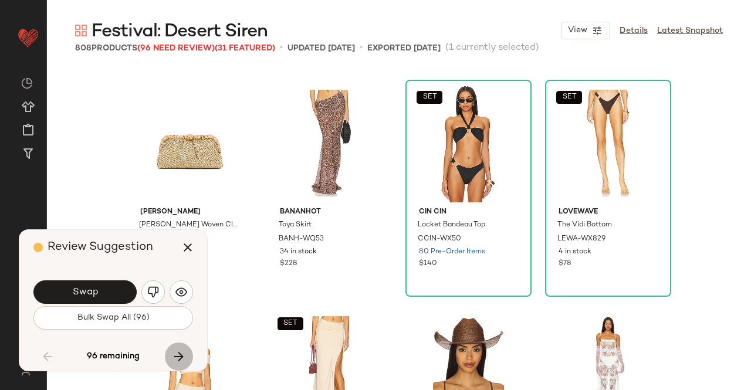
click at [182, 359] on icon "button" at bounding box center [179, 357] width 14 height 14
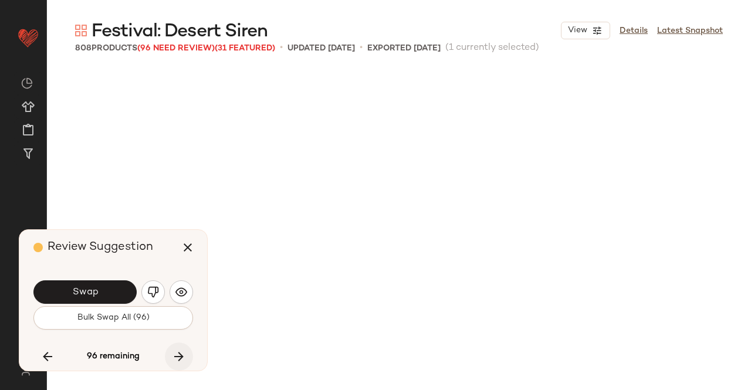
scroll to position [15623, 0]
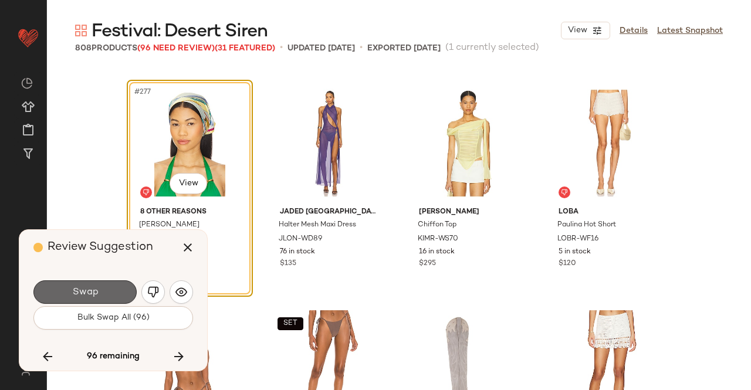
click at [109, 288] on button "Swap" at bounding box center [84, 291] width 103 height 23
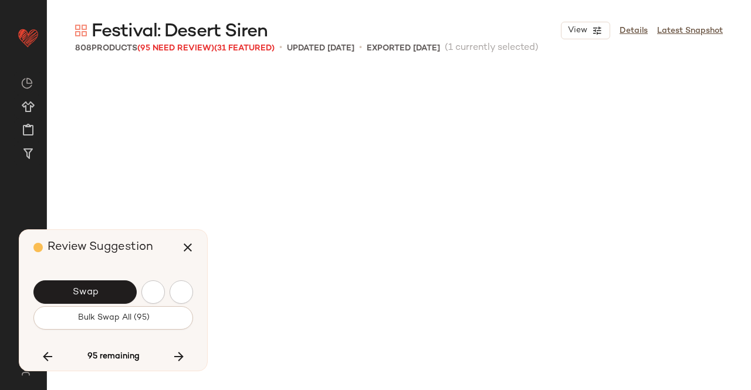
scroll to position [16076, 0]
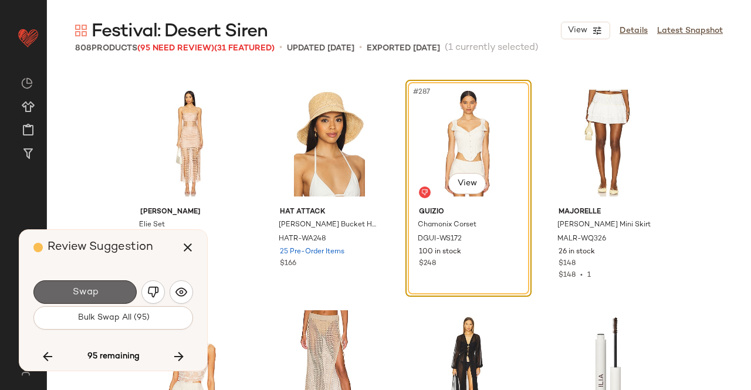
click at [114, 298] on button "Swap" at bounding box center [84, 291] width 103 height 23
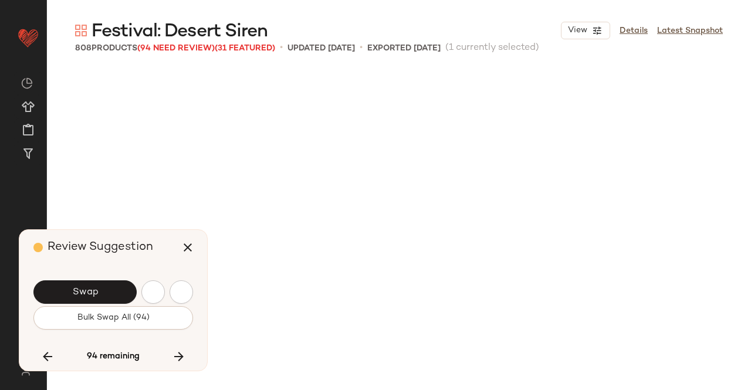
scroll to position [16529, 0]
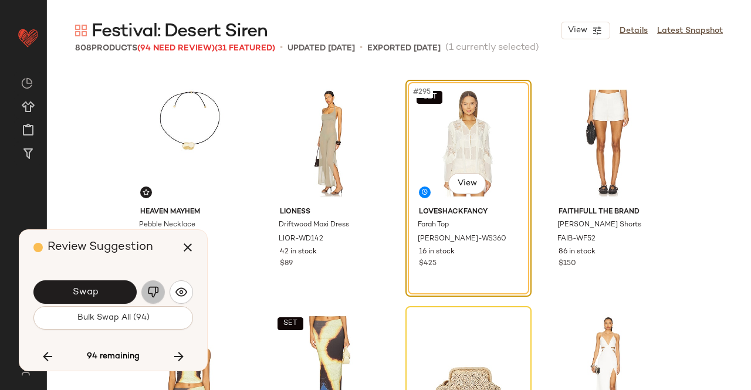
click at [156, 300] on button "button" at bounding box center [152, 291] width 23 height 23
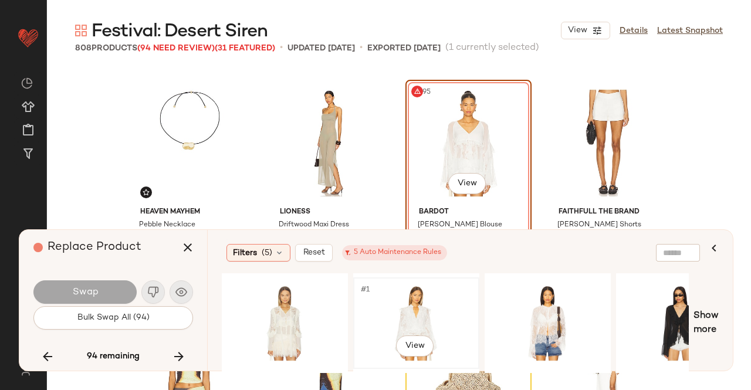
click at [391, 323] on div "#1 View" at bounding box center [416, 323] width 118 height 83
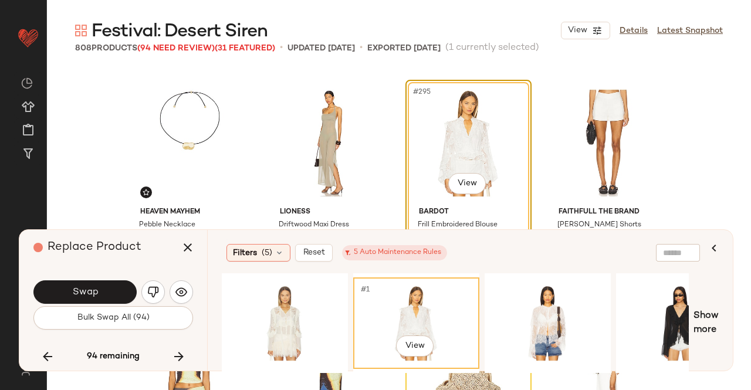
scroll to position [16545, 0]
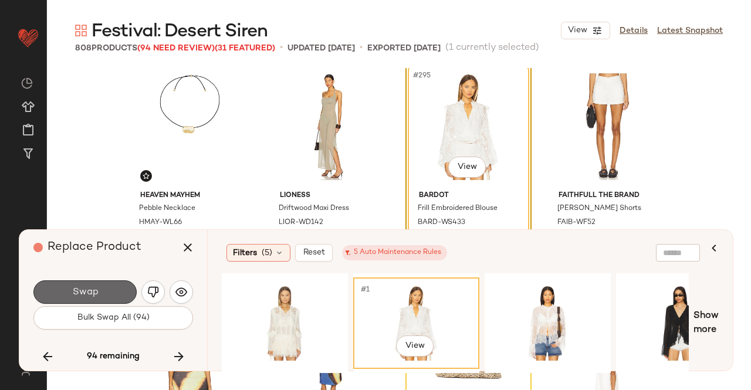
click at [88, 290] on span "Swap" at bounding box center [85, 292] width 26 height 11
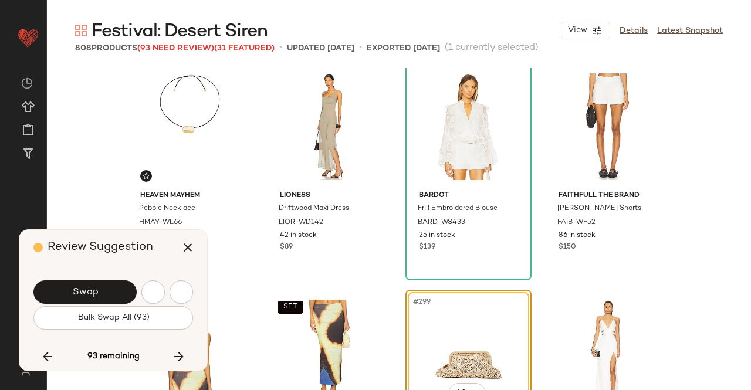
scroll to position [16755, 0]
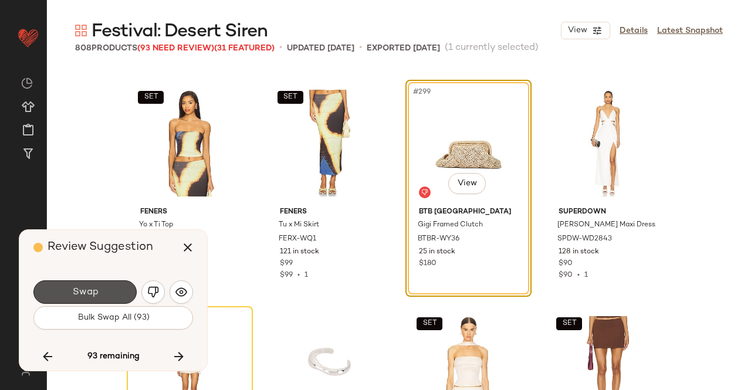
click at [88, 290] on span "Swap" at bounding box center [85, 292] width 26 height 11
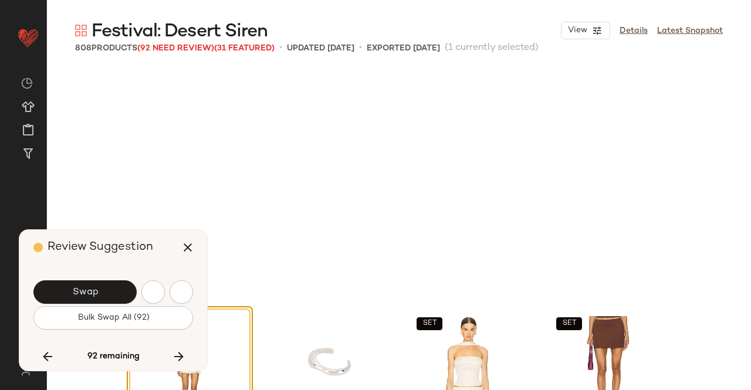
scroll to position [16982, 0]
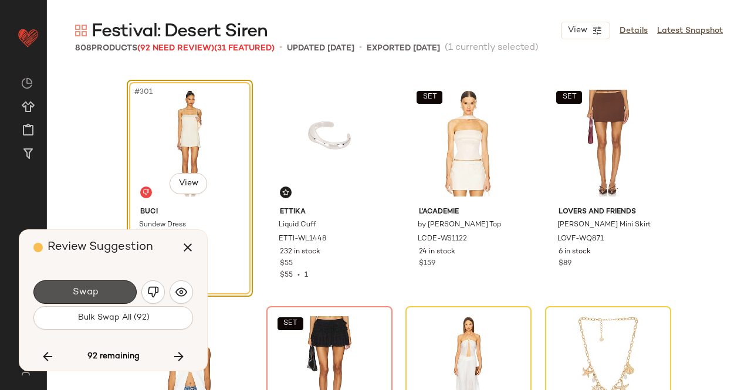
click at [88, 290] on span "Swap" at bounding box center [85, 292] width 26 height 11
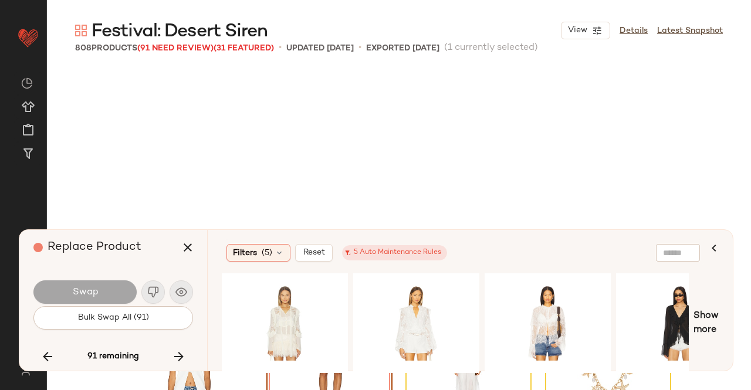
scroll to position [17208, 0]
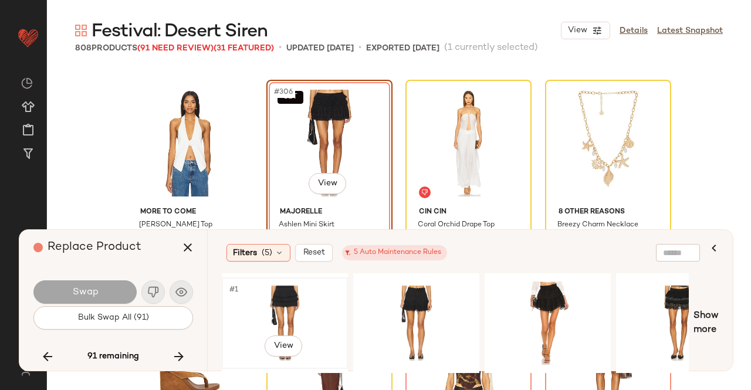
click at [294, 291] on div "#1 View" at bounding box center [285, 323] width 118 height 83
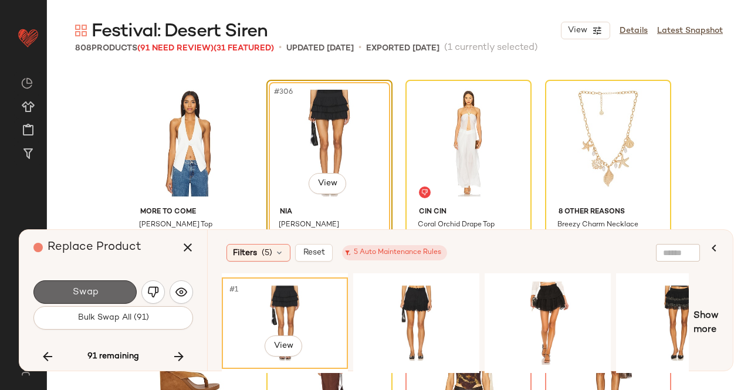
click at [98, 291] on button "Swap" at bounding box center [84, 291] width 103 height 23
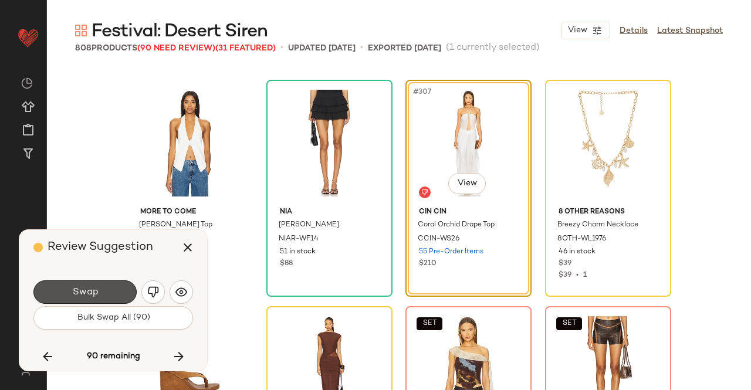
click at [98, 291] on button "Swap" at bounding box center [84, 291] width 103 height 23
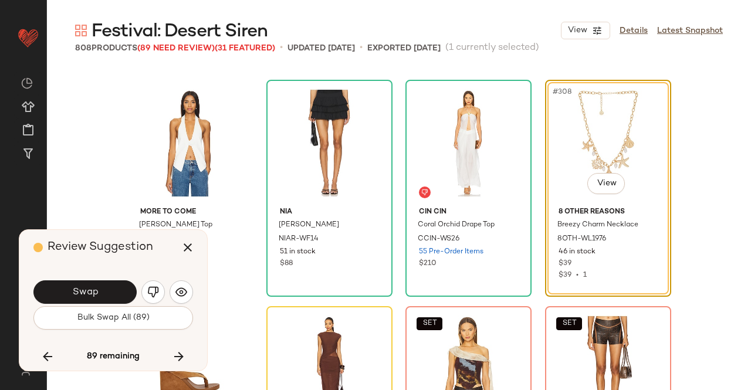
click at [98, 291] on button "Swap" at bounding box center [84, 291] width 103 height 23
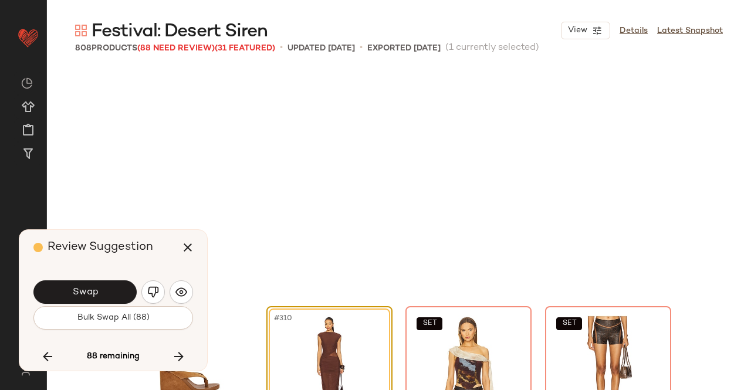
scroll to position [17435, 0]
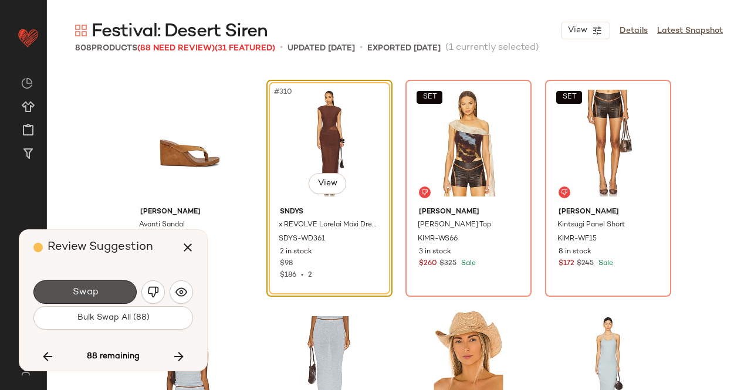
click at [98, 291] on button "Swap" at bounding box center [84, 291] width 103 height 23
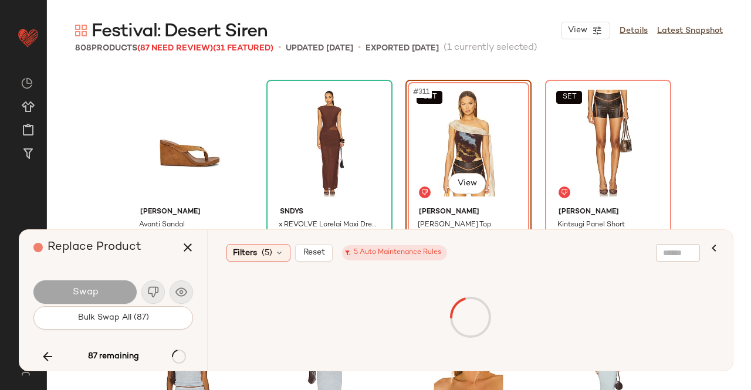
click at [98, 291] on div "Swap" at bounding box center [84, 291] width 103 height 23
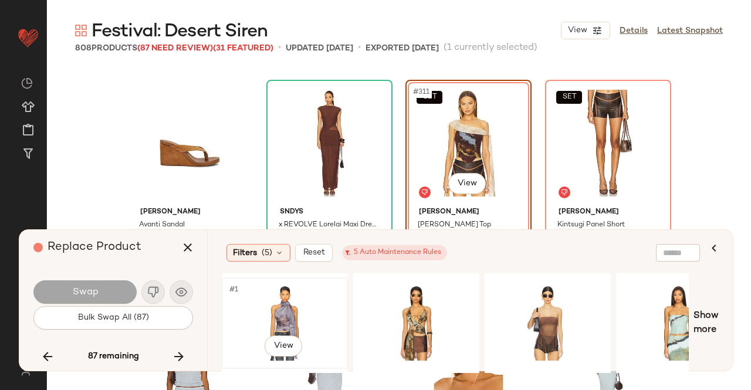
click at [277, 307] on div "#1 View" at bounding box center [285, 323] width 118 height 83
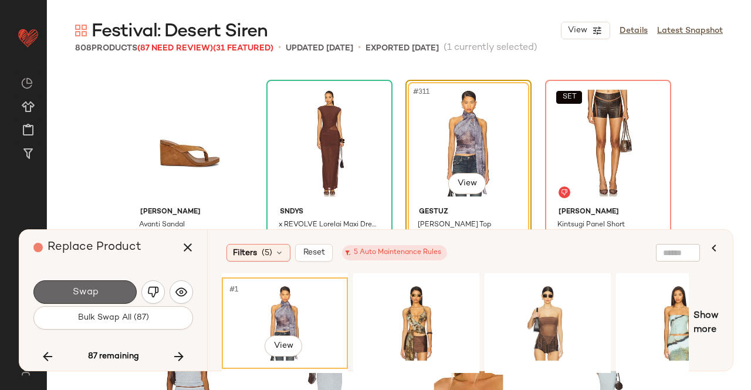
click at [109, 299] on button "Swap" at bounding box center [84, 291] width 103 height 23
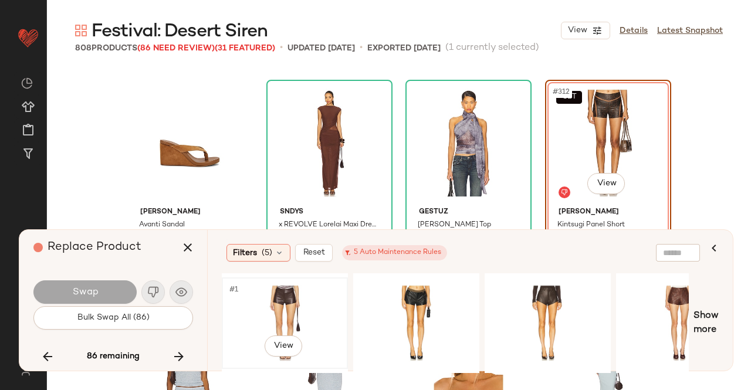
click at [280, 304] on div "#1 View" at bounding box center [285, 323] width 118 height 83
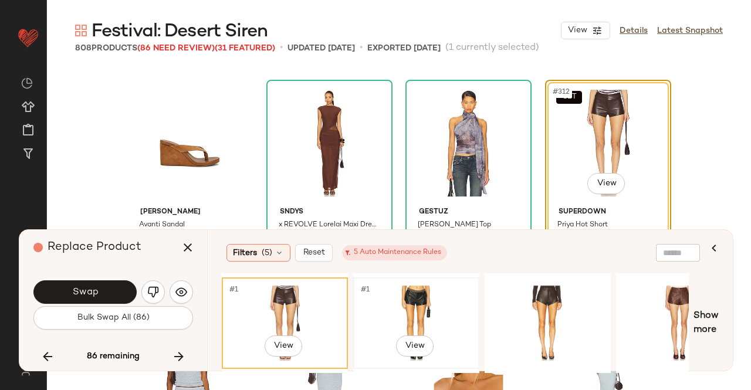
click at [412, 316] on div "#1 View" at bounding box center [416, 323] width 118 height 83
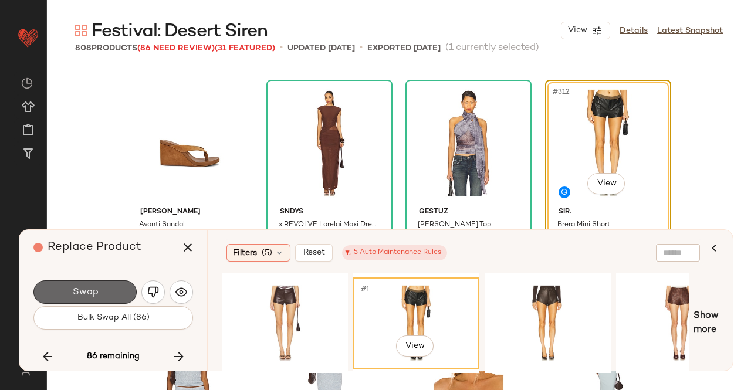
click at [107, 295] on button "Swap" at bounding box center [84, 291] width 103 height 23
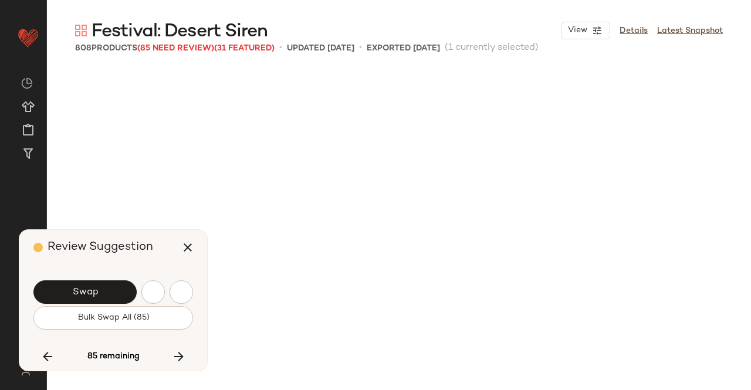
scroll to position [18114, 0]
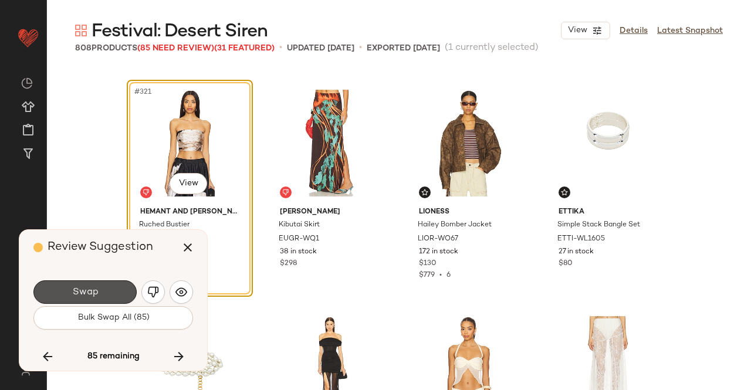
click at [107, 295] on button "Swap" at bounding box center [84, 291] width 103 height 23
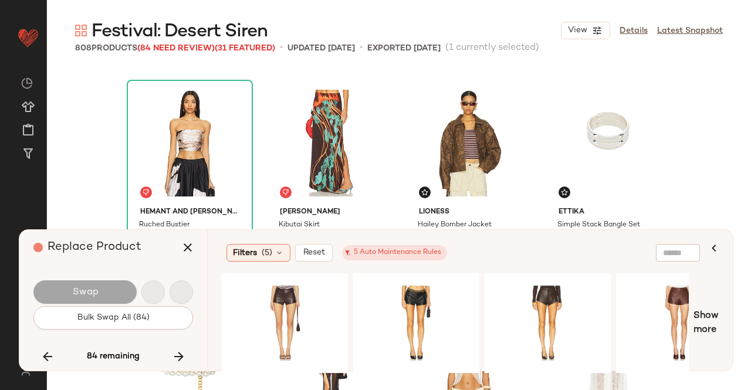
scroll to position [18793, 0]
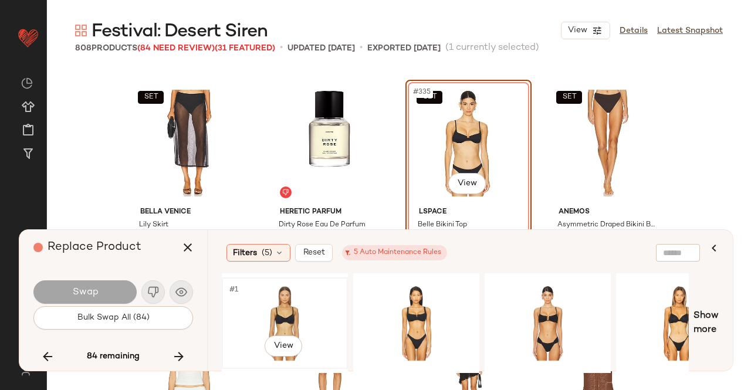
click at [301, 287] on div "#1 View" at bounding box center [285, 323] width 118 height 83
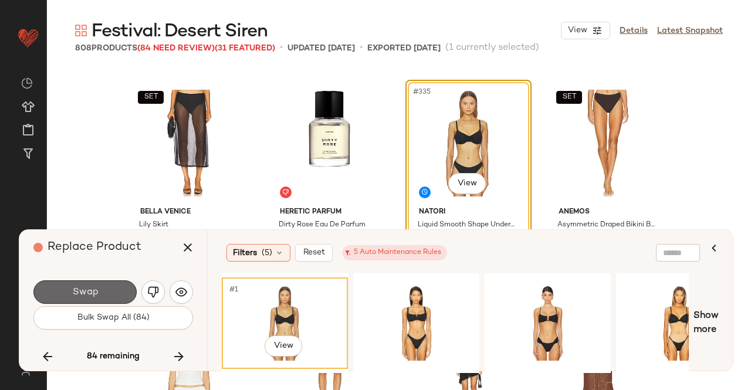
click at [104, 296] on button "Swap" at bounding box center [84, 291] width 103 height 23
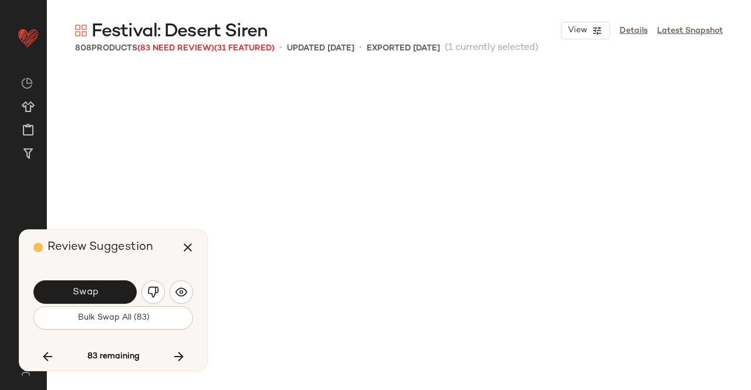
scroll to position [19246, 0]
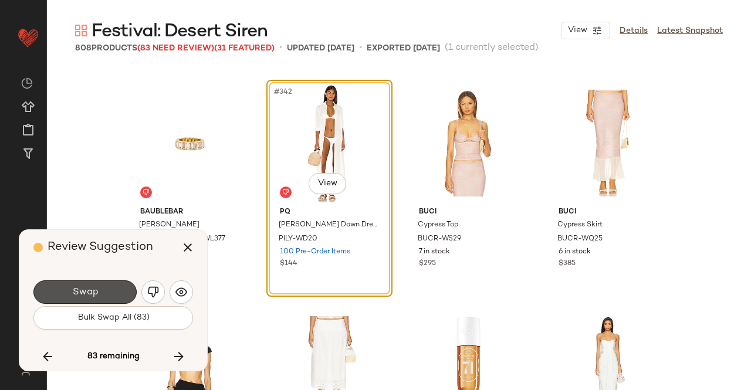
click at [100, 289] on button "Swap" at bounding box center [84, 291] width 103 height 23
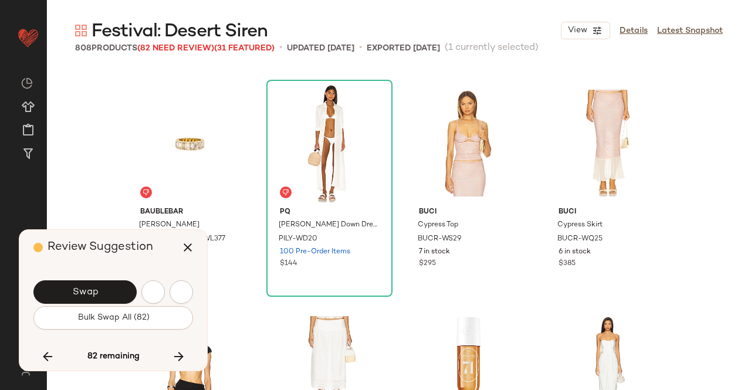
scroll to position [19925, 0]
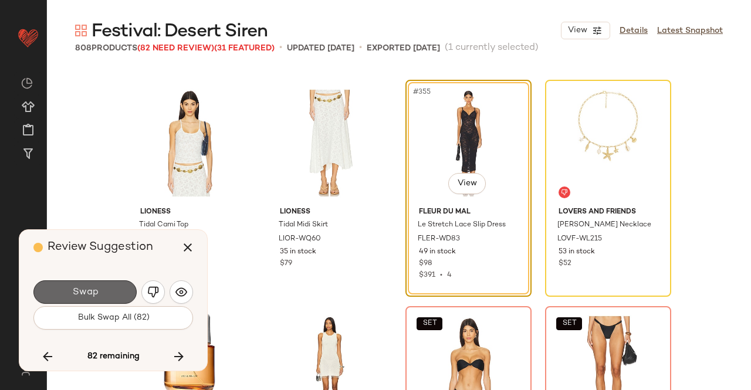
click at [97, 286] on button "Swap" at bounding box center [84, 291] width 103 height 23
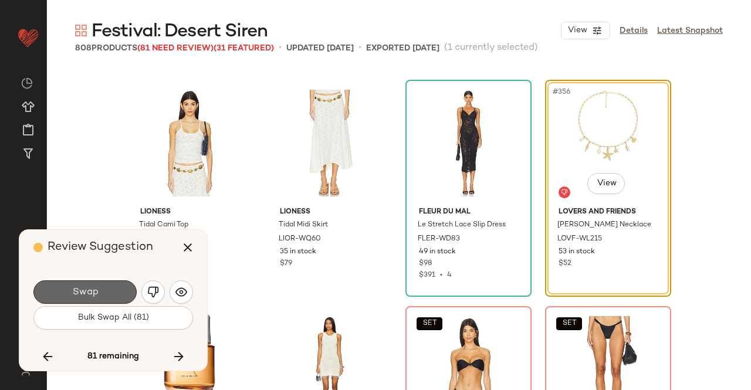
click at [100, 284] on button "Swap" at bounding box center [84, 291] width 103 height 23
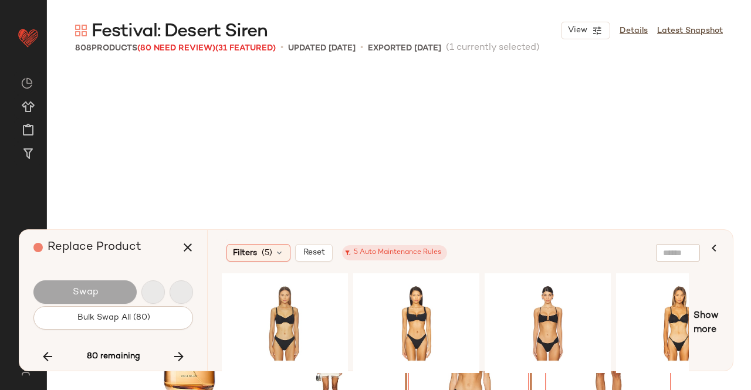
scroll to position [20152, 0]
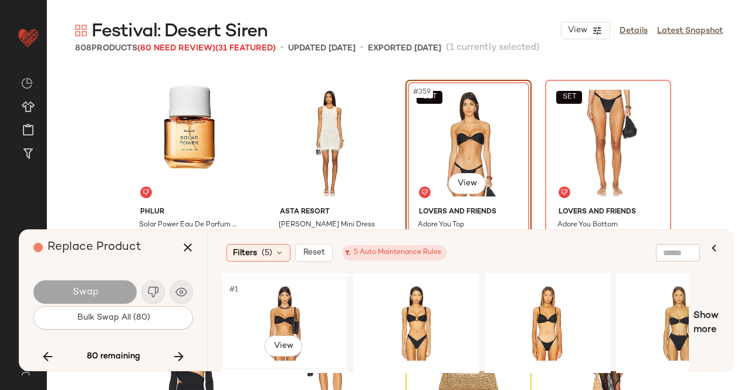
click at [277, 306] on div "#1 View" at bounding box center [285, 323] width 118 height 83
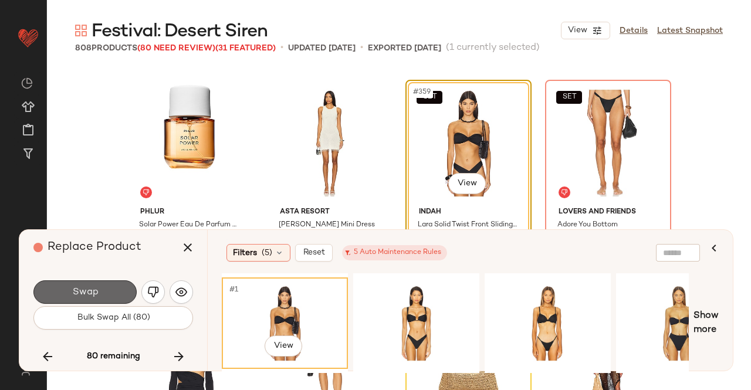
click at [106, 296] on button "Swap" at bounding box center [84, 291] width 103 height 23
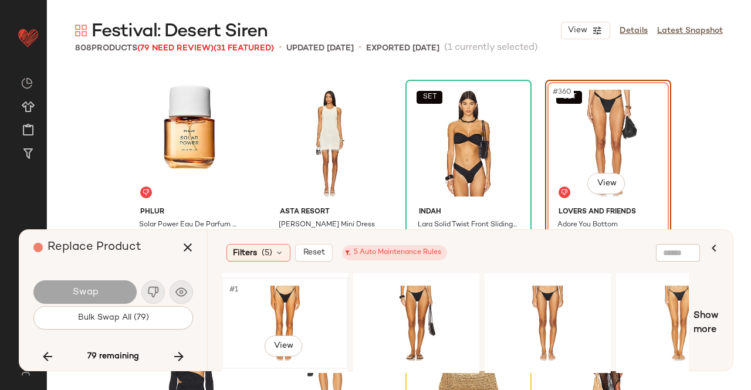
click at [300, 323] on div "#1 View" at bounding box center [285, 323] width 118 height 83
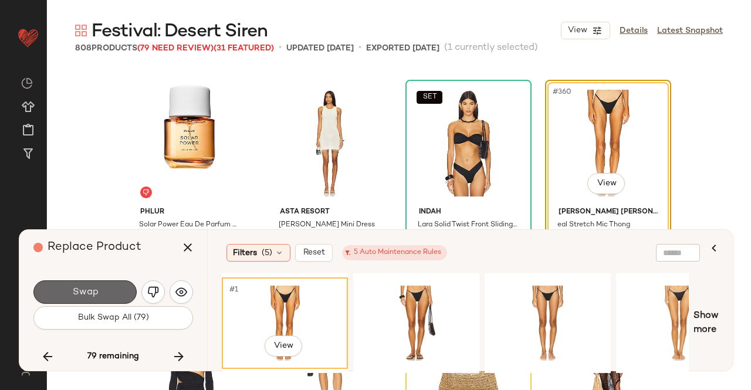
click at [67, 287] on button "Swap" at bounding box center [84, 291] width 103 height 23
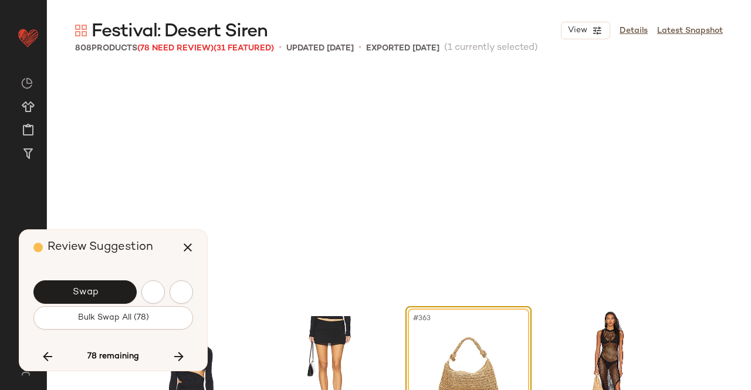
scroll to position [20378, 0]
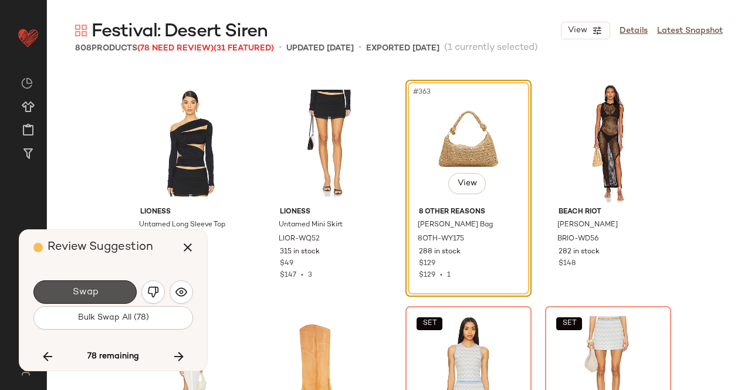
click at [67, 287] on button "Swap" at bounding box center [84, 291] width 103 height 23
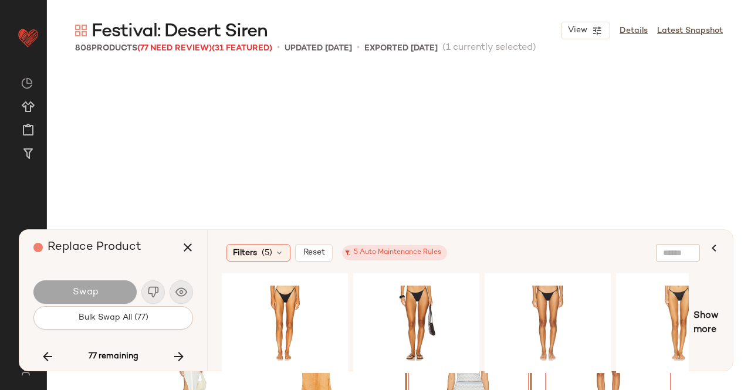
scroll to position [20604, 0]
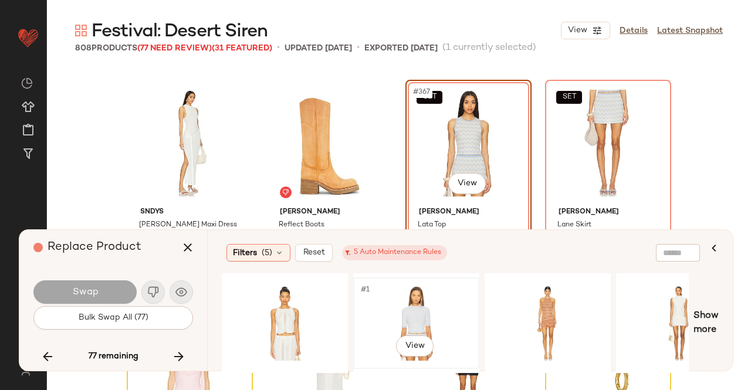
click at [406, 279] on div "#1 View" at bounding box center [416, 323] width 124 height 89
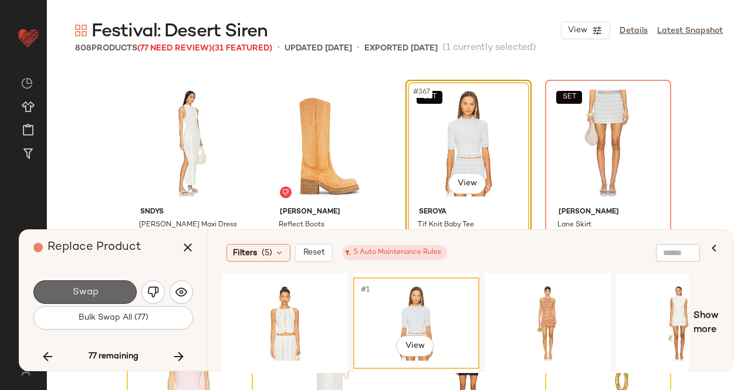
click at [91, 287] on span "Swap" at bounding box center [85, 292] width 26 height 11
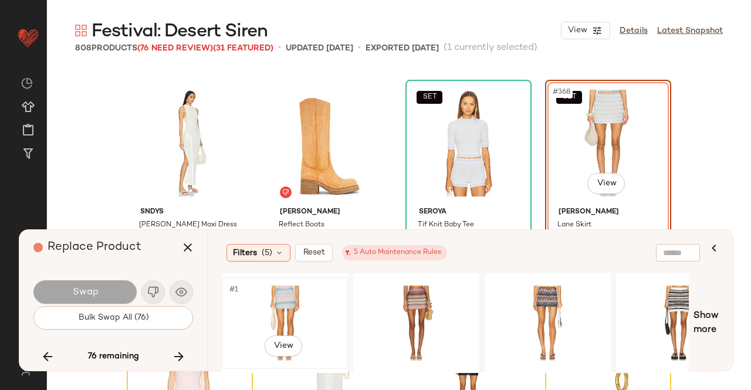
click at [311, 286] on div "#1 View" at bounding box center [285, 323] width 118 height 83
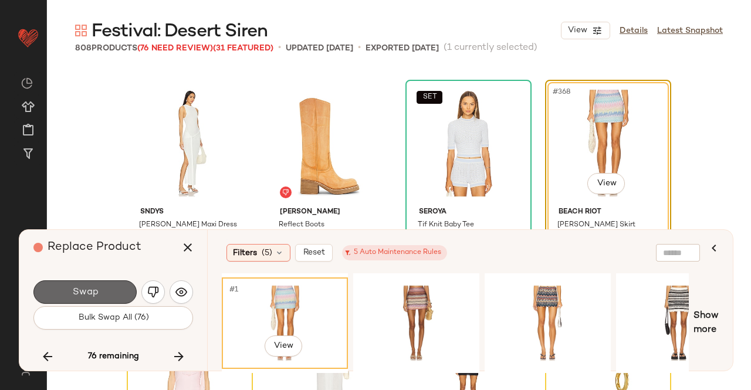
click at [102, 295] on button "Swap" at bounding box center [84, 291] width 103 height 23
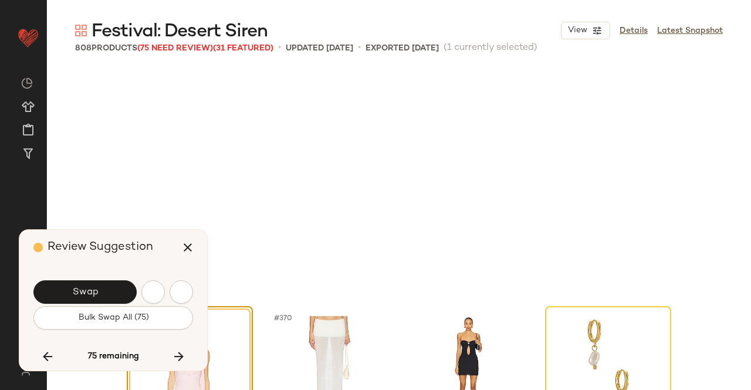
scroll to position [20831, 0]
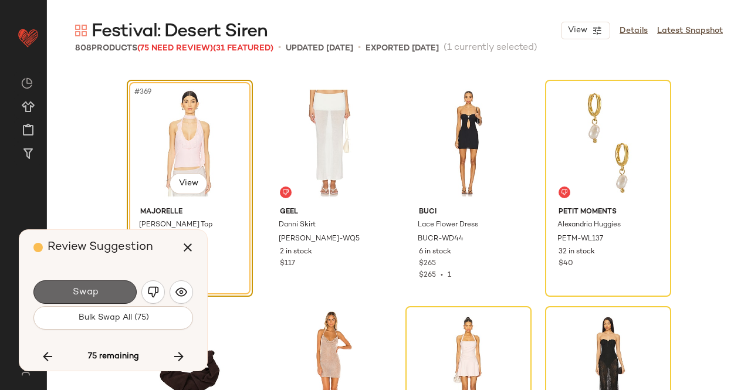
click at [110, 287] on button "Swap" at bounding box center [84, 291] width 103 height 23
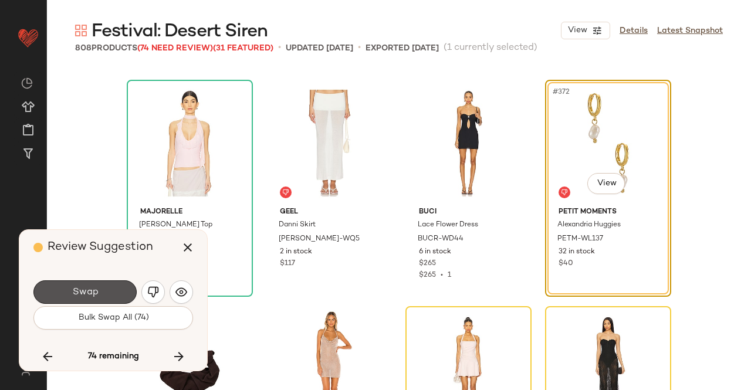
click at [110, 287] on button "Swap" at bounding box center [84, 291] width 103 height 23
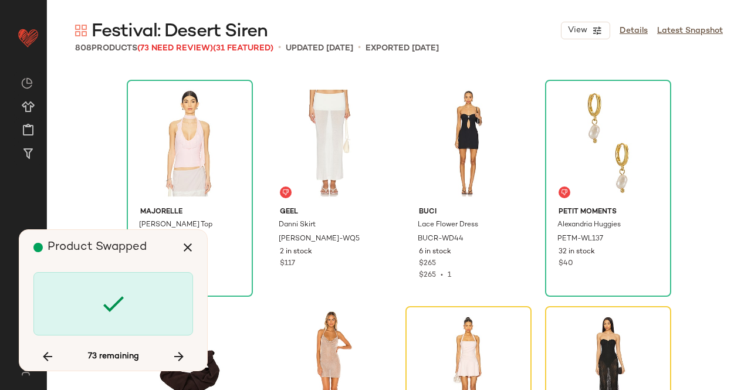
scroll to position [21057, 0]
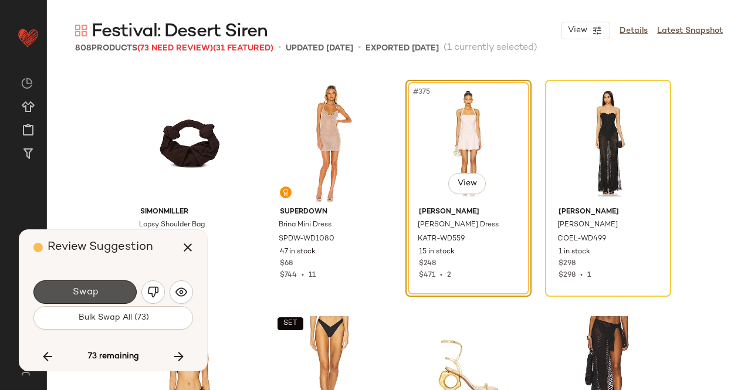
click at [110, 287] on button "Swap" at bounding box center [84, 291] width 103 height 23
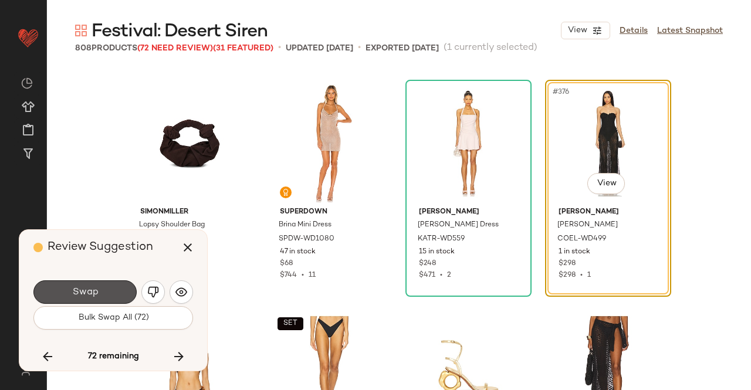
click at [110, 287] on button "Swap" at bounding box center [84, 291] width 103 height 23
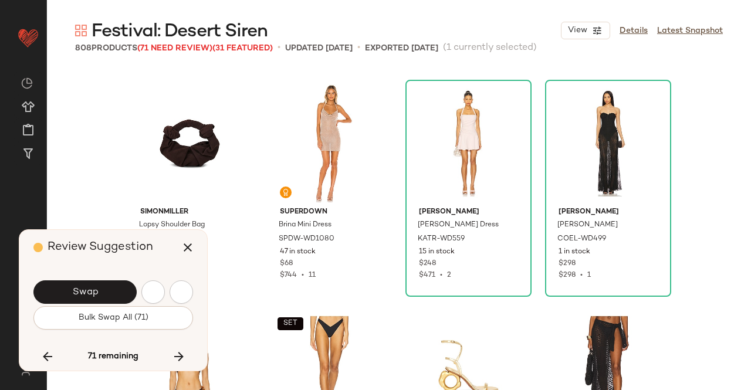
scroll to position [21510, 0]
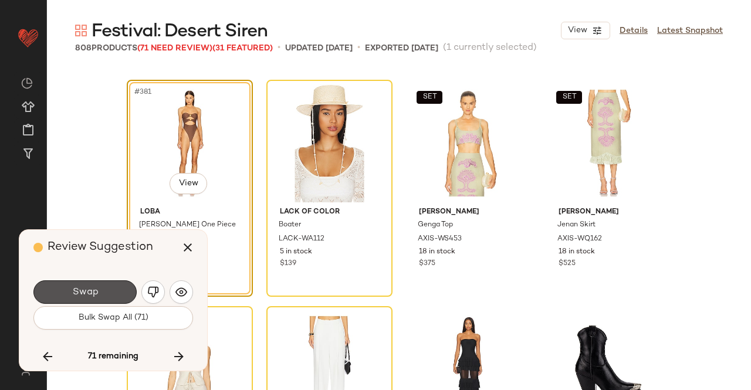
click at [110, 287] on button "Swap" at bounding box center [84, 291] width 103 height 23
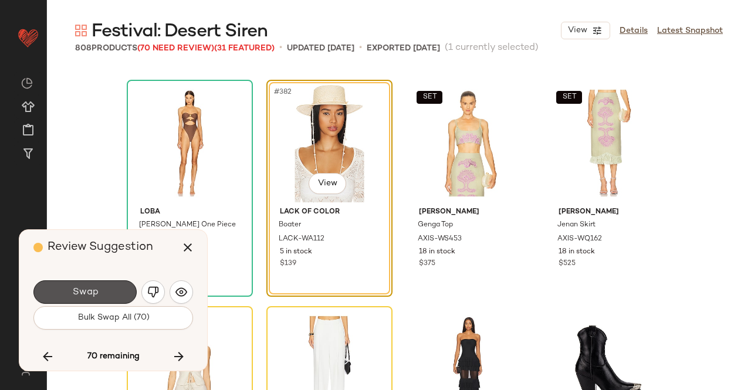
click at [110, 287] on button "Swap" at bounding box center [84, 291] width 103 height 23
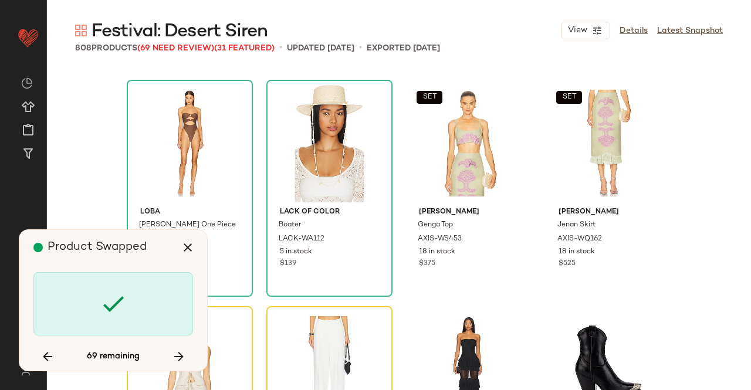
scroll to position [21737, 0]
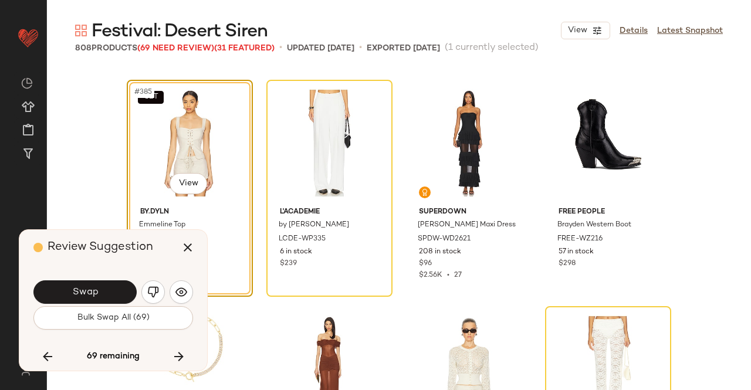
click at [110, 287] on button "Swap" at bounding box center [84, 291] width 103 height 23
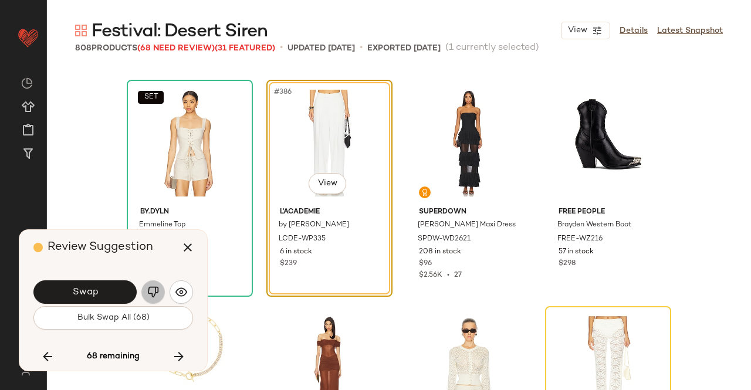
click at [149, 290] on img "button" at bounding box center [153, 292] width 12 height 12
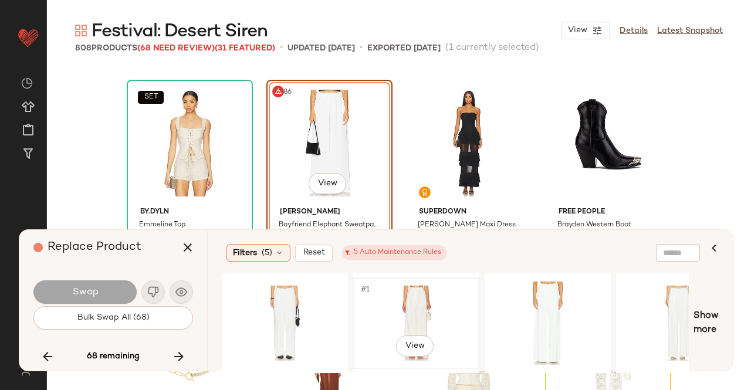
click at [419, 329] on div "#1 View" at bounding box center [416, 323] width 118 height 83
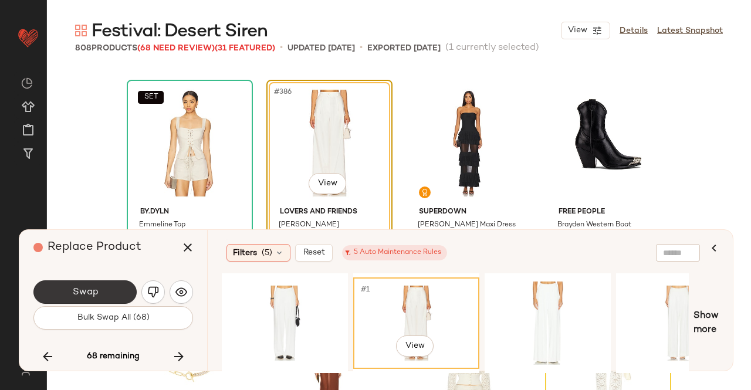
click at [130, 289] on button "Swap" at bounding box center [84, 291] width 103 height 23
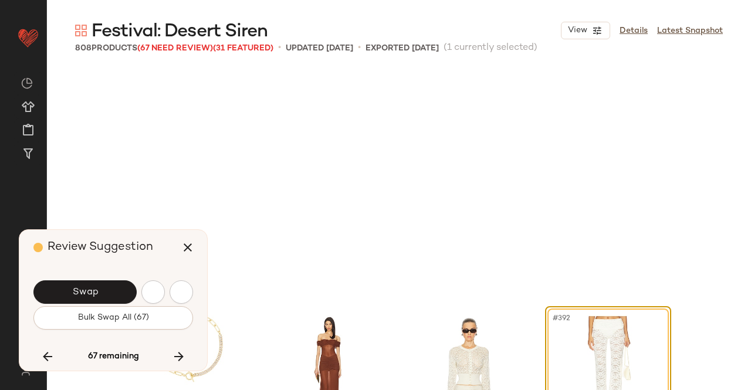
scroll to position [21963, 0]
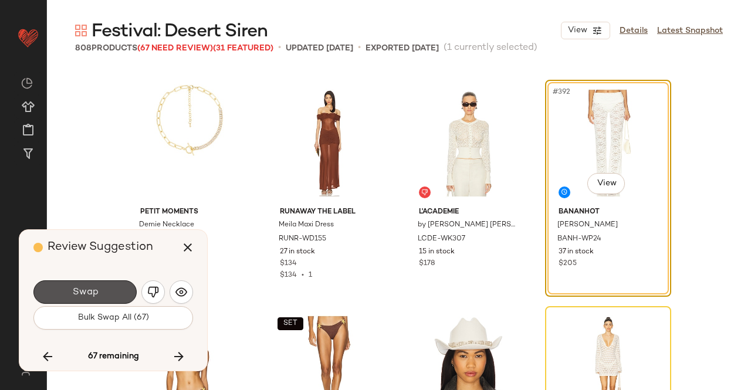
click at [130, 289] on button "Swap" at bounding box center [84, 291] width 103 height 23
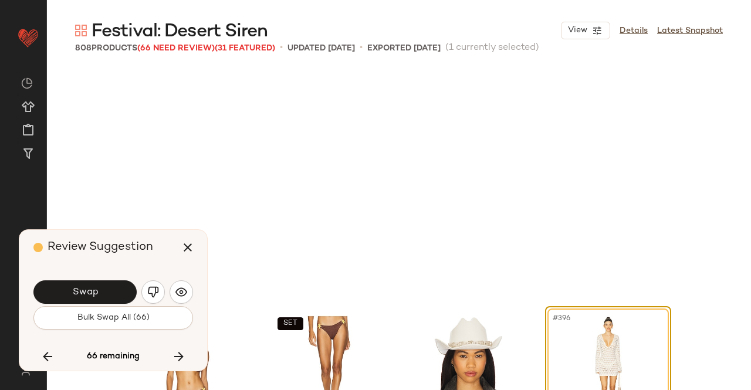
scroll to position [22189, 0]
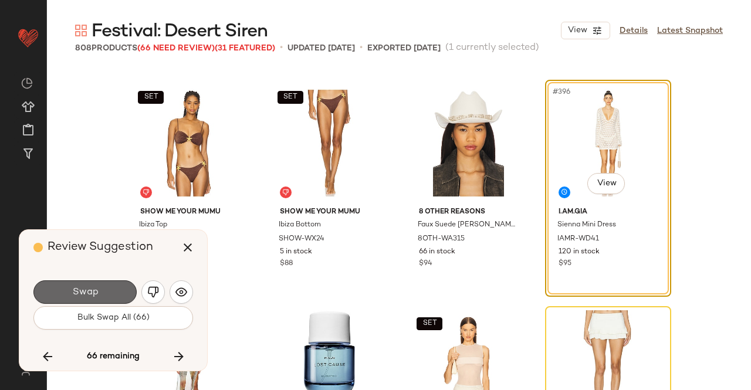
click at [107, 290] on button "Swap" at bounding box center [84, 291] width 103 height 23
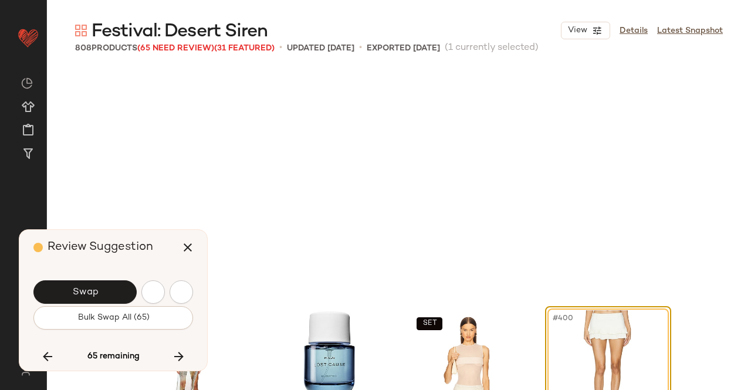
scroll to position [22416, 0]
